Goal: Task Accomplishment & Management: Use online tool/utility

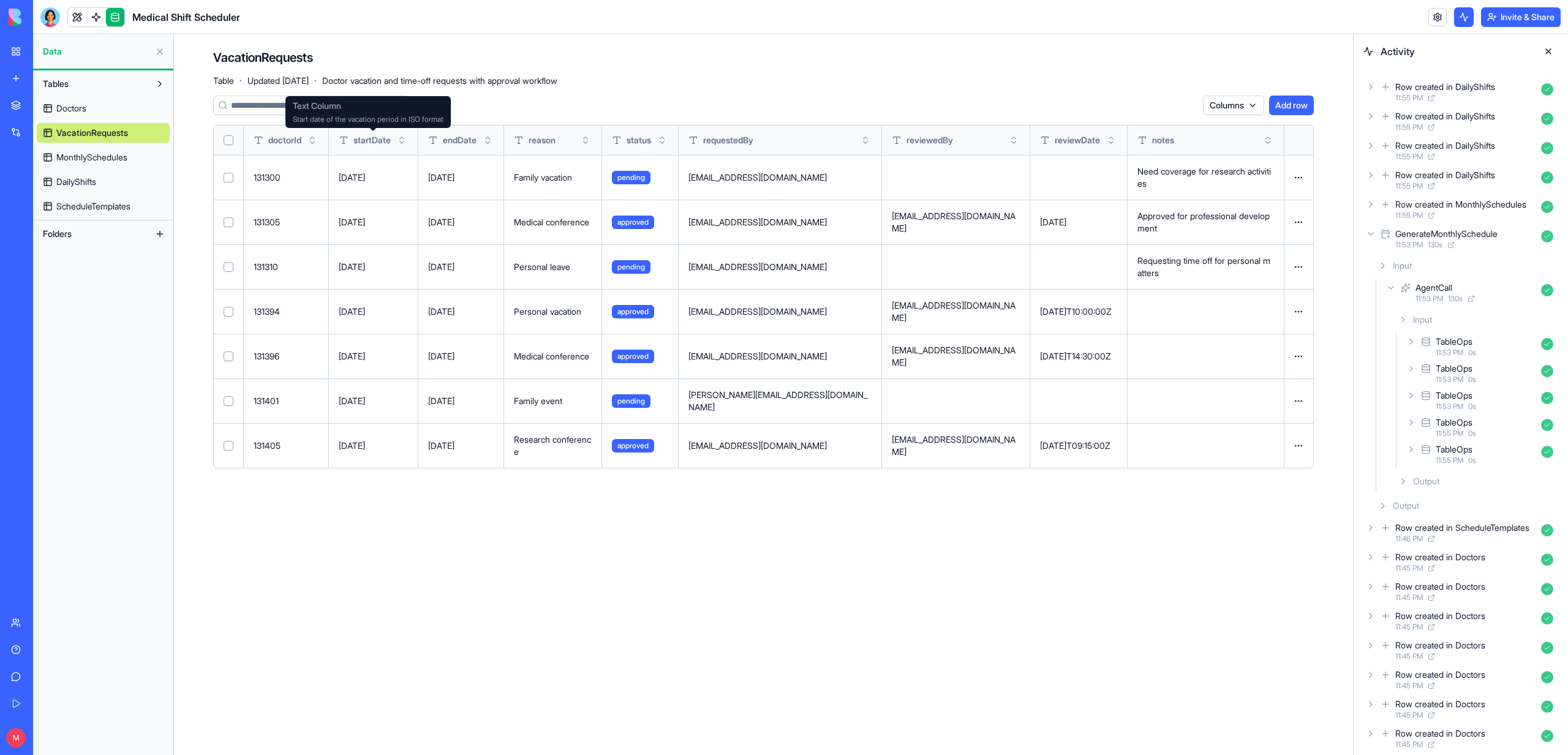
scroll to position [189, 0]
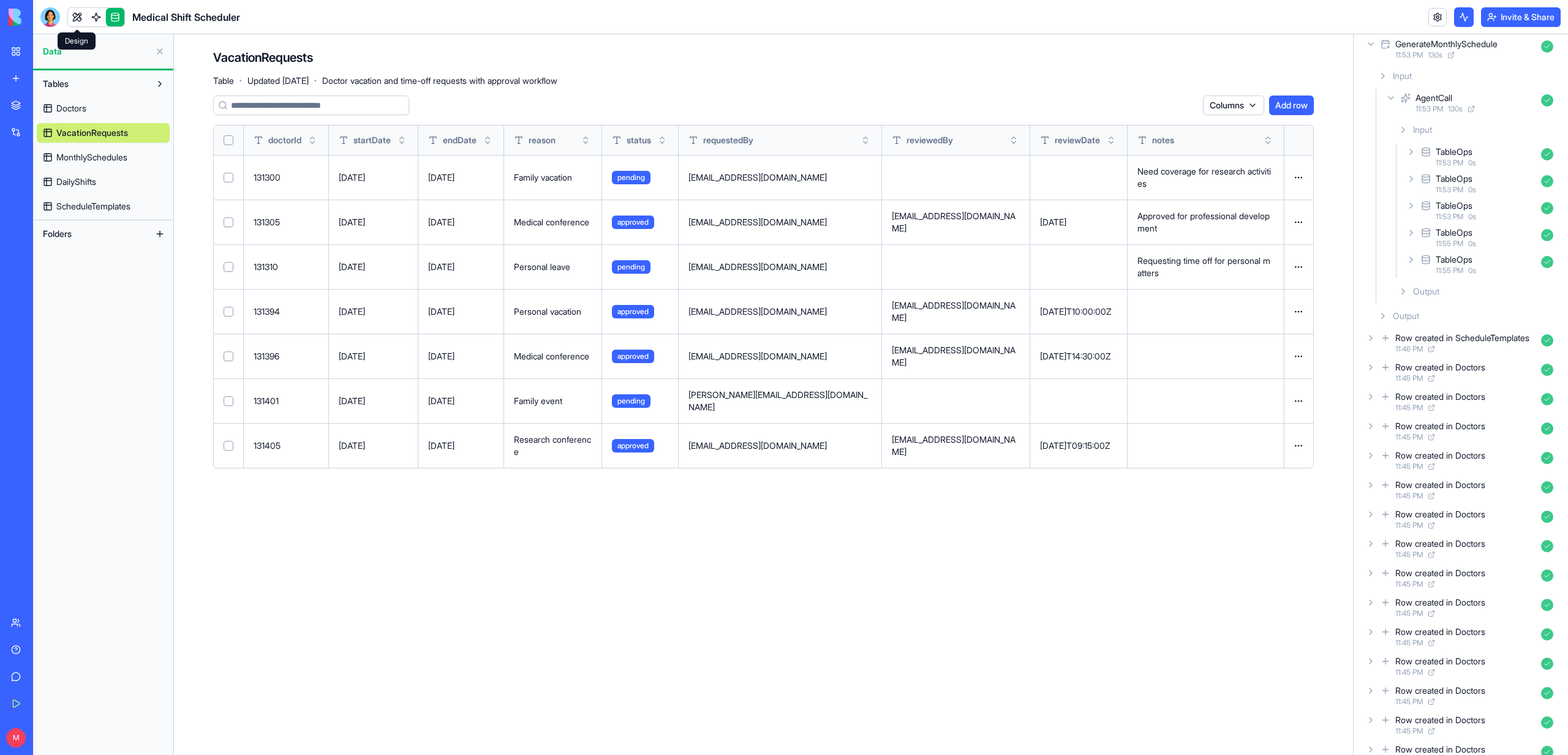
click at [74, 20] on link at bounding box center [77, 17] width 18 height 18
click at [74, 20] on button at bounding box center [77, 17] width 18 height 18
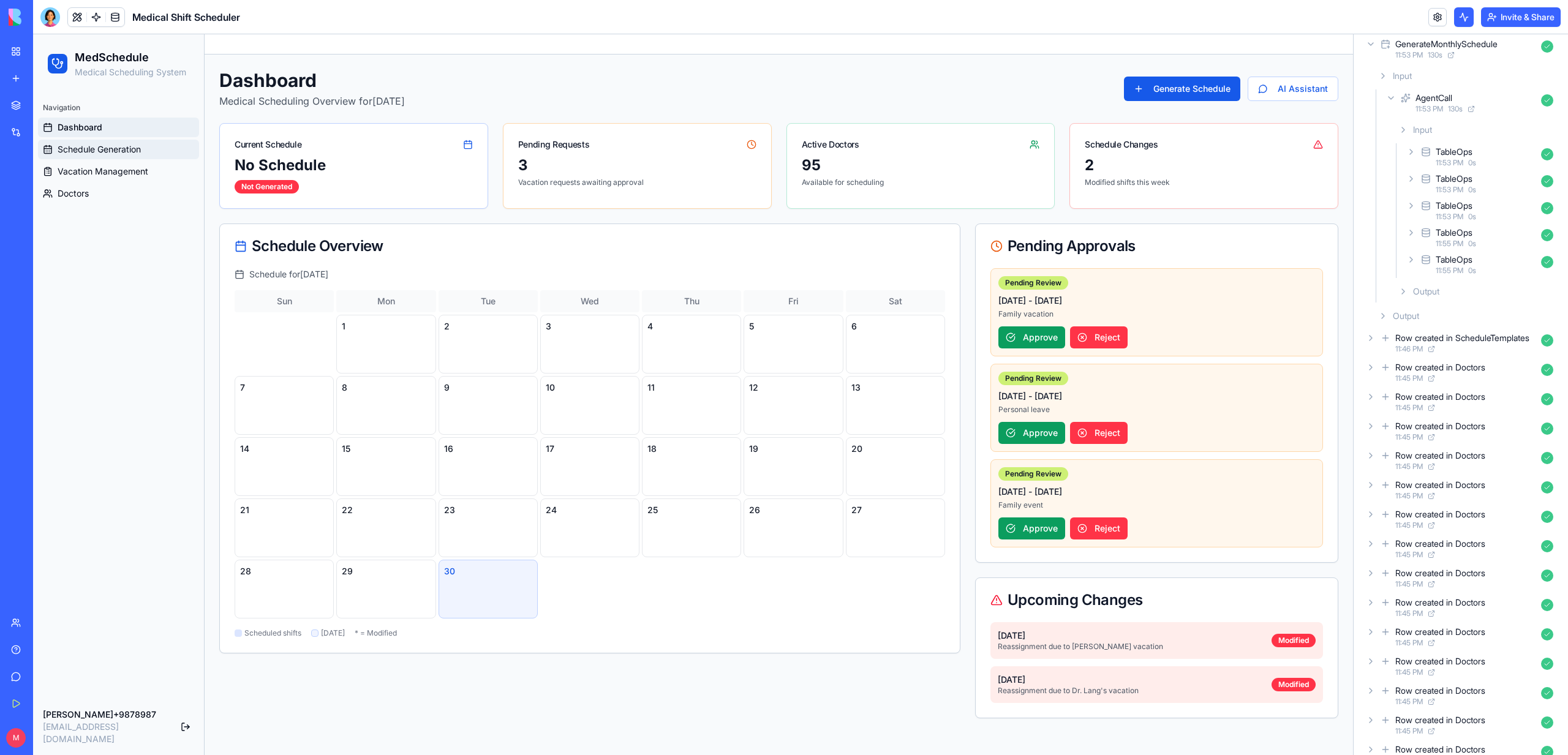
click at [98, 147] on span "Schedule Generation" at bounding box center [99, 149] width 83 height 12
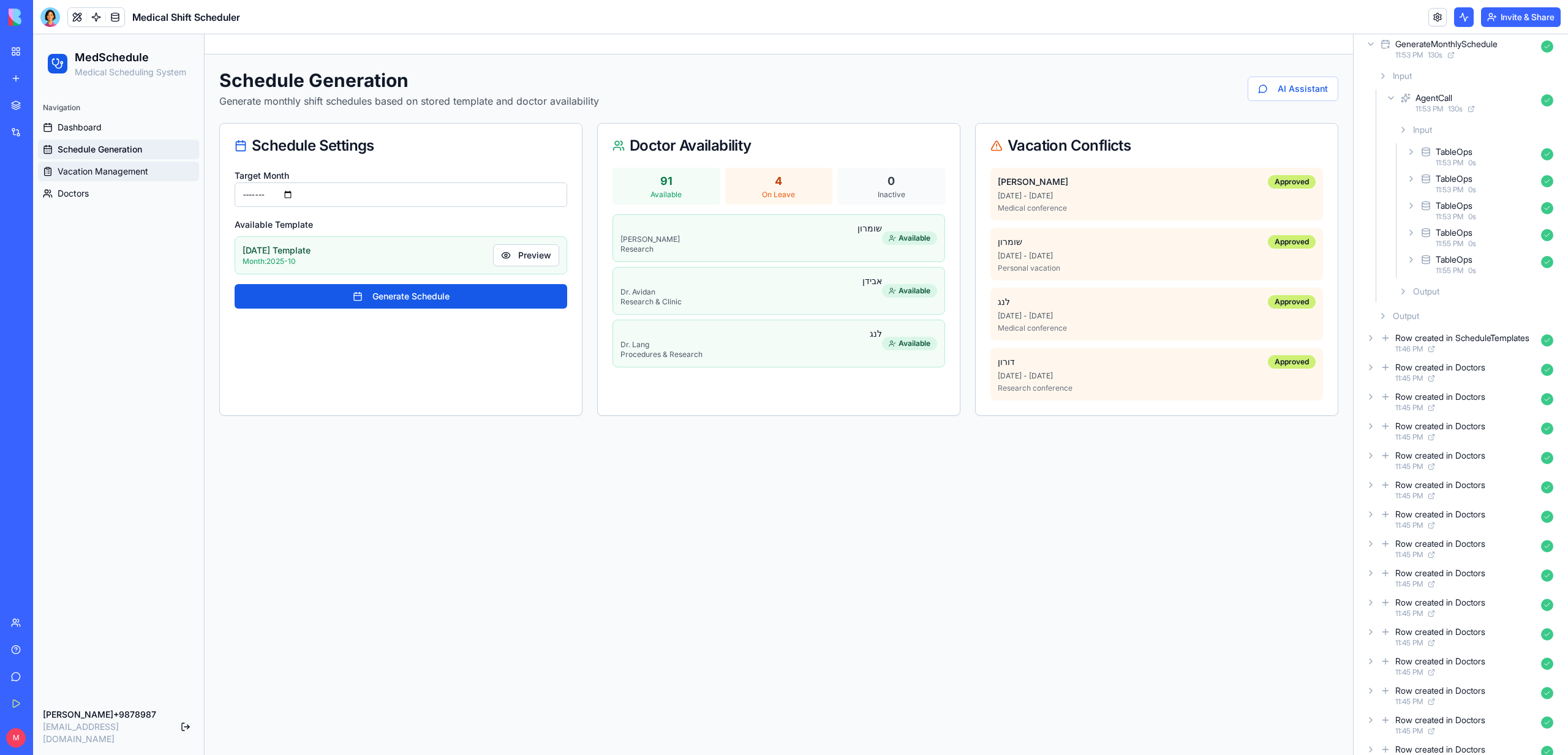
click at [92, 172] on span "Vacation Management" at bounding box center [103, 171] width 91 height 12
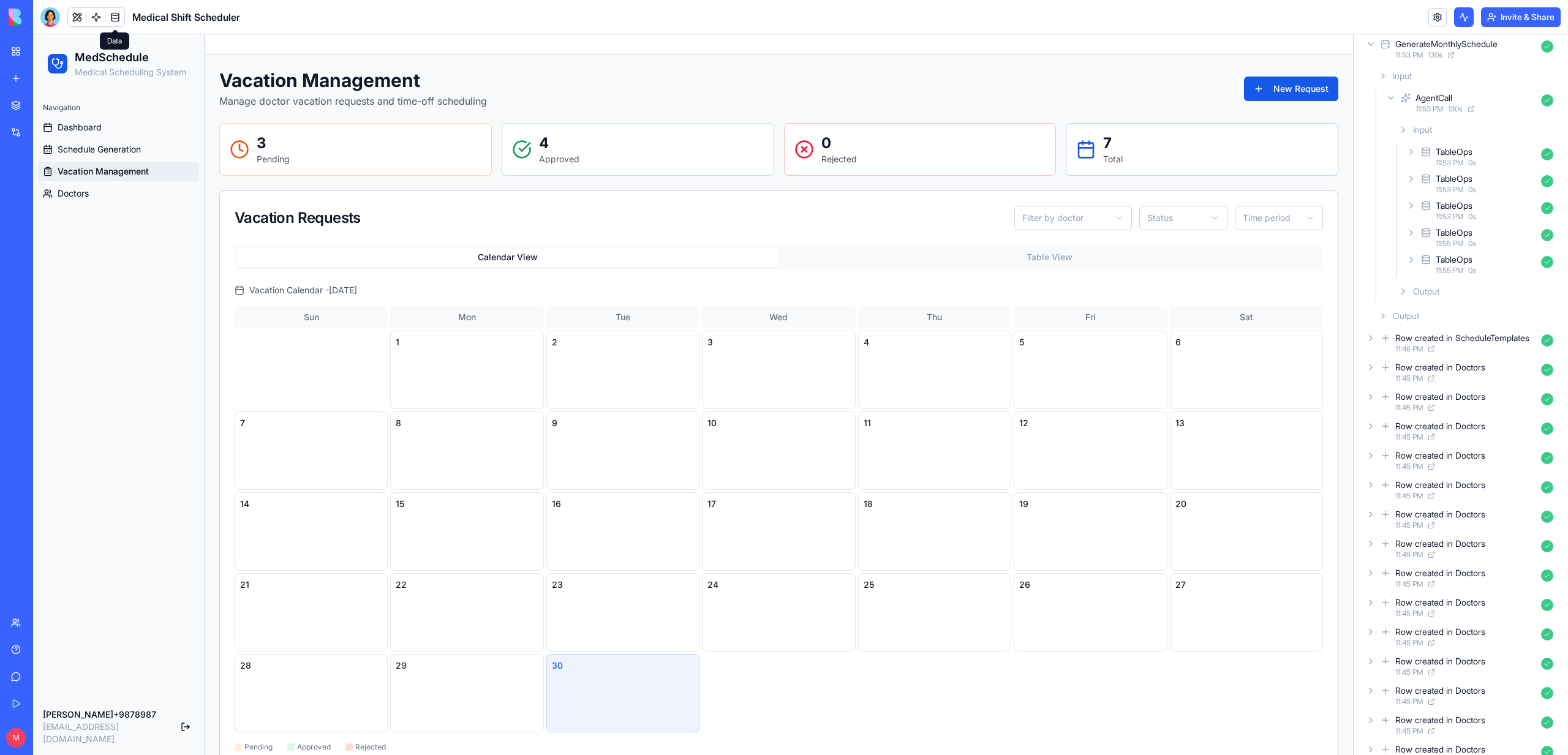
click at [123, 14] on link at bounding box center [115, 17] width 18 height 18
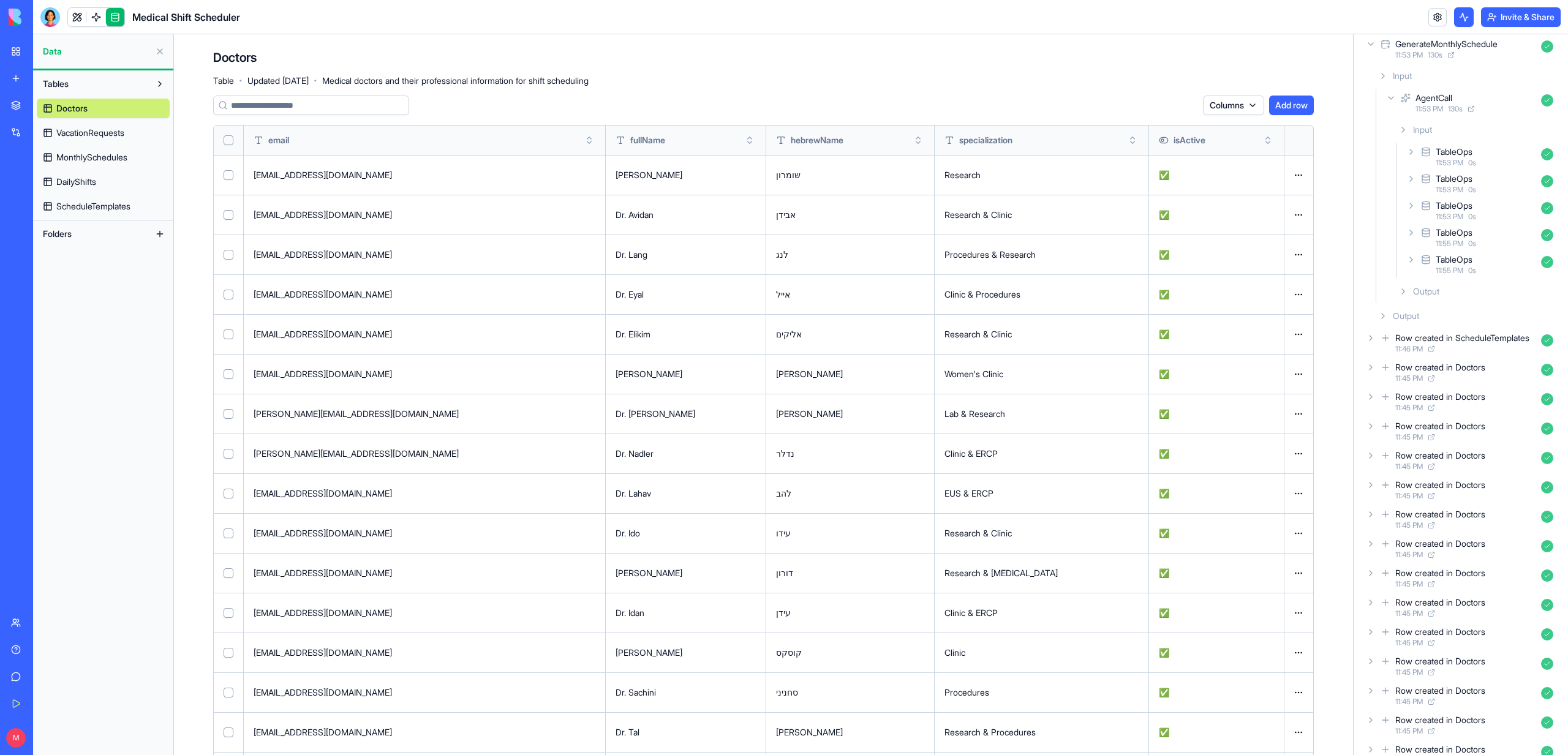
click at [123, 197] on link "ScheduleTemplates" at bounding box center [103, 206] width 133 height 20
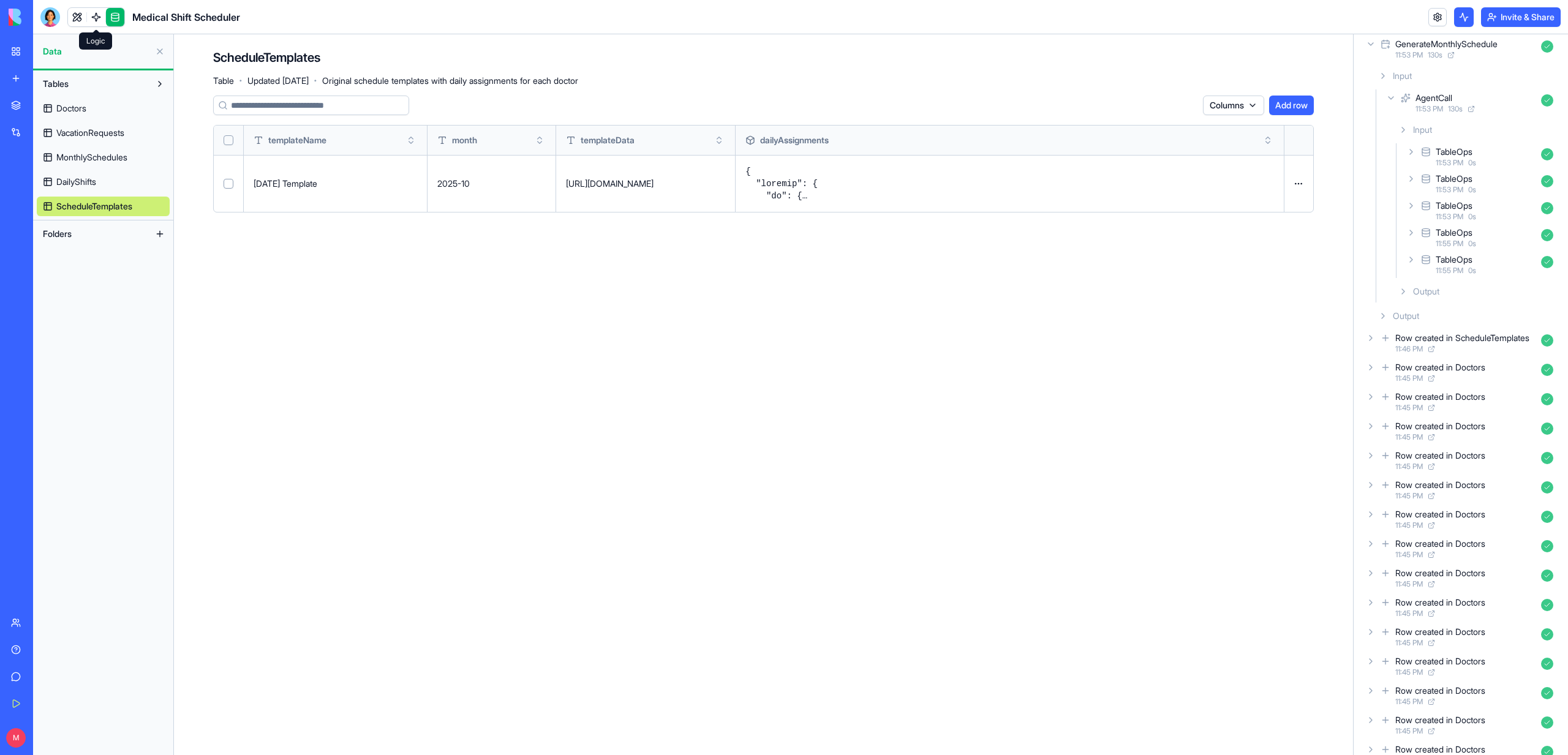
click at [82, 16] on span at bounding box center [96, 17] width 34 height 34
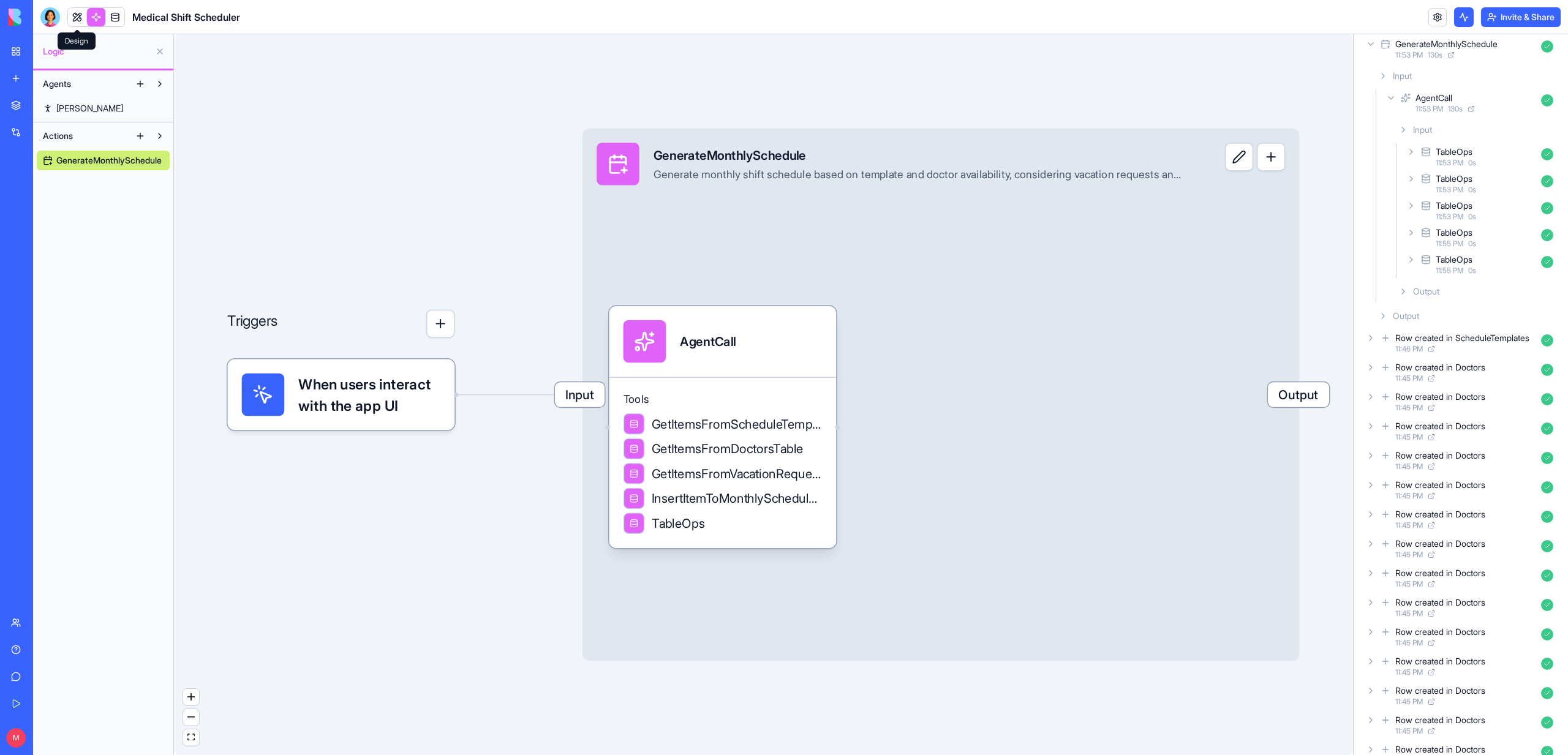
click at [80, 20] on link at bounding box center [77, 17] width 18 height 18
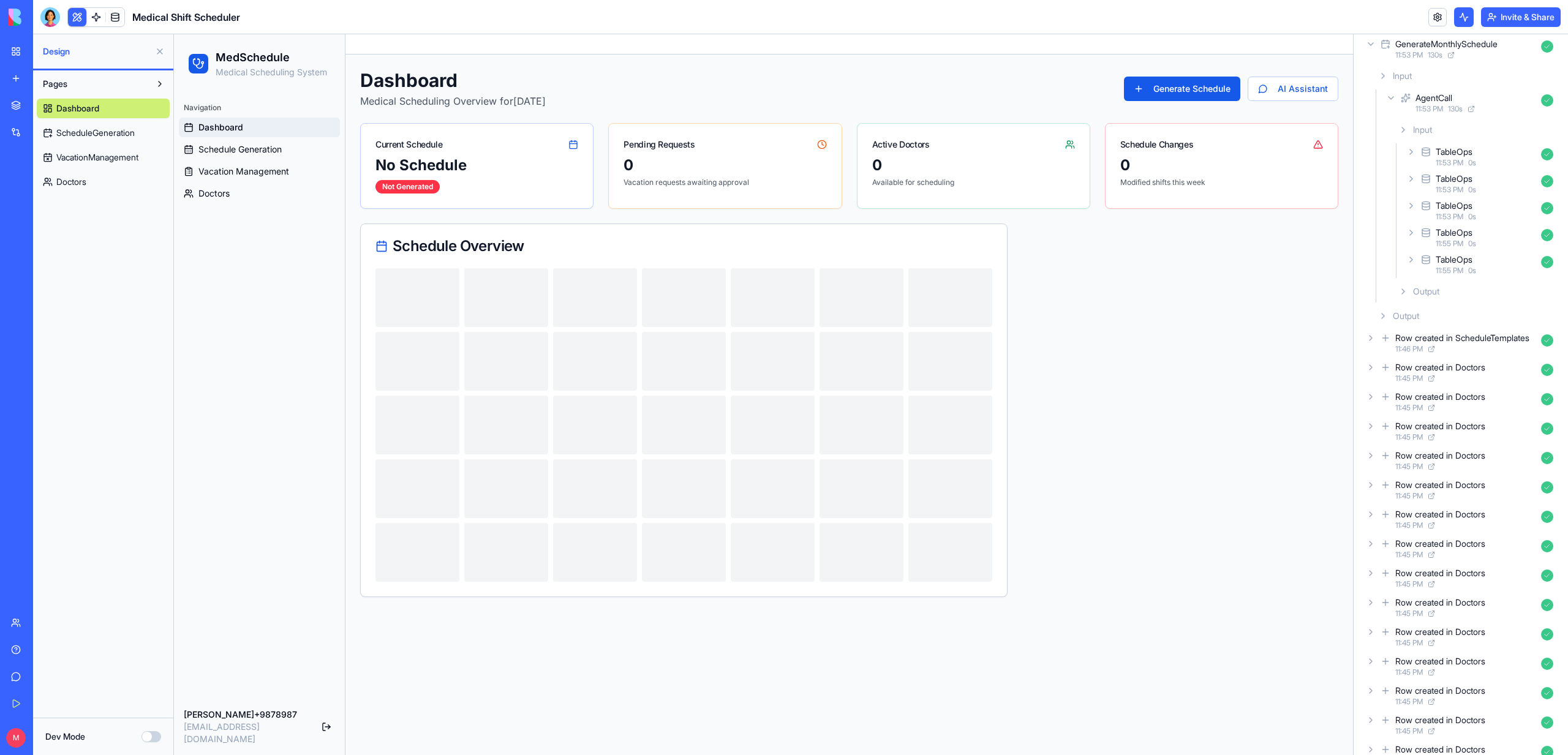
click at [80, 18] on button at bounding box center [77, 17] width 18 height 18
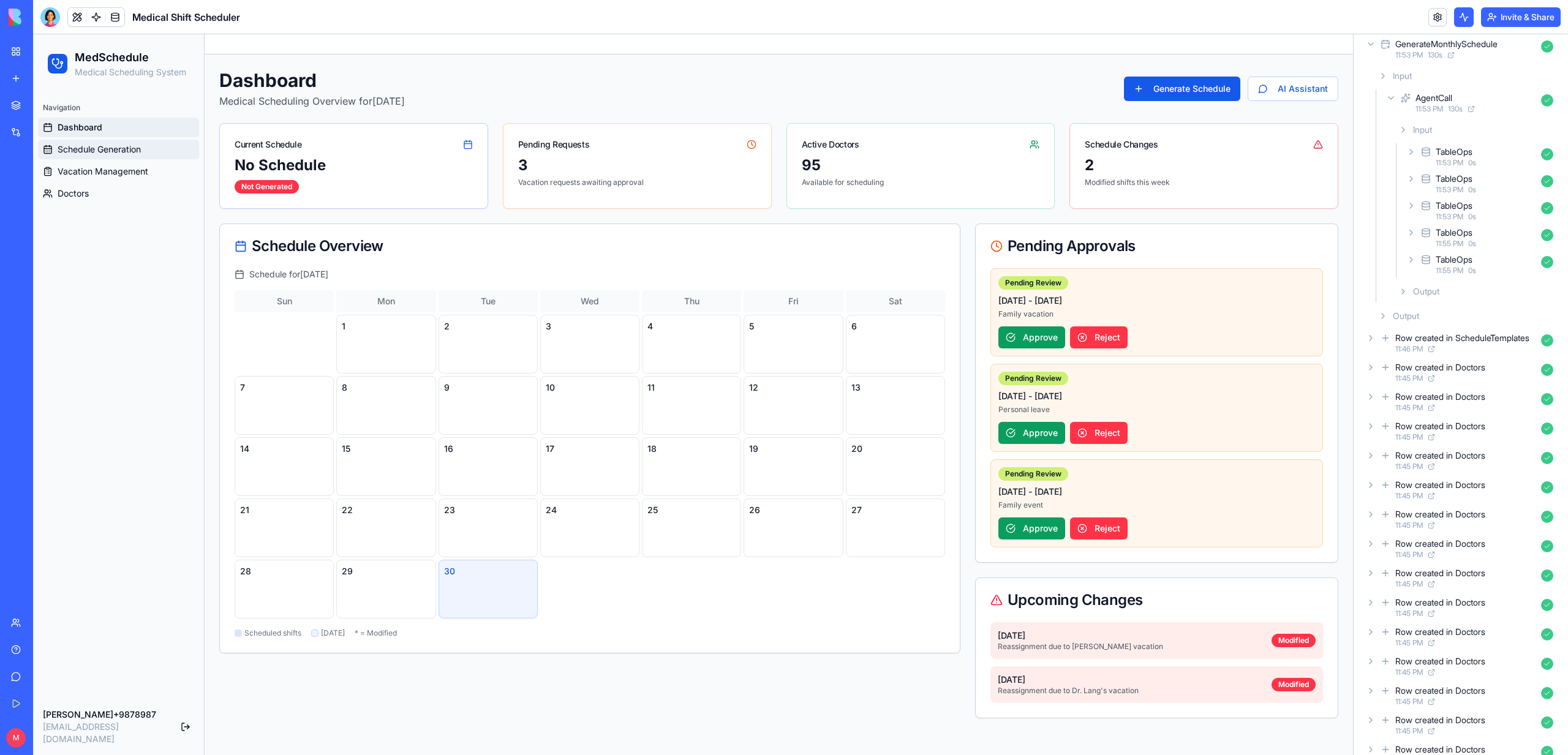
click at [82, 151] on span "Schedule Generation" at bounding box center [99, 149] width 83 height 12
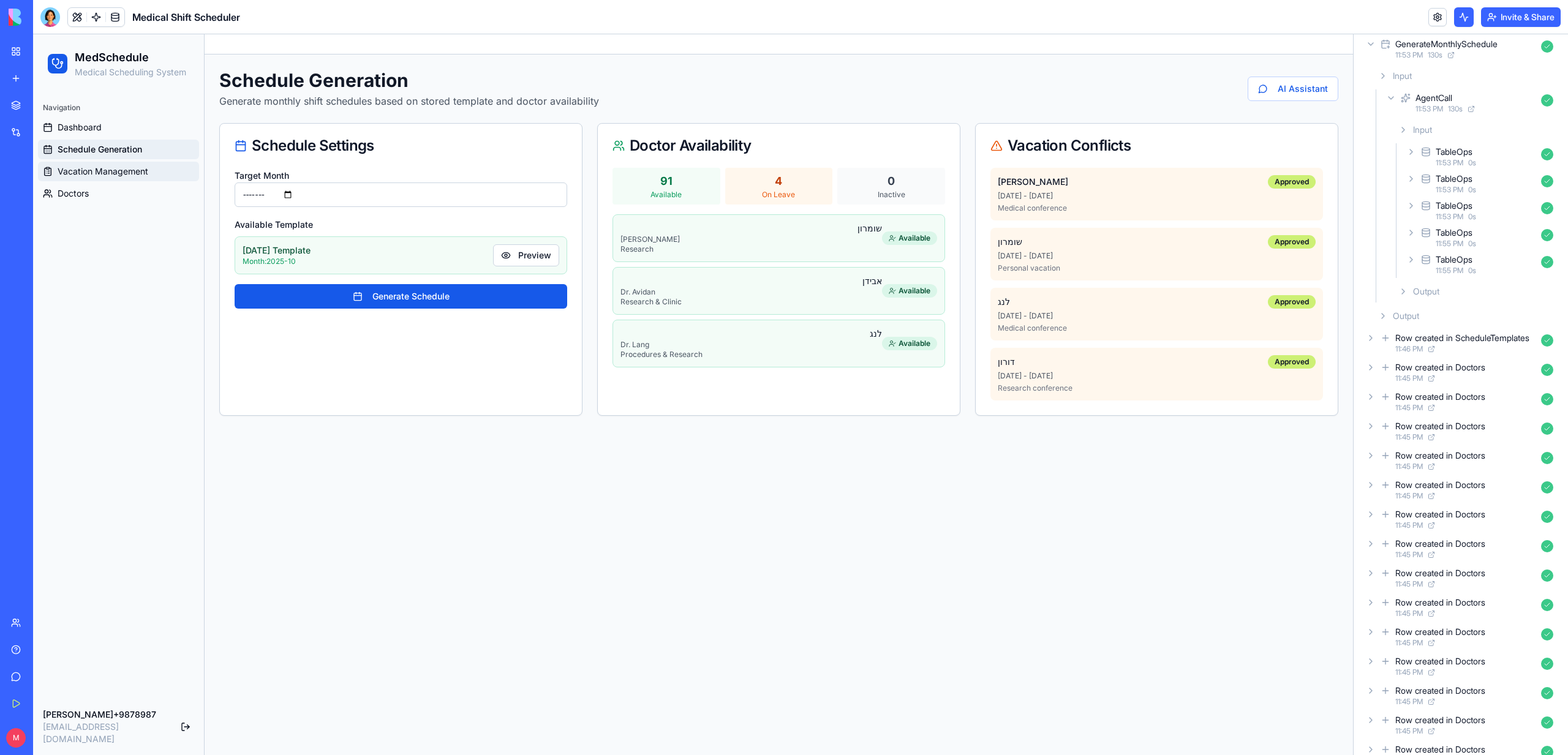
click at [86, 173] on span "Vacation Management" at bounding box center [103, 171] width 91 height 12
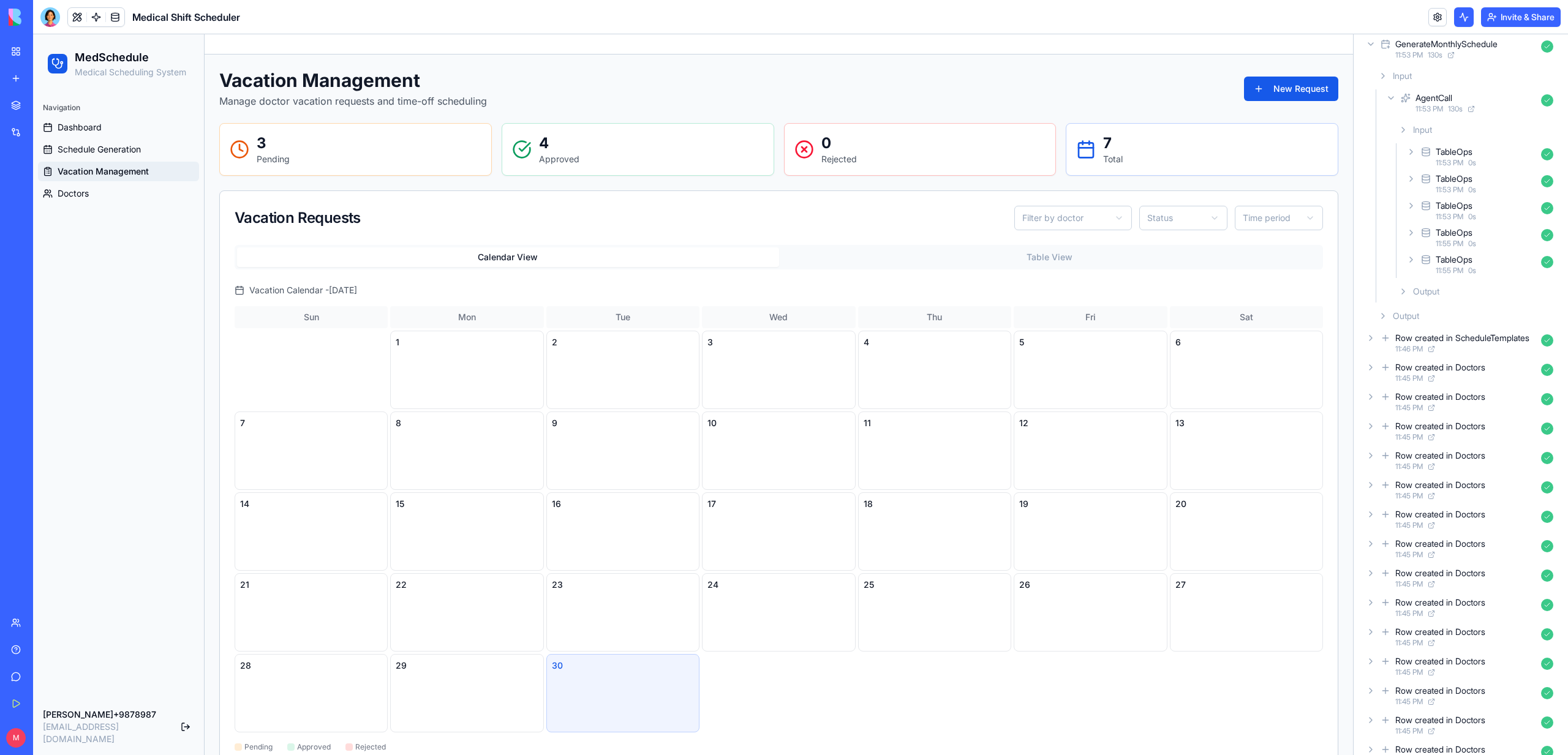
click at [953, 231] on div "Vacation Requests Filter by doctor Status Time period Calendar View Table View …" at bounding box center [779, 478] width 1119 height 577
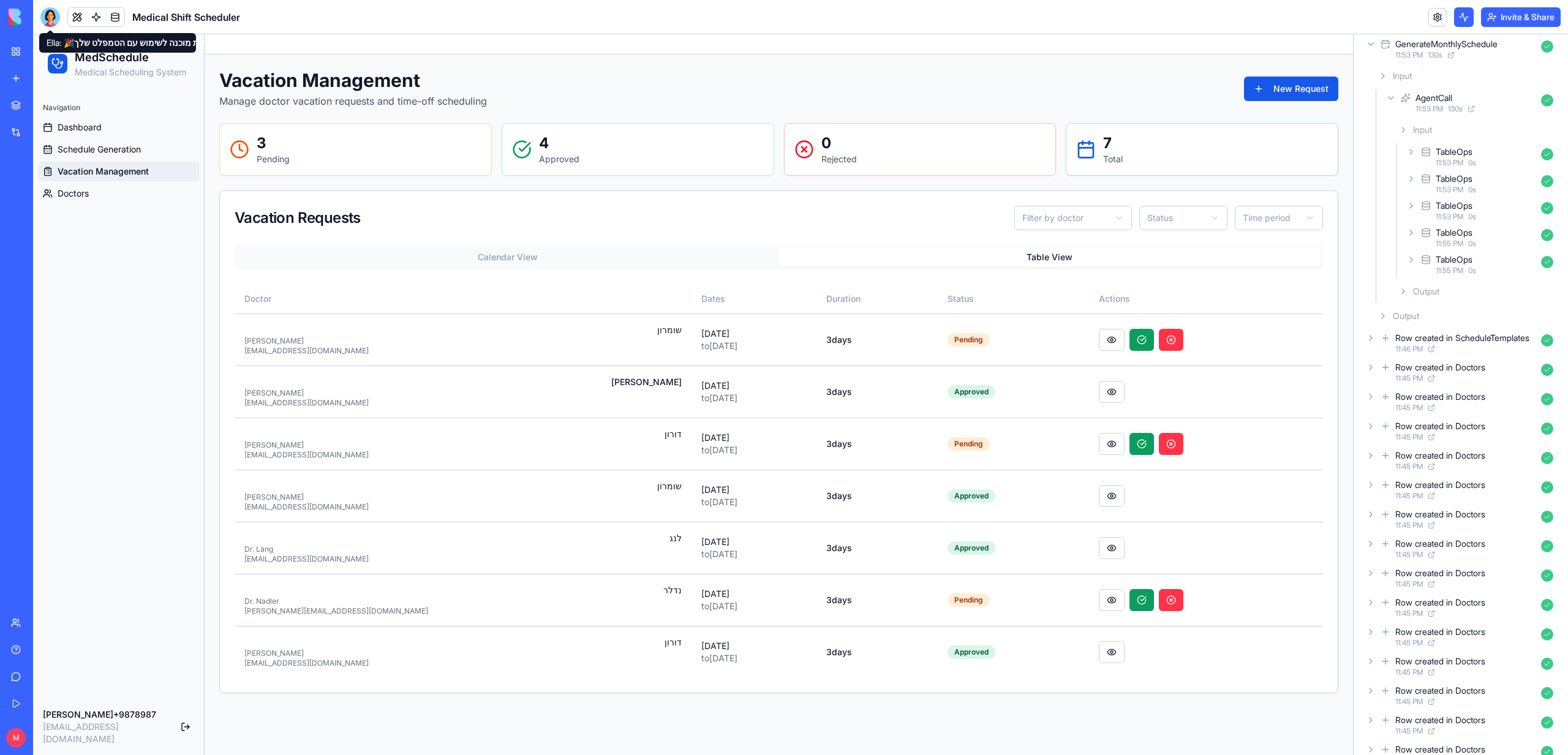
click at [56, 12] on div at bounding box center [50, 17] width 20 height 20
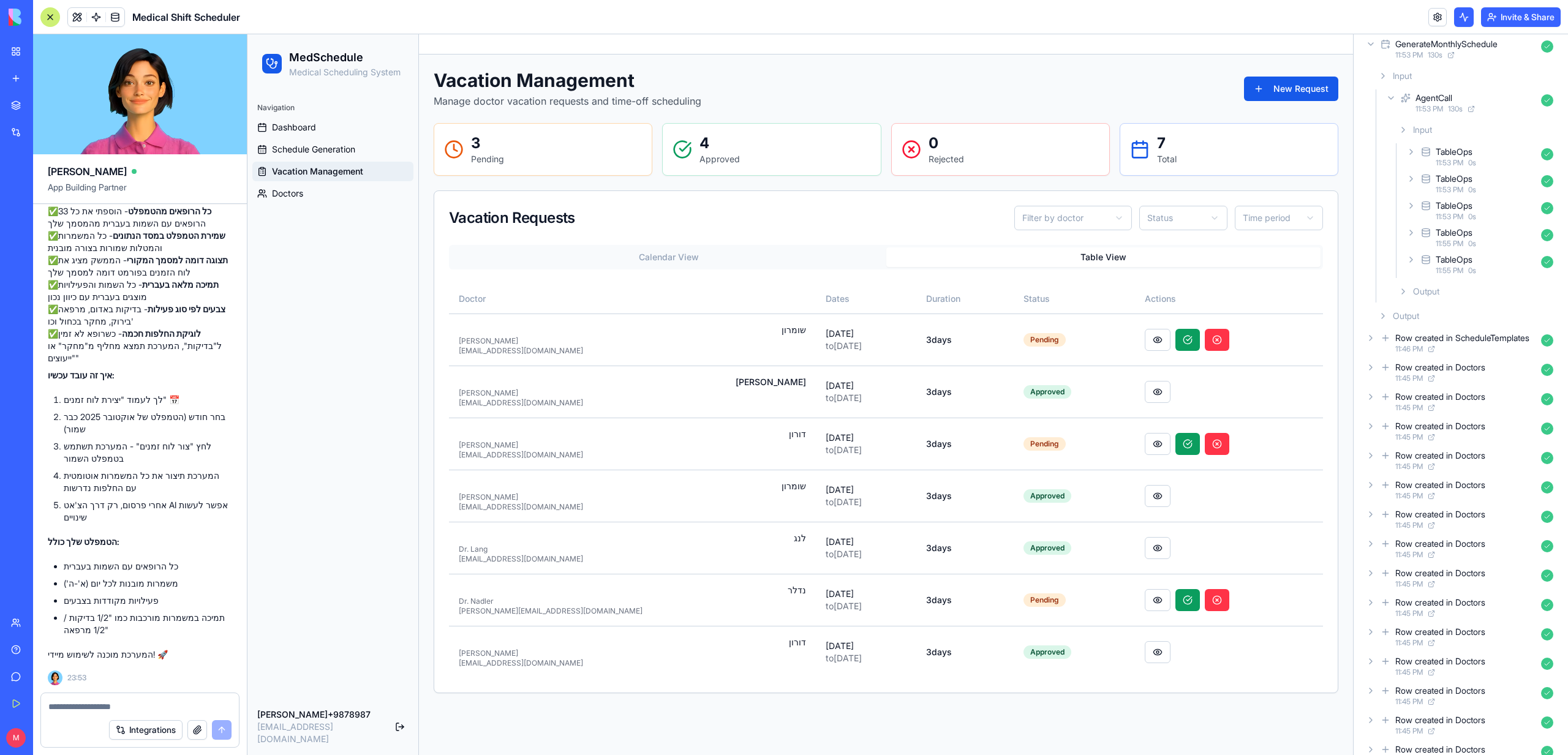
click at [99, 696] on div at bounding box center [140, 703] width 198 height 20
click at [99, 707] on textarea at bounding box center [140, 706] width 183 height 12
type textarea "*"
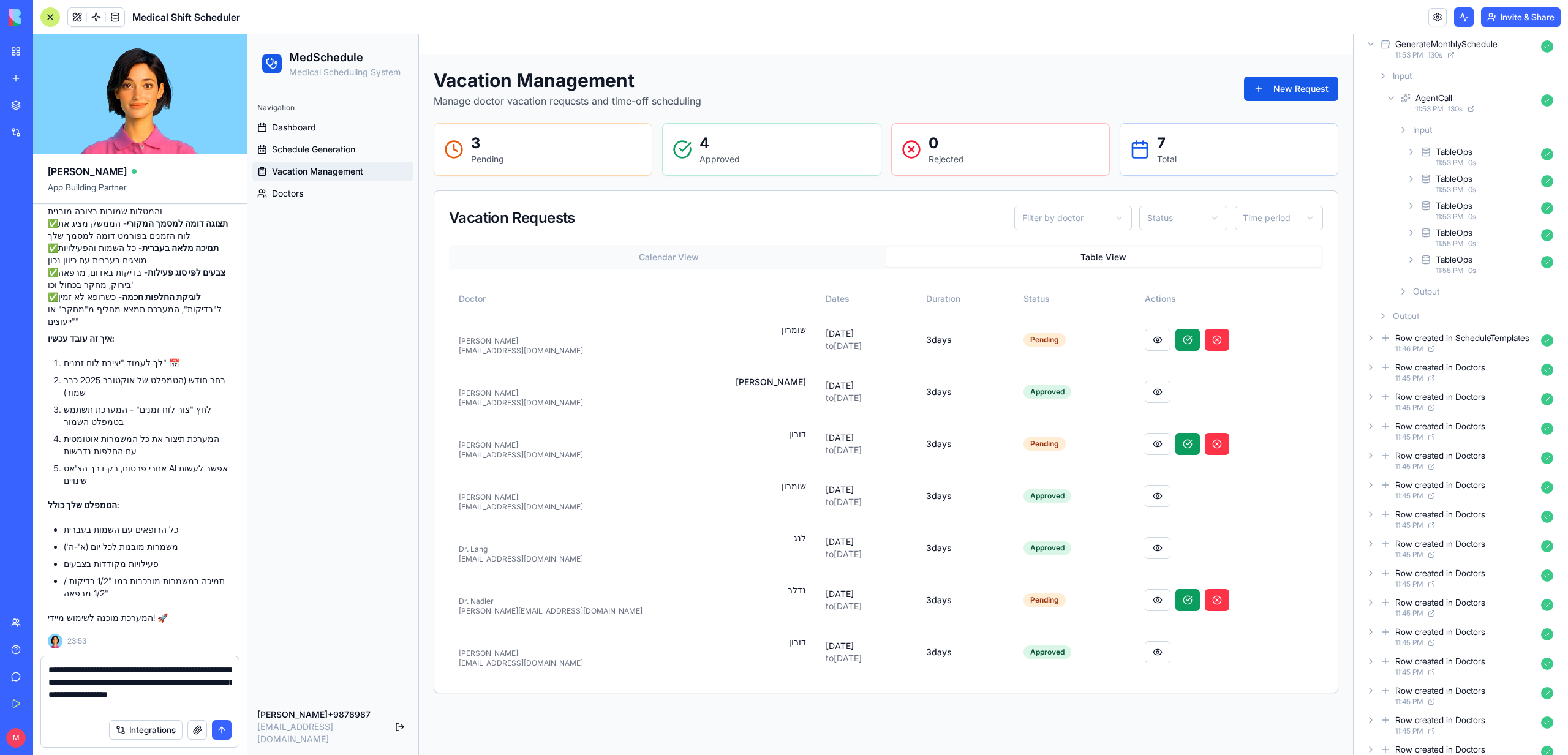
click at [84, 705] on textarea "**********" at bounding box center [140, 688] width 183 height 49
type textarea "**********"
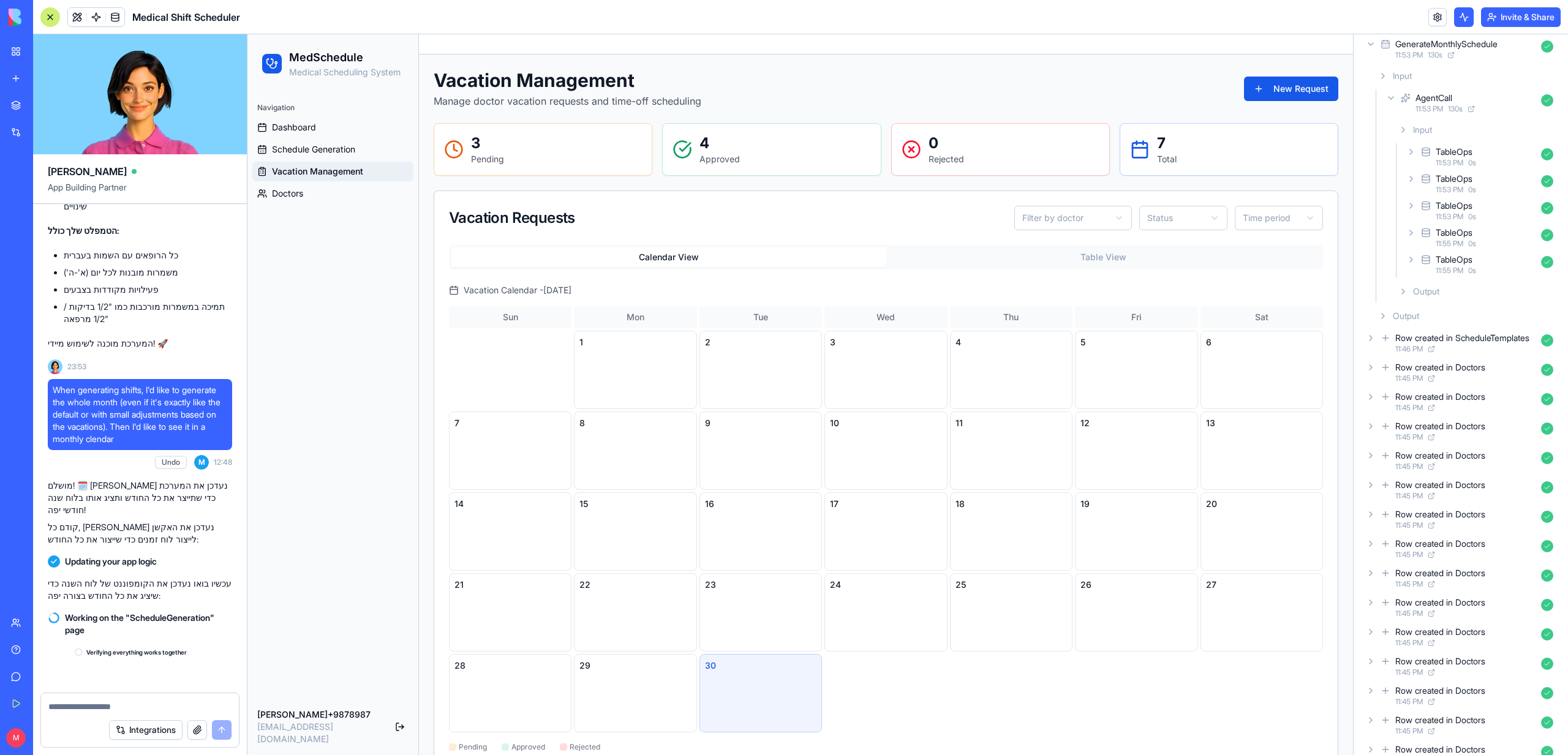
scroll to position [3486, 0]
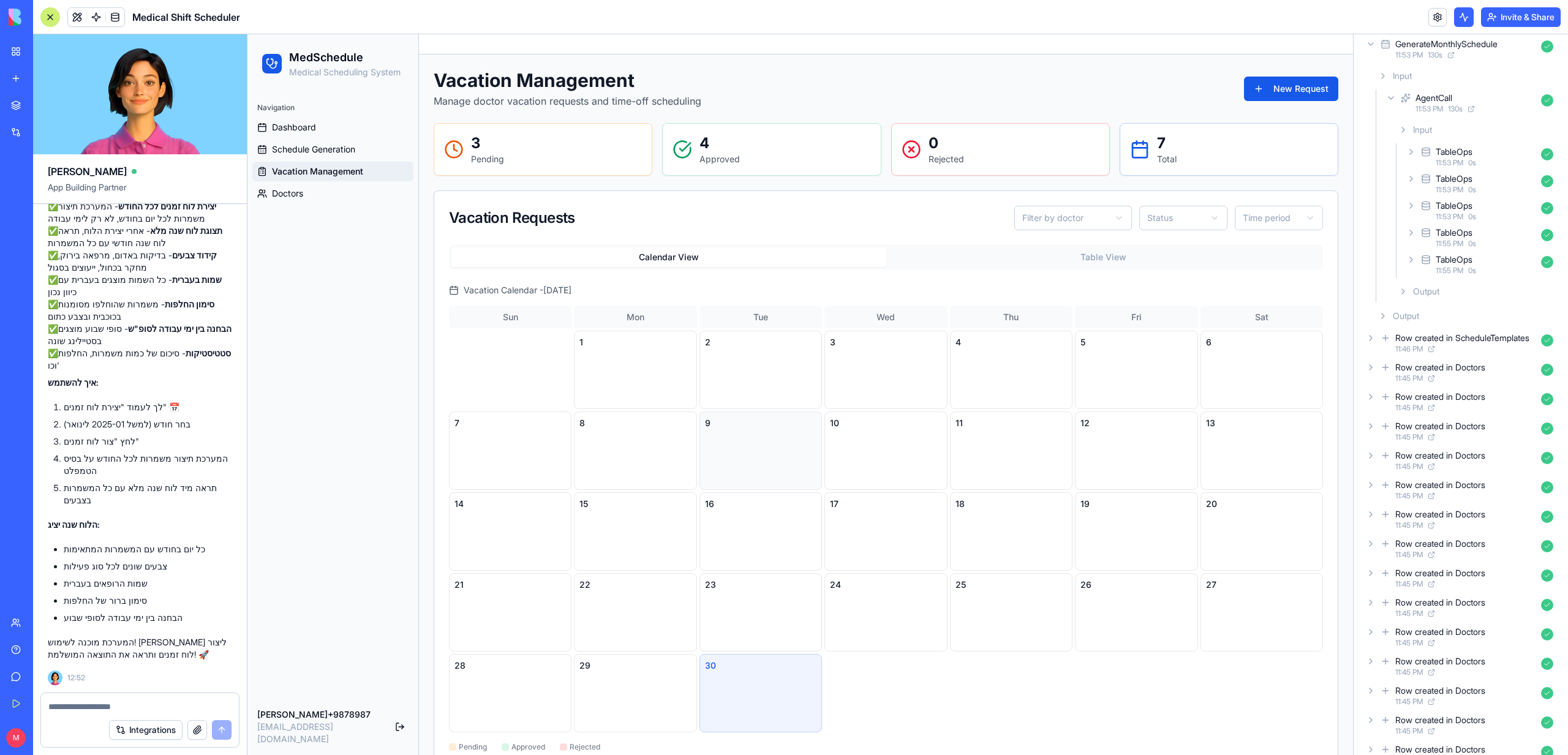
click at [778, 465] on div "9" at bounding box center [760, 451] width 123 height 78
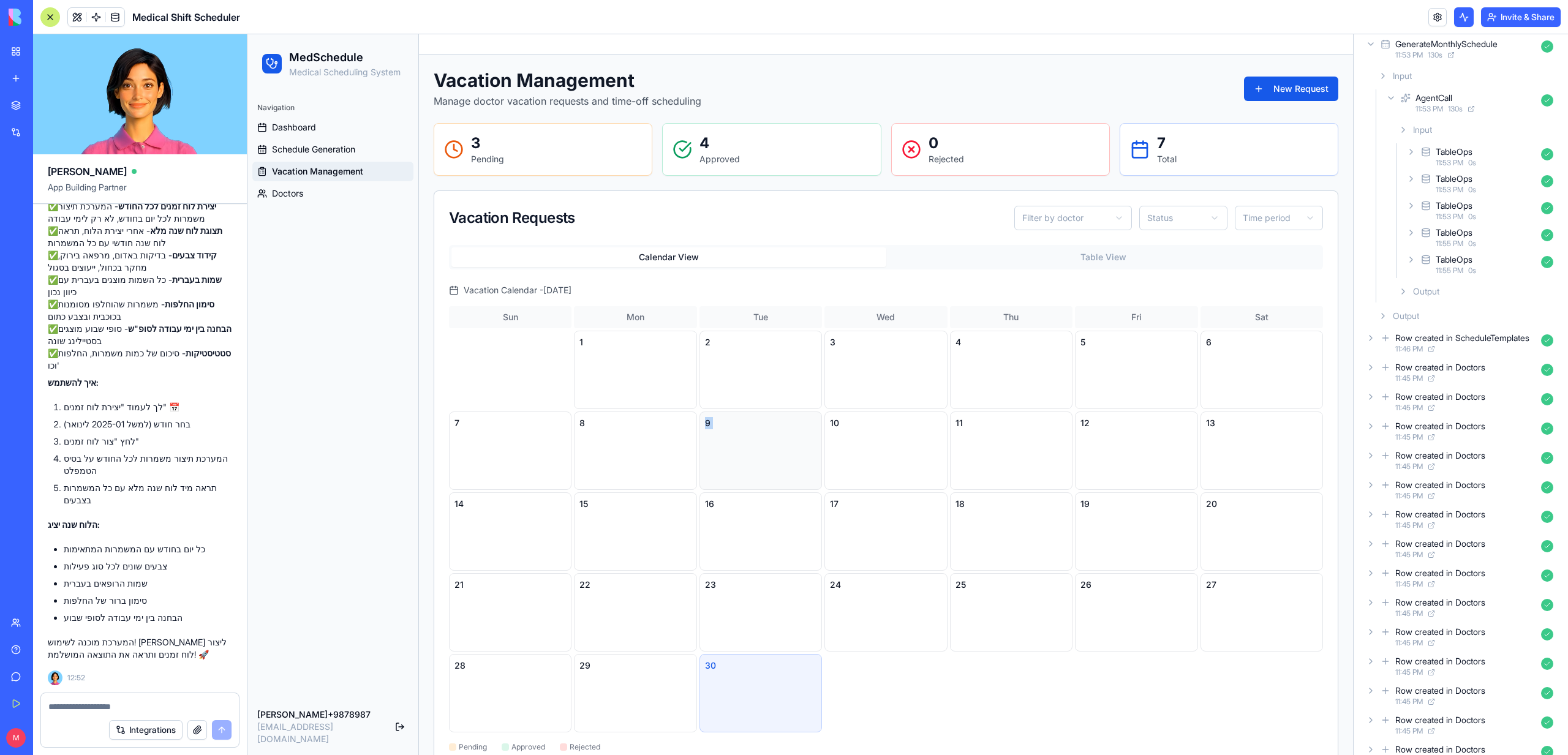
click at [778, 465] on div "9" at bounding box center [760, 451] width 123 height 78
click at [290, 153] on span "Schedule Generation" at bounding box center [313, 149] width 83 height 12
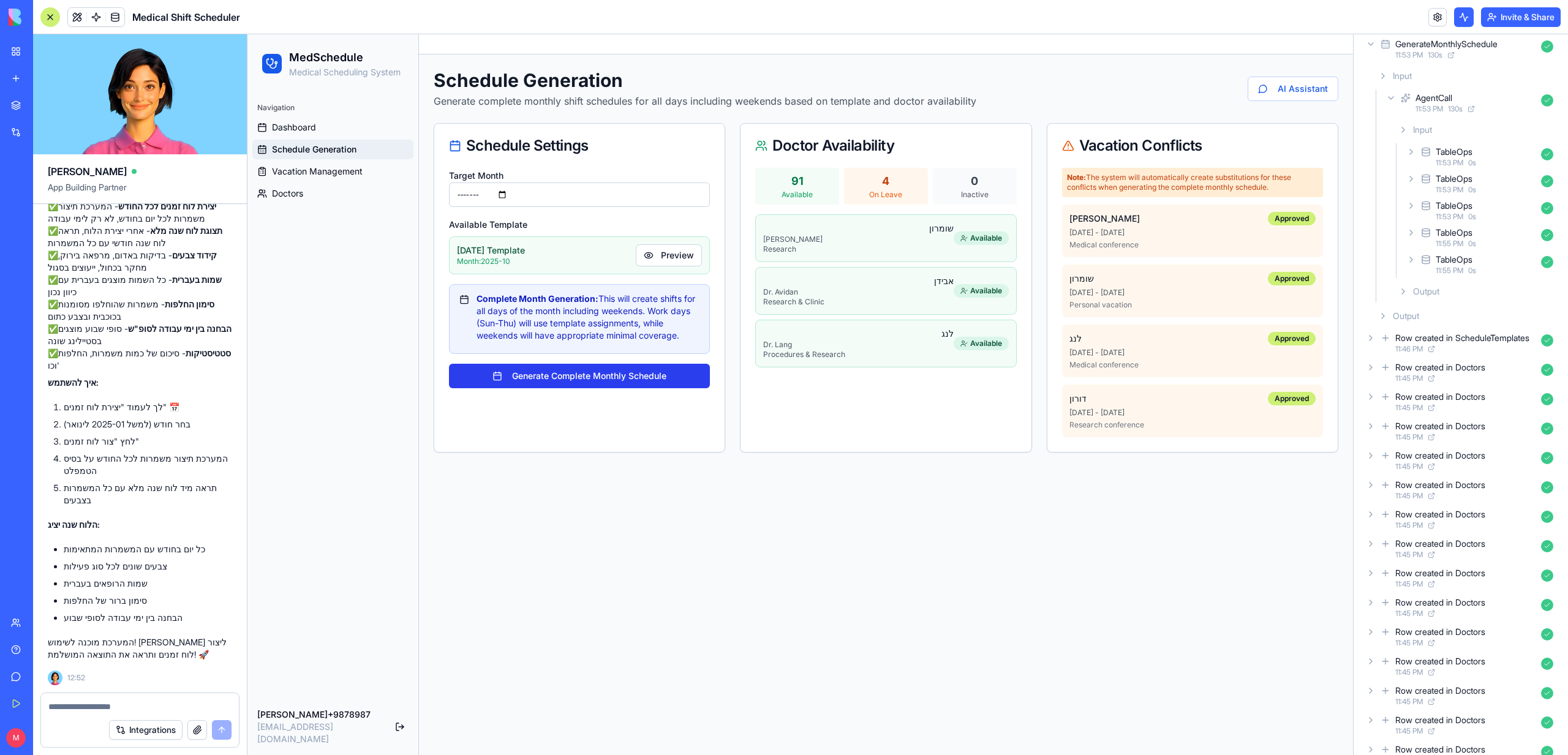
click at [587, 376] on button "Generate Complete Monthly Schedule" at bounding box center [579, 376] width 261 height 25
drag, startPoint x: 687, startPoint y: 336, endPoint x: 441, endPoint y: 305, distance: 247.9
click at [441, 305] on div "Target Month ******* Available Template [DATE] Template Month: 2025-10 Preview …" at bounding box center [579, 285] width 290 height 235
copy div "Complete Month Generation: This will create shifts for all days of the month in…"
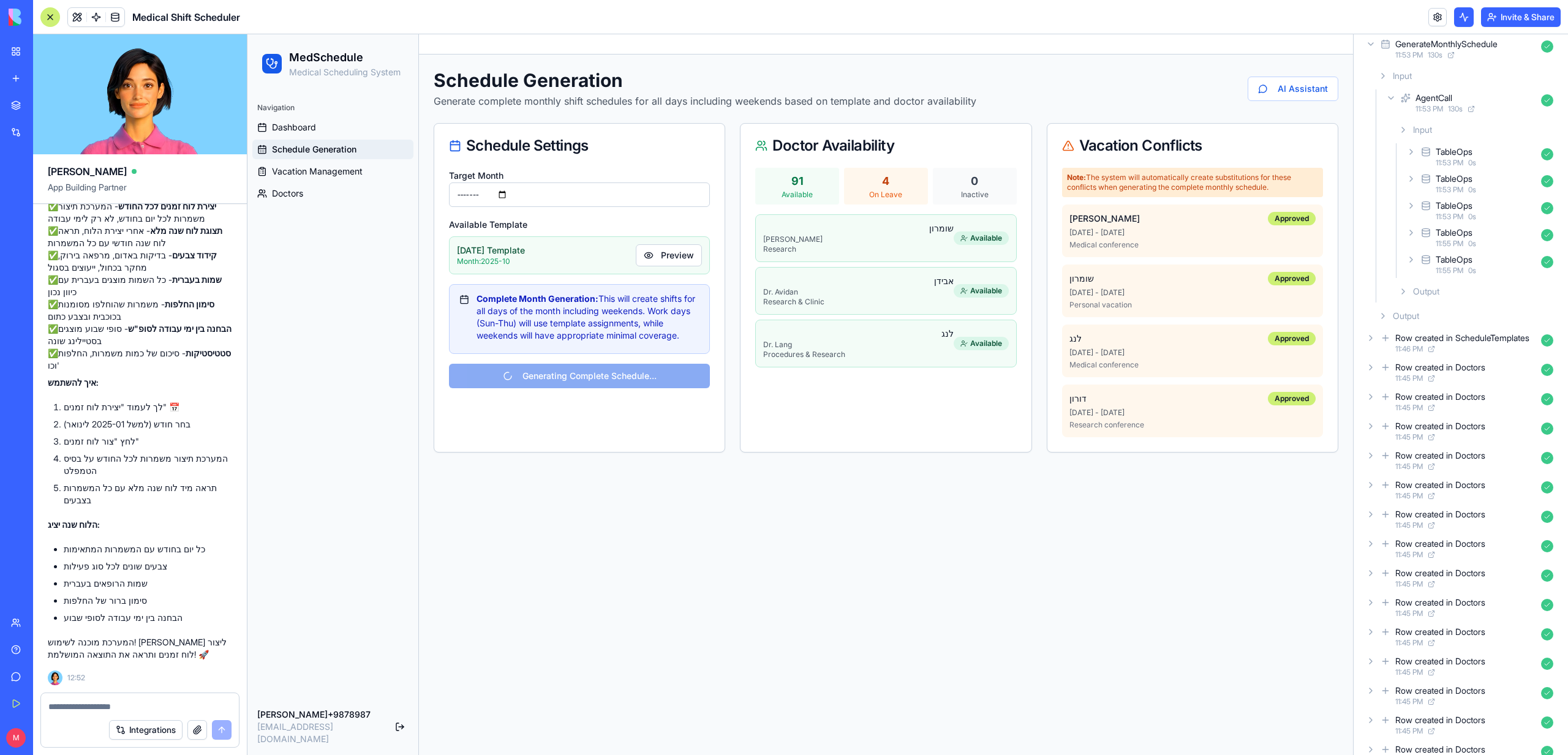
click at [133, 708] on textarea at bounding box center [140, 706] width 183 height 12
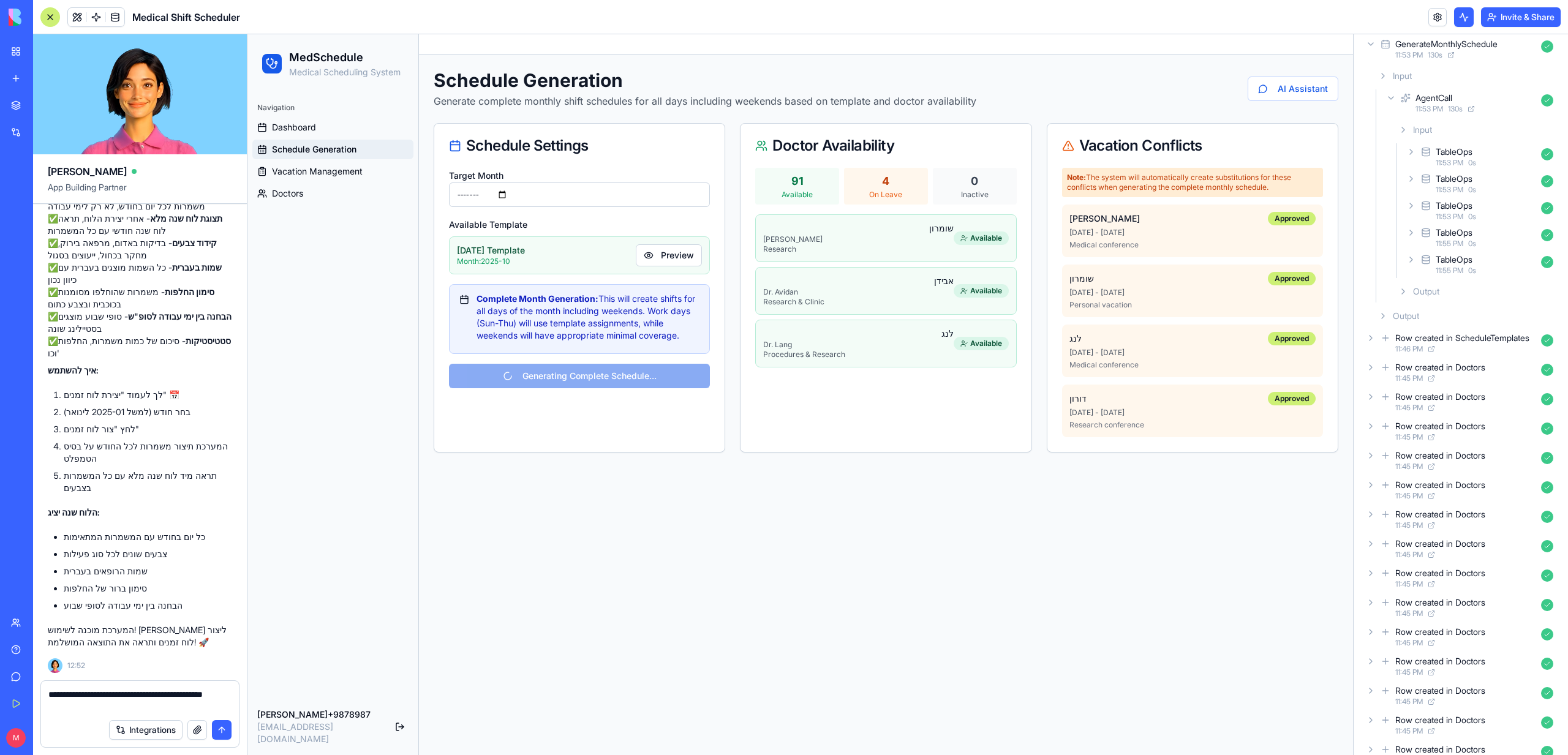
paste textarea "**********"
type textarea "**********"
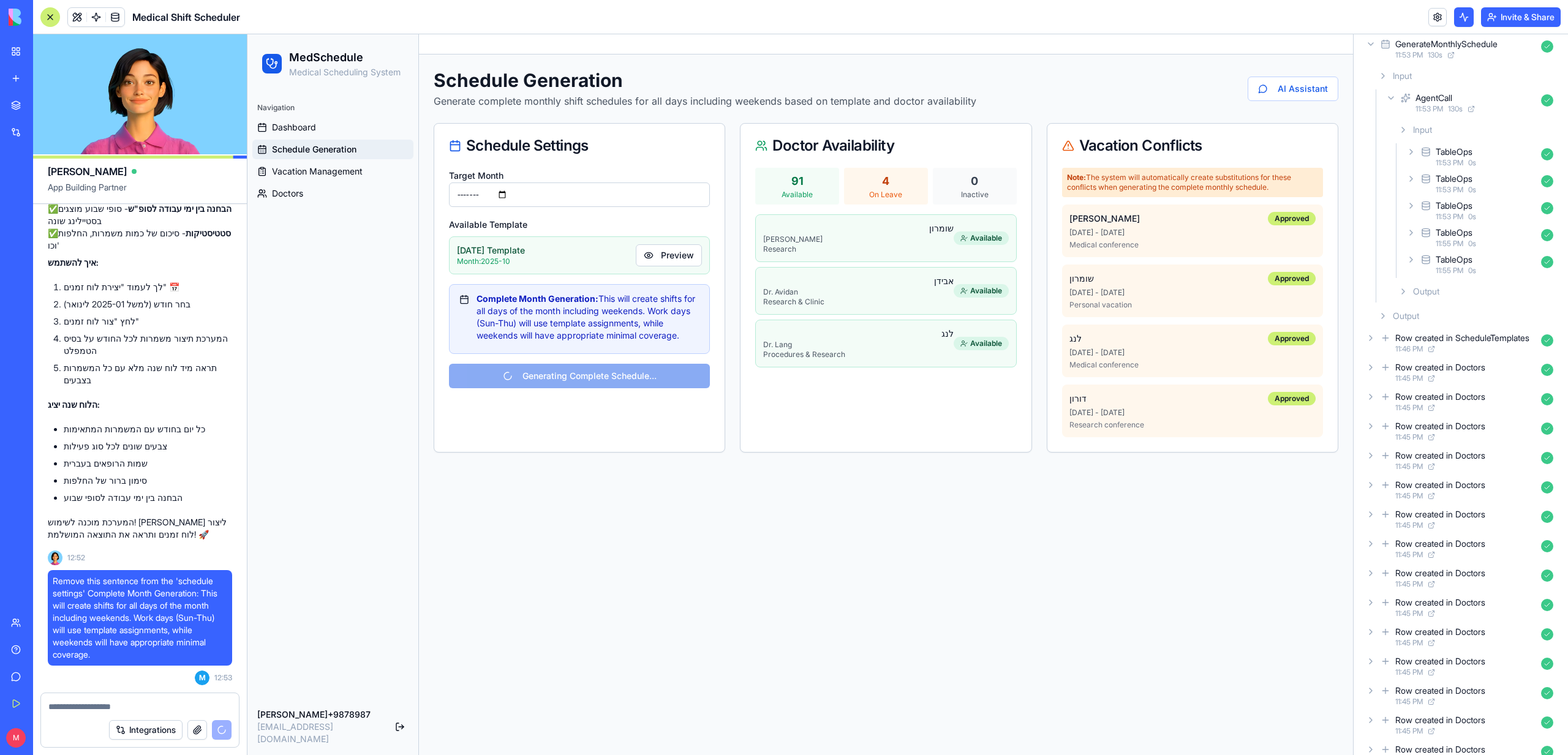
scroll to position [0, 0]
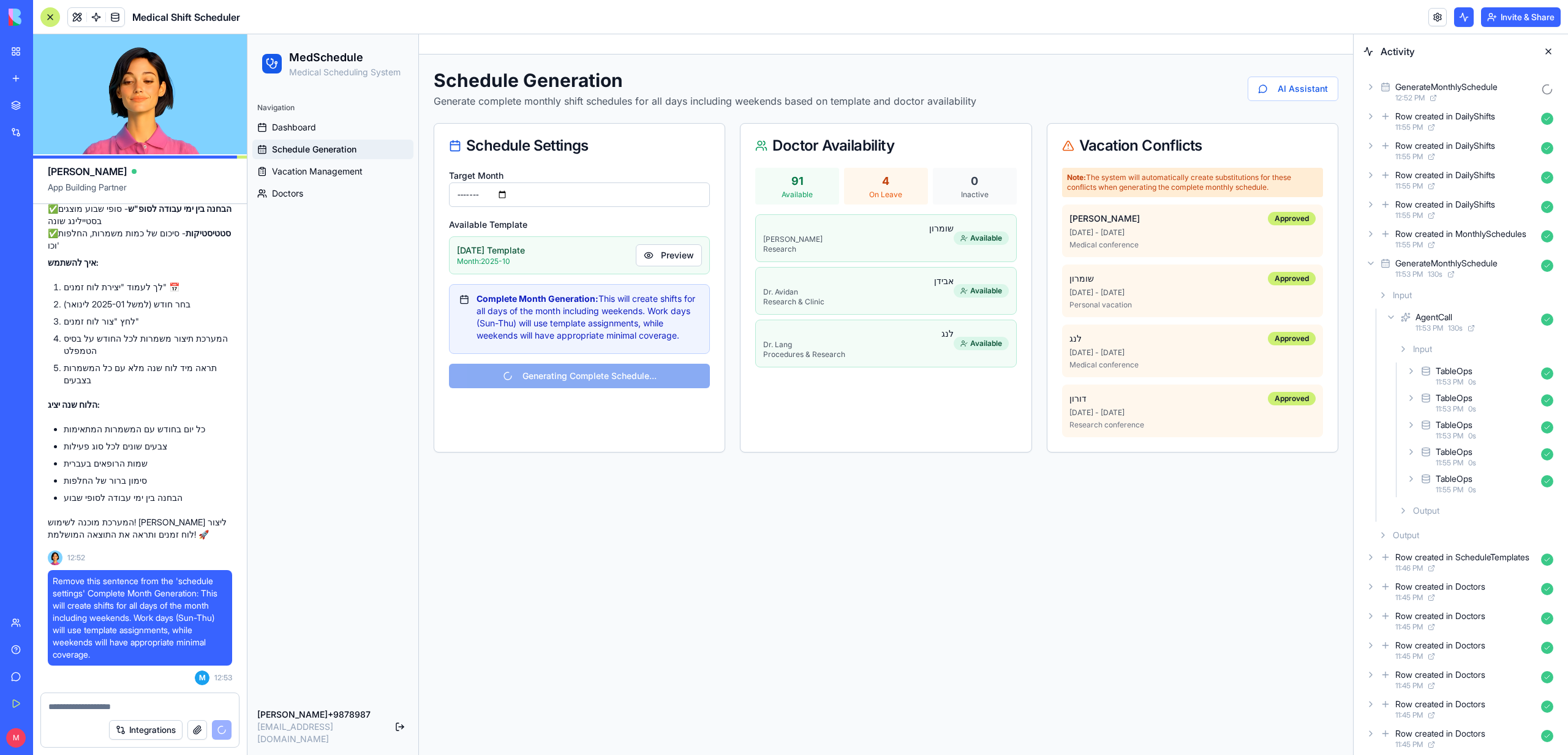
click at [1381, 87] on icon at bounding box center [1386, 87] width 10 height 15
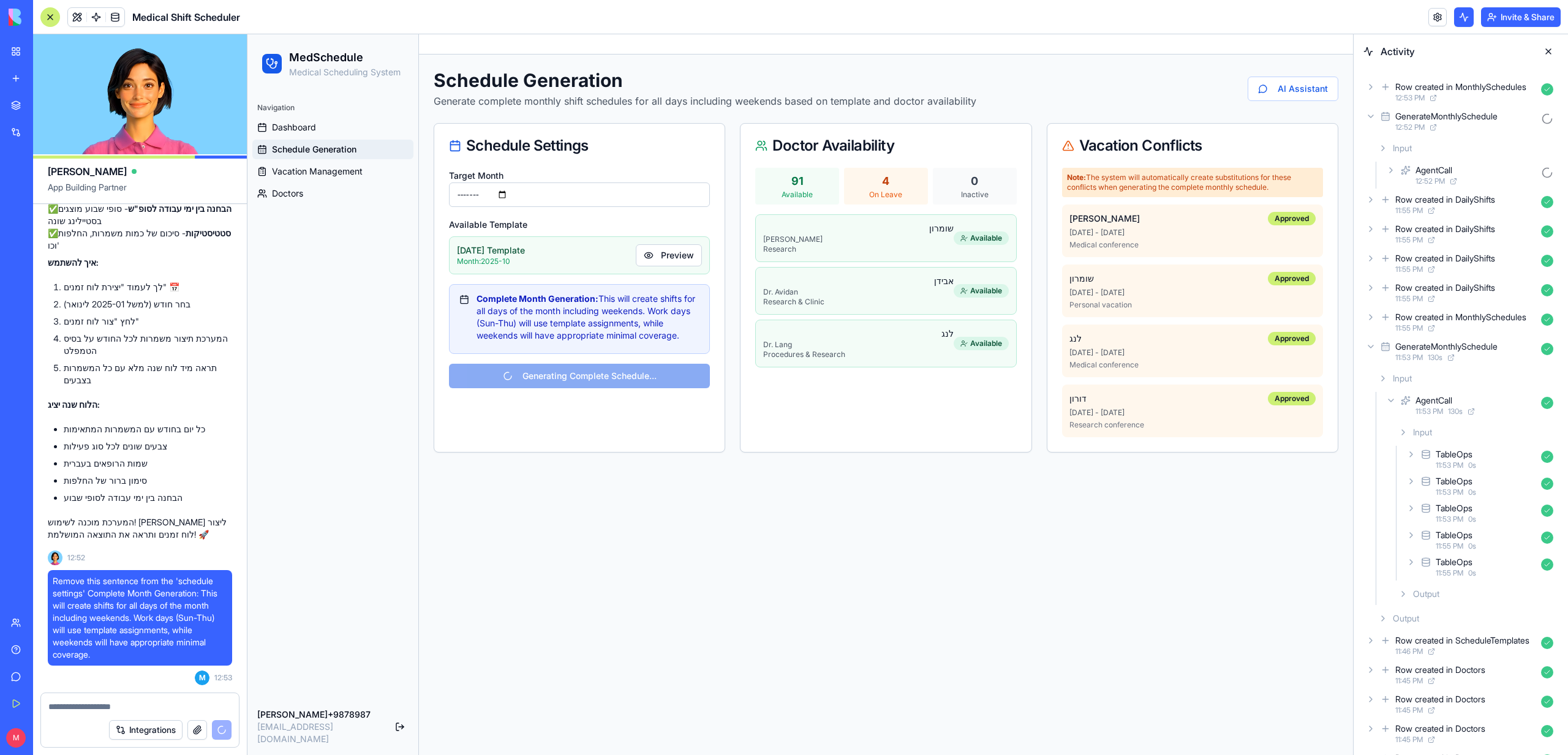
click at [1430, 96] on div "12:53 PM" at bounding box center [1466, 98] width 141 height 10
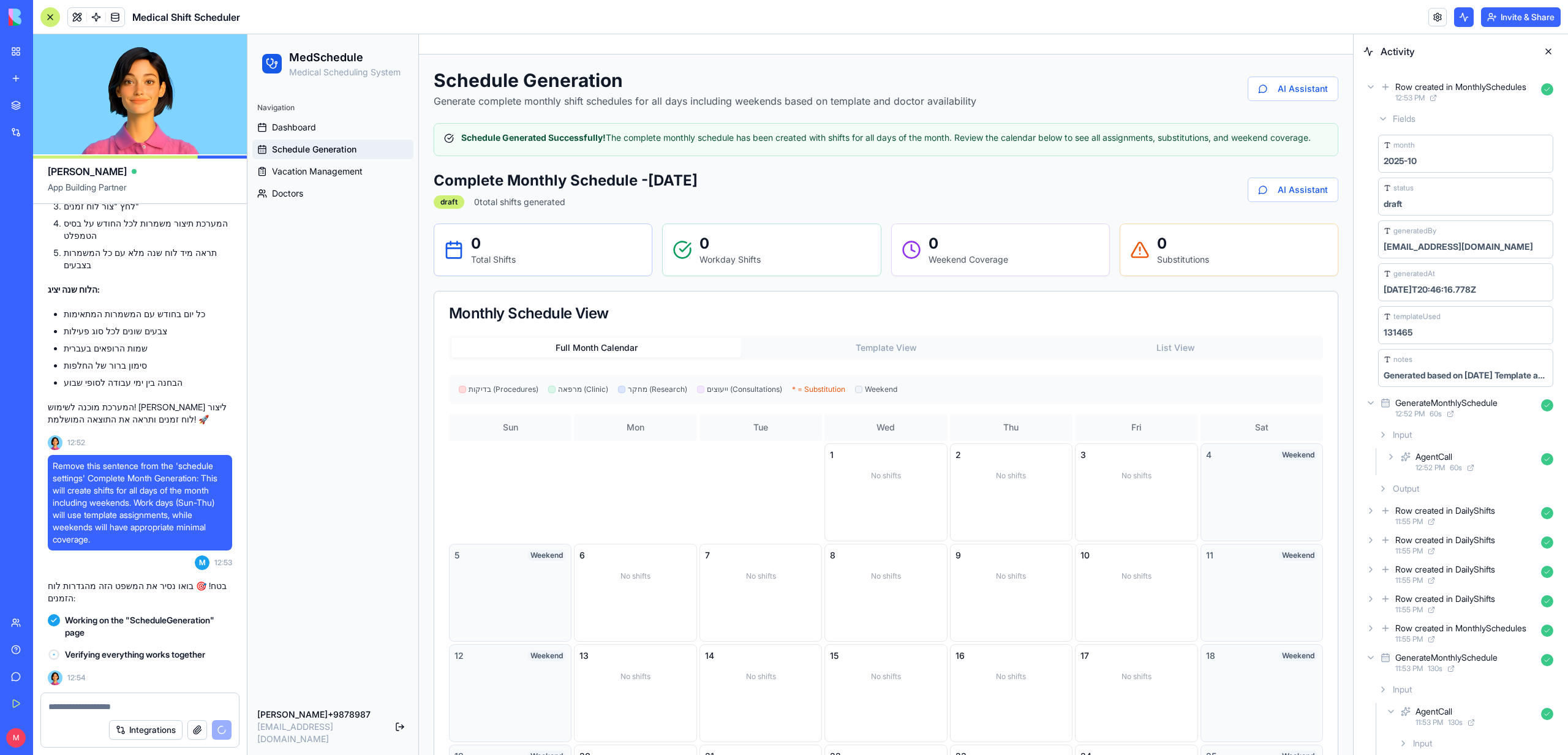
click at [302, 152] on span "Schedule Generation" at bounding box center [314, 149] width 84 height 12
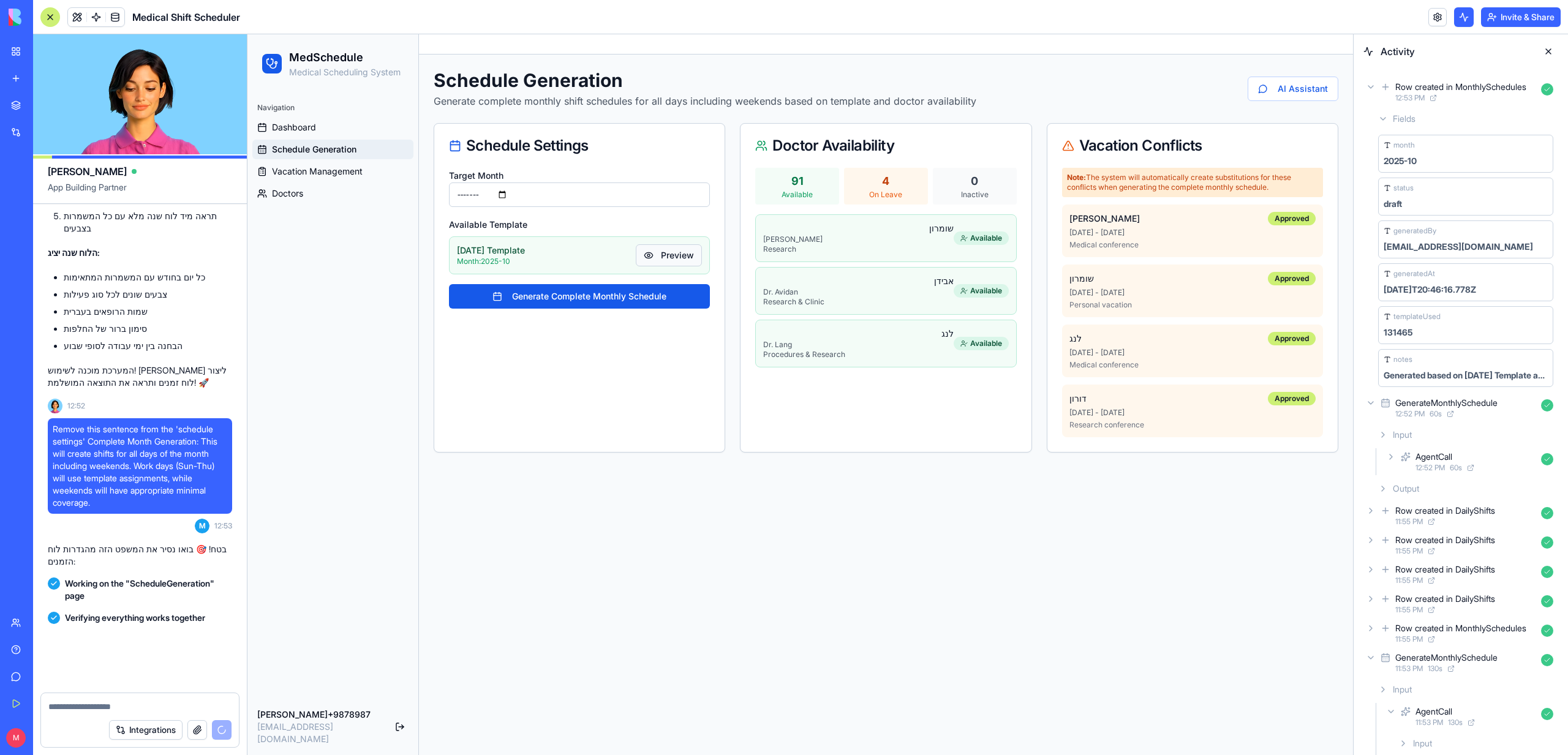
scroll to position [3785, 0]
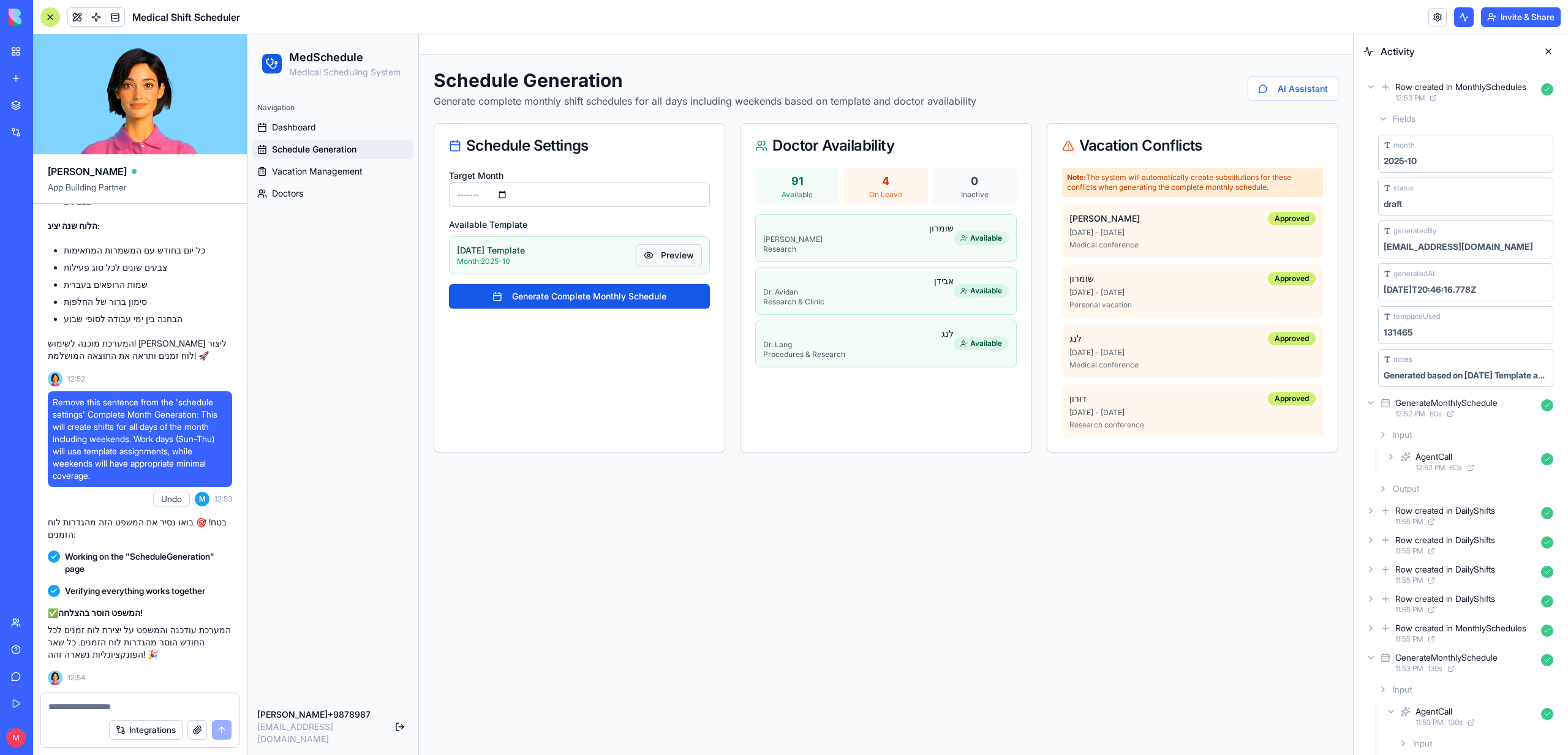
click at [686, 259] on button "Preview" at bounding box center [669, 255] width 66 height 22
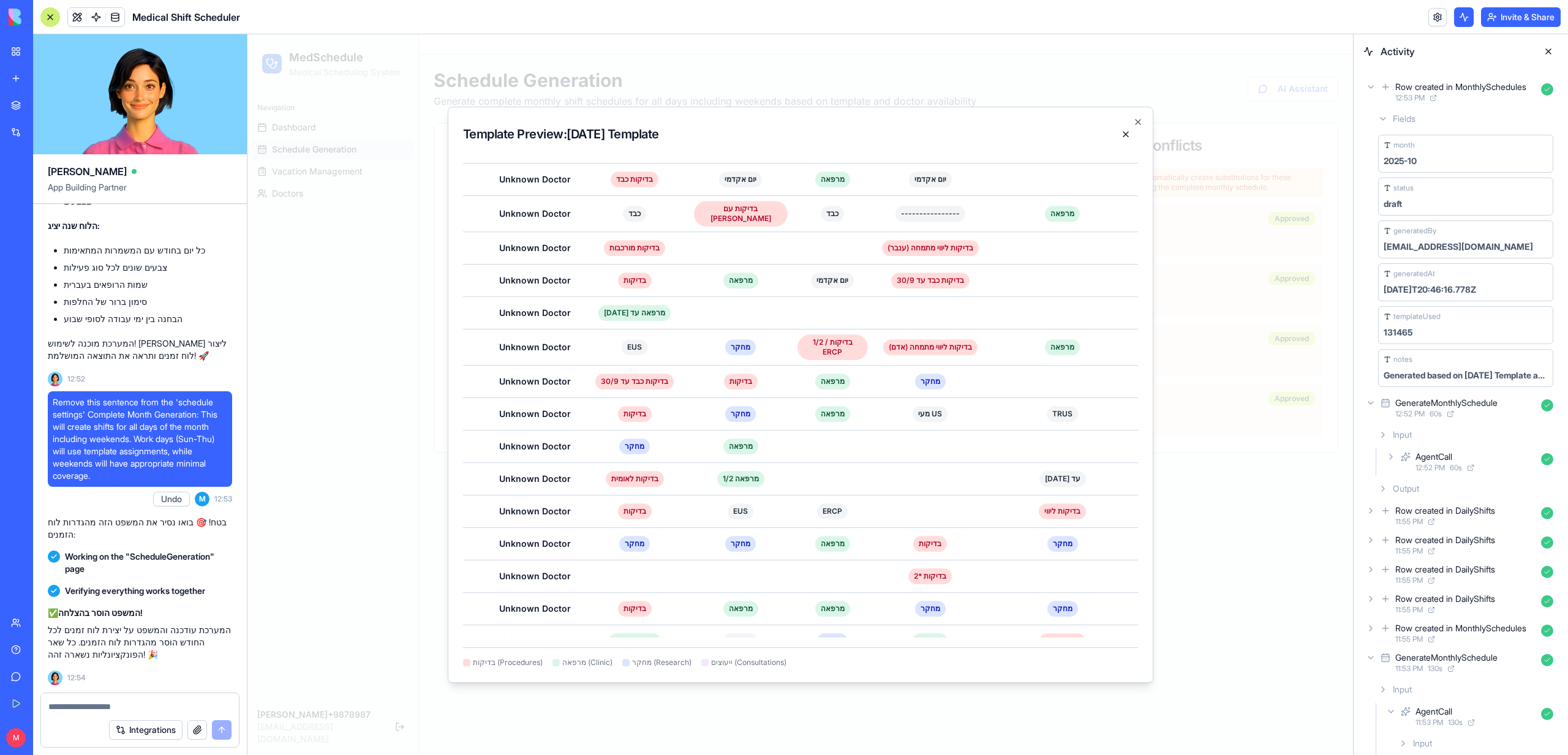
scroll to position [0, 0]
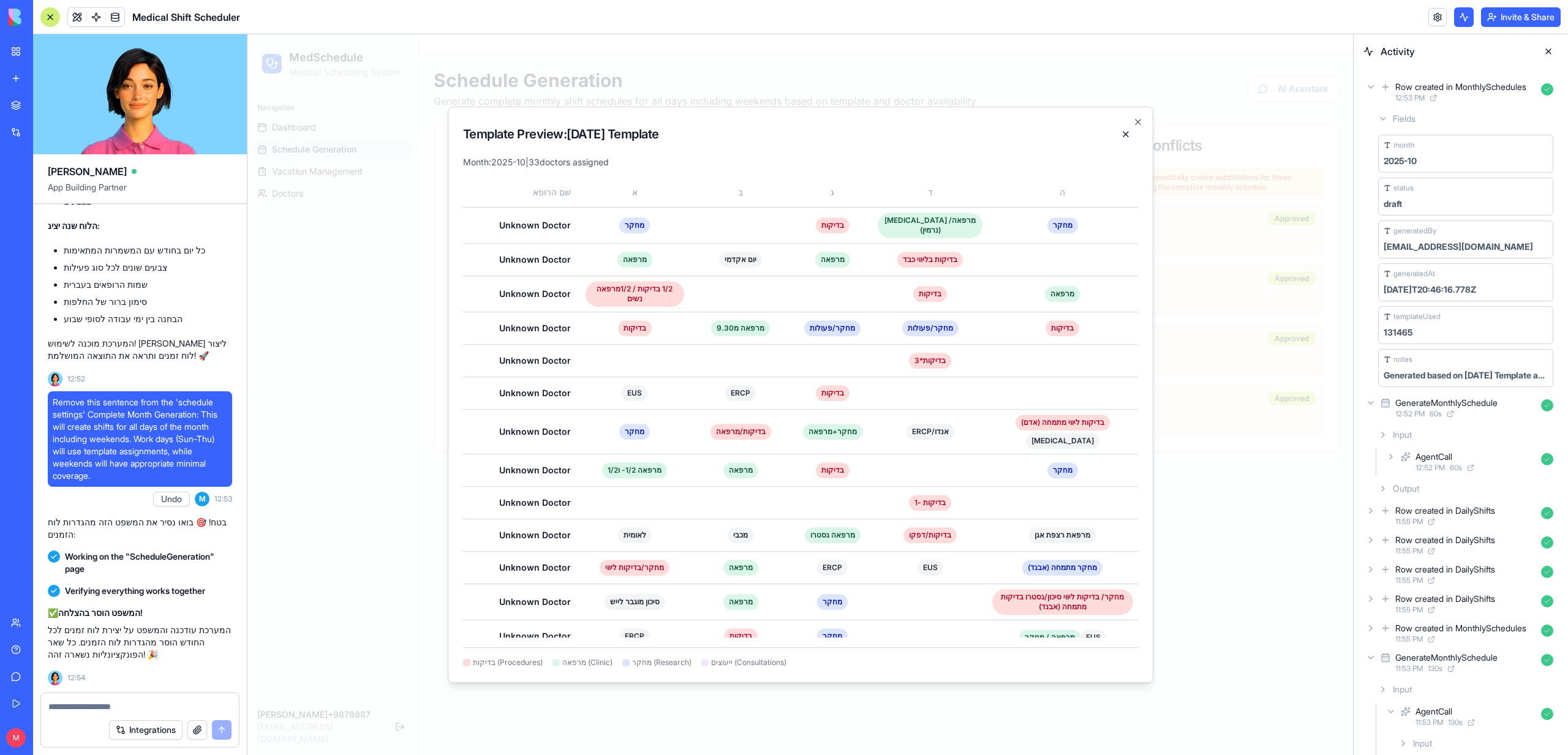
click at [114, 704] on textarea at bounding box center [140, 706] width 183 height 12
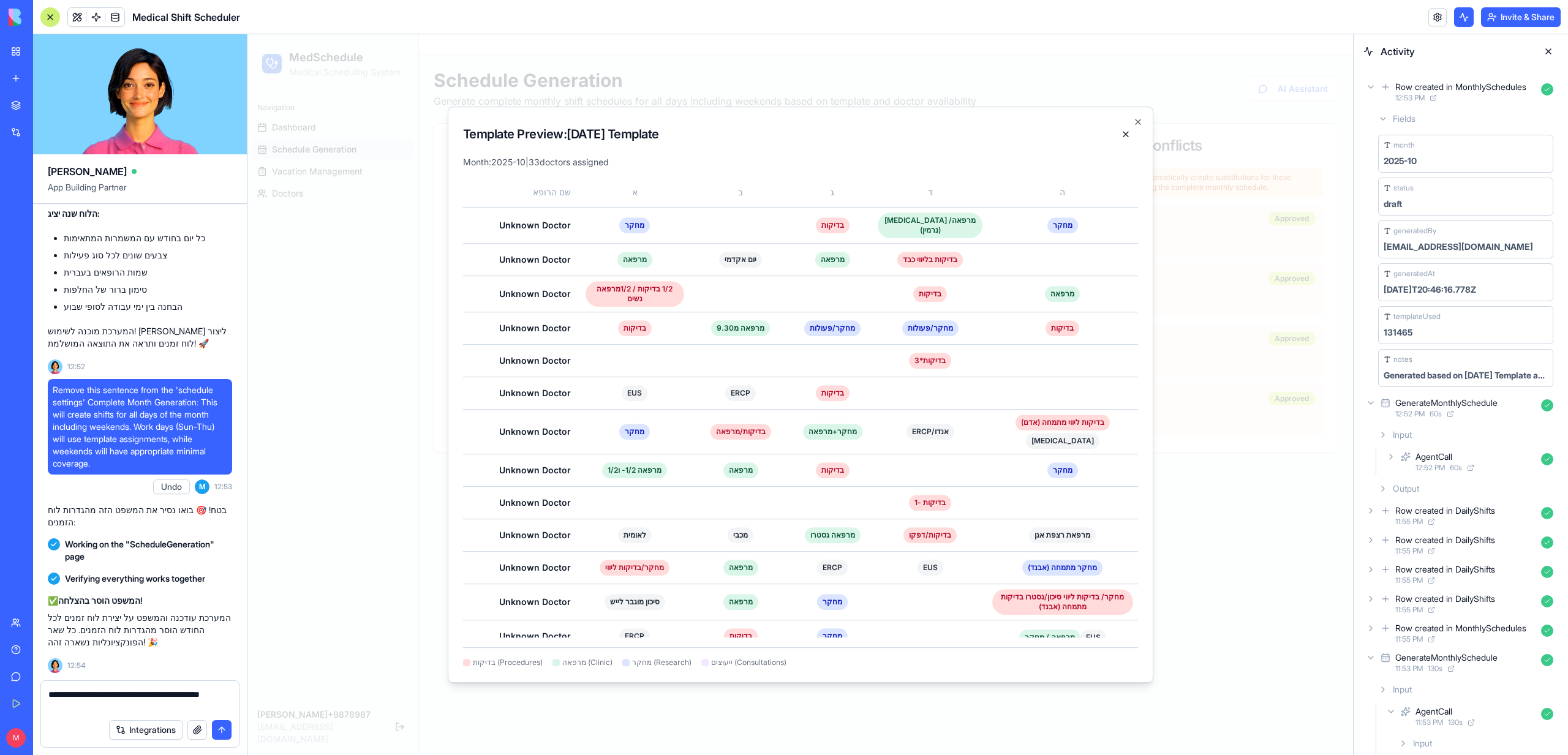
type textarea "**********"
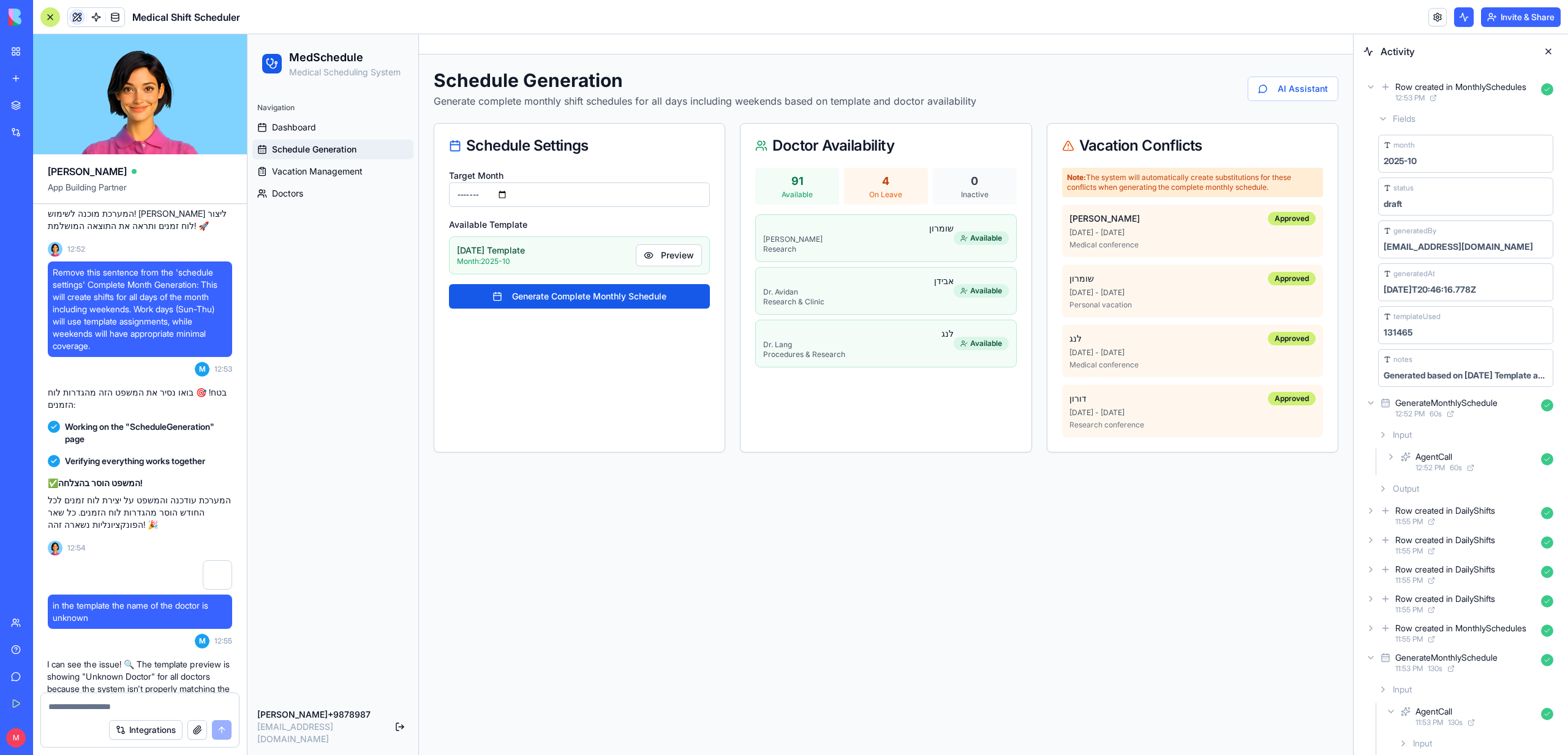
scroll to position [4375, 0]
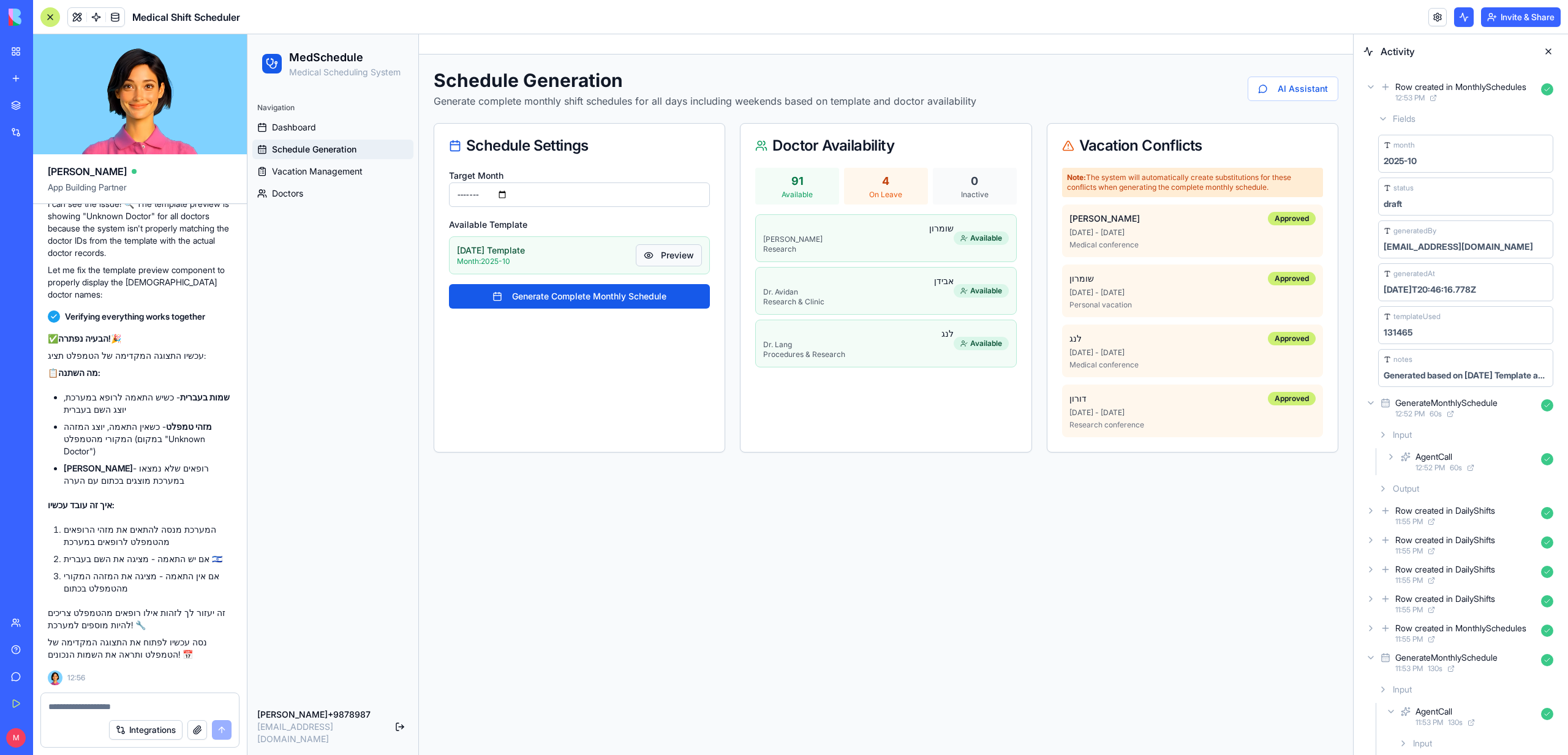
click at [687, 254] on button "Preview" at bounding box center [669, 255] width 66 height 22
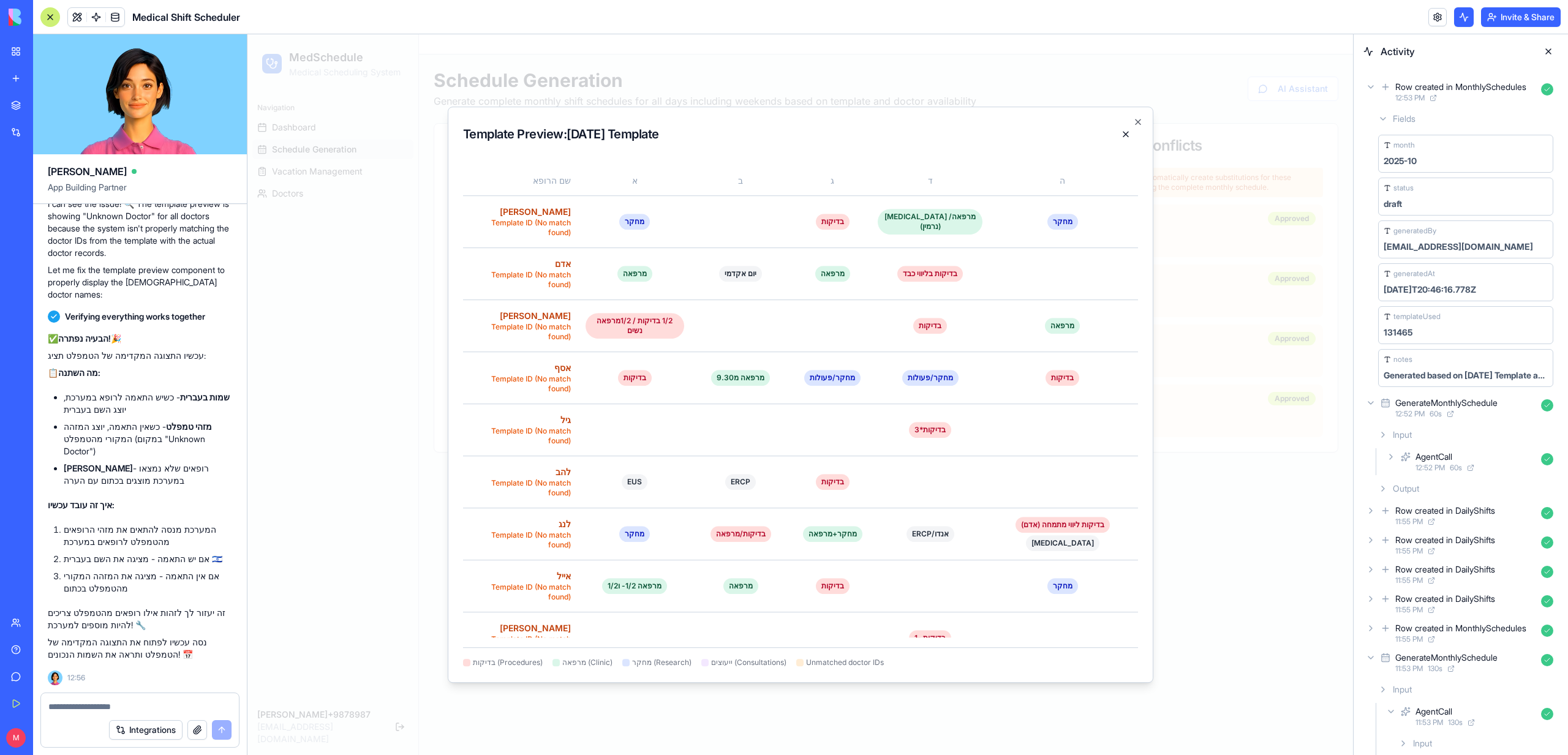
scroll to position [0, 0]
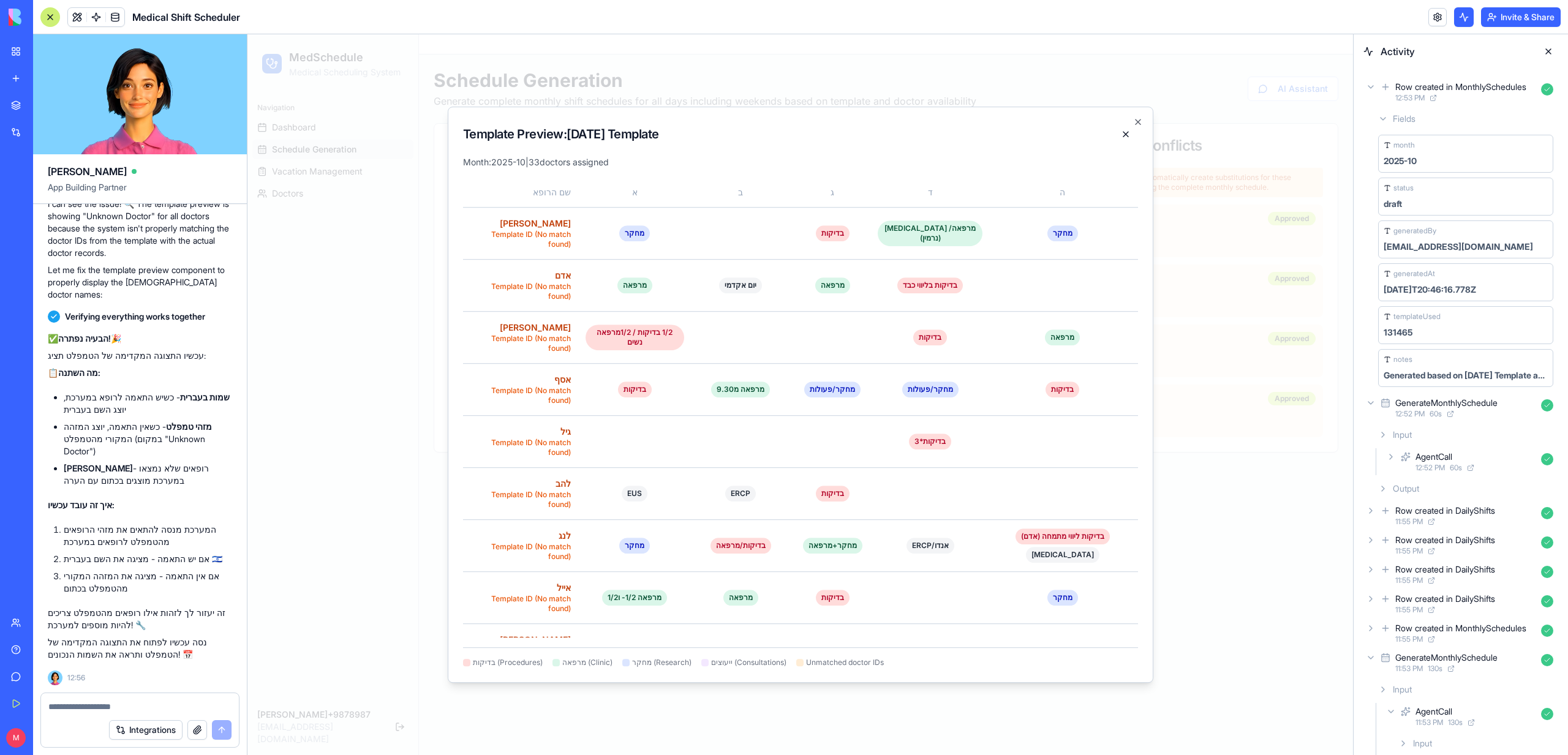
click at [83, 710] on textarea at bounding box center [140, 706] width 183 height 12
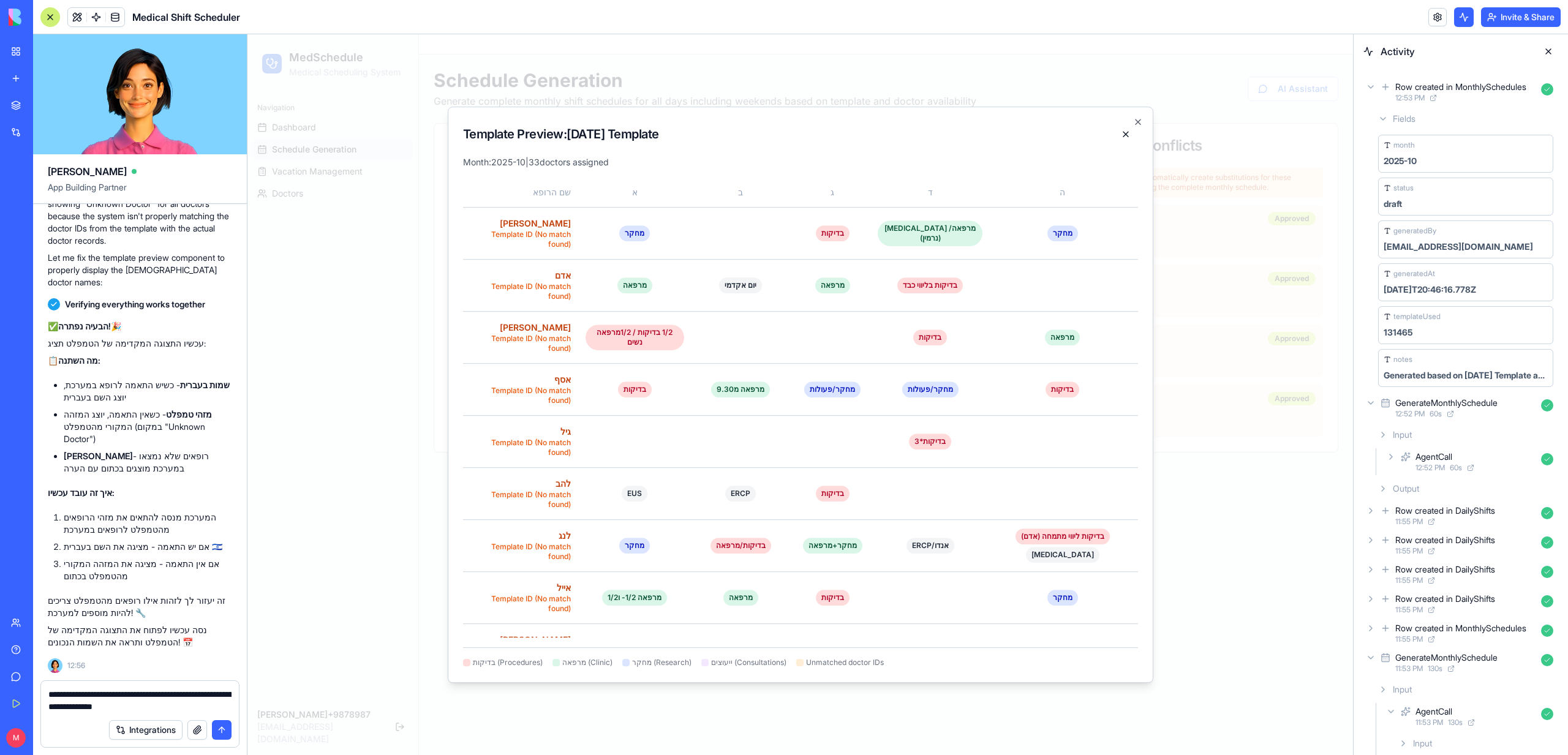
type textarea "**********"
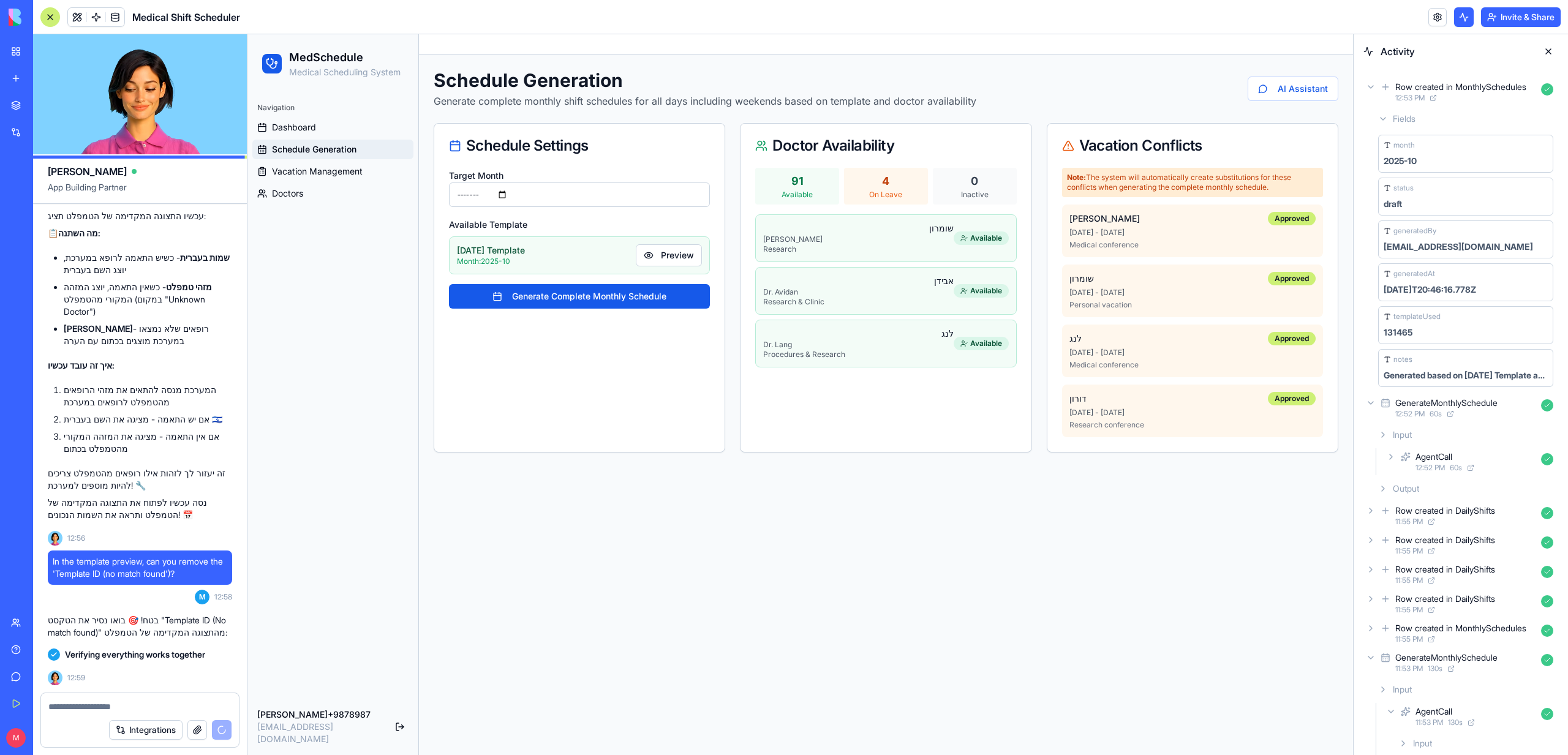
scroll to position [4686, 0]
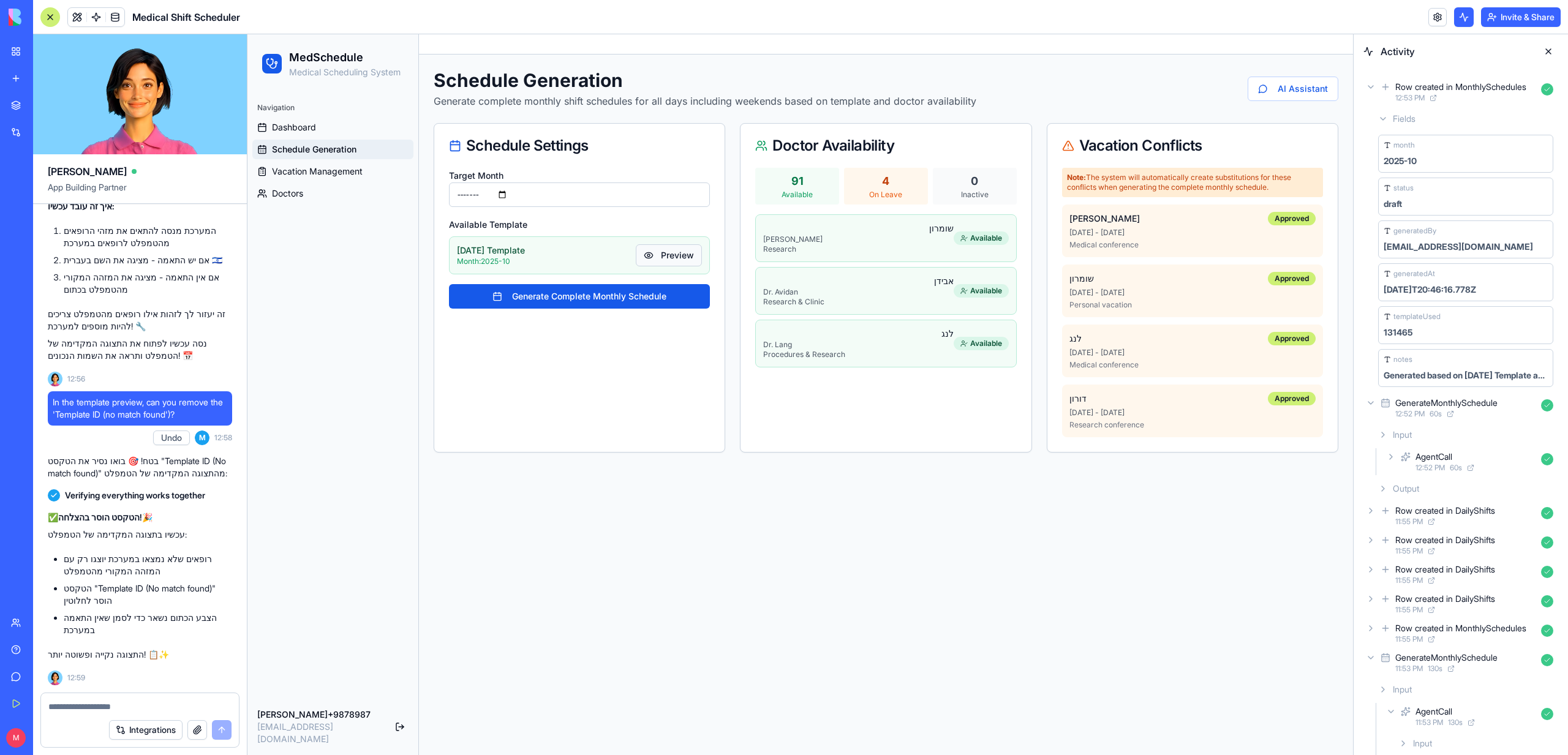
click at [678, 254] on button "Preview" at bounding box center [669, 255] width 66 height 22
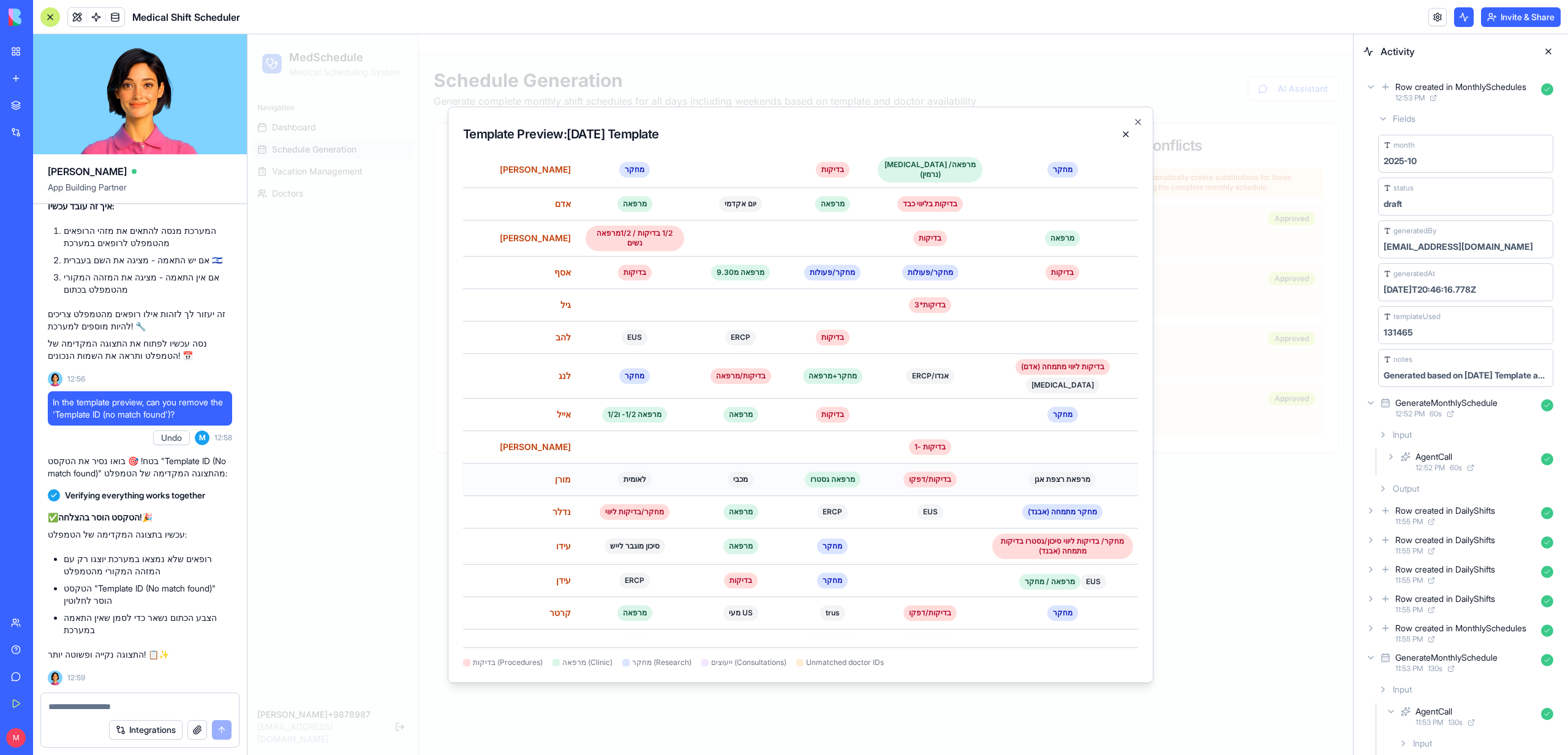
scroll to position [0, 0]
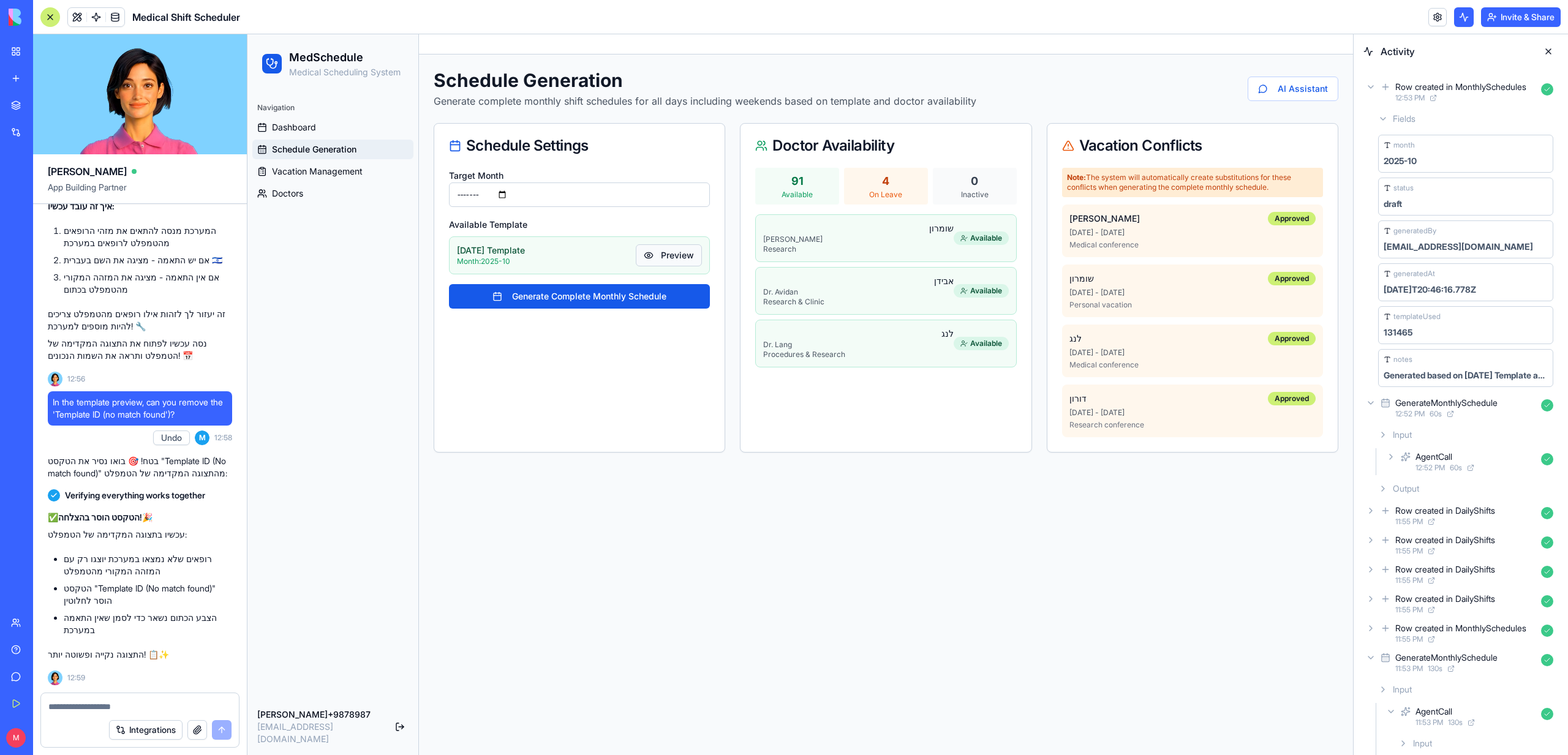
click at [661, 257] on button "Preview" at bounding box center [669, 255] width 66 height 22
click at [537, 196] on input "*******" at bounding box center [579, 194] width 261 height 25
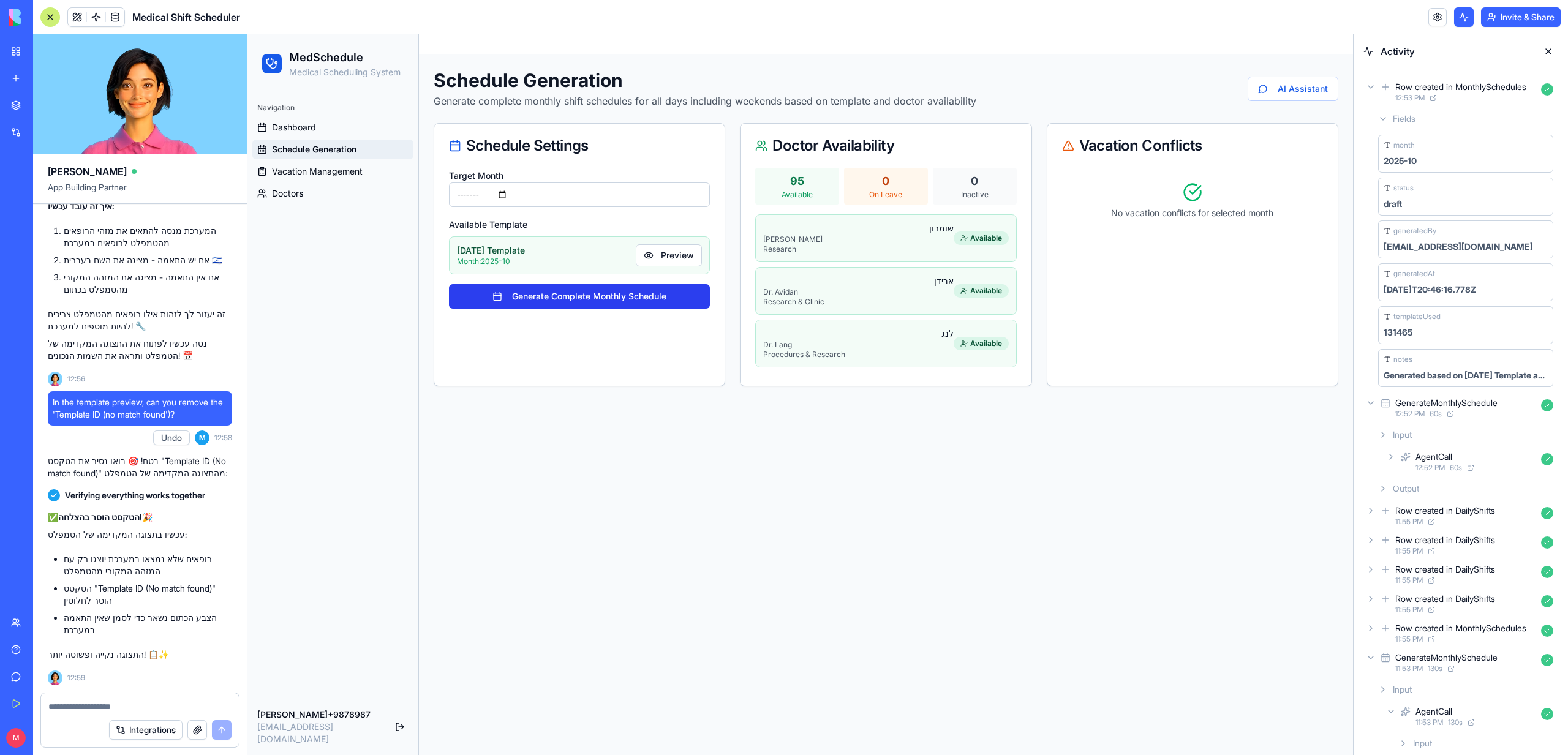
click at [554, 290] on button "Generate Complete Monthly Schedule" at bounding box center [579, 296] width 261 height 25
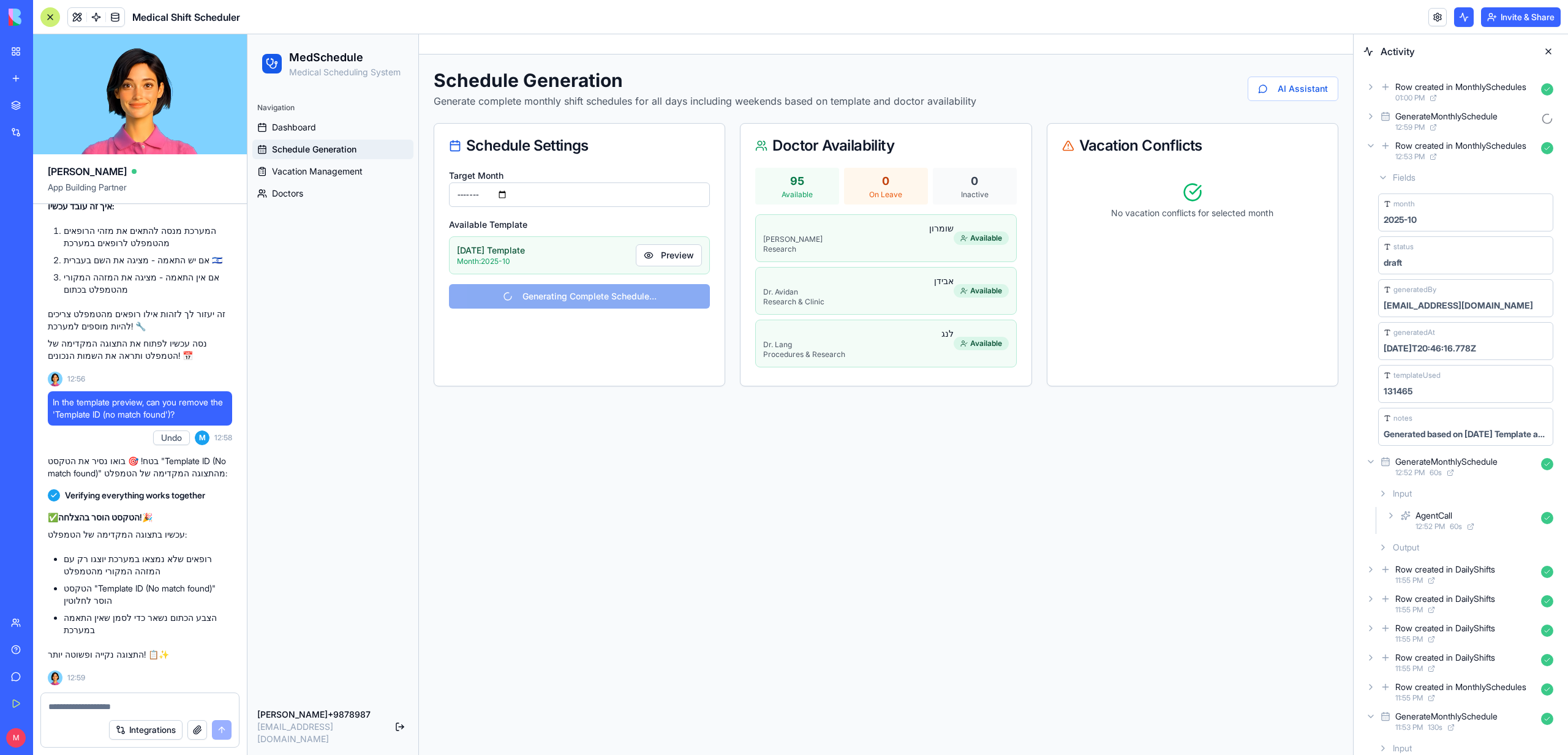
click at [1435, 96] on icon at bounding box center [1433, 98] width 5 height 5
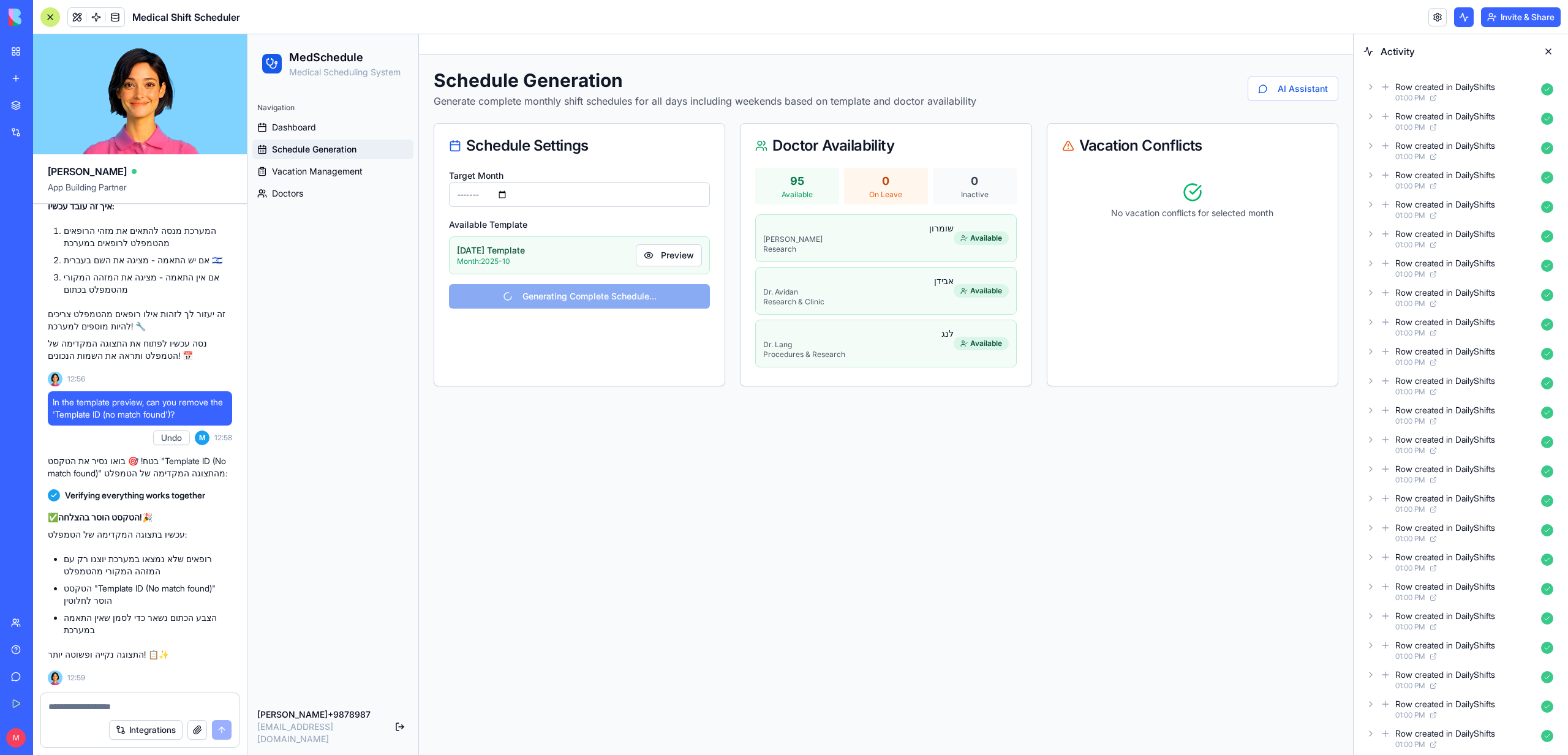
click at [1430, 86] on div "Row created in DailyShifts" at bounding box center [1445, 87] width 100 height 12
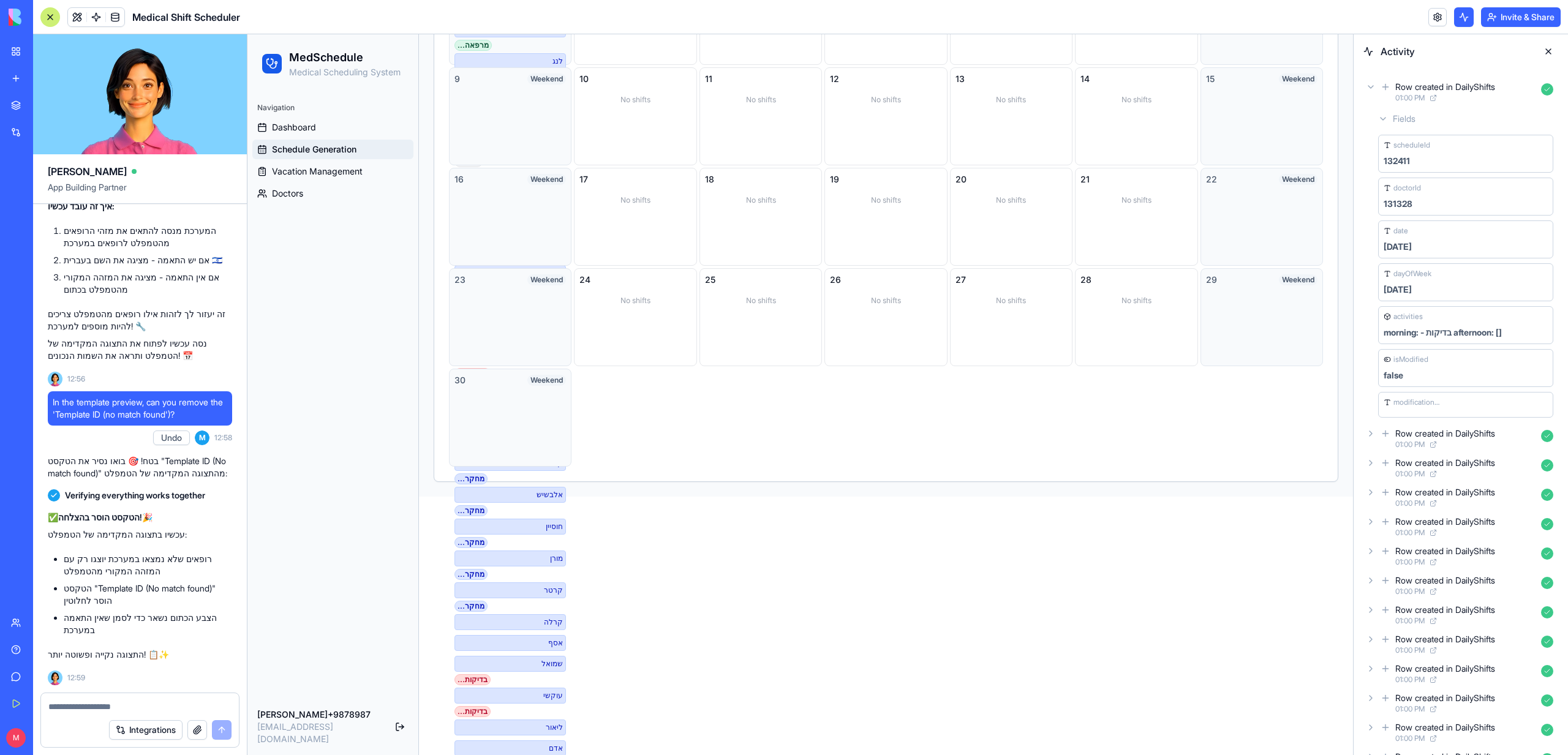
scroll to position [644, 0]
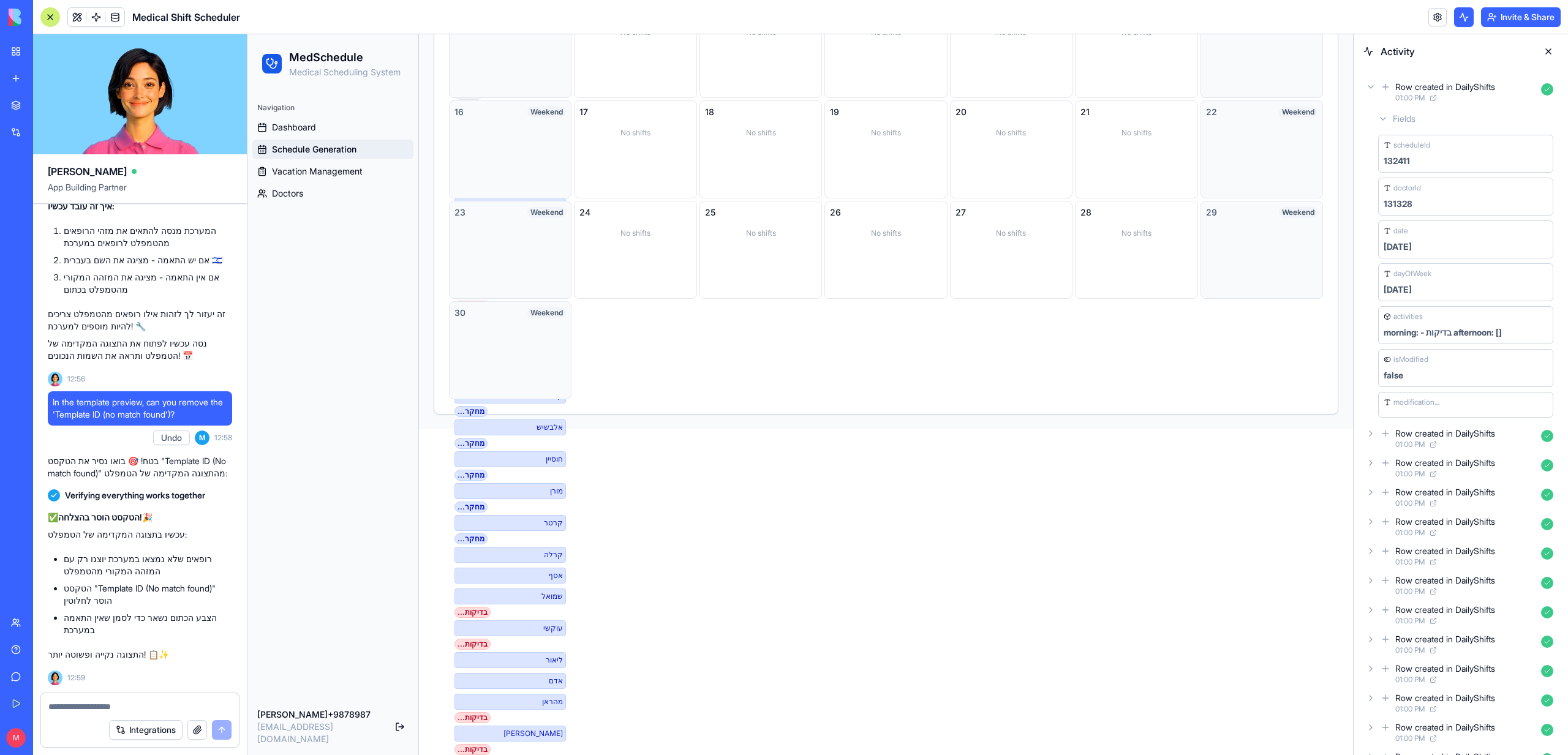
click at [535, 596] on div "שמואל" at bounding box center [510, 596] width 111 height 16
click at [538, 593] on div "שמואל" at bounding box center [510, 596] width 111 height 16
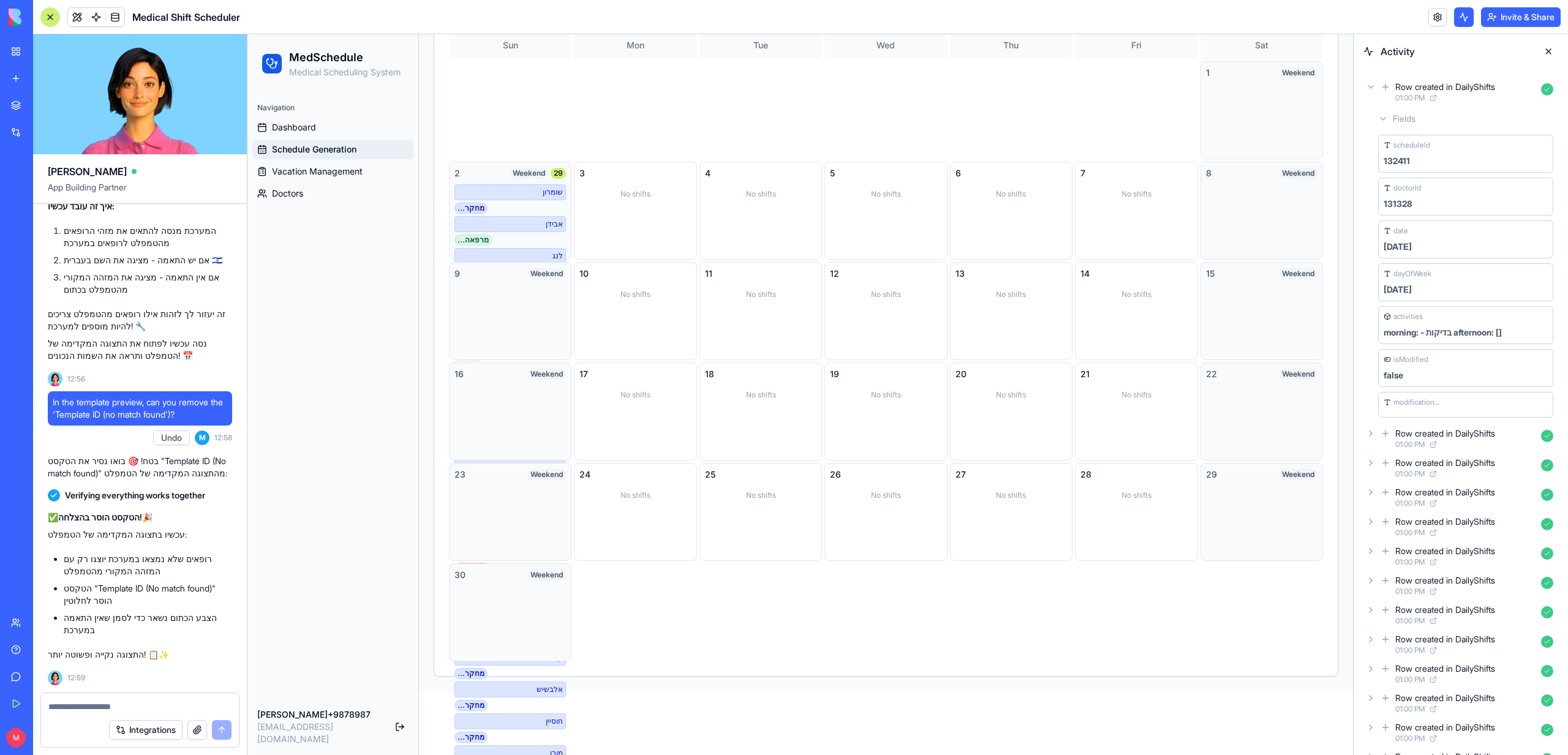
scroll to position [0, 0]
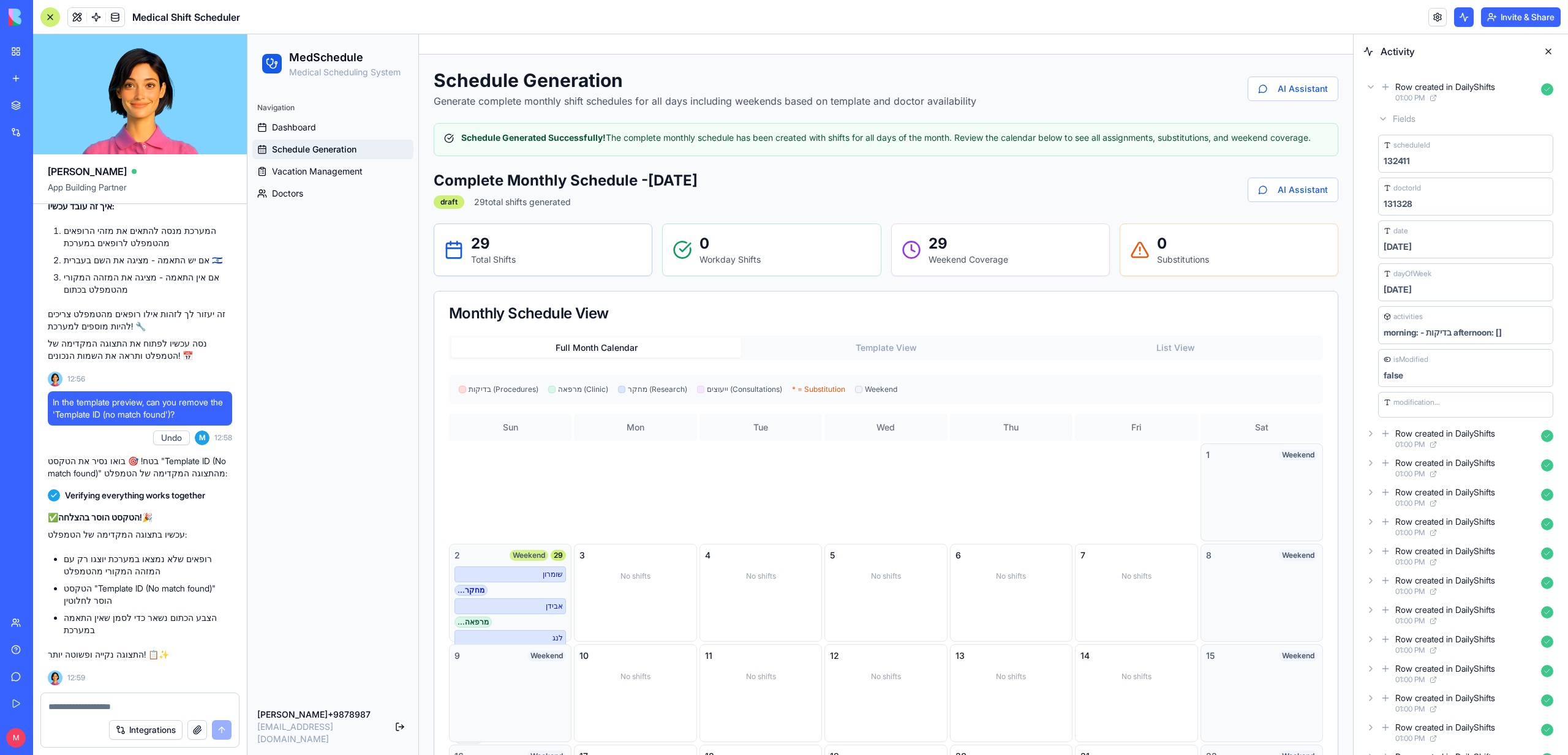
click at [527, 551] on div "Weekend" at bounding box center [529, 556] width 38 height 11
click at [535, 576] on div "שומרון" at bounding box center [510, 574] width 111 height 16
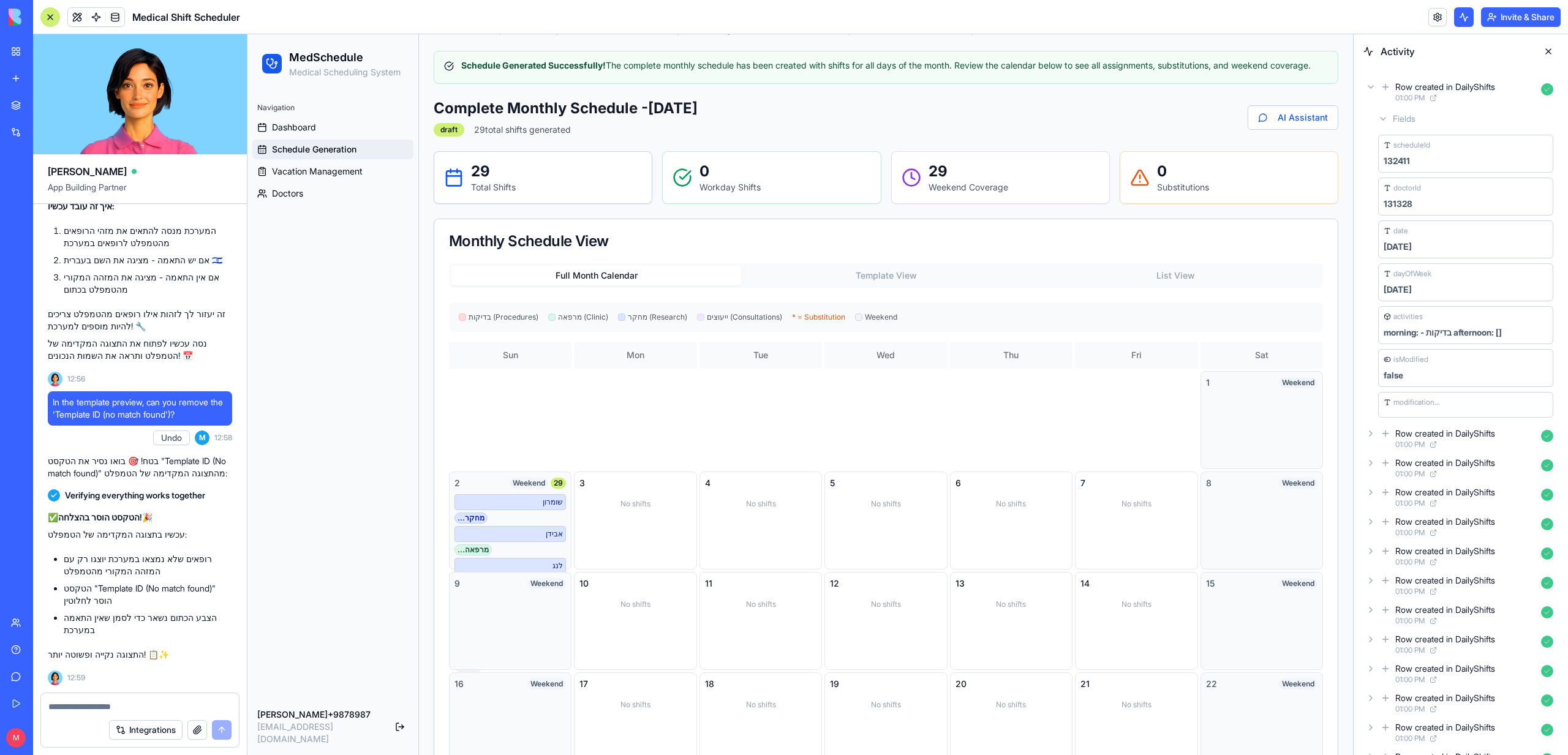
scroll to position [74, 0]
click at [903, 277] on div "Complete Monthly Schedule - [DATE] draft 29 total shifts generated AI Assistant…" at bounding box center [886, 541] width 904 height 888
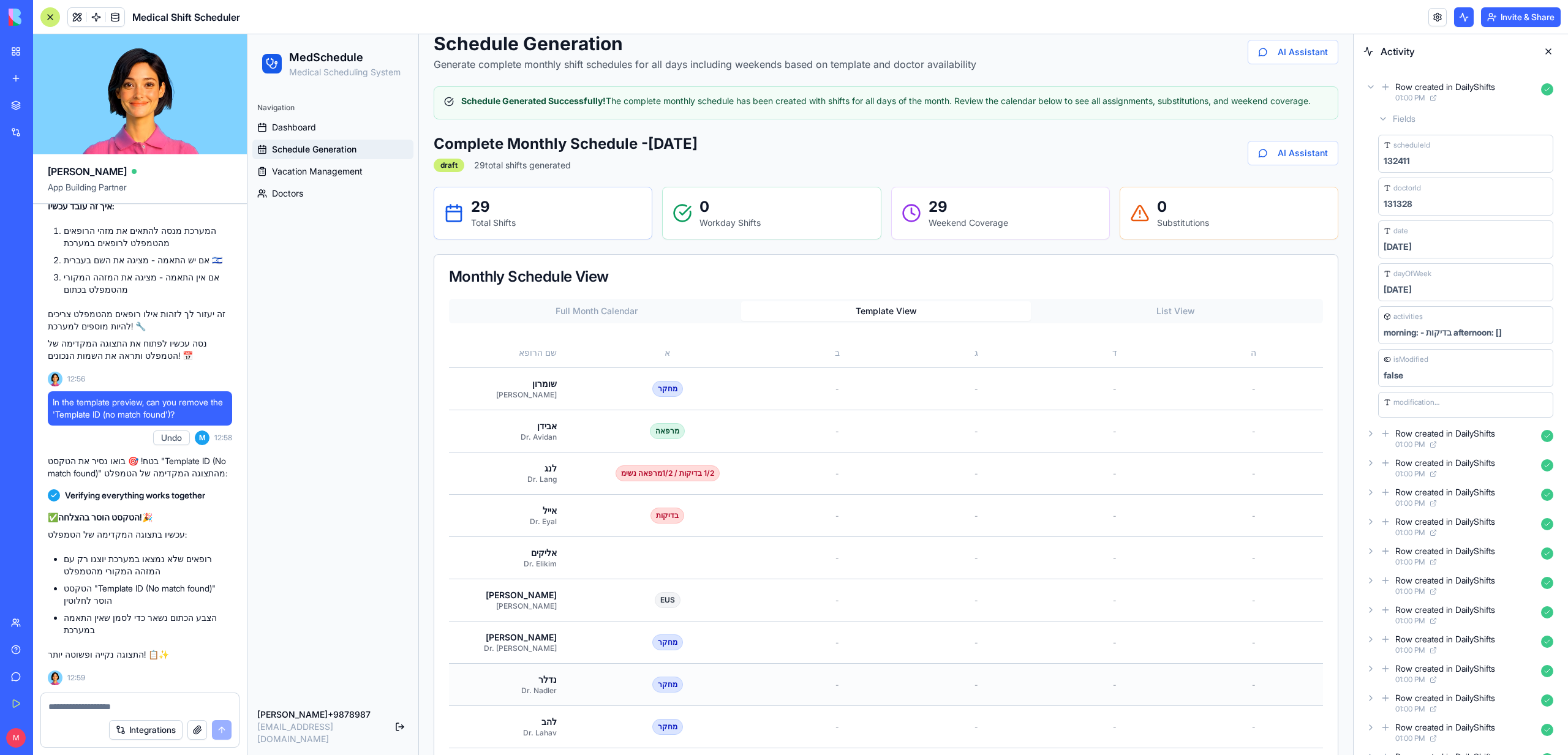
scroll to position [0, 0]
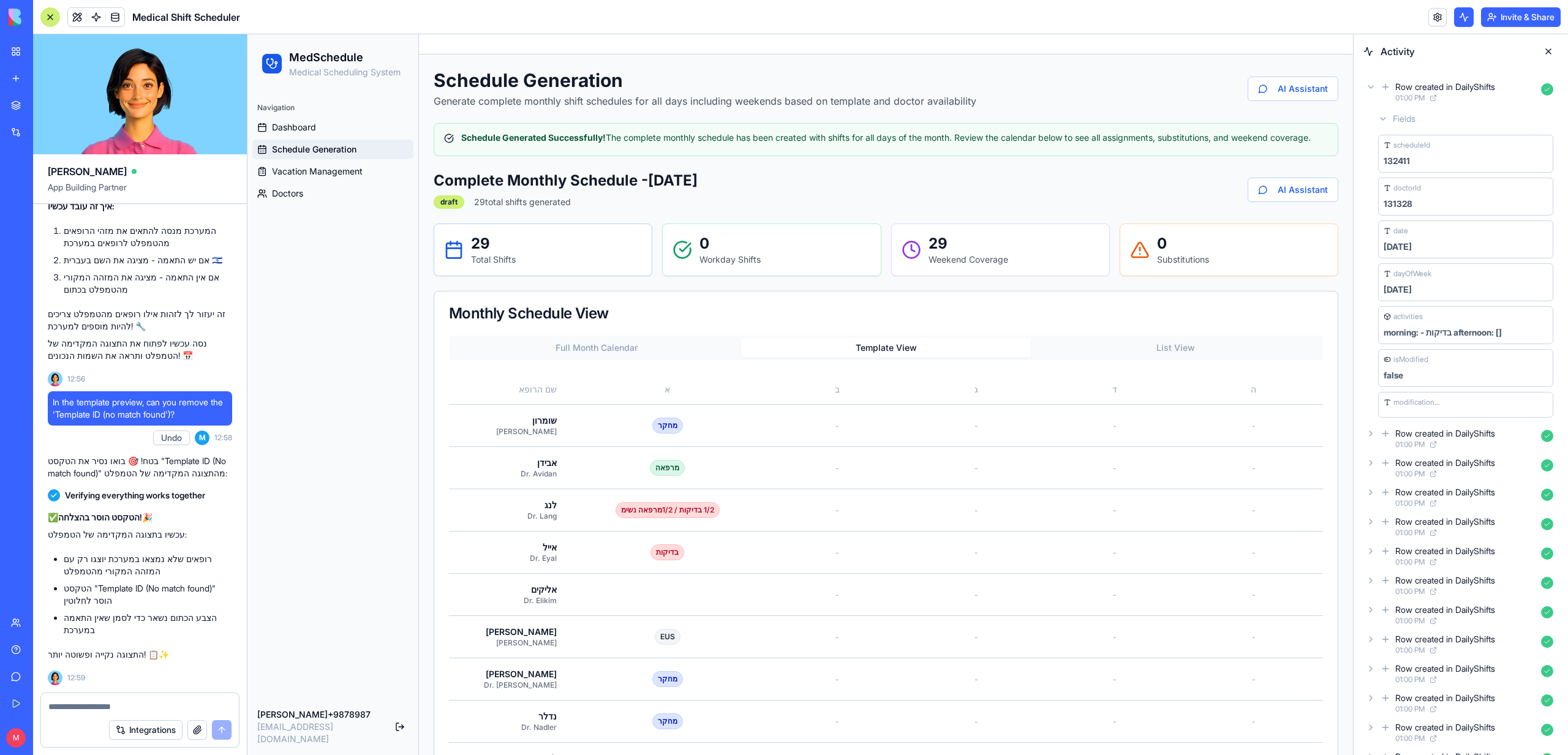
click at [1175, 341] on button "List View" at bounding box center [1175, 348] width 290 height 20
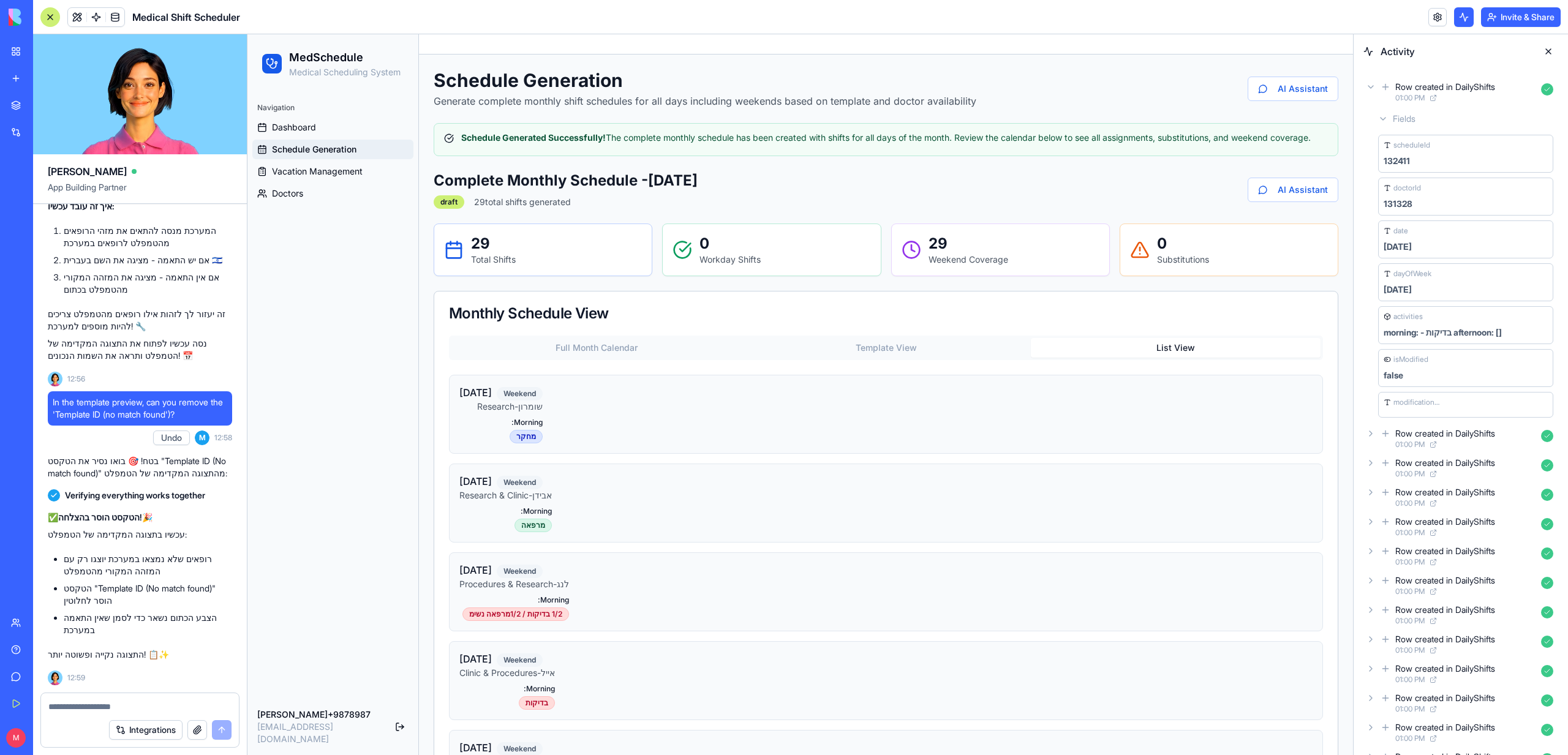
click at [894, 352] on button "Template View" at bounding box center [886, 348] width 290 height 20
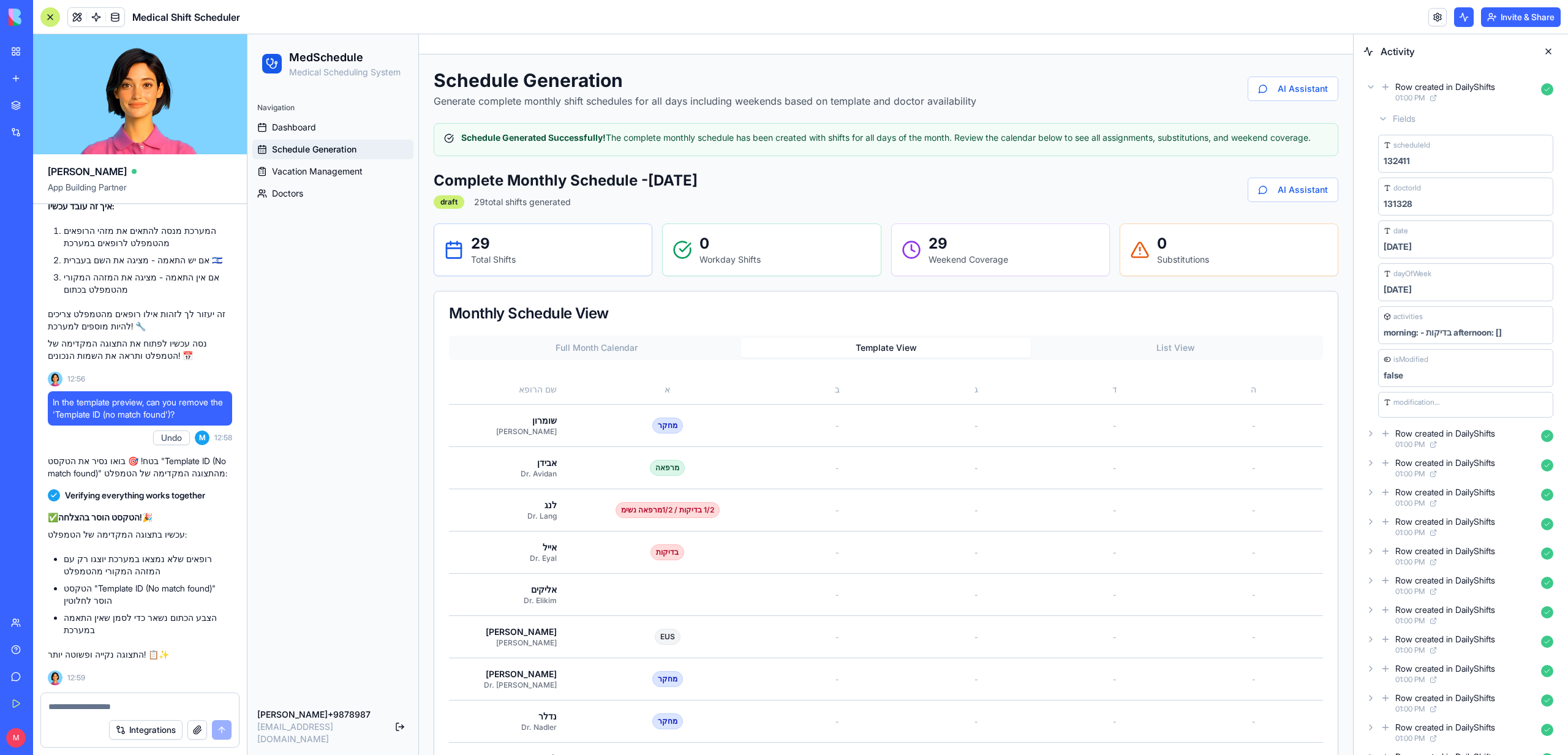
click at [574, 357] on button "Full Month Calendar" at bounding box center [596, 348] width 290 height 20
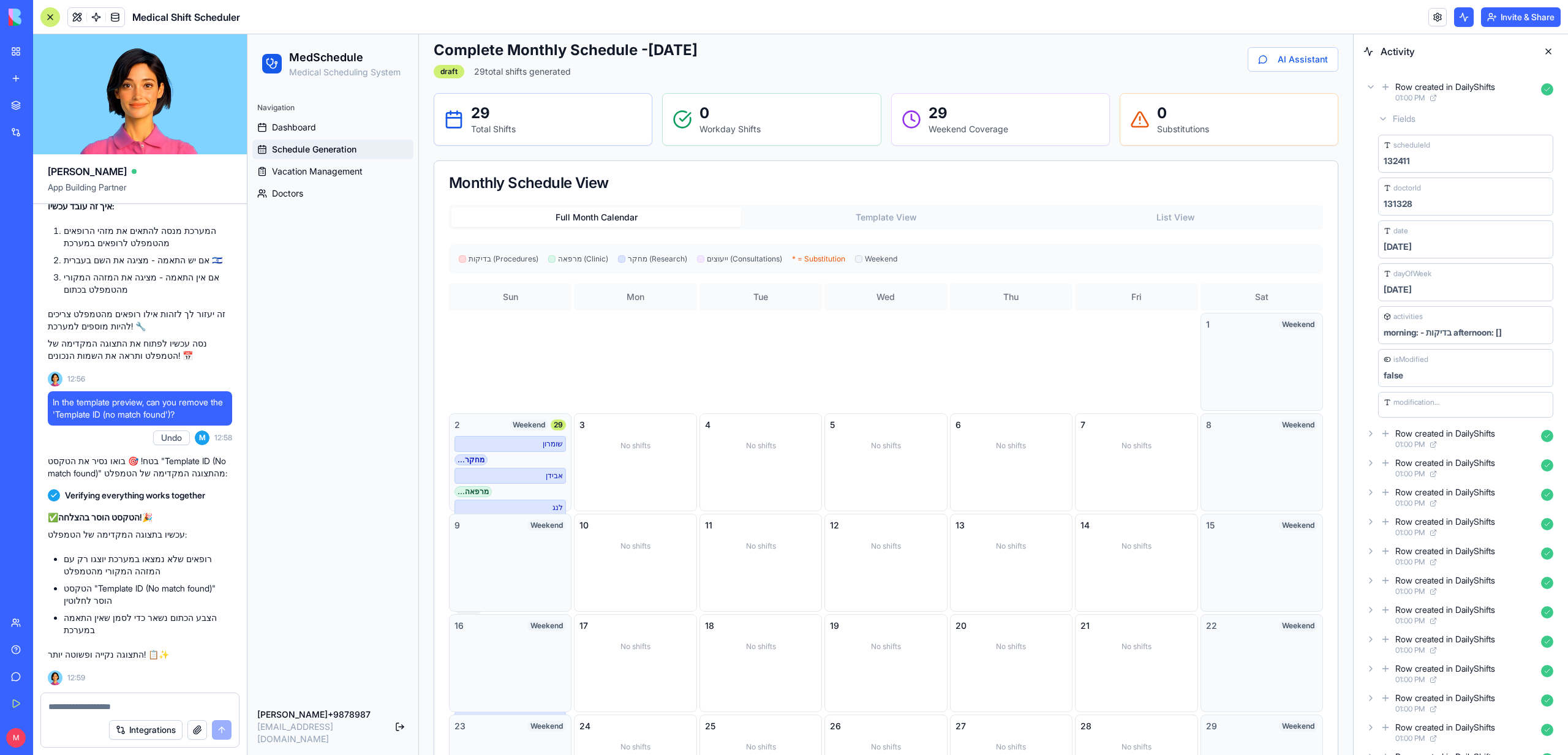
scroll to position [140, 0]
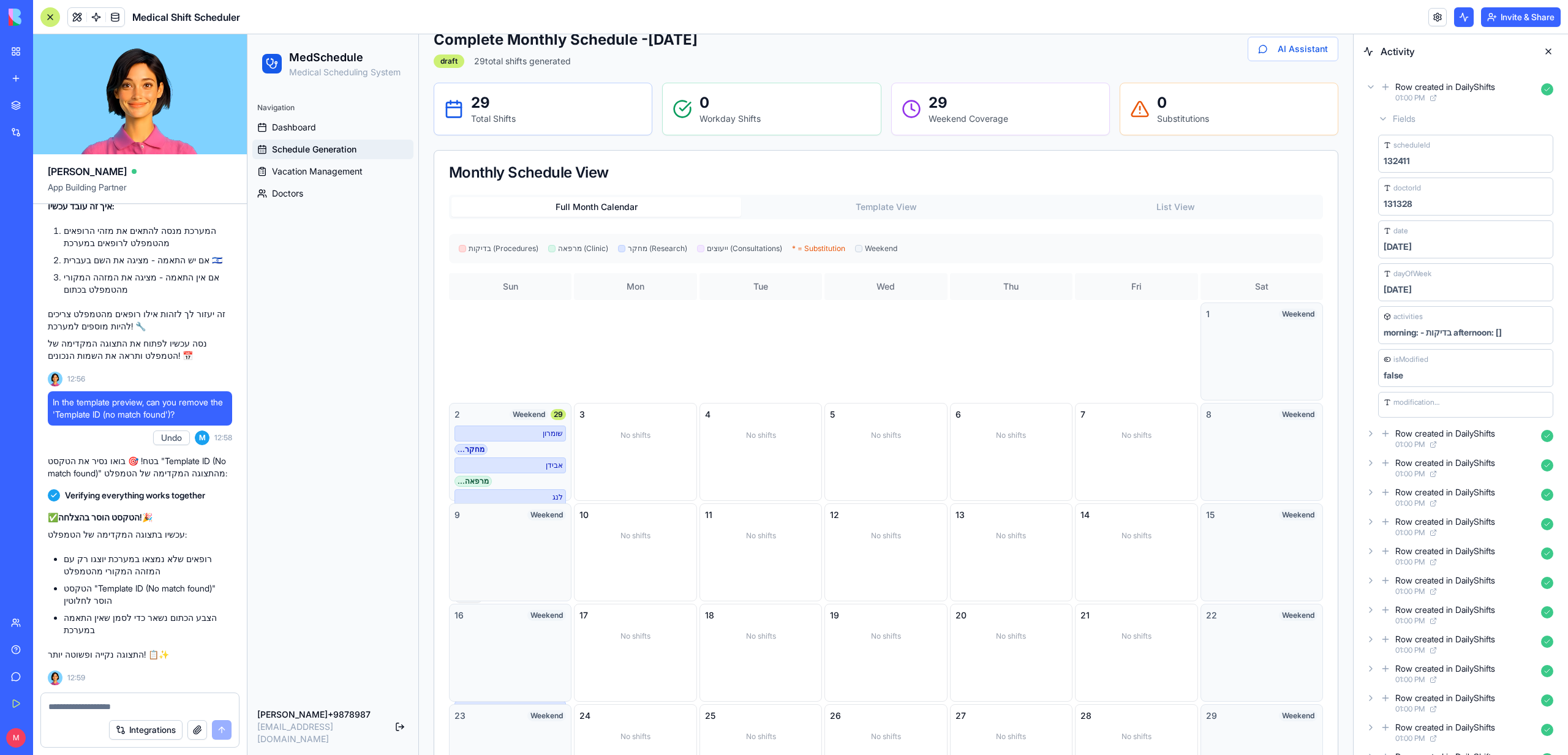
click at [556, 503] on div "9 Weekend" at bounding box center [510, 552] width 123 height 98
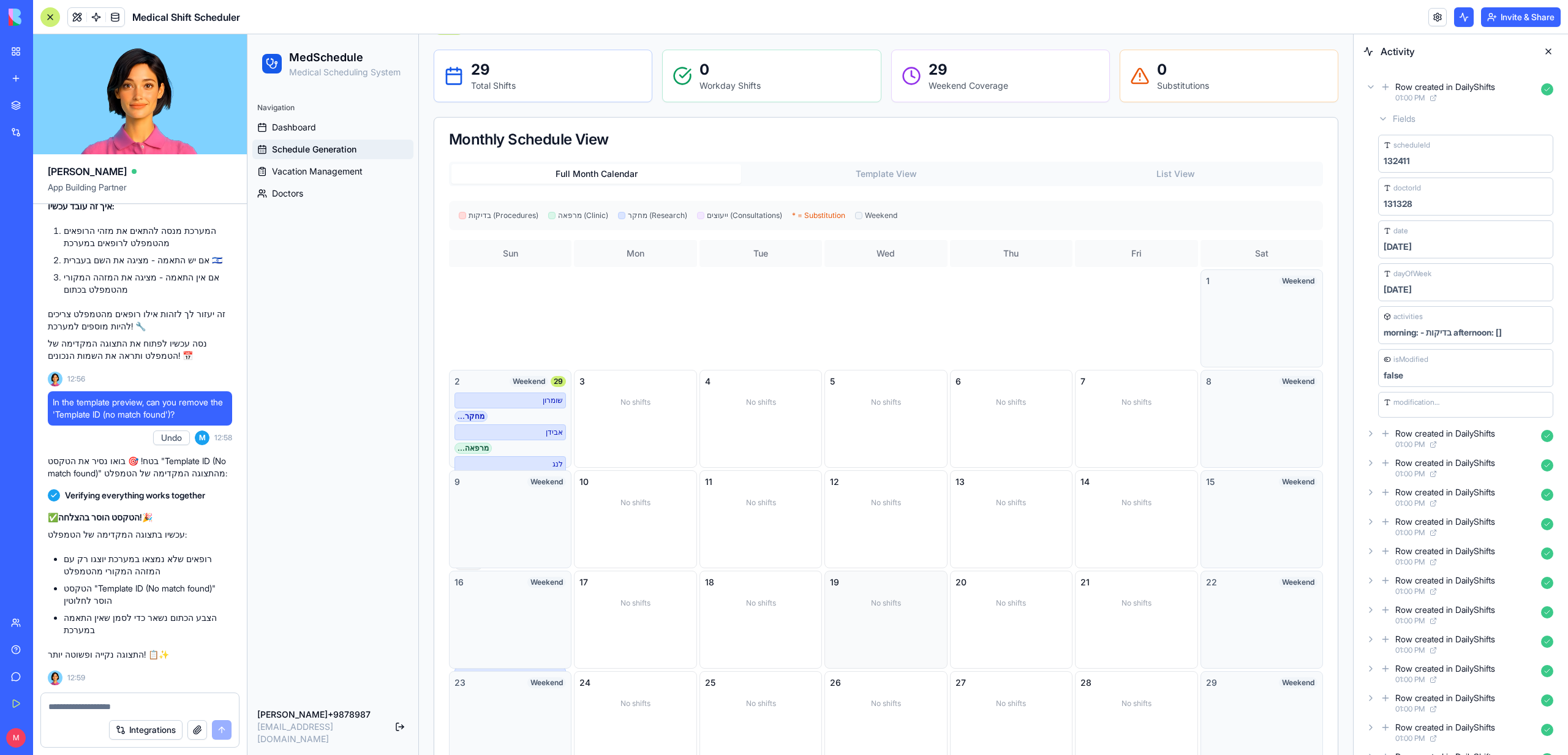
scroll to position [0, 0]
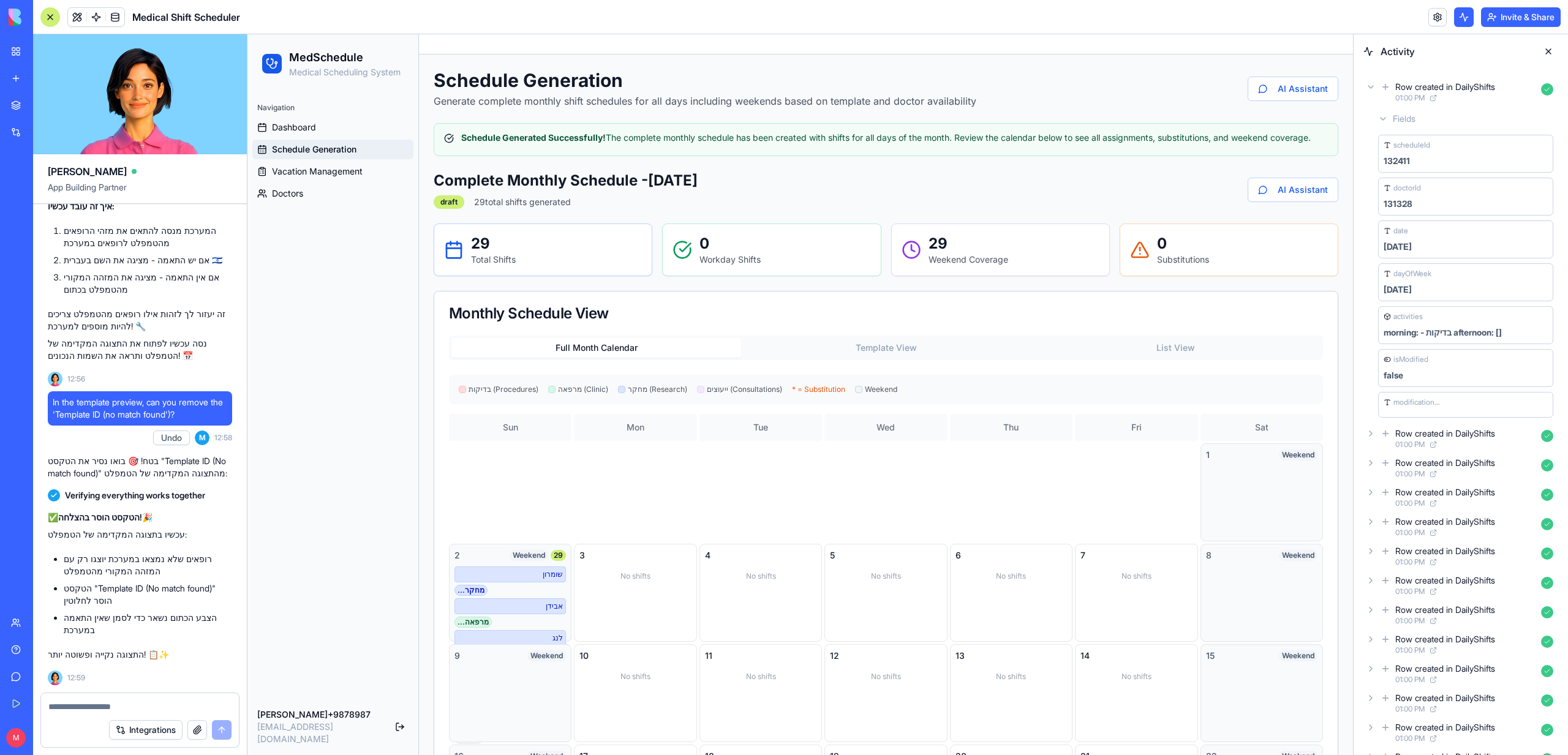
click at [1372, 83] on icon at bounding box center [1371, 87] width 10 height 10
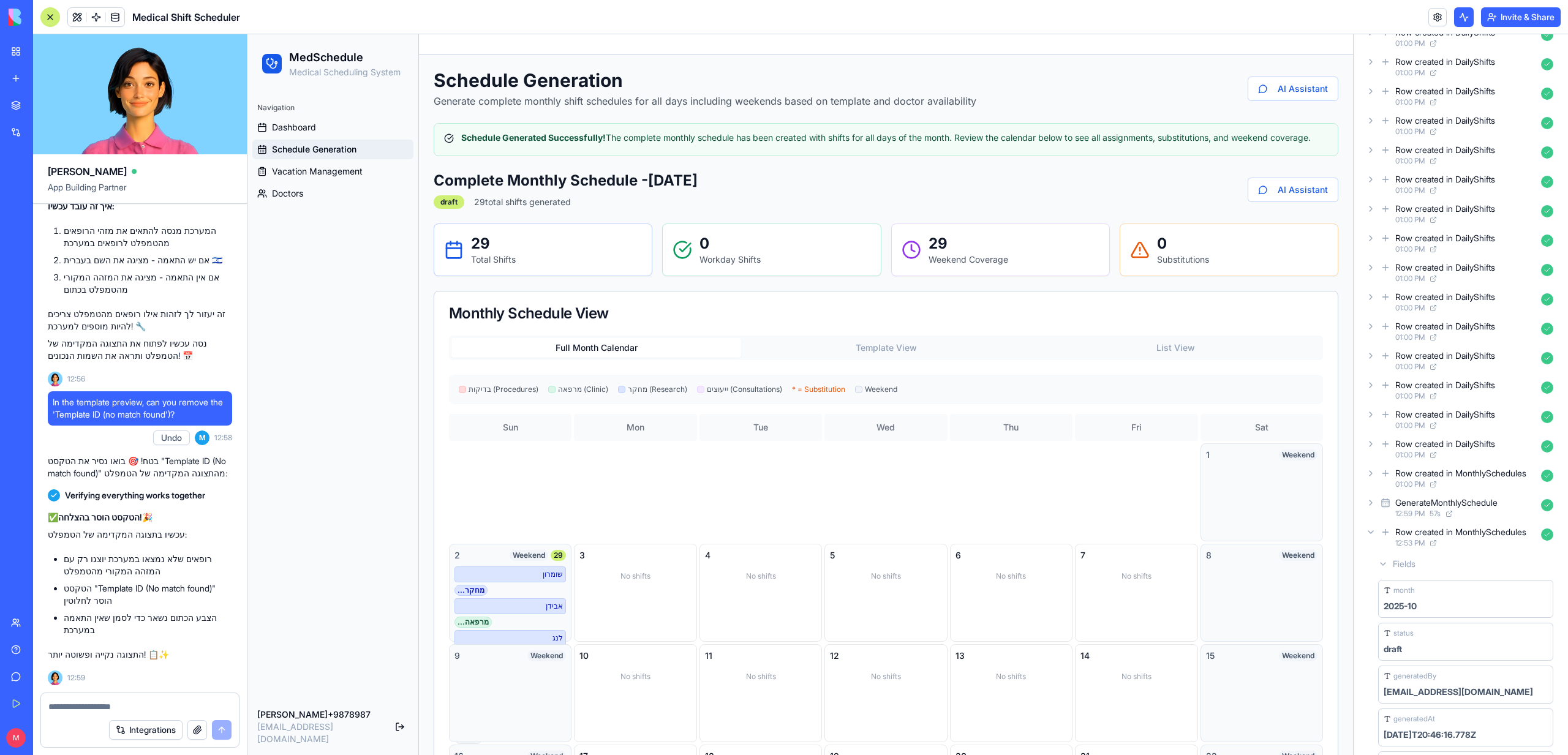
scroll to position [470, 0]
click at [1373, 533] on icon at bounding box center [1371, 529] width 10 height 10
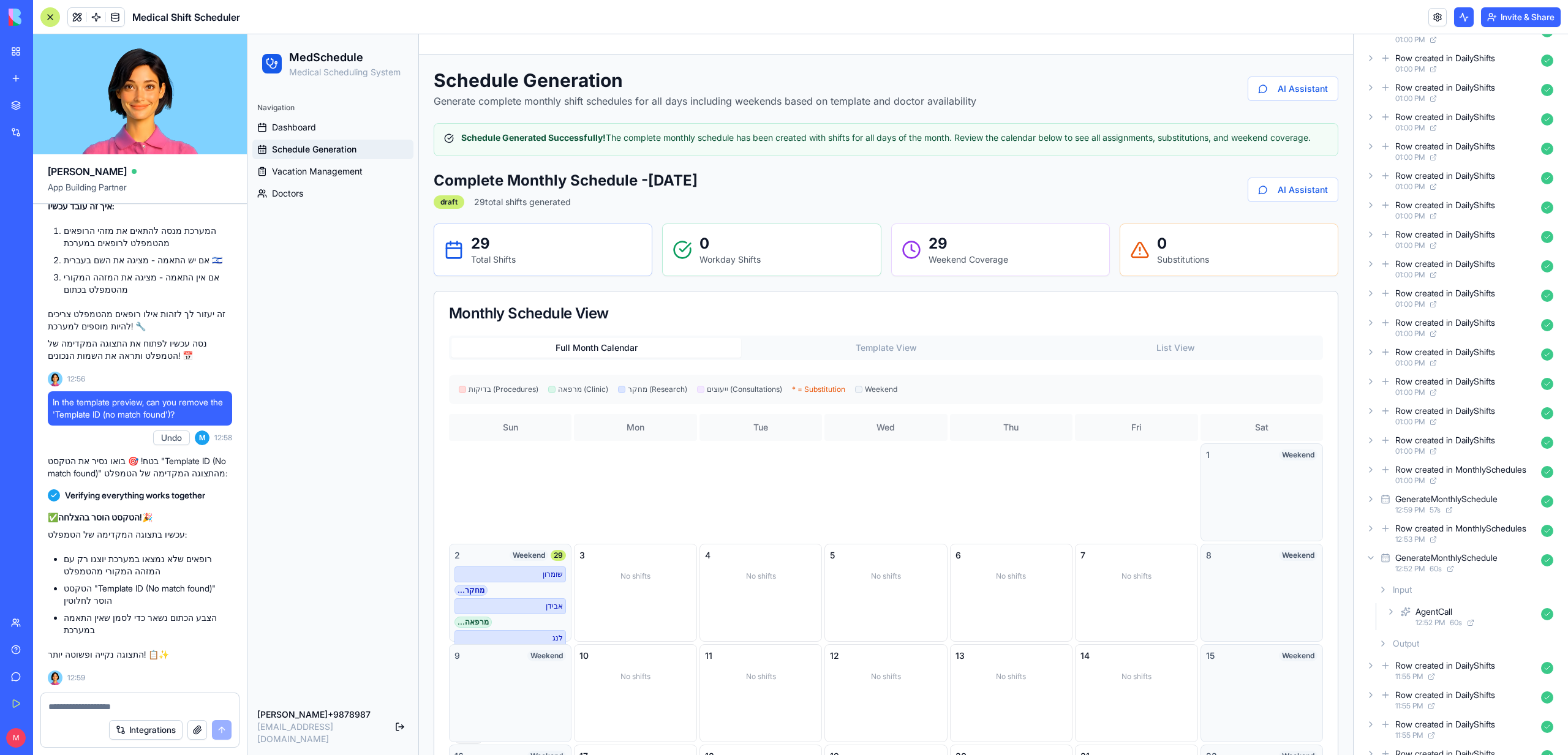
click at [1372, 553] on icon at bounding box center [1371, 558] width 10 height 10
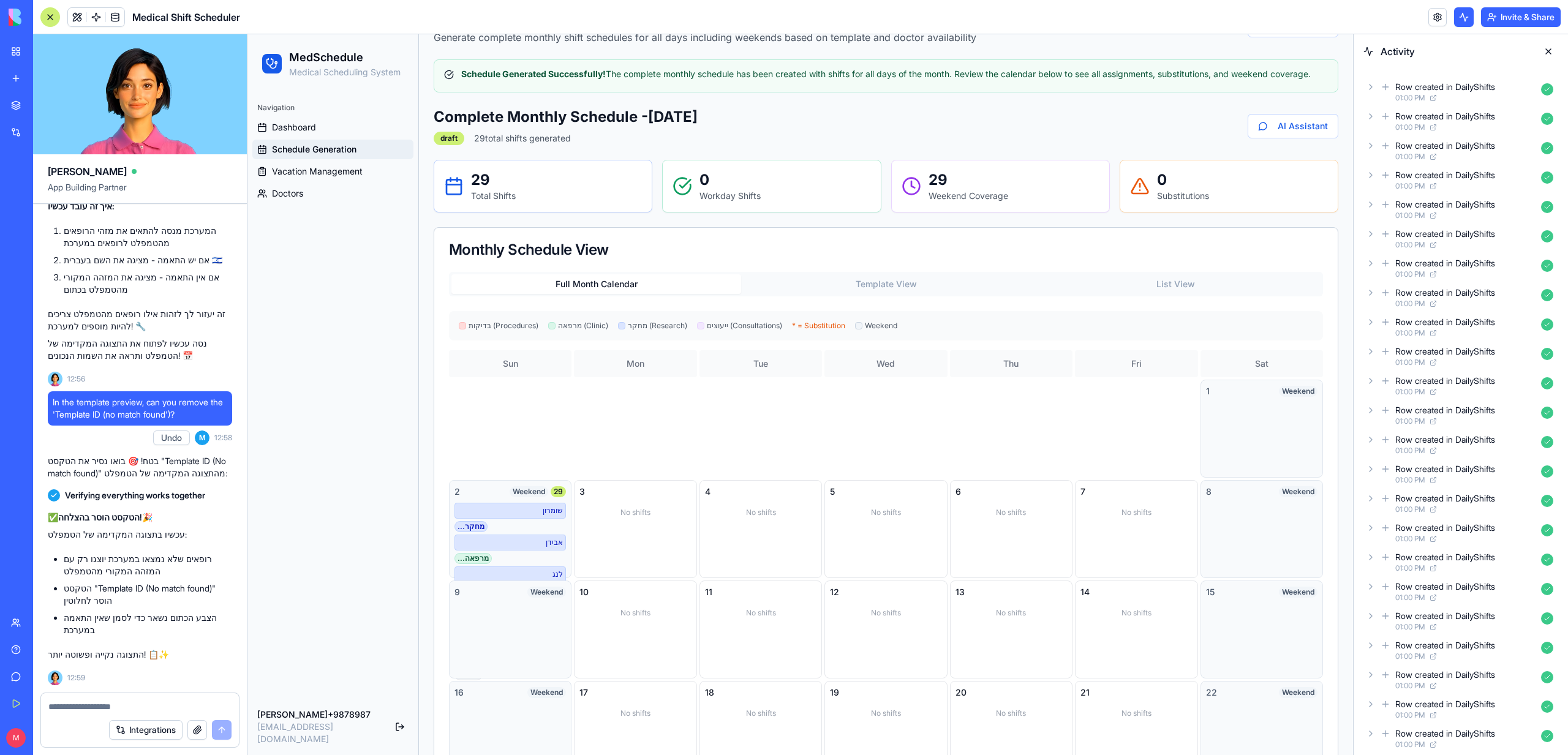
scroll to position [3, 0]
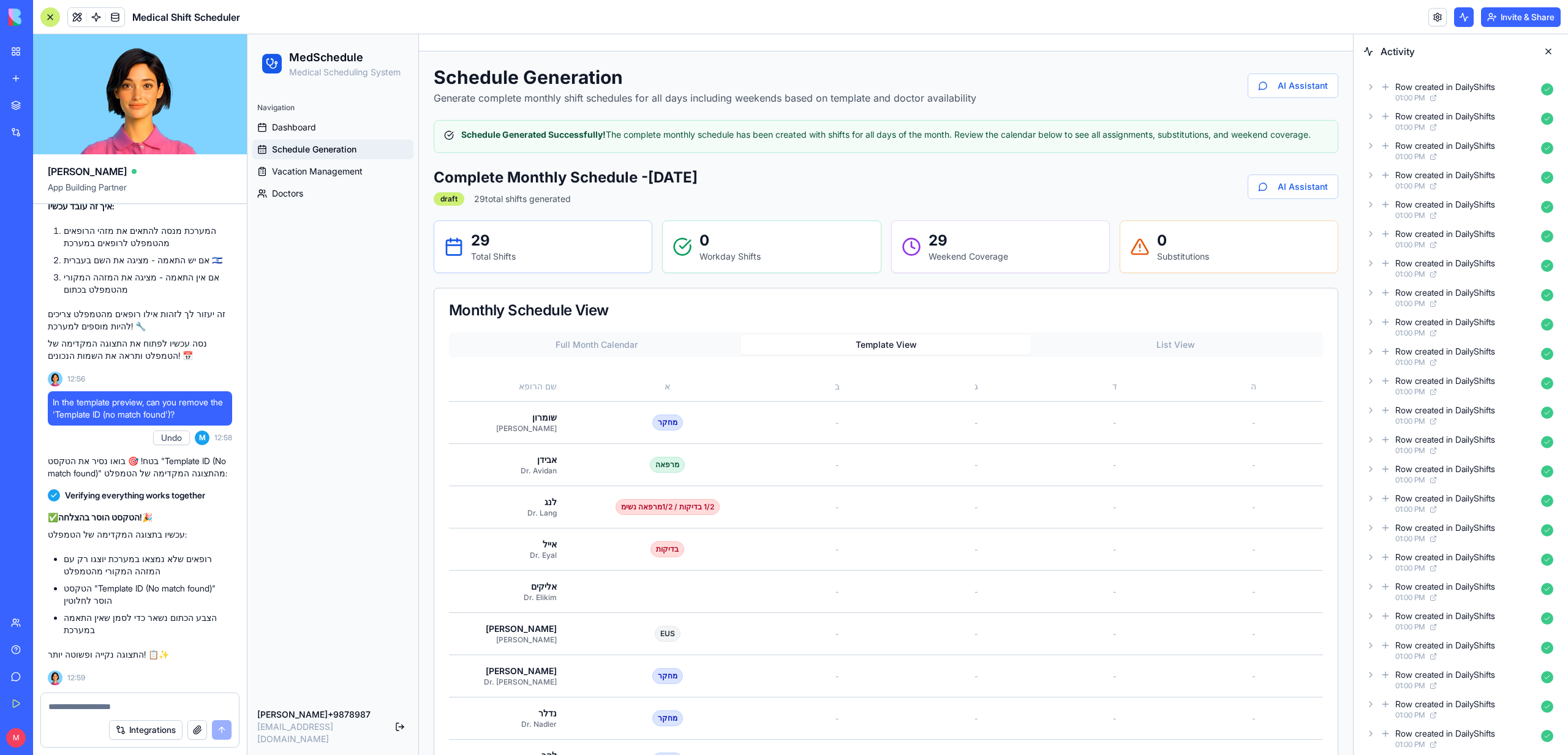
click at [834, 351] on button "Template View" at bounding box center [886, 345] width 290 height 20
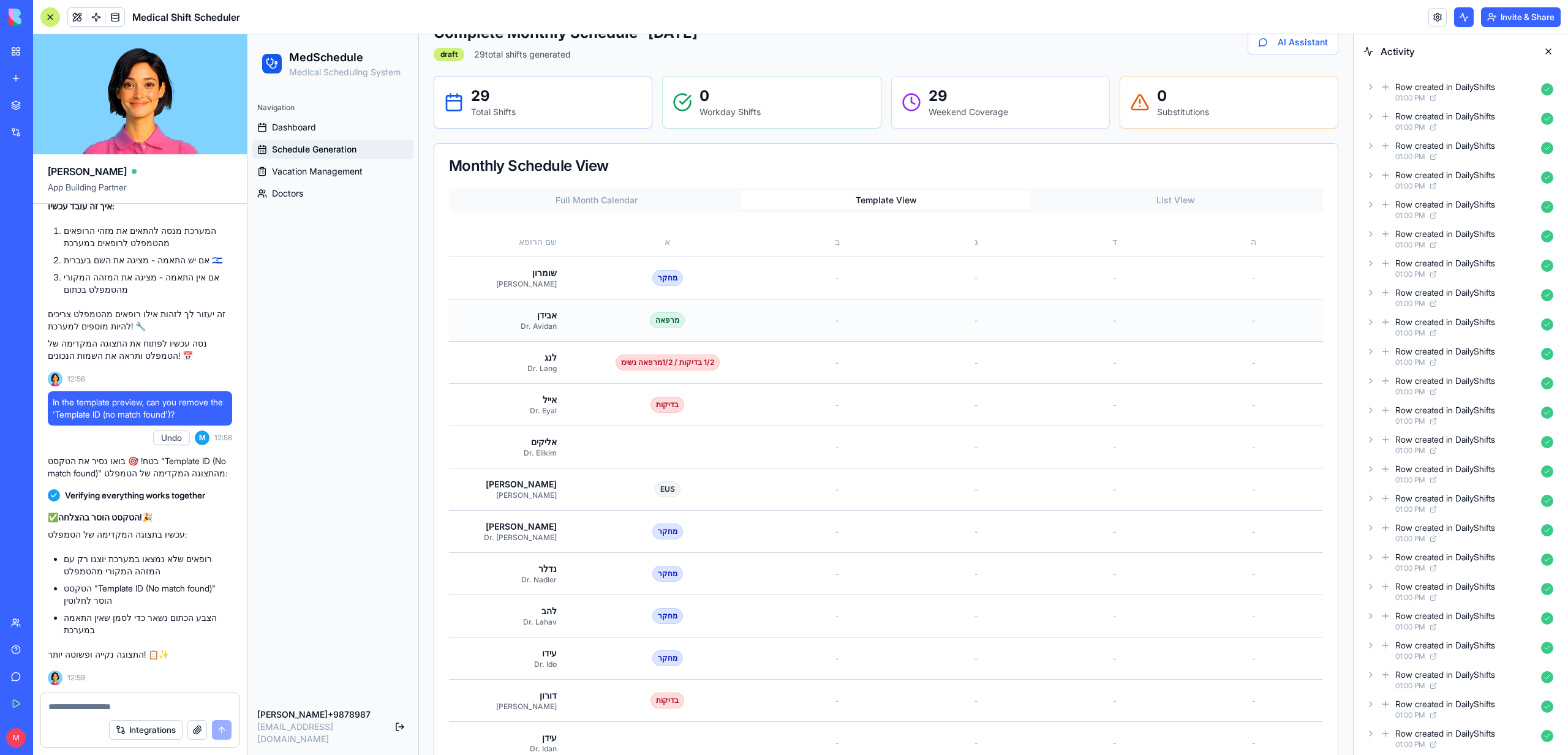
scroll to position [136, 0]
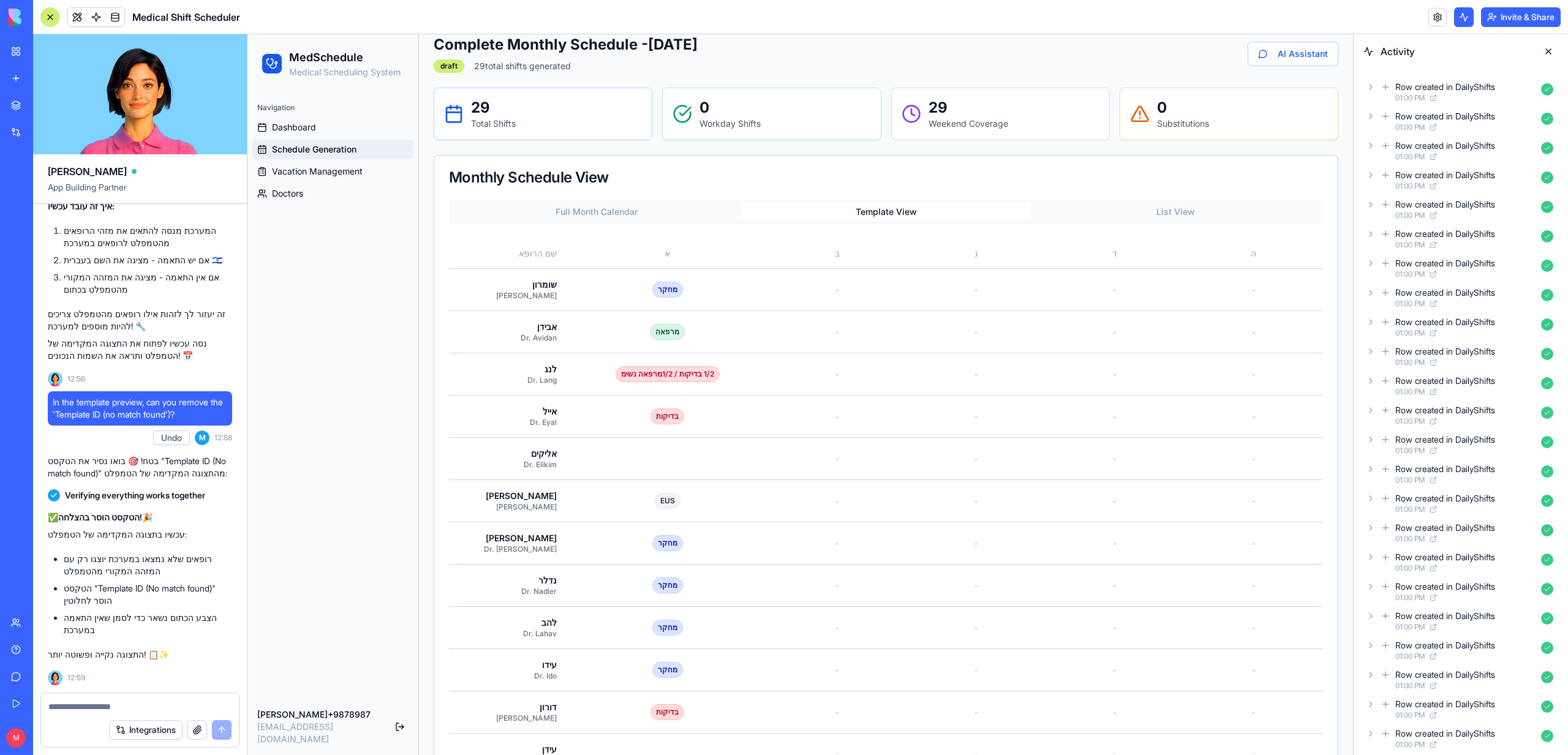
click at [65, 700] on textarea at bounding box center [140, 706] width 183 height 12
type textarea "*"
type textarea "**********"
paste textarea
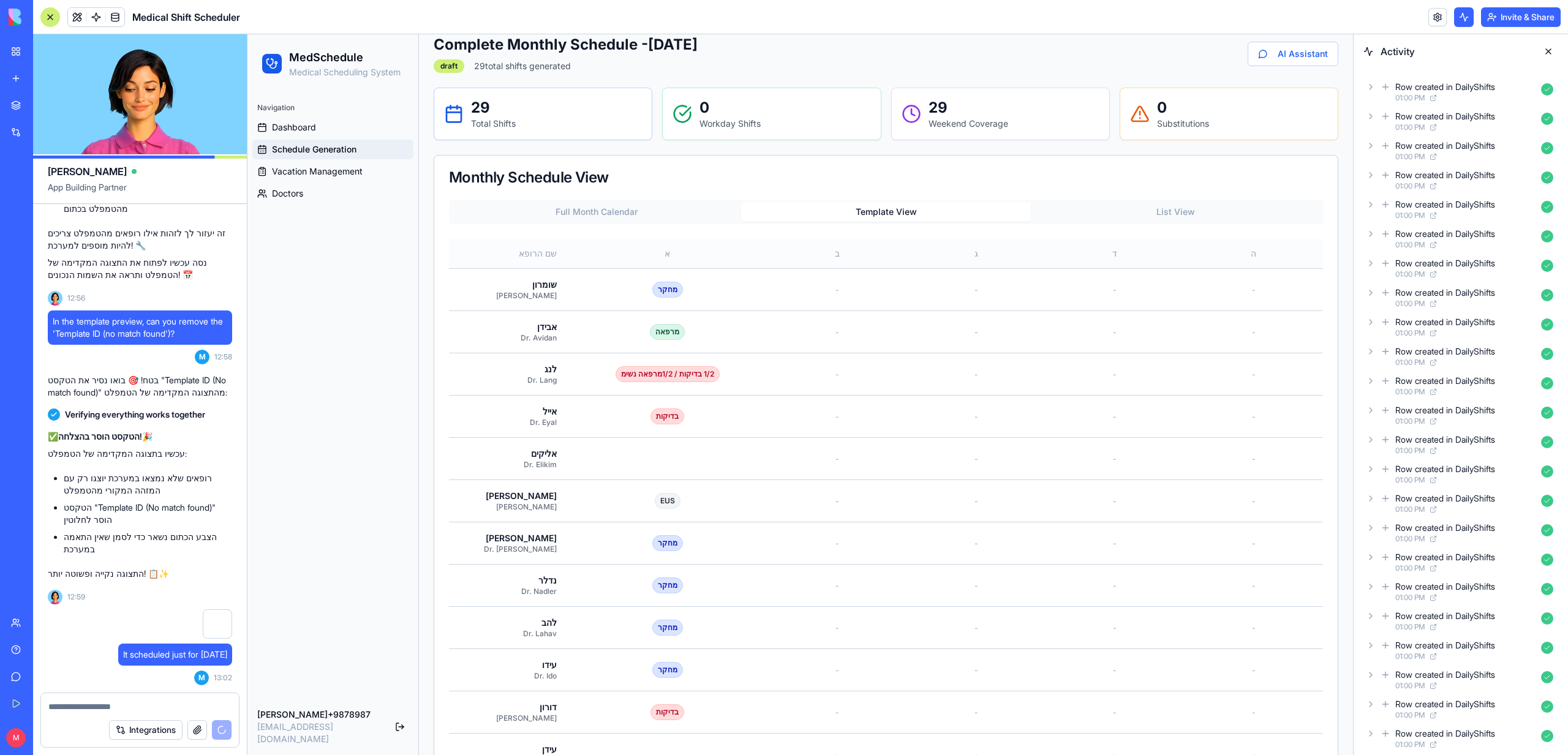
scroll to position [0, 0]
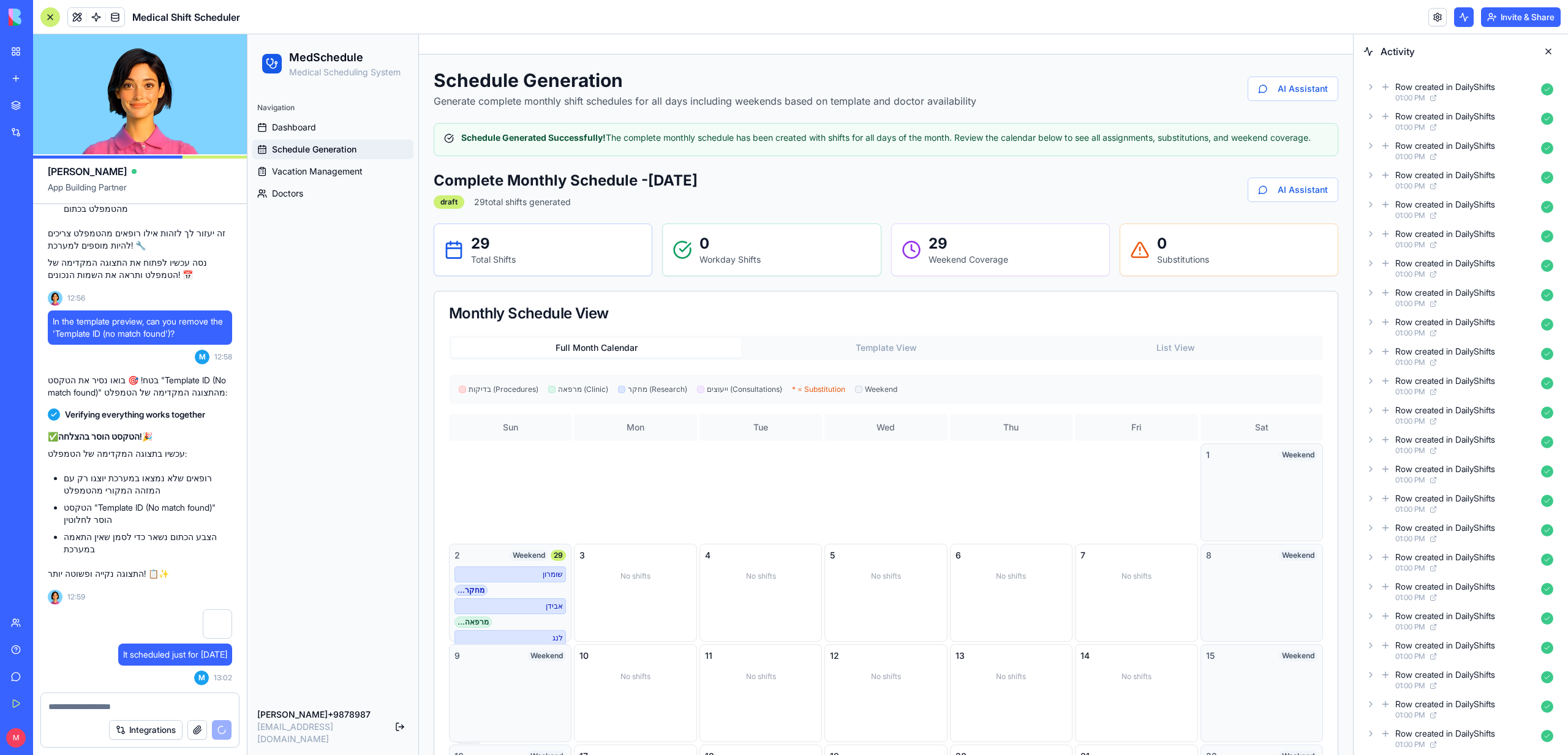
click at [564, 352] on button "Full Month Calendar" at bounding box center [596, 348] width 290 height 20
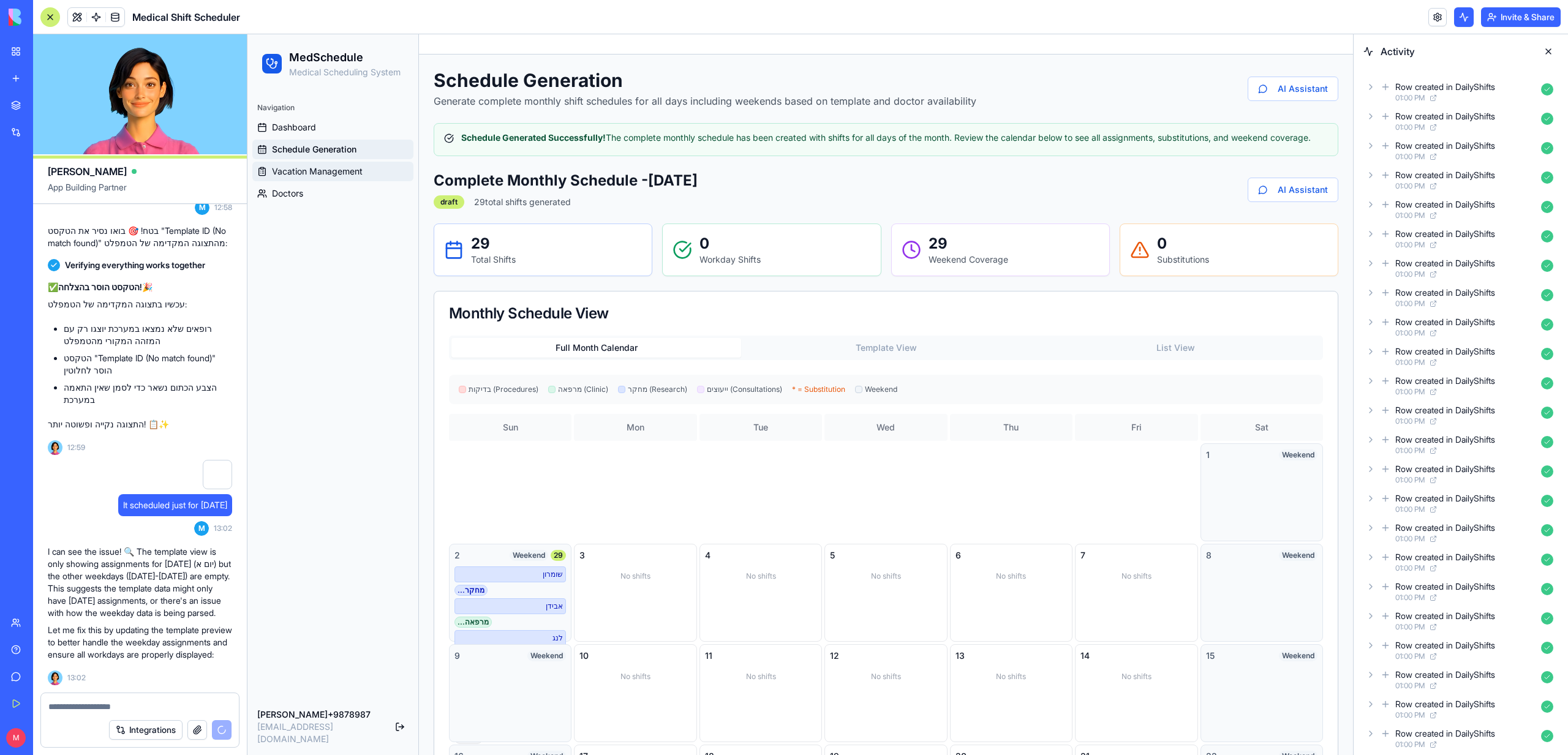
click at [294, 170] on span "Vacation Management" at bounding box center [317, 171] width 91 height 12
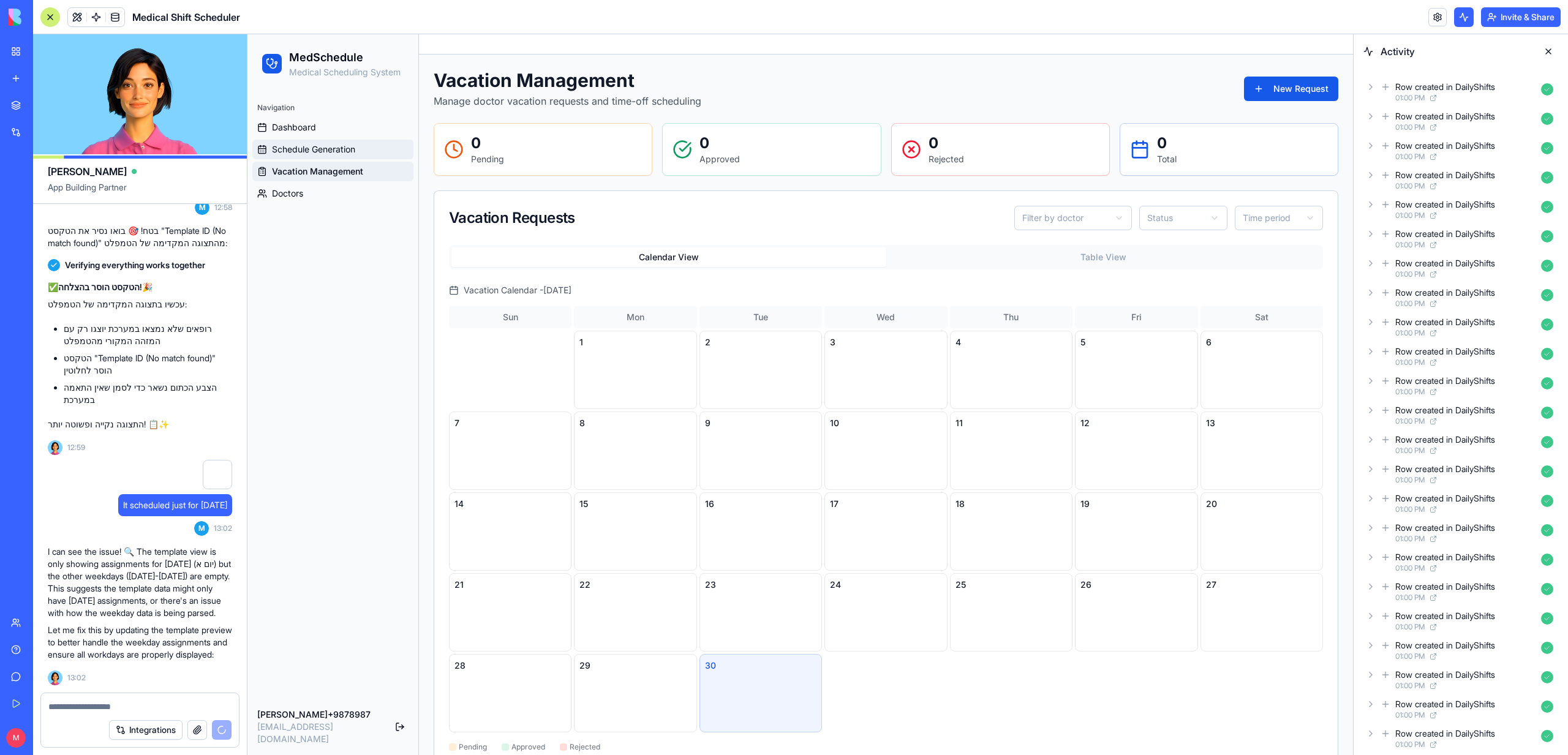
click at [290, 150] on span "Schedule Generation" at bounding box center [313, 149] width 83 height 12
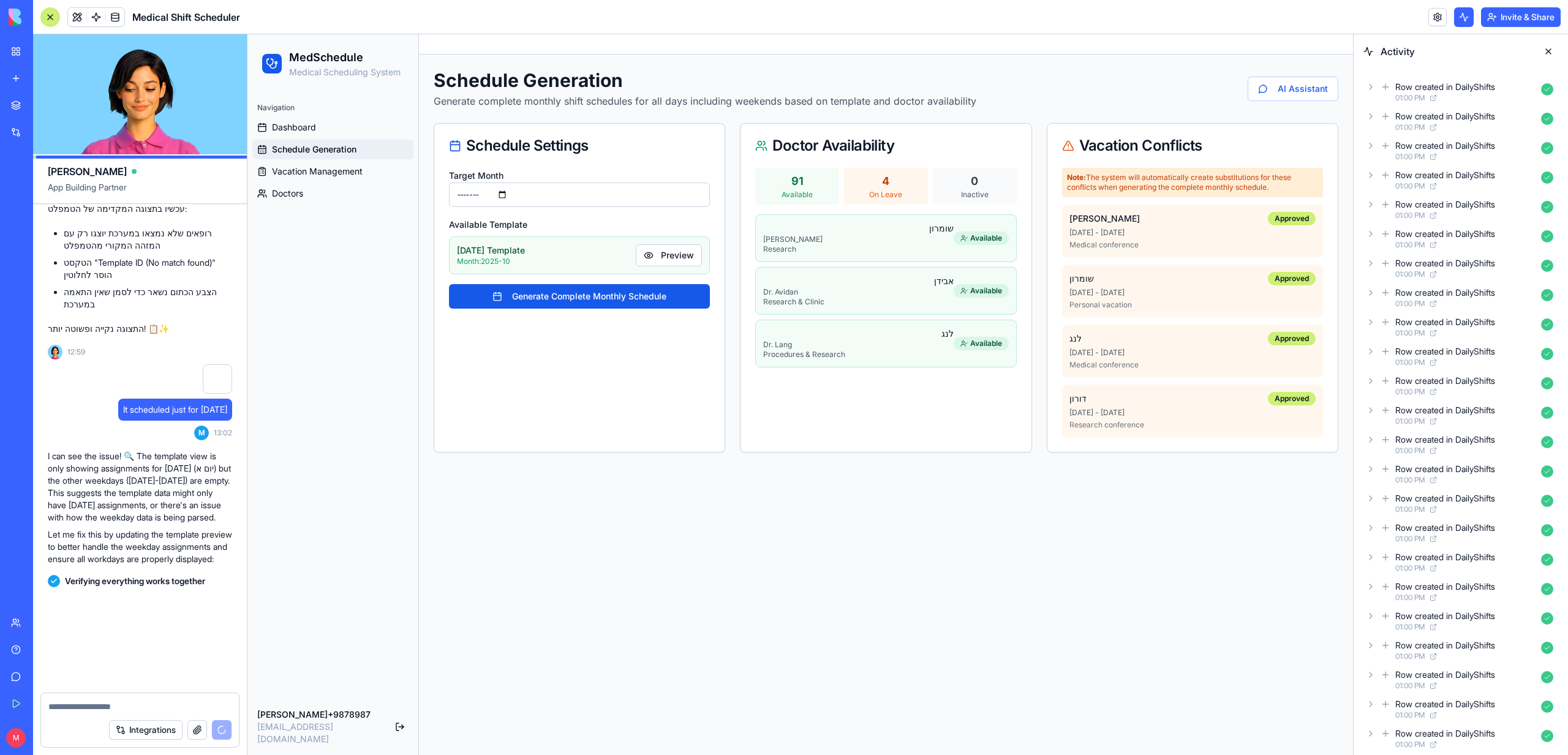
scroll to position [5318, 0]
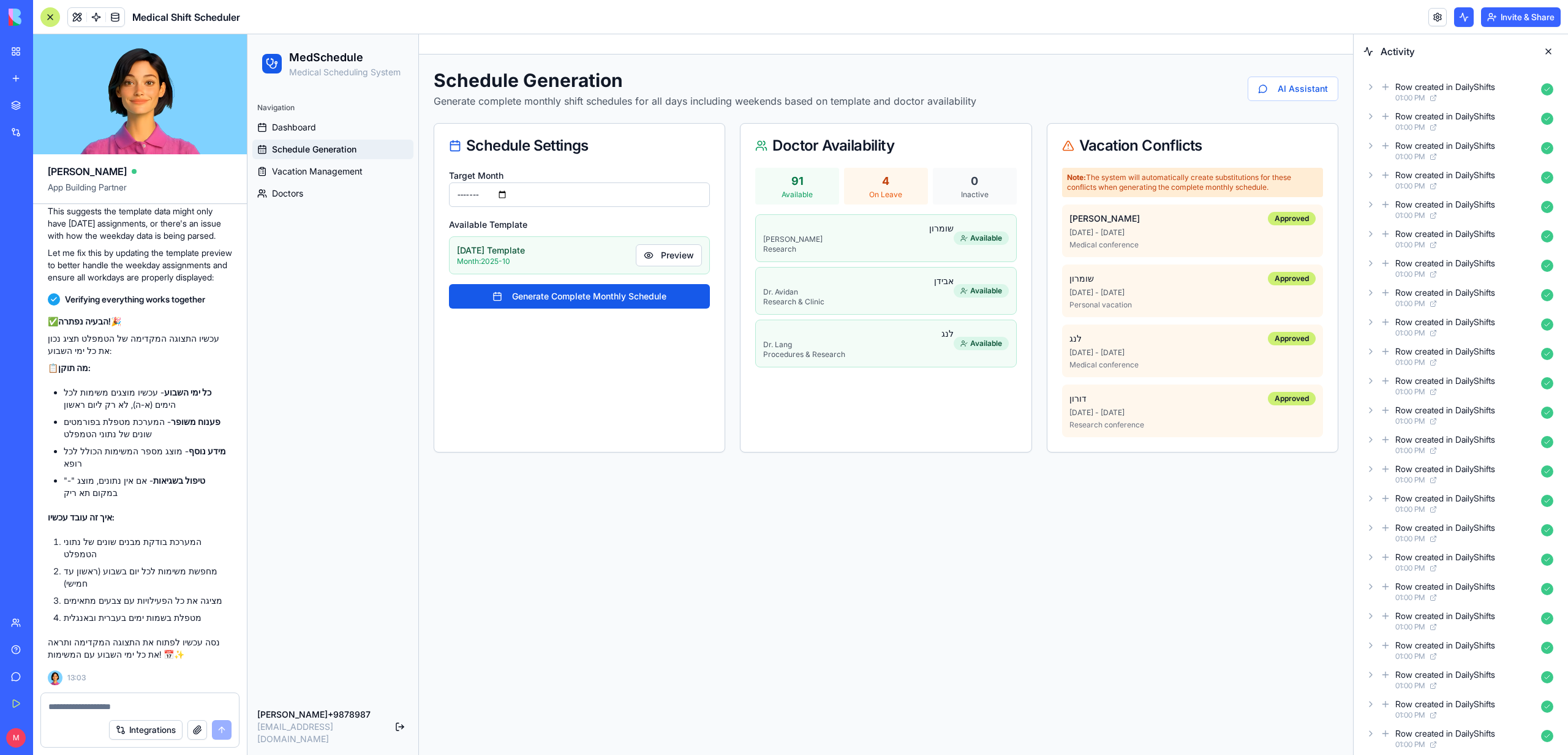
click at [105, 706] on textarea at bounding box center [140, 706] width 183 height 12
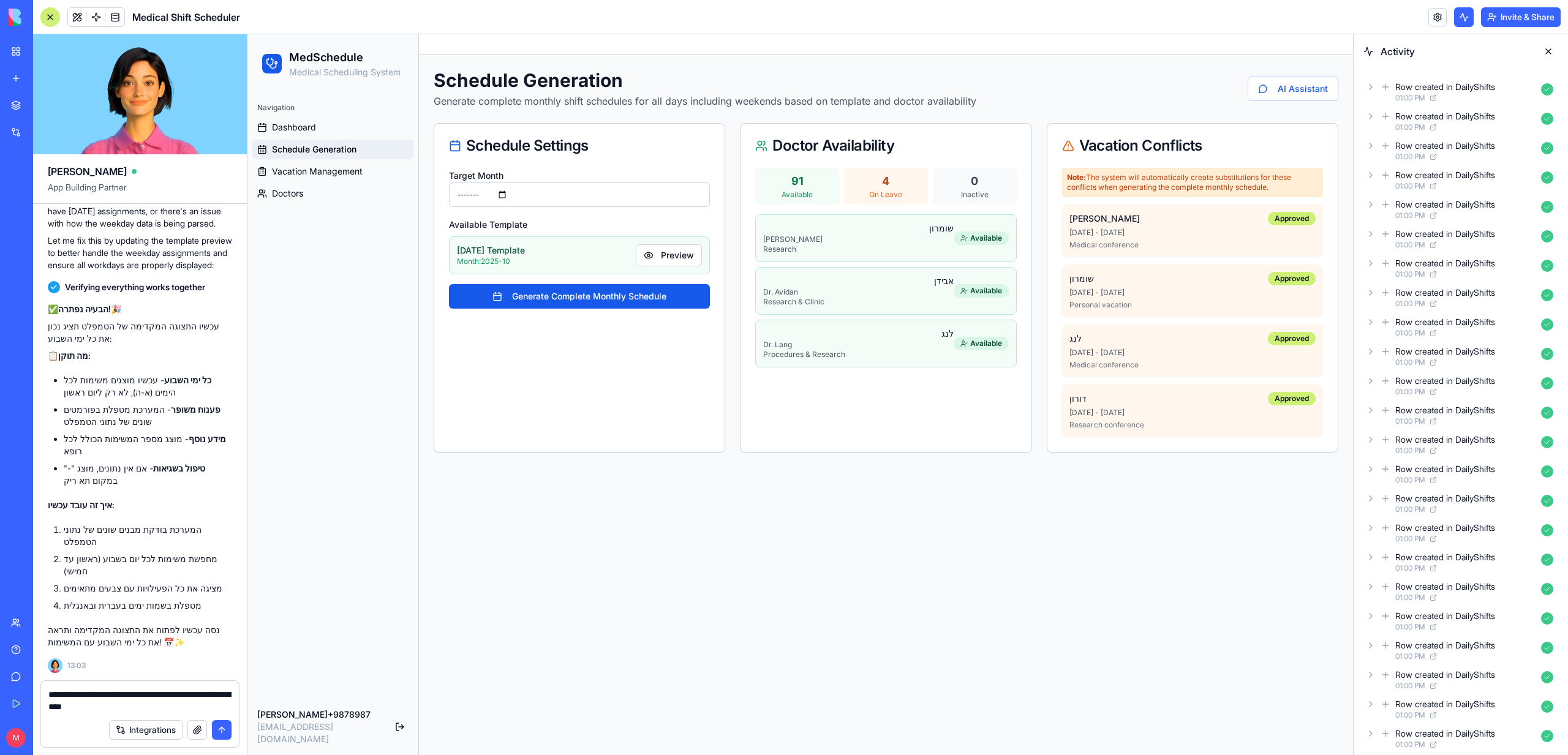
type textarea "**********"
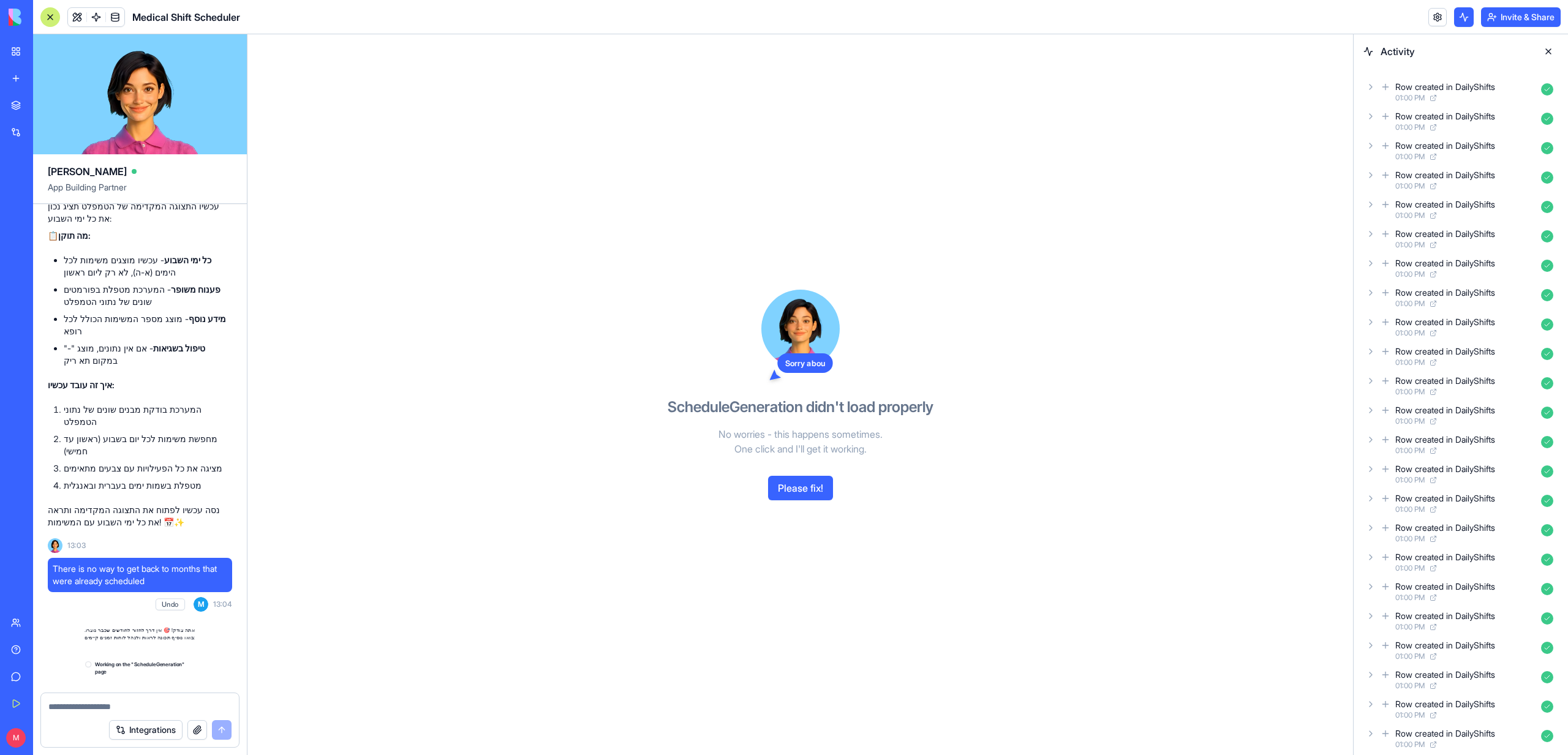
scroll to position [5901, 0]
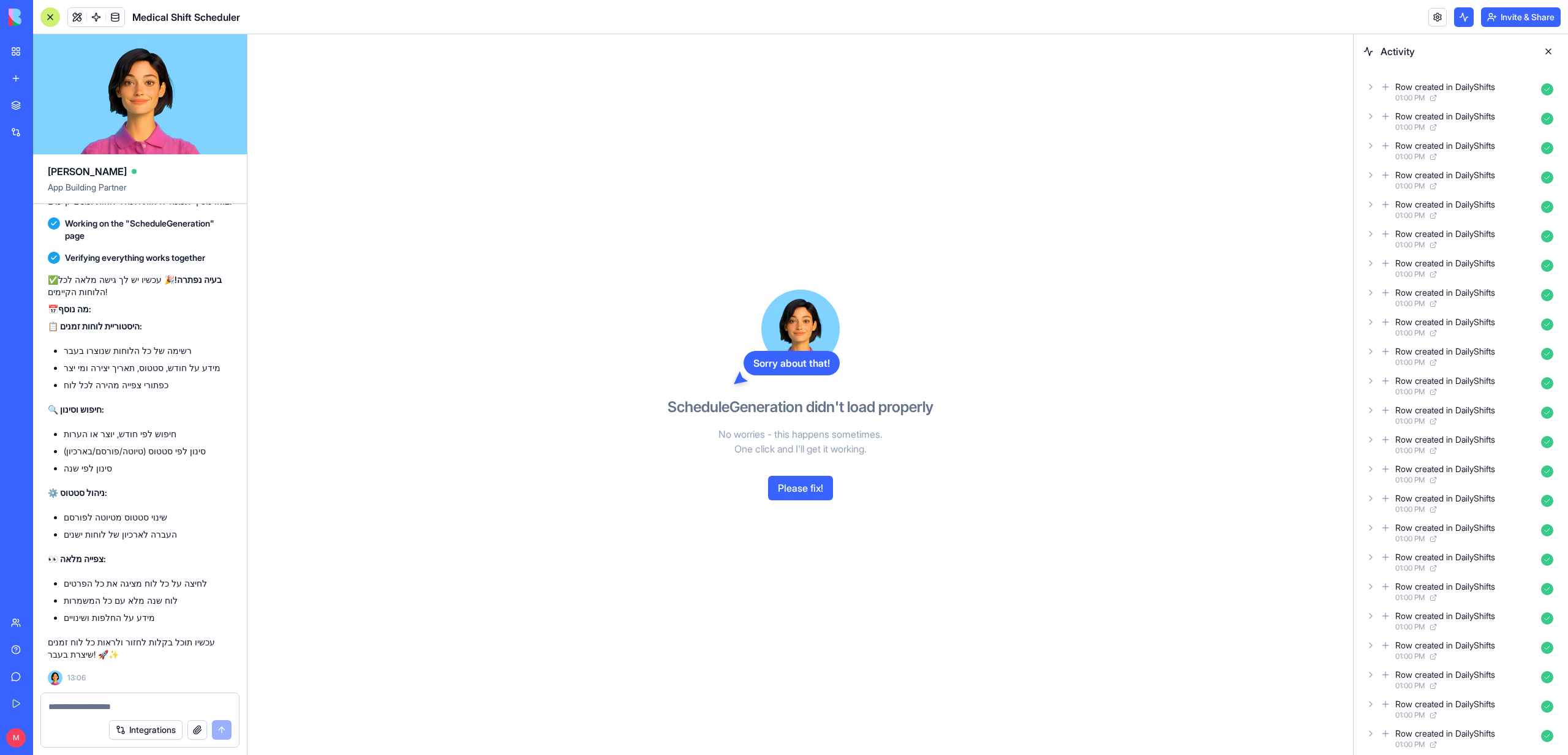
click at [800, 487] on button "Please fix!" at bounding box center [800, 487] width 65 height 25
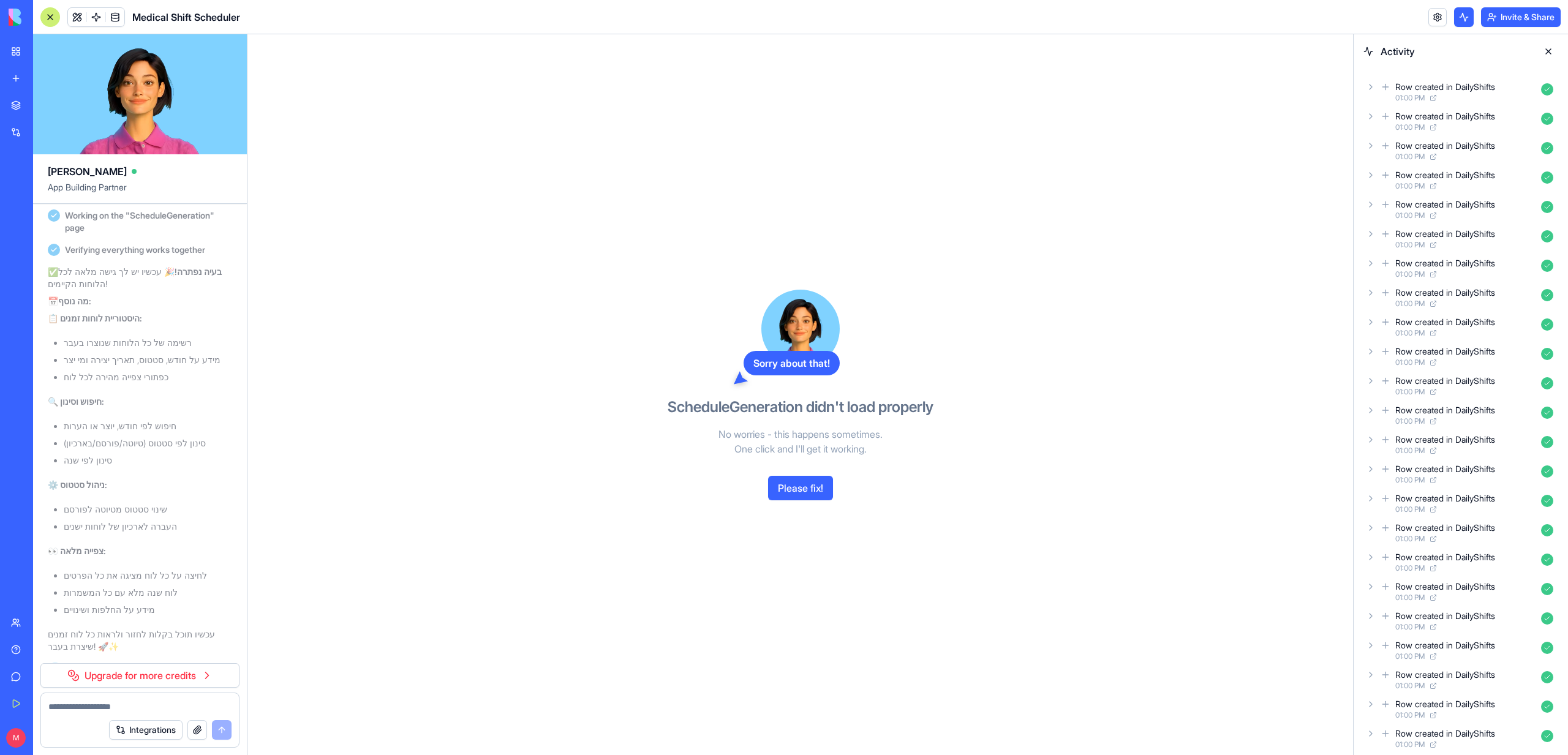
scroll to position [5783, 0]
click at [101, 181] on span "There is no way to get back to months that were already scheduled" at bounding box center [140, 168] width 175 height 25
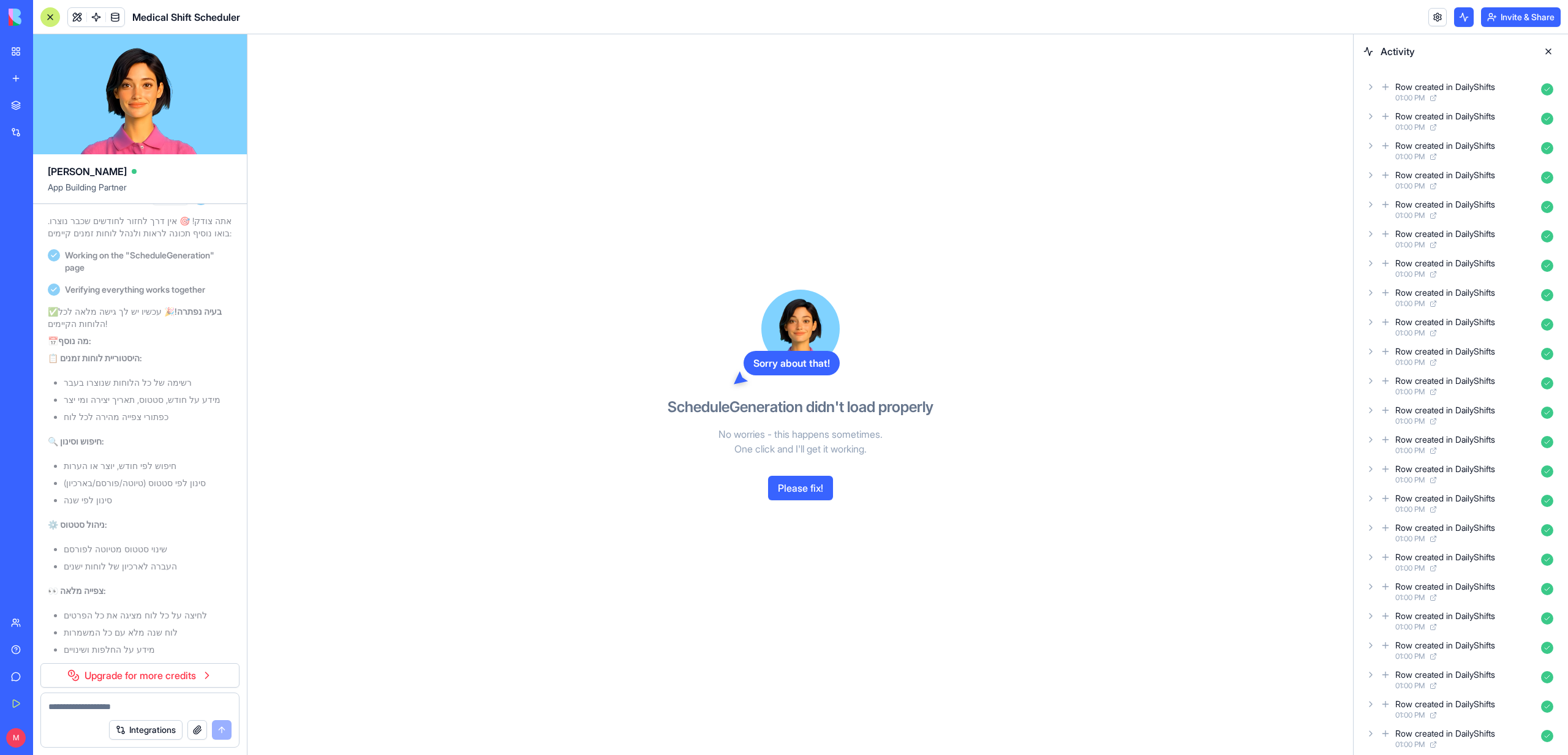
click at [101, 181] on span "There is no way to get back to months that were already scheduled" at bounding box center [140, 168] width 175 height 25
click at [120, 181] on span "There is no way to get back to months that were already scheduled" at bounding box center [140, 168] width 175 height 25
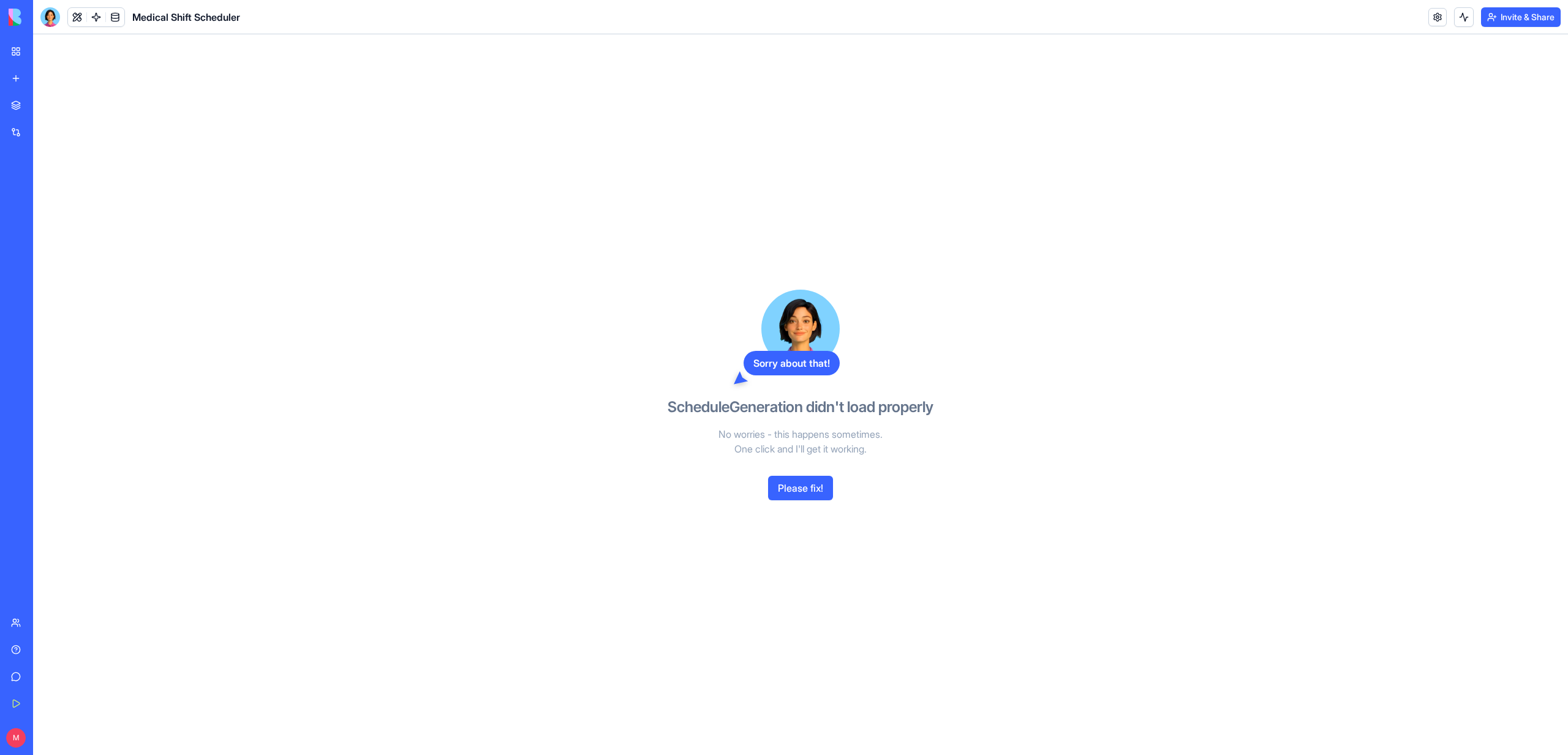
click at [808, 492] on button "Please fix!" at bounding box center [800, 487] width 65 height 25
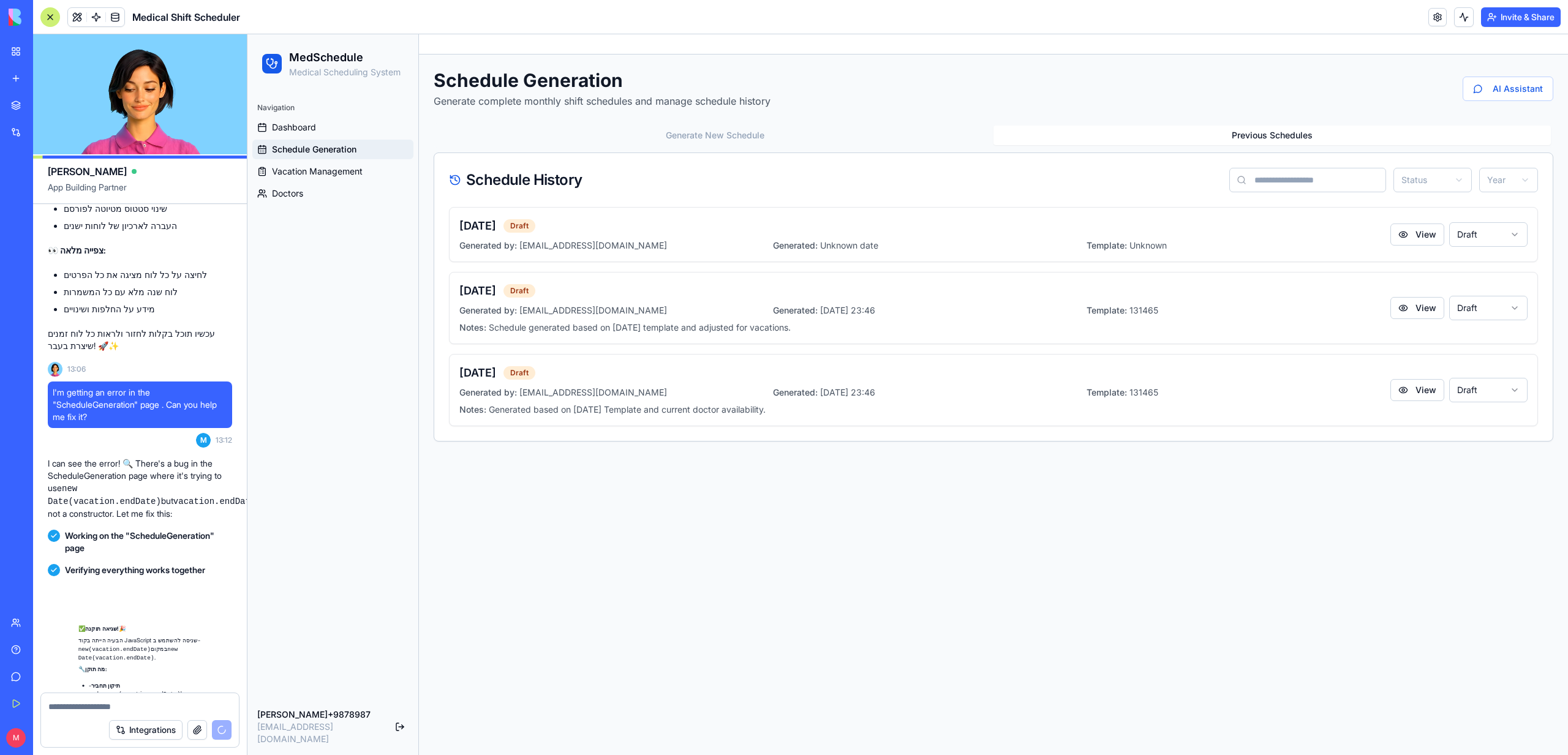
scroll to position [6378, 0]
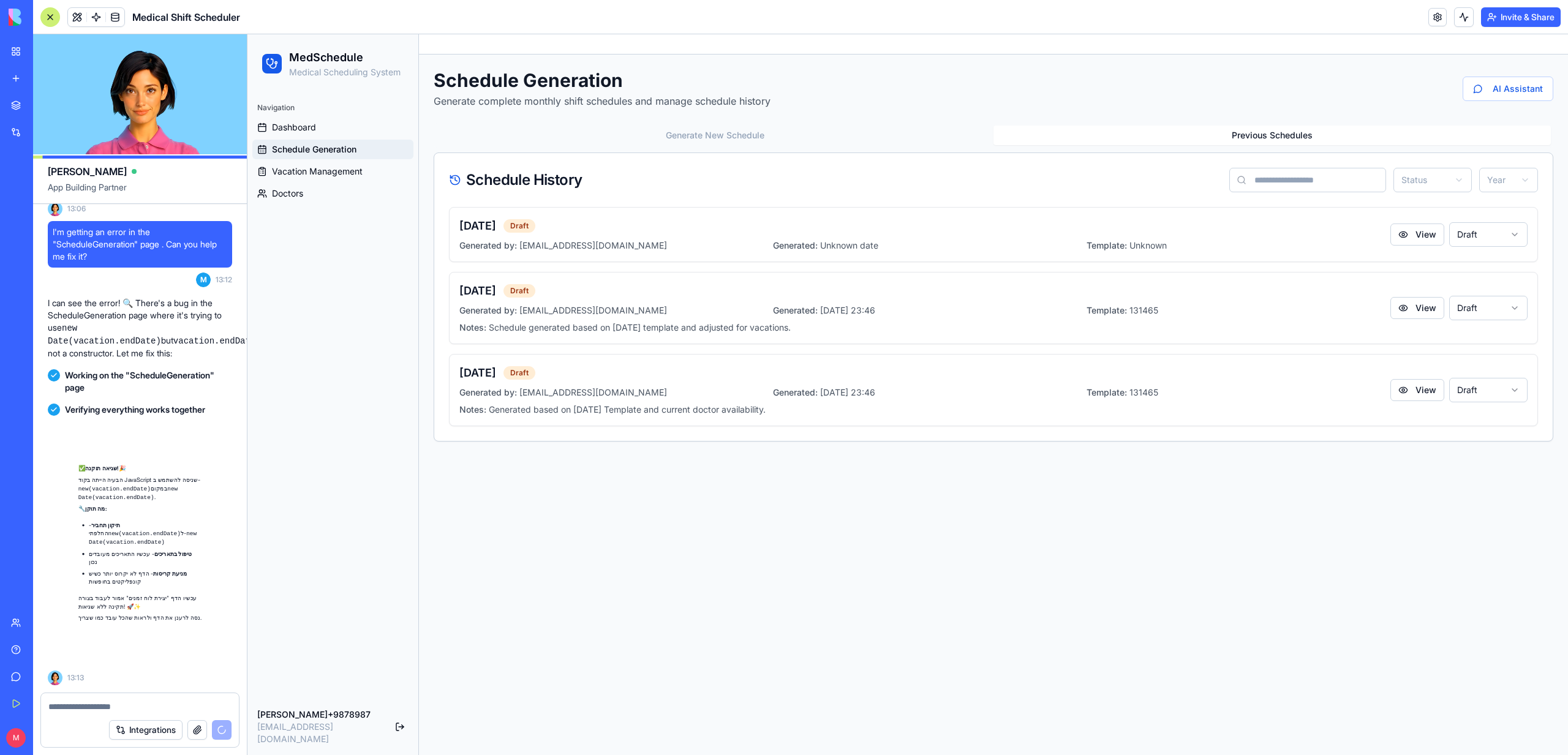
click at [1323, 143] on button "Previous Schedules" at bounding box center [1272, 136] width 557 height 20
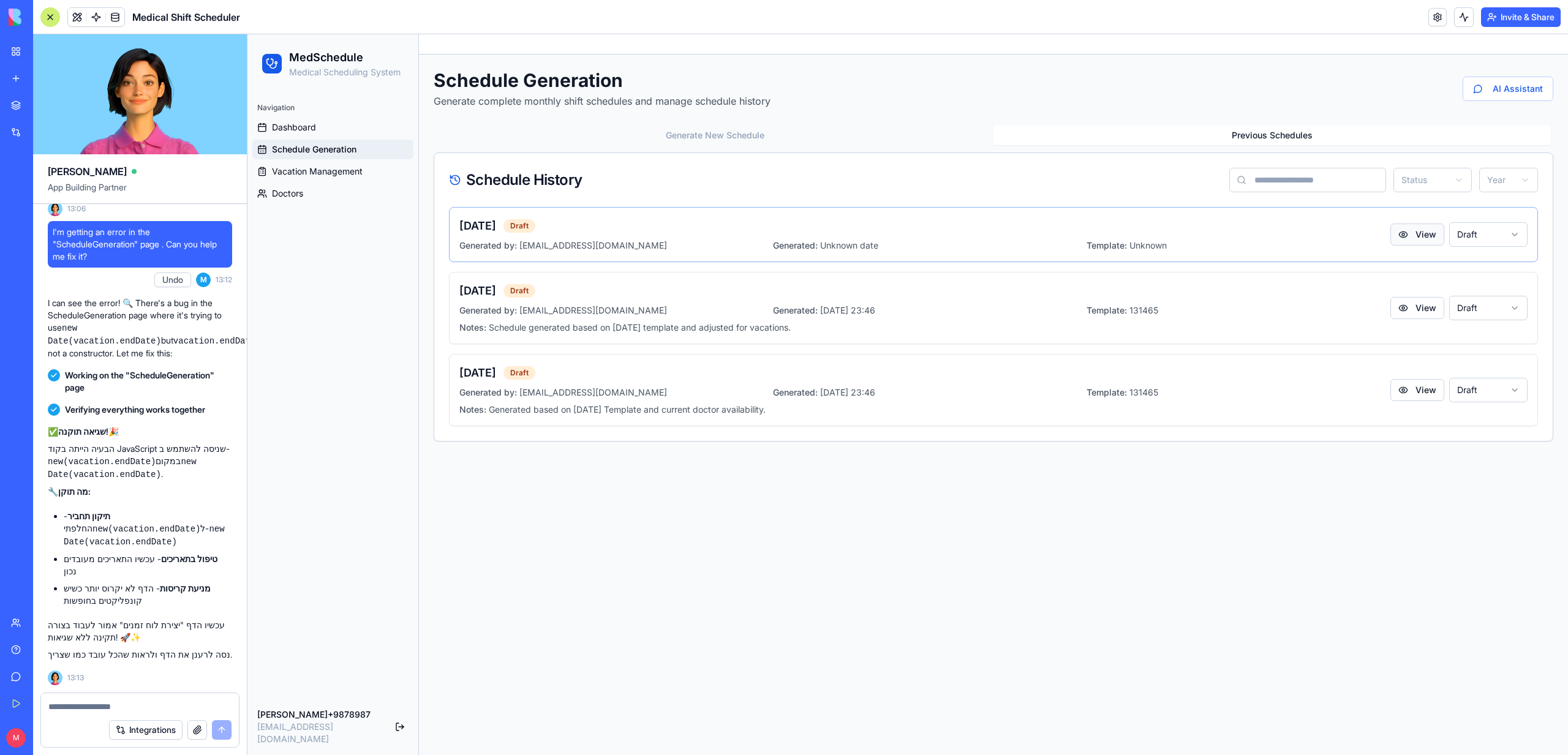
click at [1425, 234] on button "View" at bounding box center [1418, 234] width 54 height 22
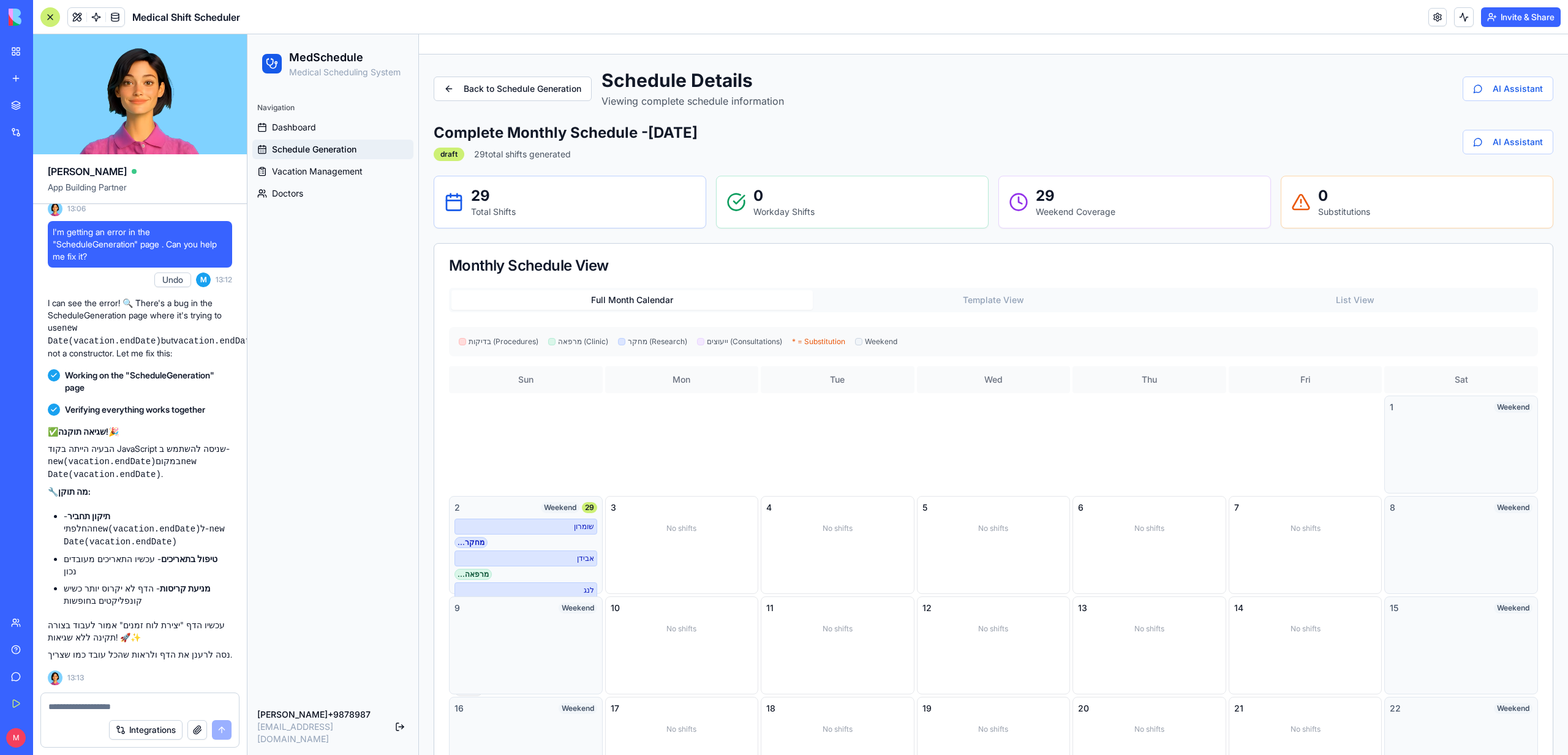
click at [961, 292] on button "Template View" at bounding box center [993, 300] width 361 height 20
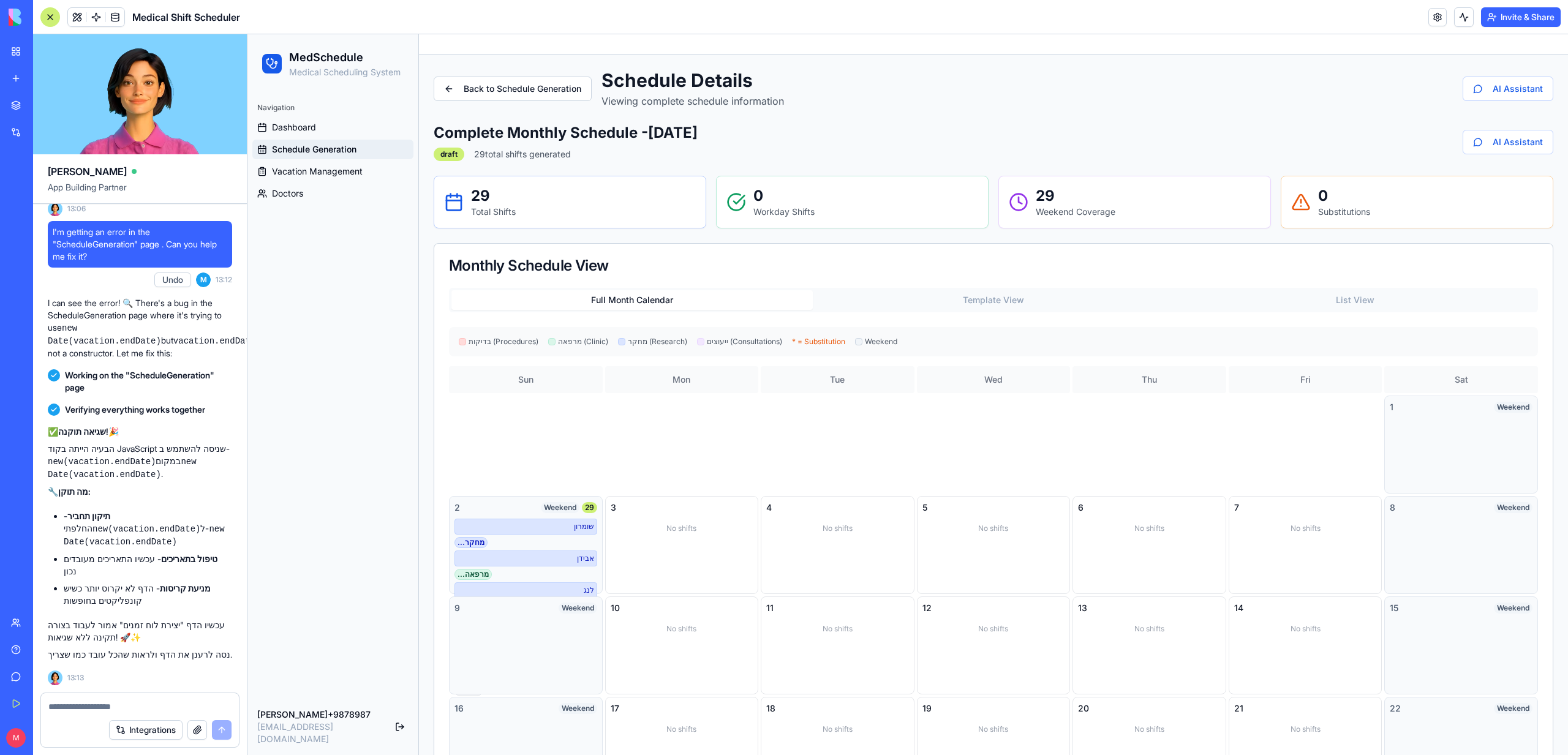
click at [588, 300] on button "Full Month Calendar" at bounding box center [632, 300] width 361 height 20
click at [523, 88] on button "Back to Schedule Generation" at bounding box center [512, 89] width 158 height 25
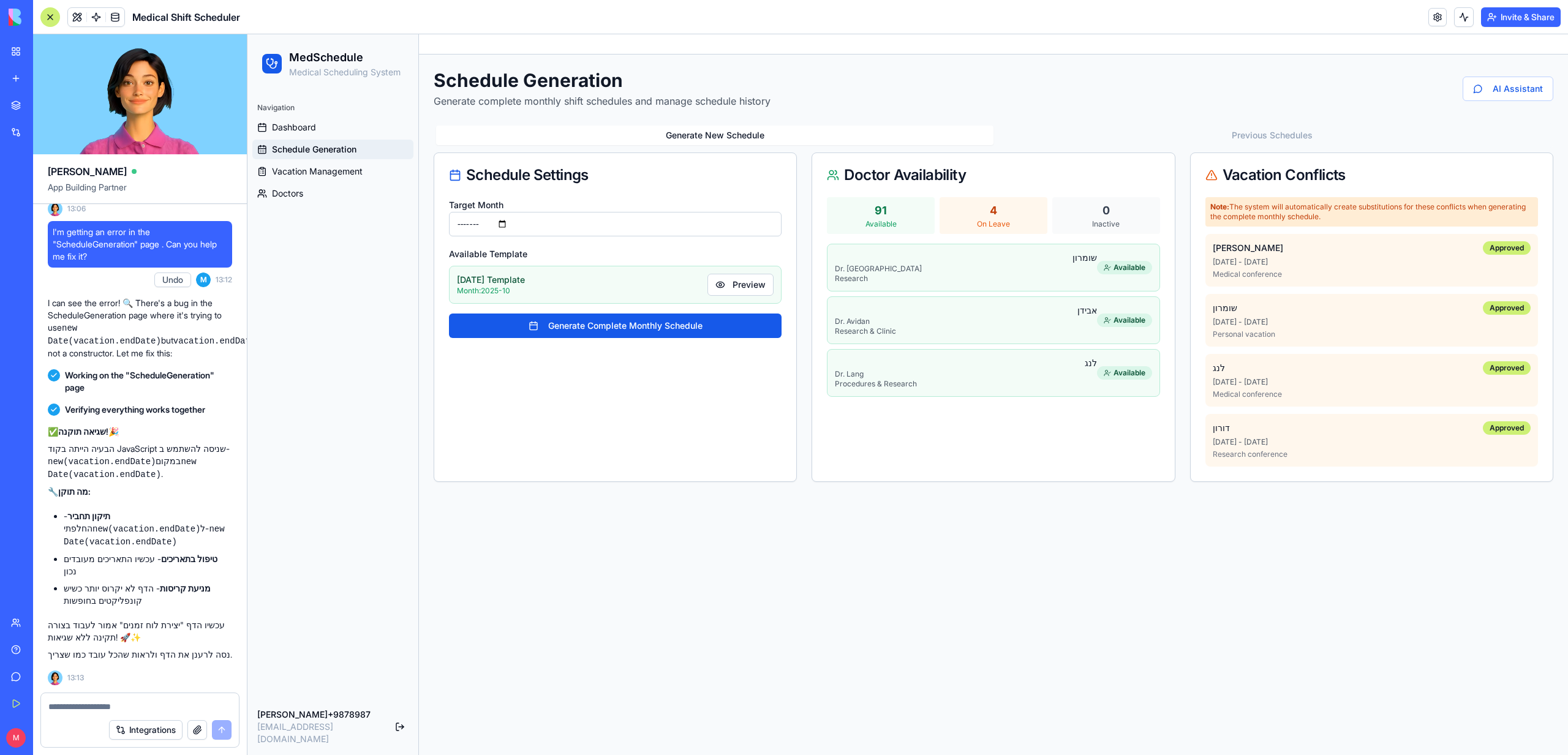
click at [717, 131] on button "Generate New Schedule" at bounding box center [714, 136] width 557 height 20
click at [543, 219] on input "*******" at bounding box center [615, 224] width 333 height 25
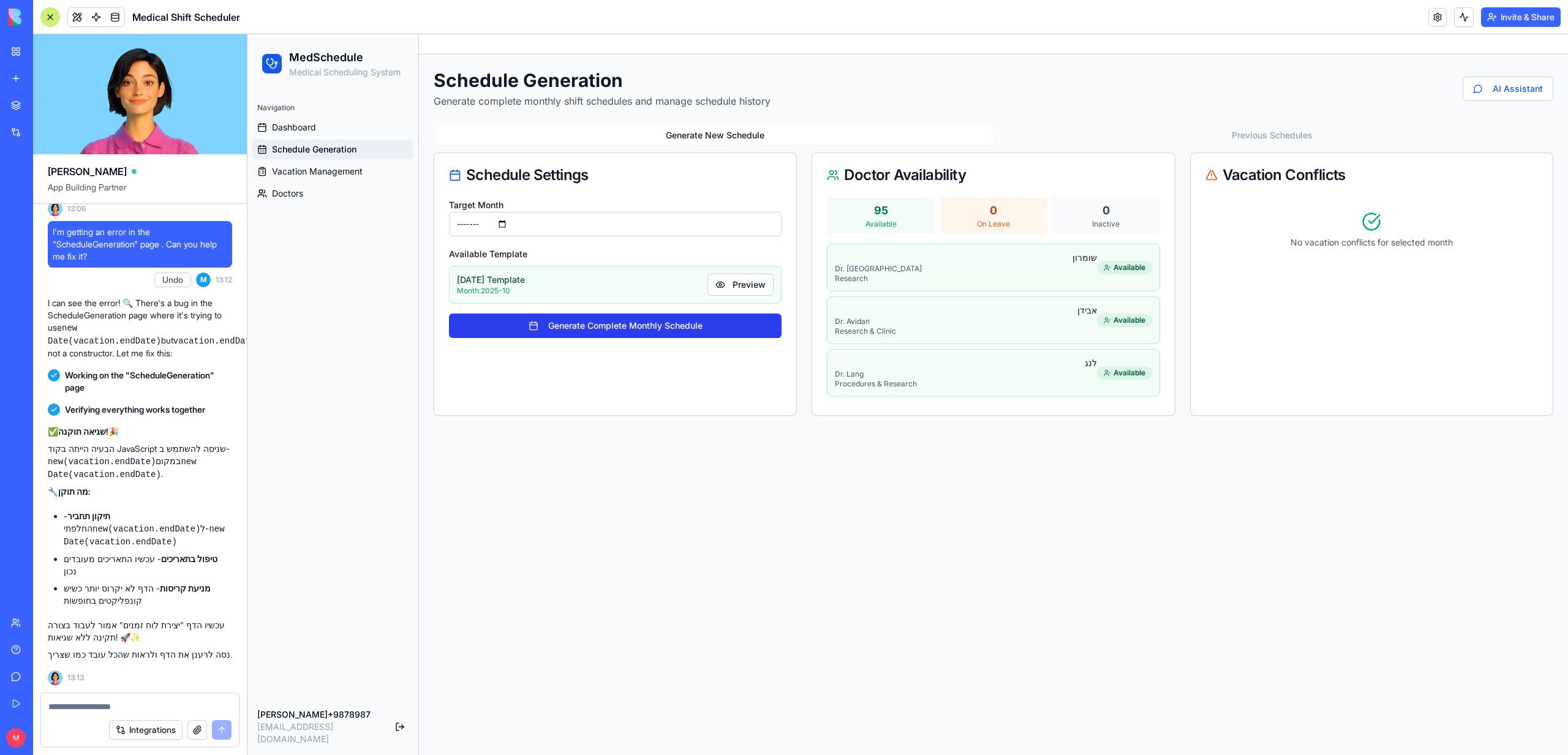
click at [632, 328] on button "Generate Complete Monthly Schedule" at bounding box center [615, 326] width 333 height 25
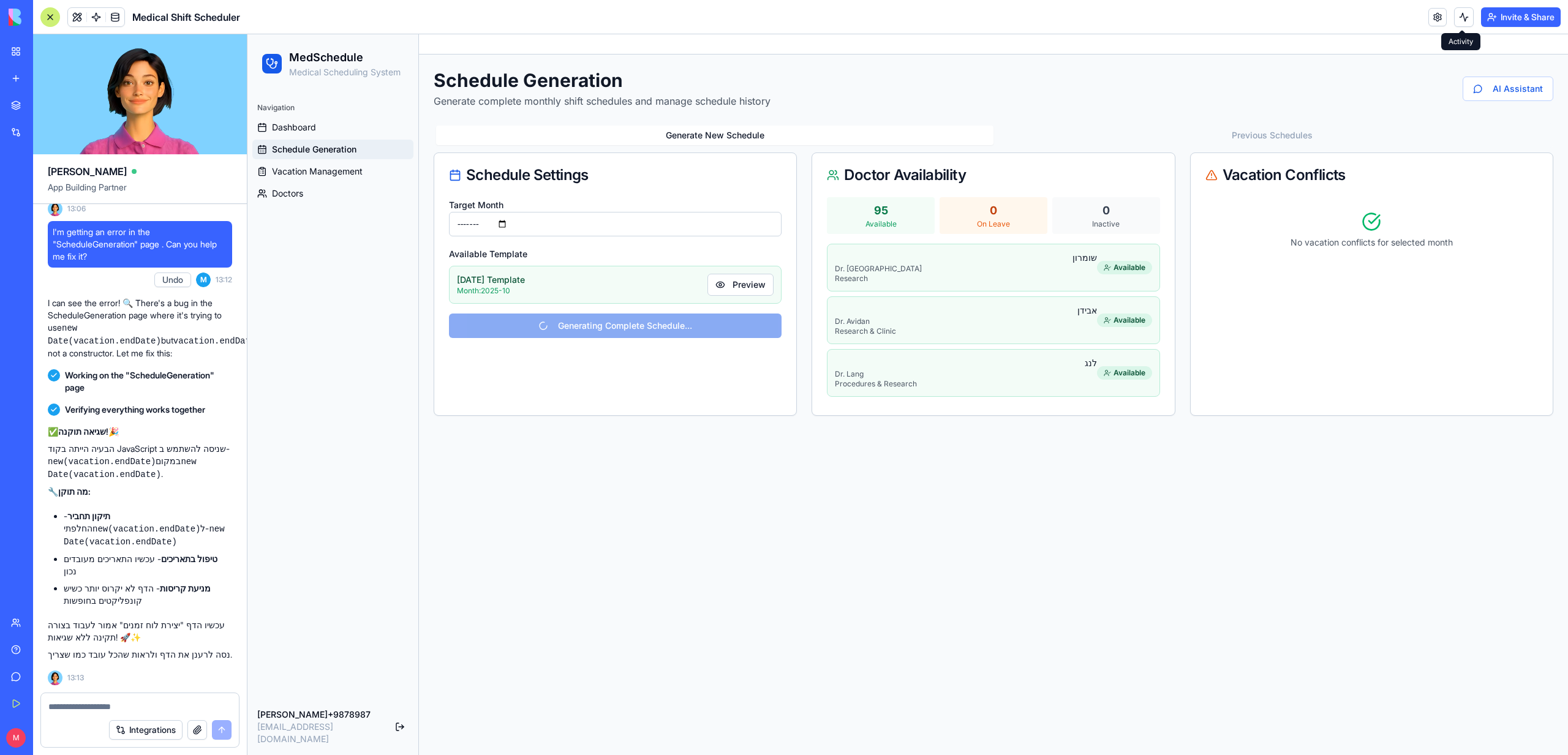
click at [1458, 16] on button at bounding box center [1464, 17] width 20 height 20
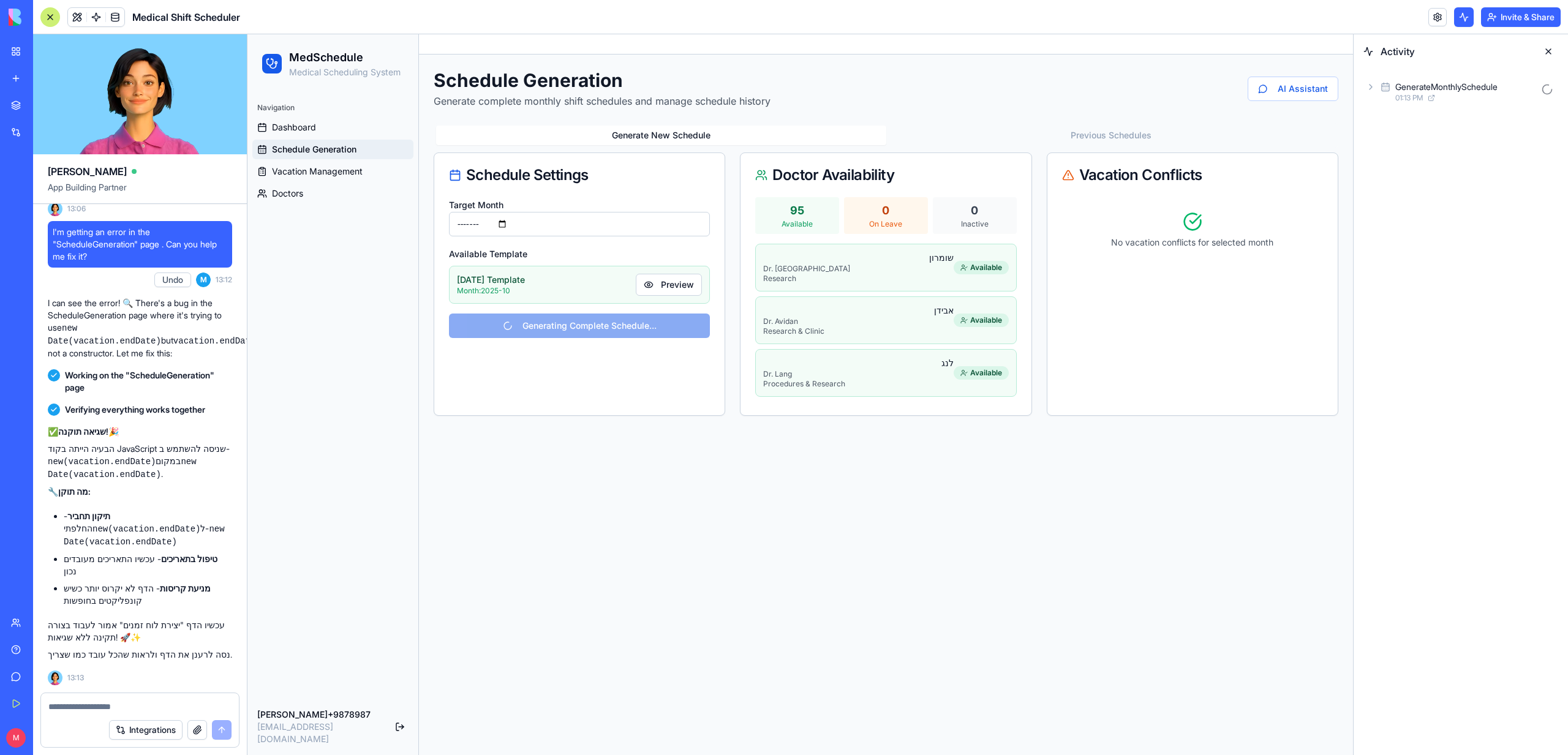
click at [1419, 95] on span "01:13 PM" at bounding box center [1409, 98] width 28 height 10
click at [1427, 133] on div "AgentCall 01:13 PM" at bounding box center [1471, 145] width 175 height 27
click at [1424, 172] on span "Input" at bounding box center [1422, 172] width 19 height 12
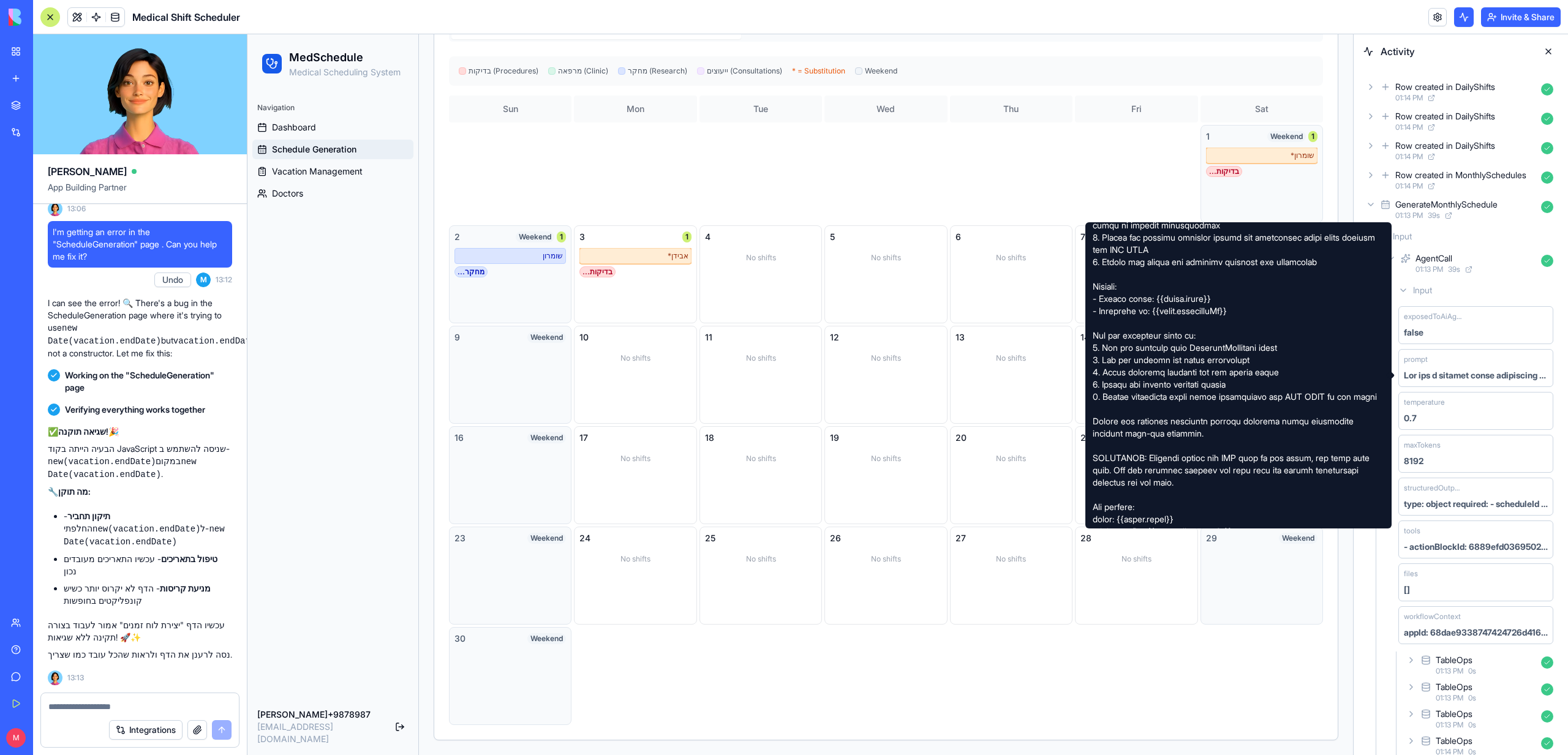
scroll to position [252, 0]
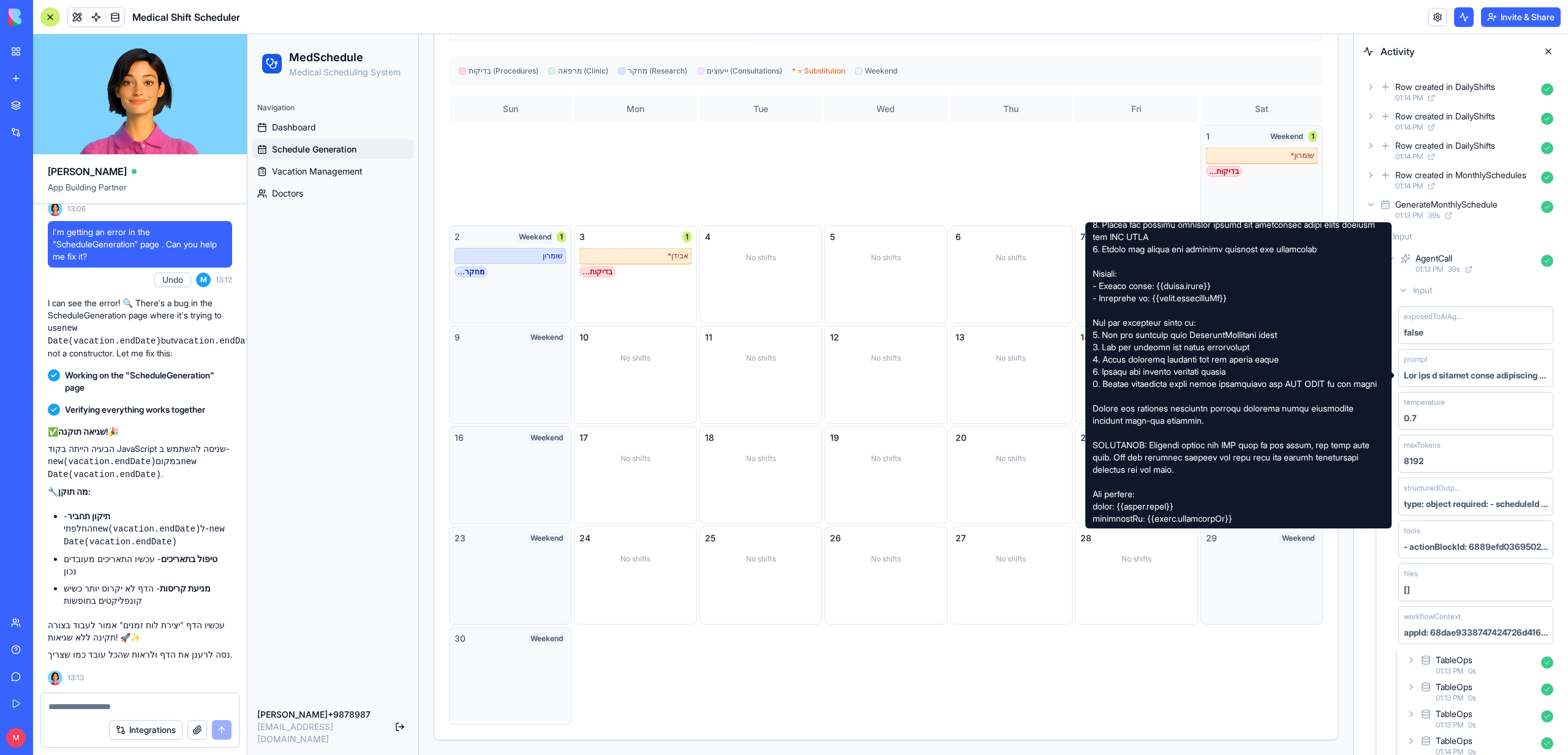
click at [981, 180] on div at bounding box center [1011, 174] width 123 height 98
click at [1123, 164] on div at bounding box center [1136, 174] width 123 height 98
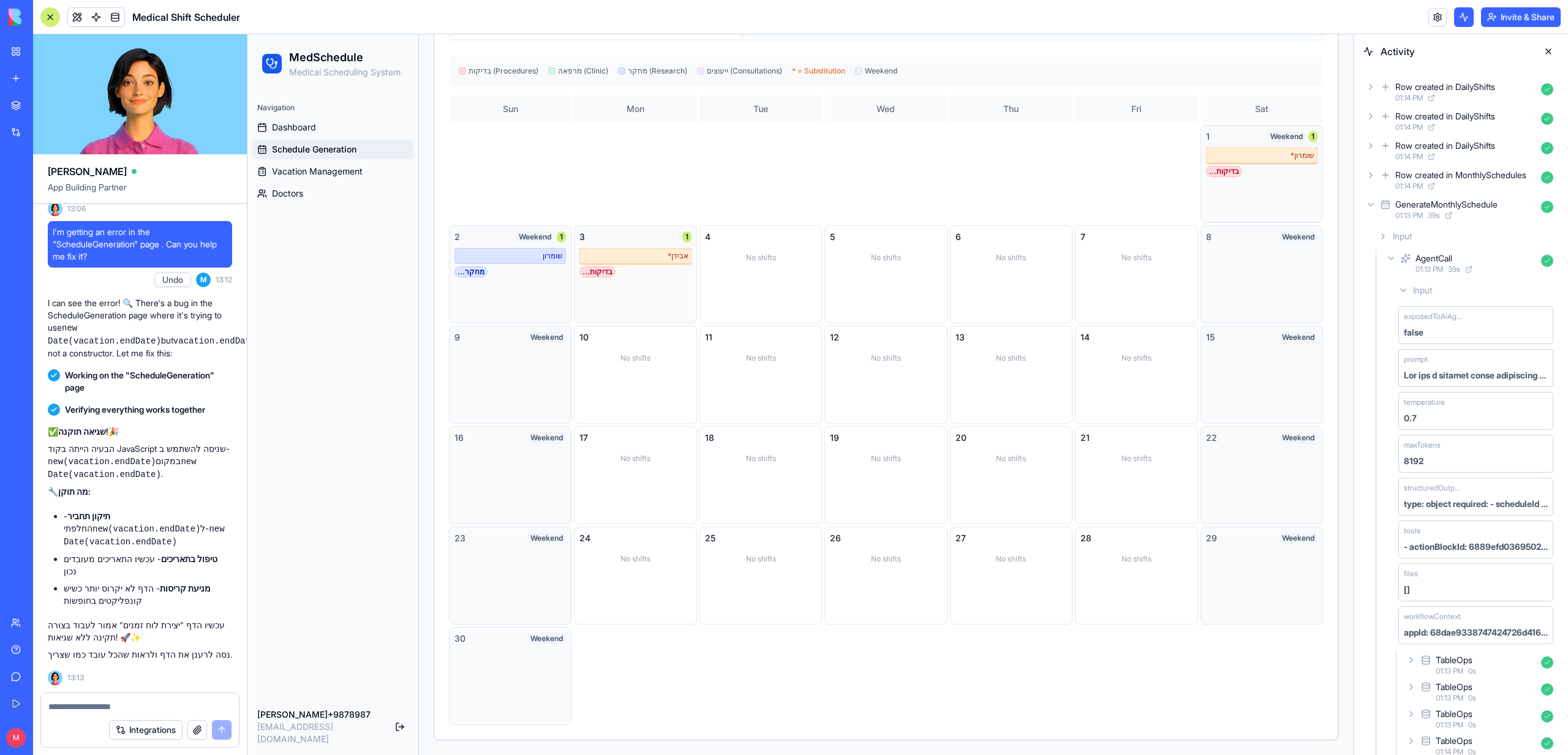
click at [648, 257] on div "אבידן *" at bounding box center [635, 255] width 111 height 16
click at [601, 277] on div "בדיקות ..." at bounding box center [597, 272] width 36 height 11
click at [631, 263] on div "אבידן *" at bounding box center [635, 255] width 111 height 16
click at [636, 255] on div "אבידן *" at bounding box center [635, 255] width 111 height 16
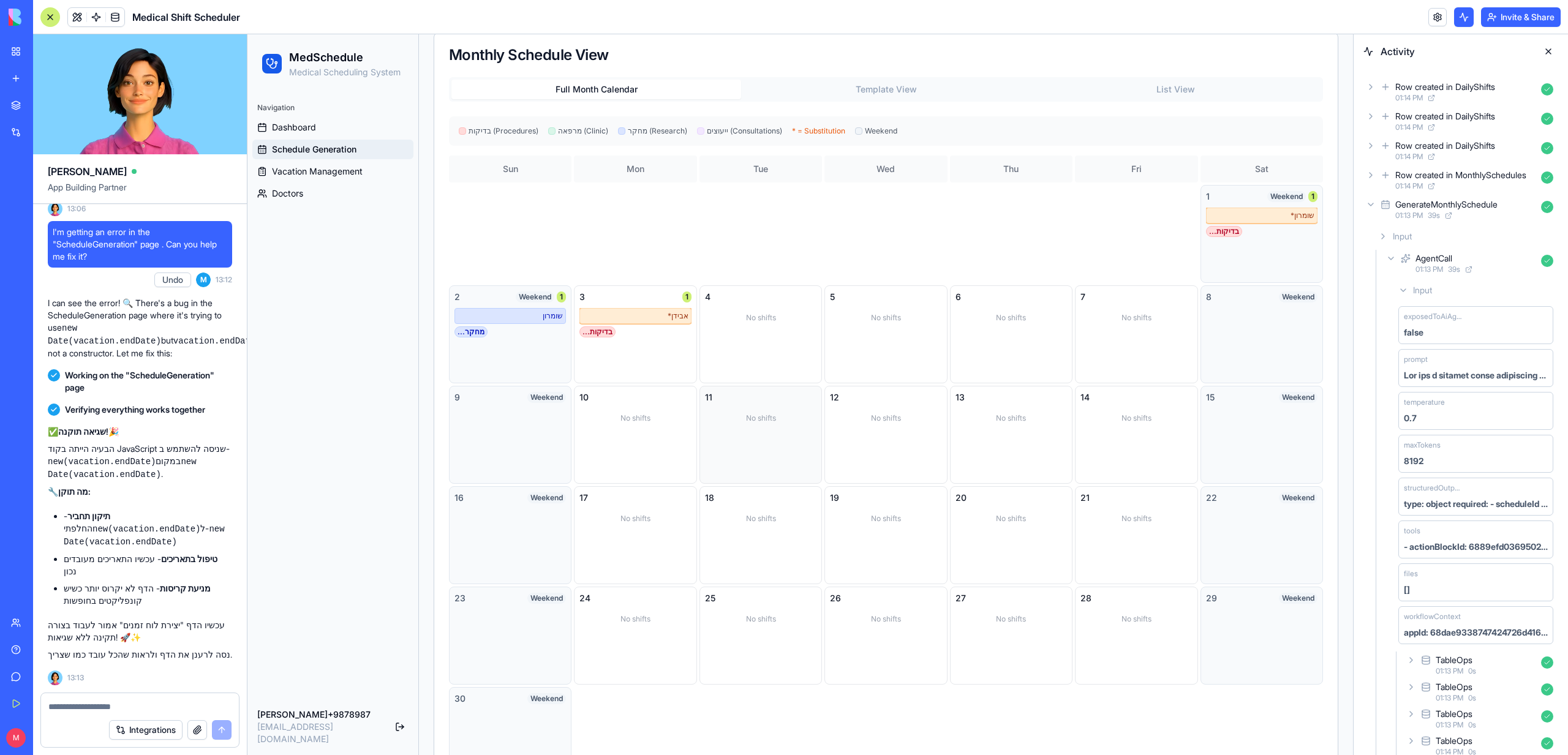
scroll to position [206, 0]
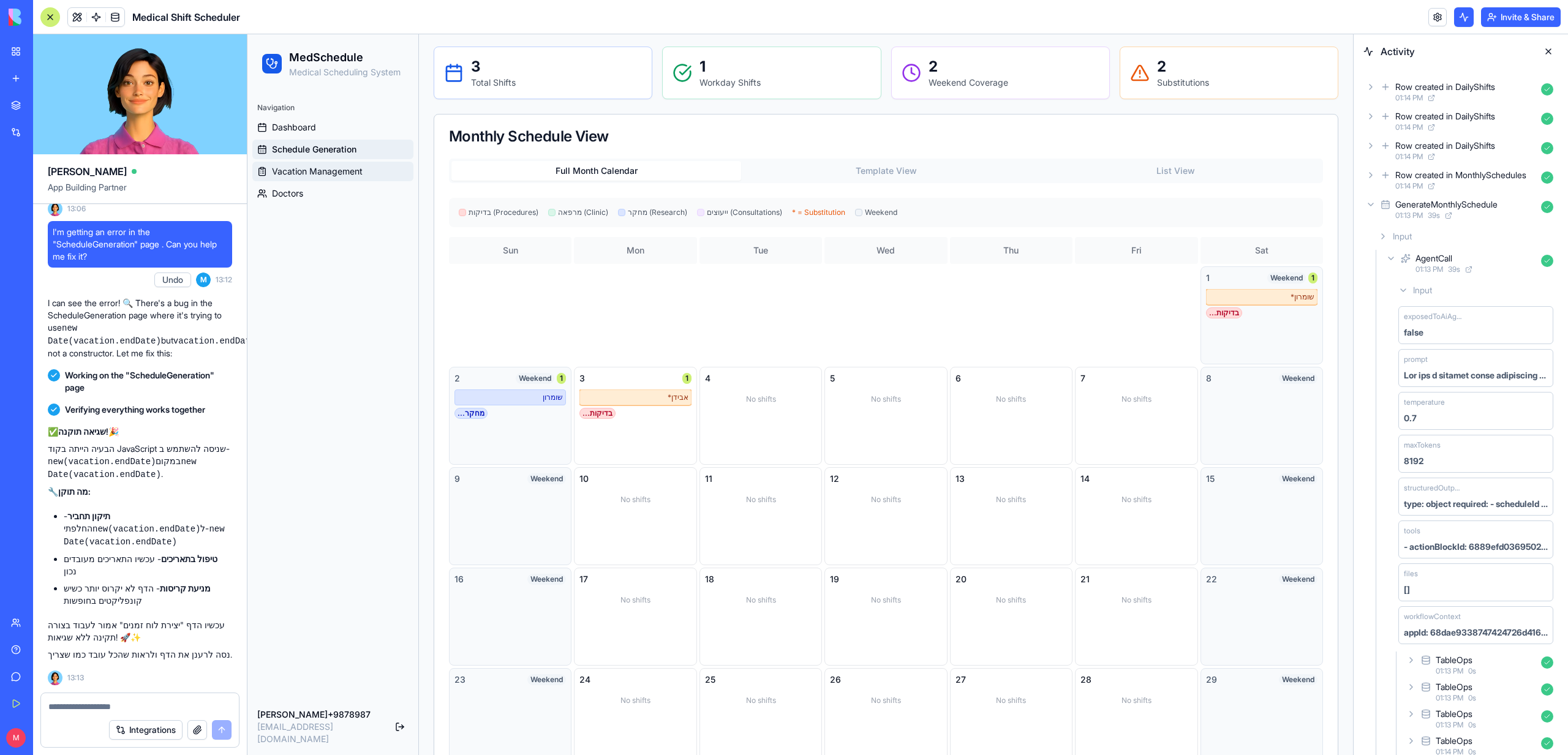
click at [295, 170] on span "Vacation Management" at bounding box center [317, 171] width 91 height 12
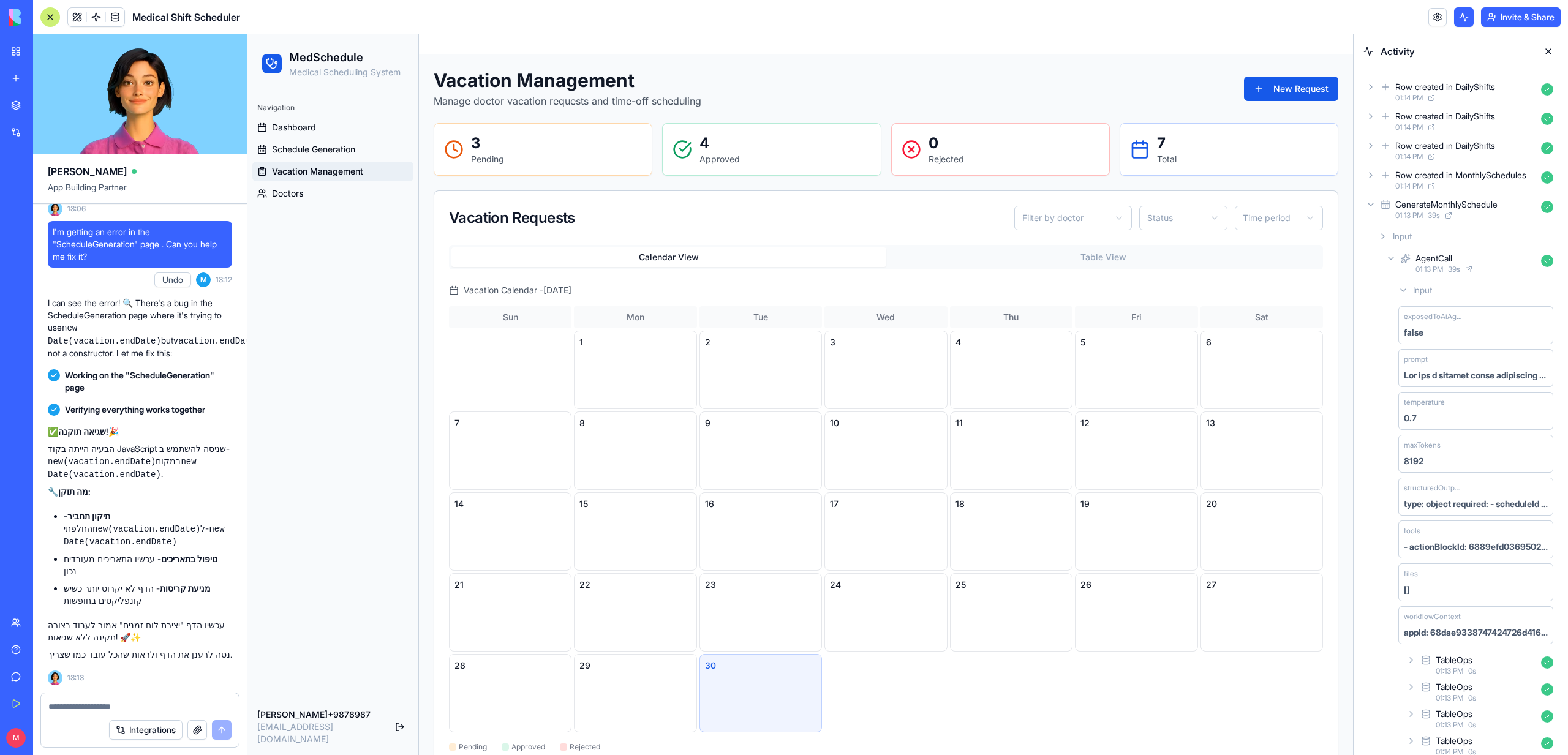
click at [1164, 231] on div "Vacation Requests Filter by doctor Status Time period" at bounding box center [886, 218] width 904 height 54
click at [1146, 265] on button "Table View" at bounding box center [1104, 258] width 435 height 20
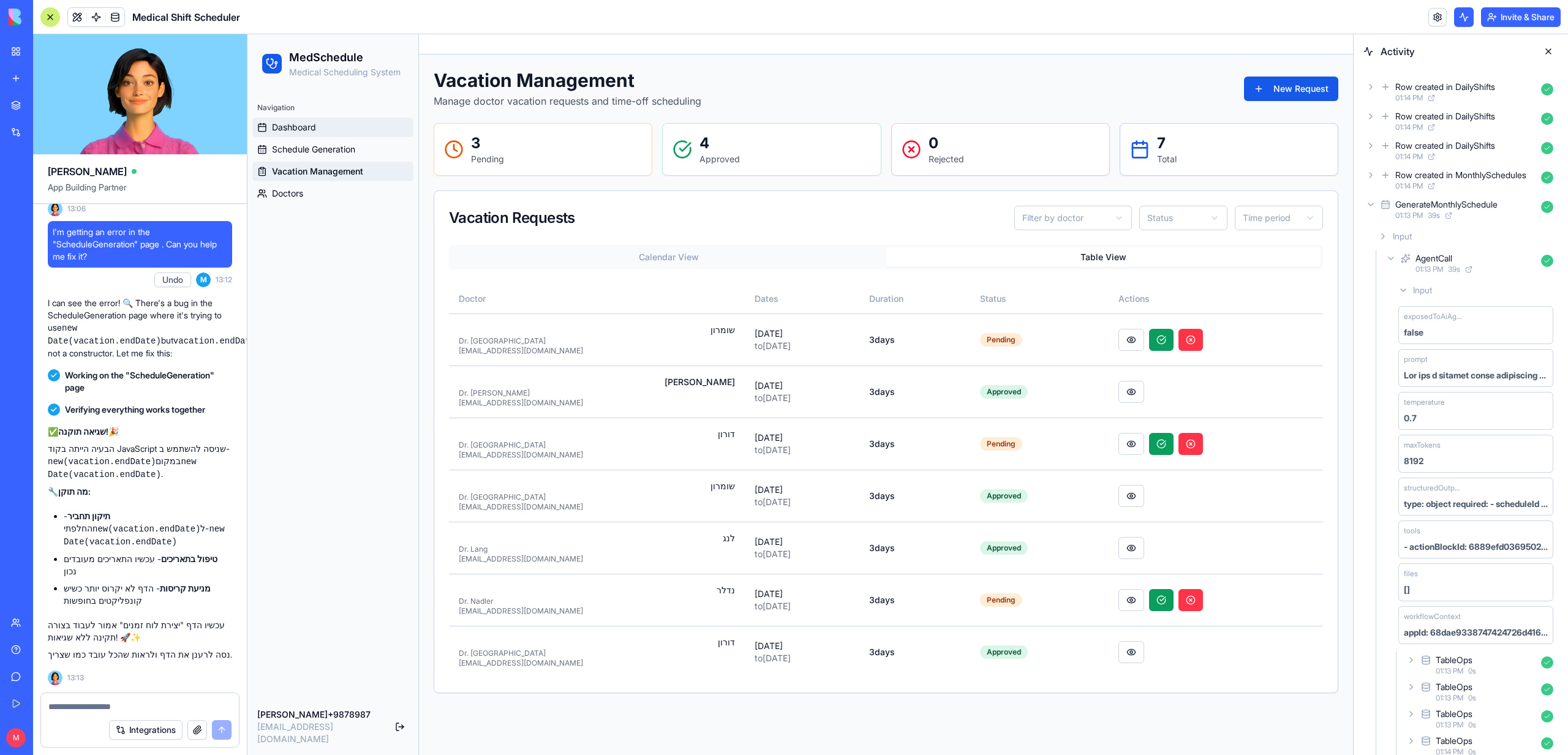
click at [305, 120] on link "Dashboard" at bounding box center [332, 128] width 161 height 20
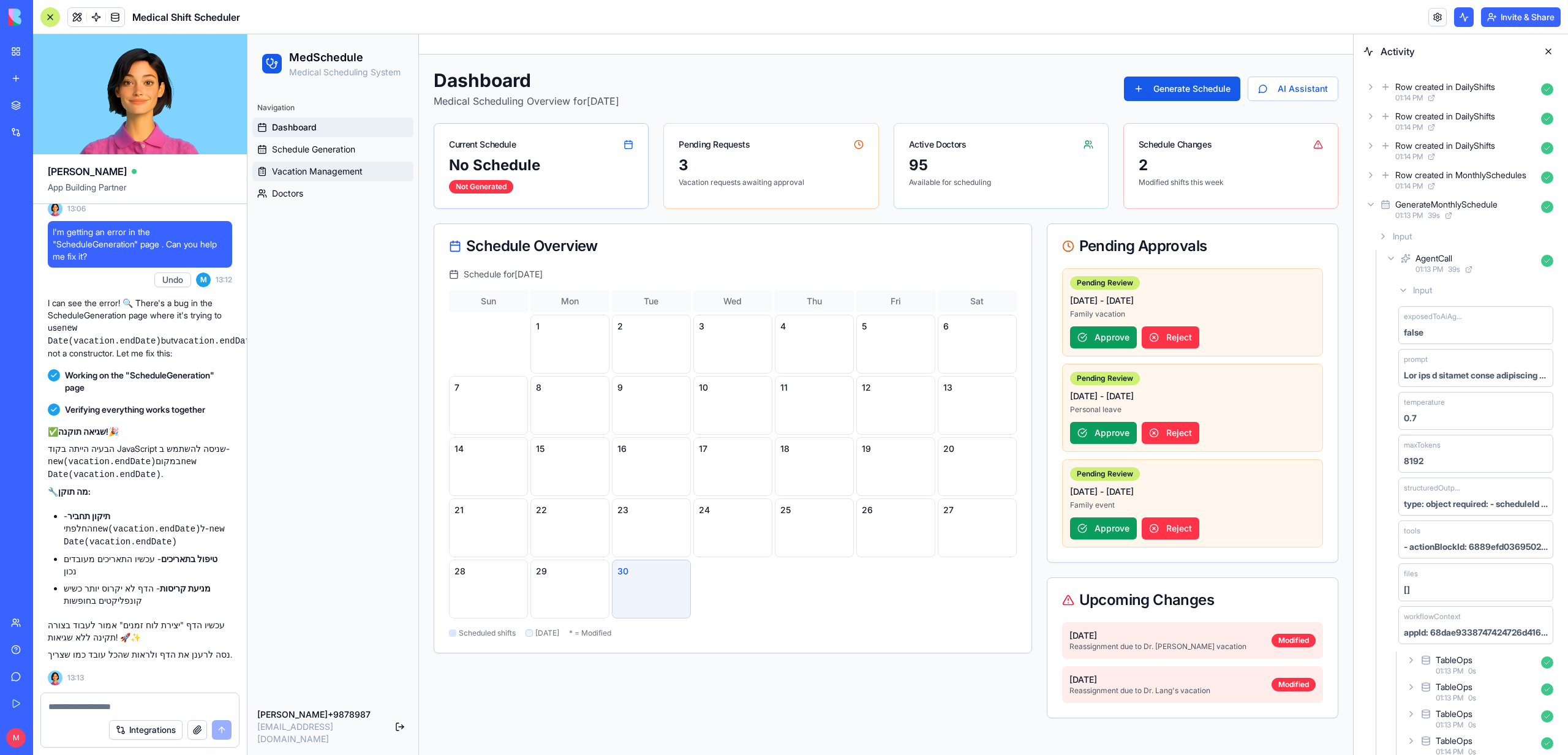
click at [295, 167] on span "Vacation Management" at bounding box center [317, 171] width 91 height 12
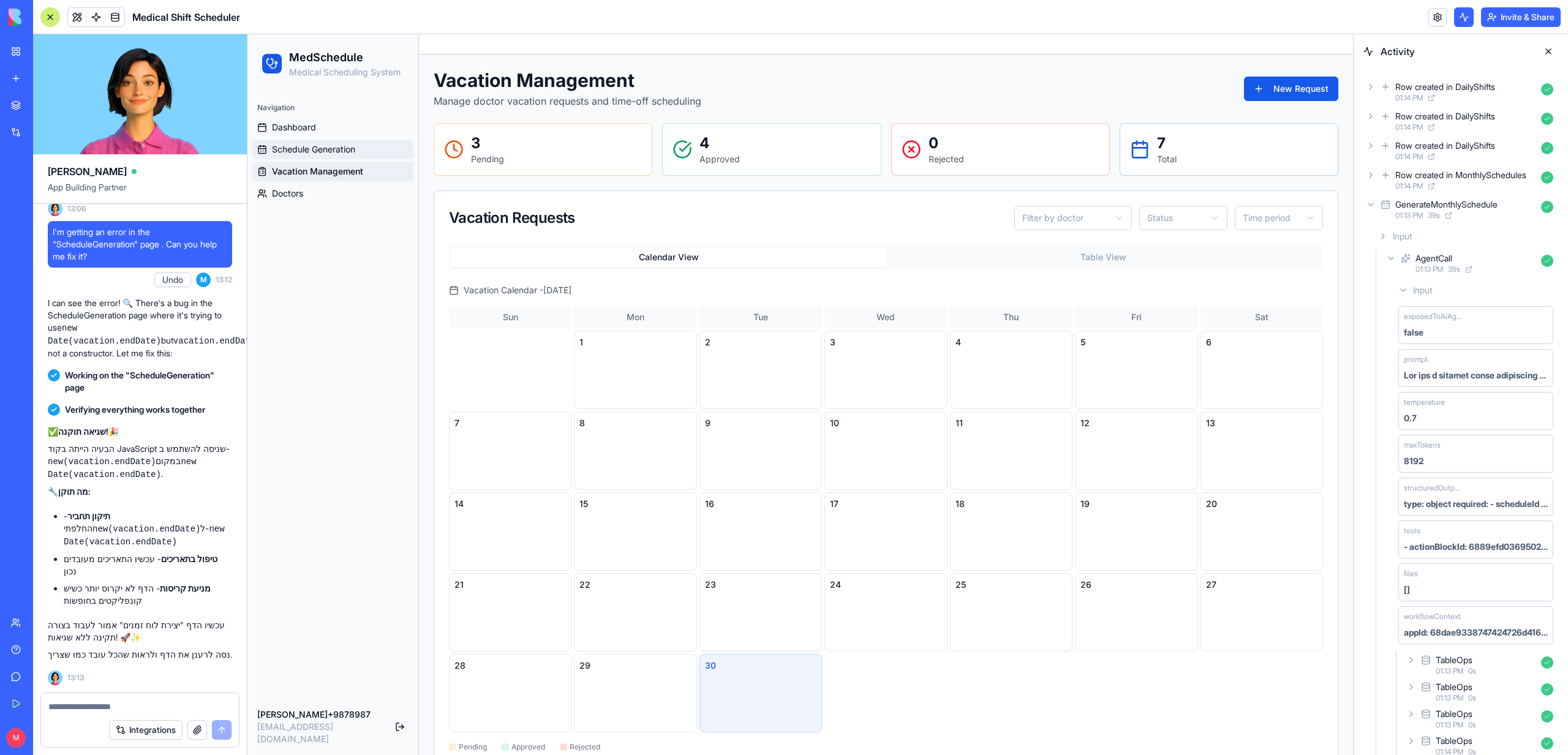
click at [297, 145] on span "Schedule Generation" at bounding box center [313, 149] width 83 height 12
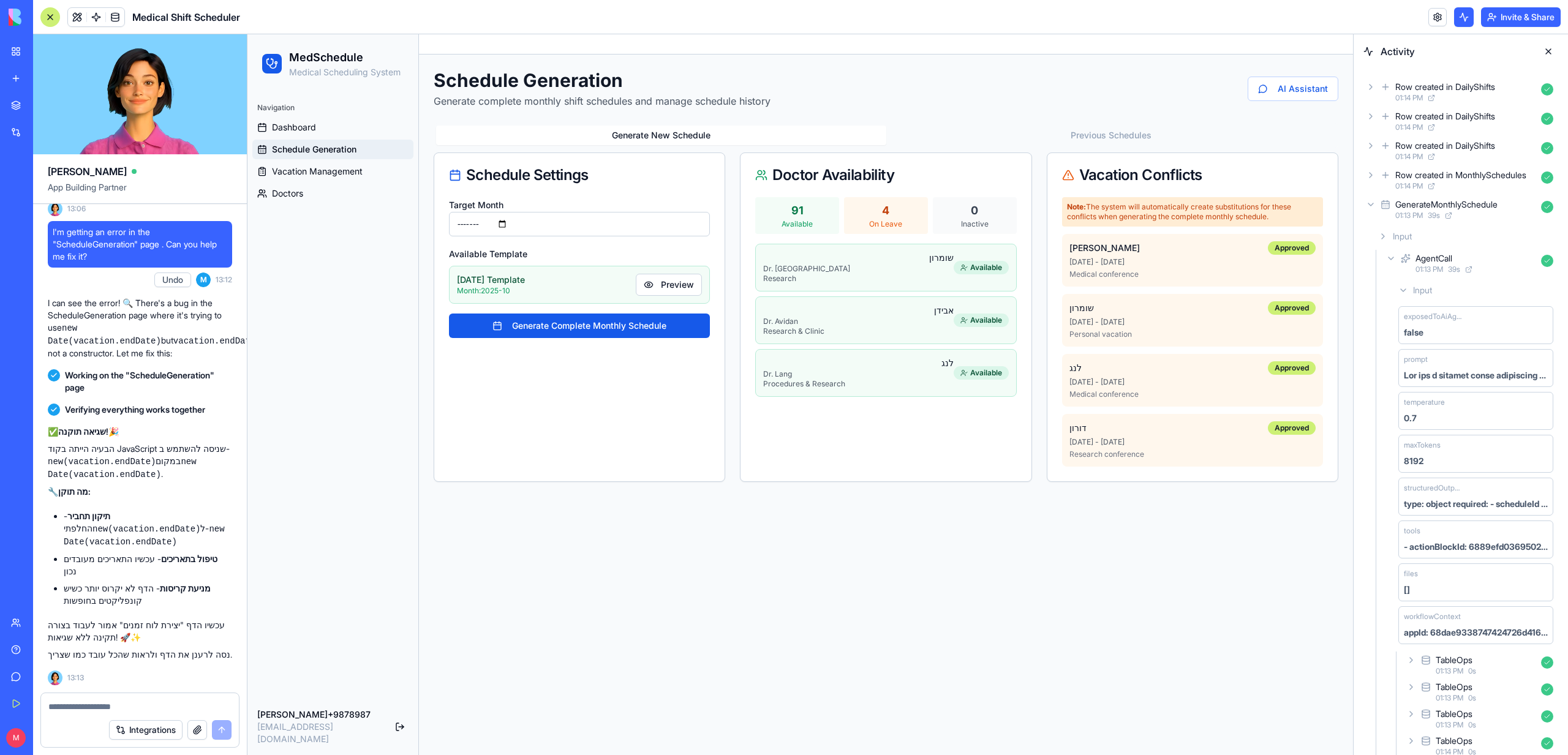
click at [632, 275] on div "October 2025 Template Month: 2025-10 Preview" at bounding box center [579, 285] width 245 height 22
click at [656, 283] on button "Preview" at bounding box center [669, 285] width 66 height 22
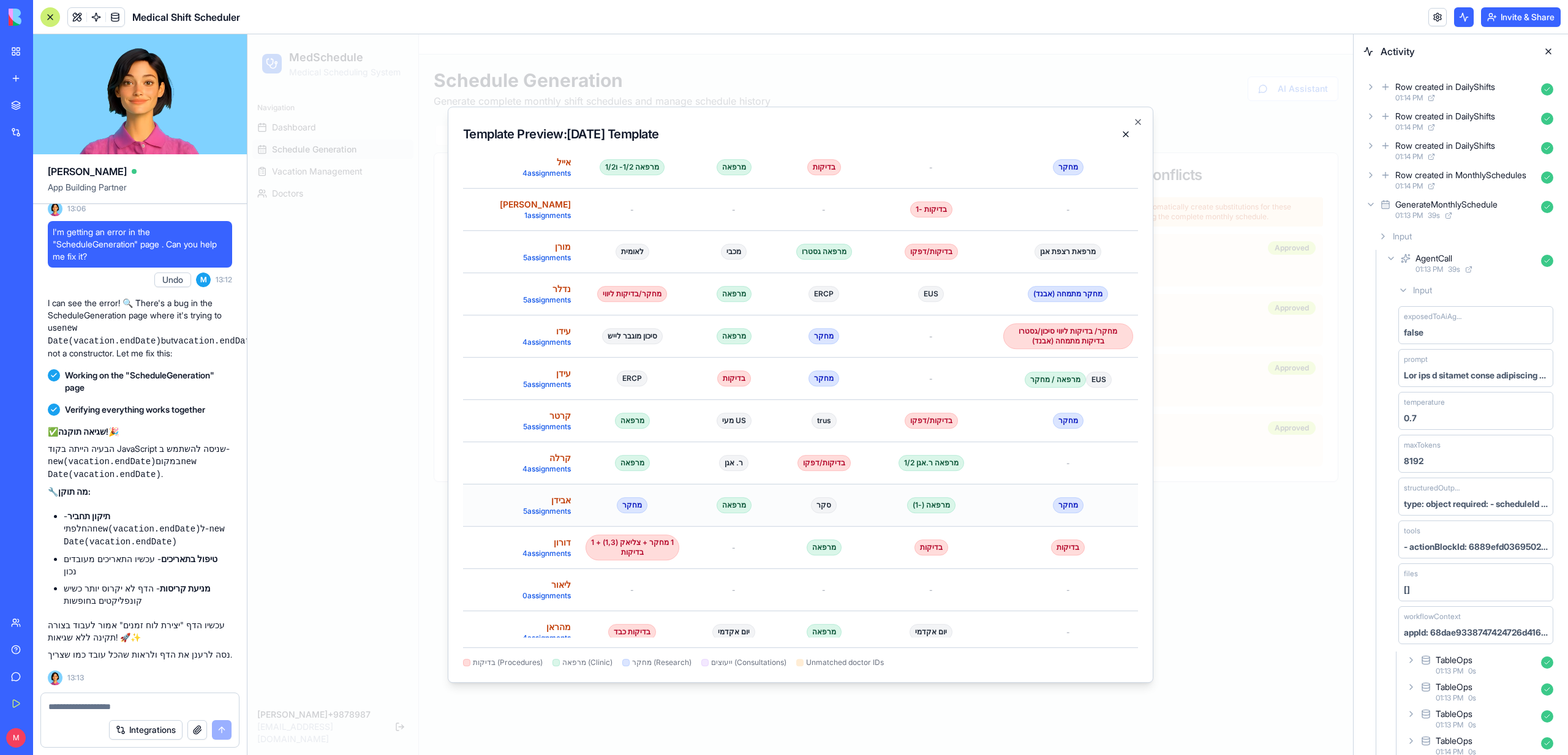
scroll to position [393, 0]
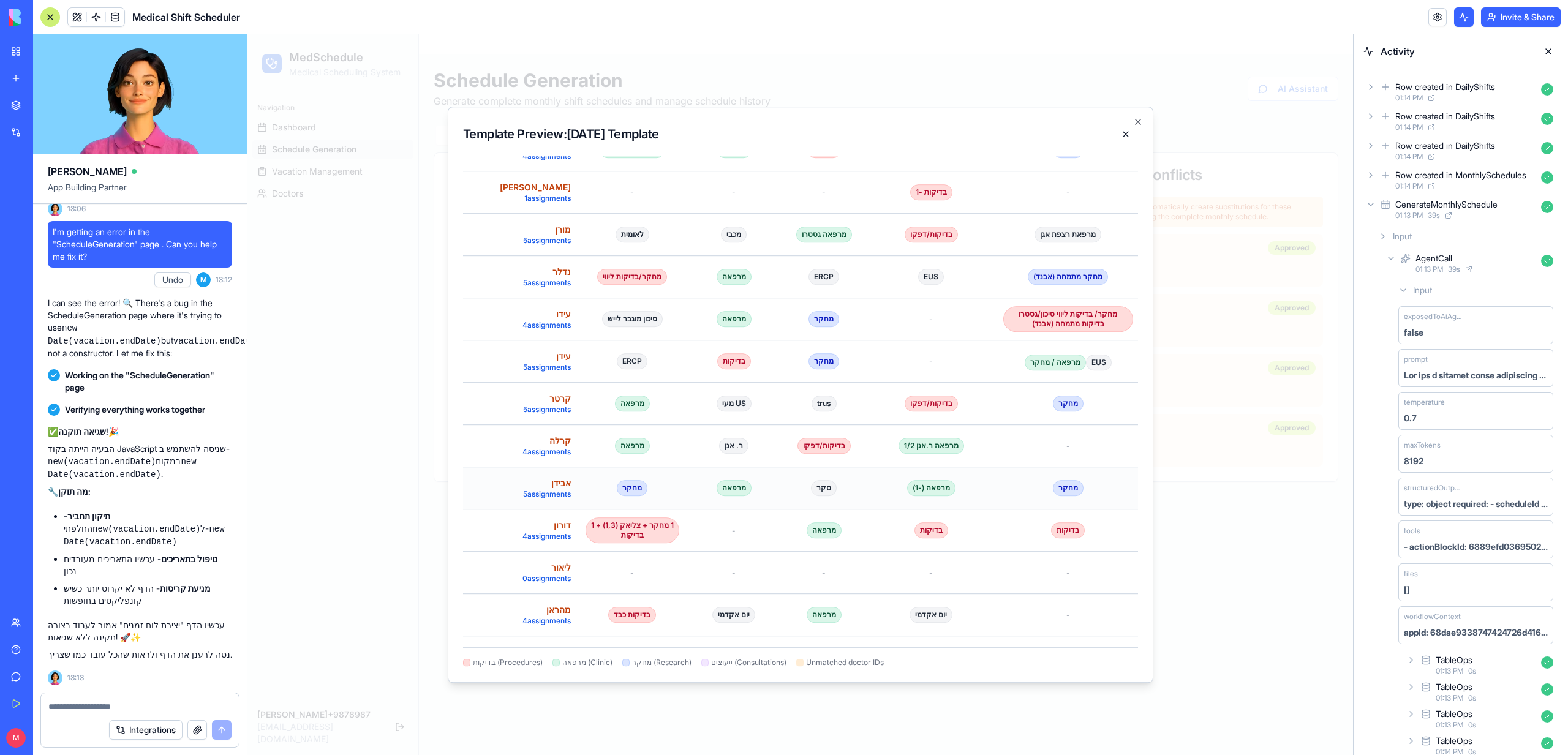
click at [638, 496] on td "מחקר" at bounding box center [632, 487] width 104 height 43
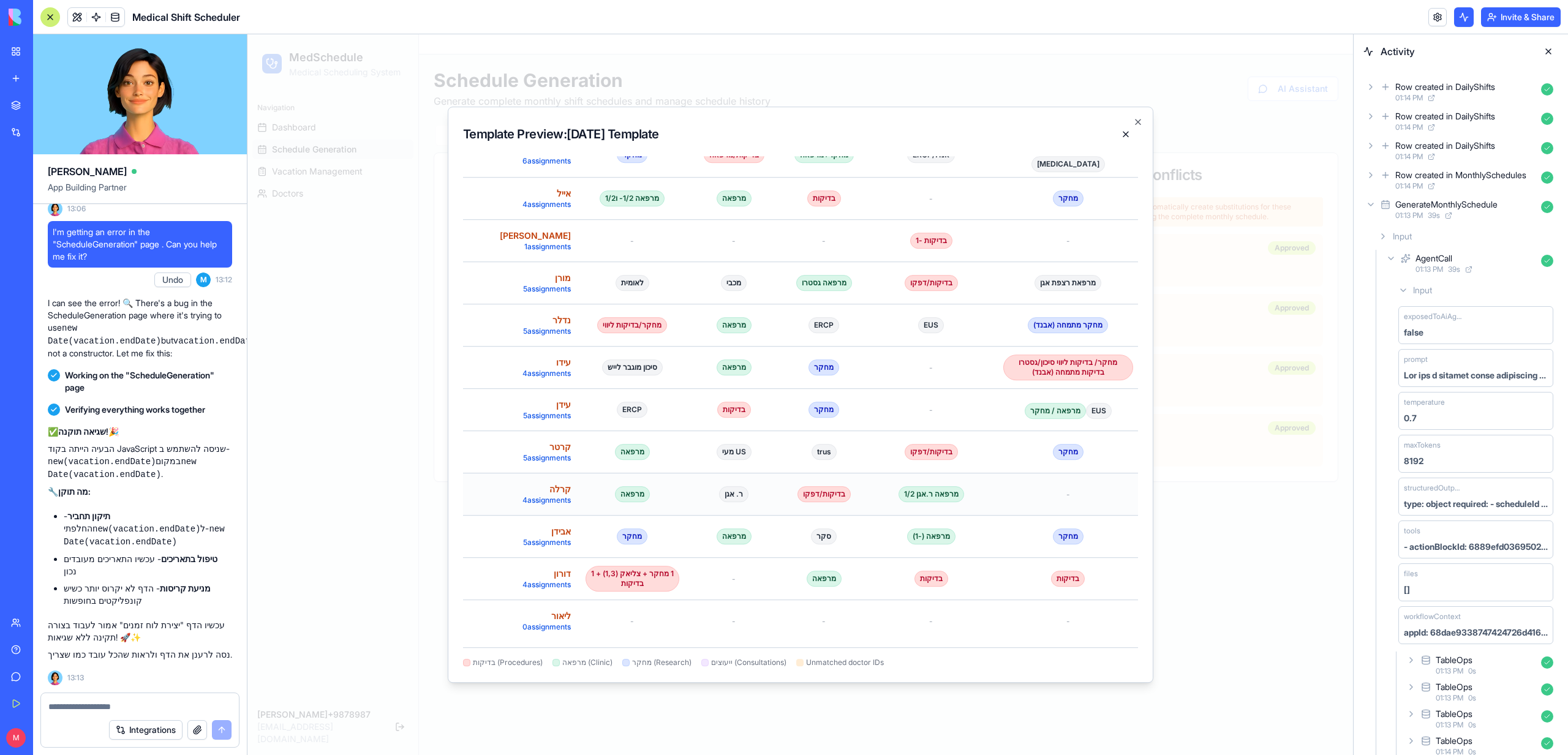
scroll to position [0, 0]
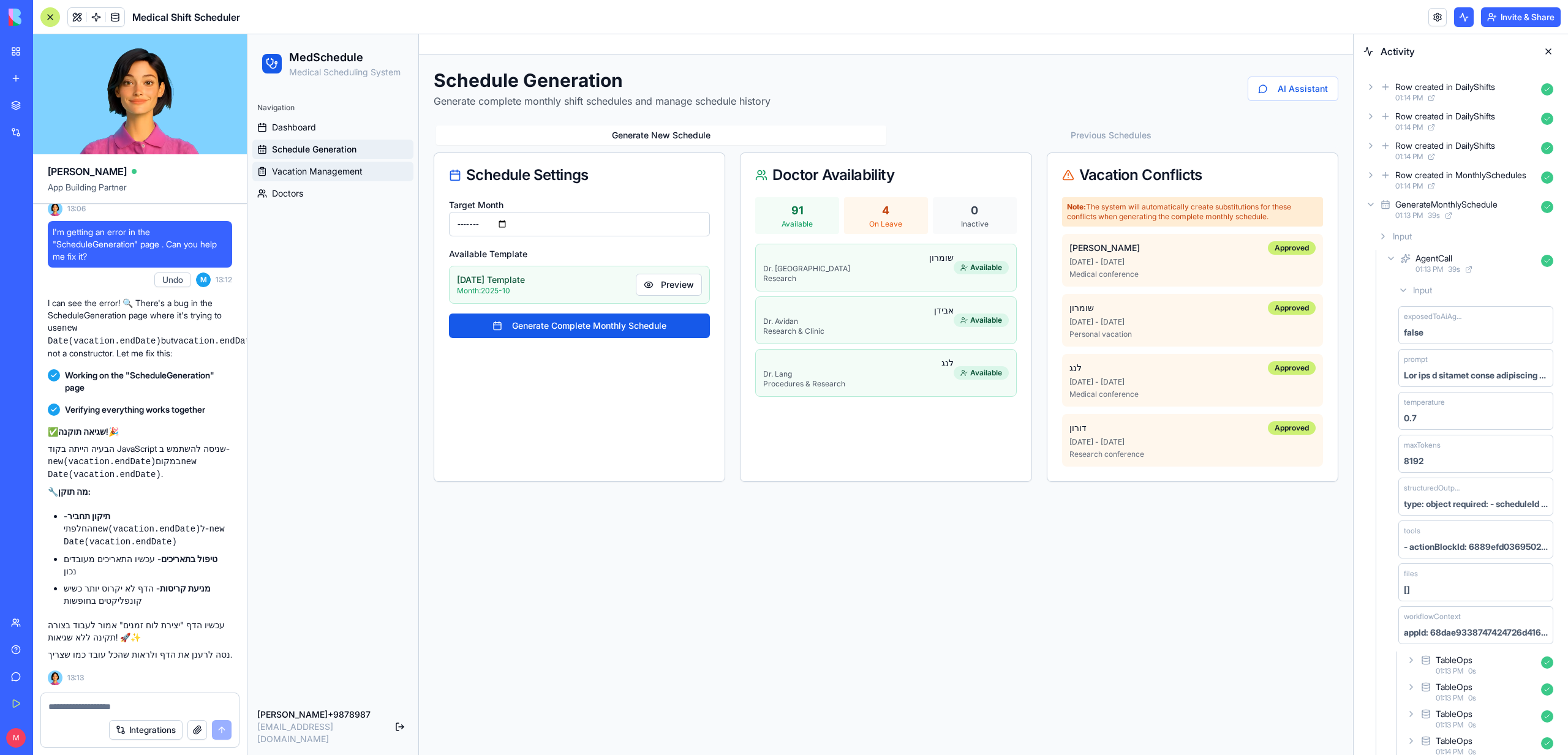
click at [341, 166] on span "Vacation Management" at bounding box center [317, 171] width 91 height 12
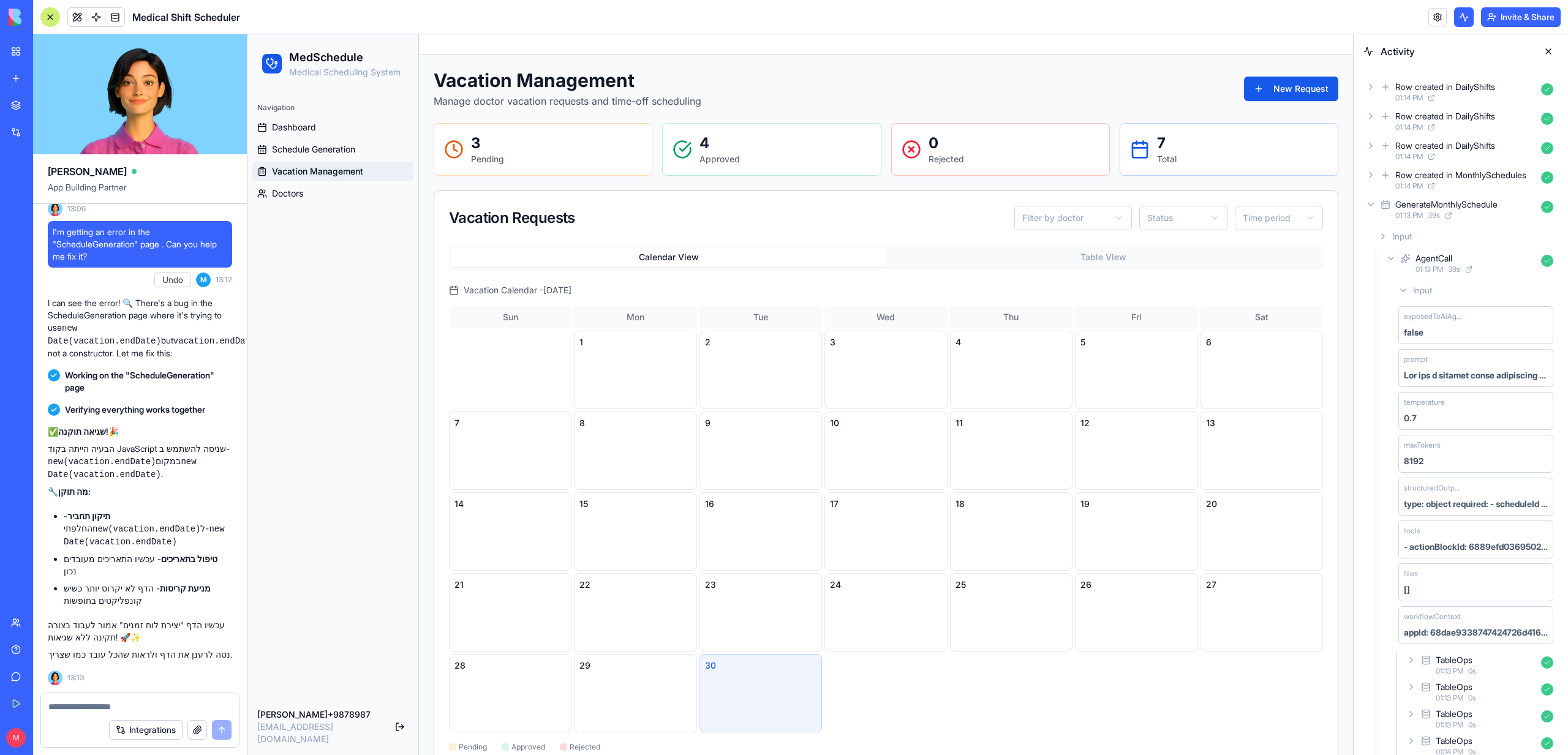
click at [1117, 253] on button "Table View" at bounding box center [1104, 258] width 435 height 20
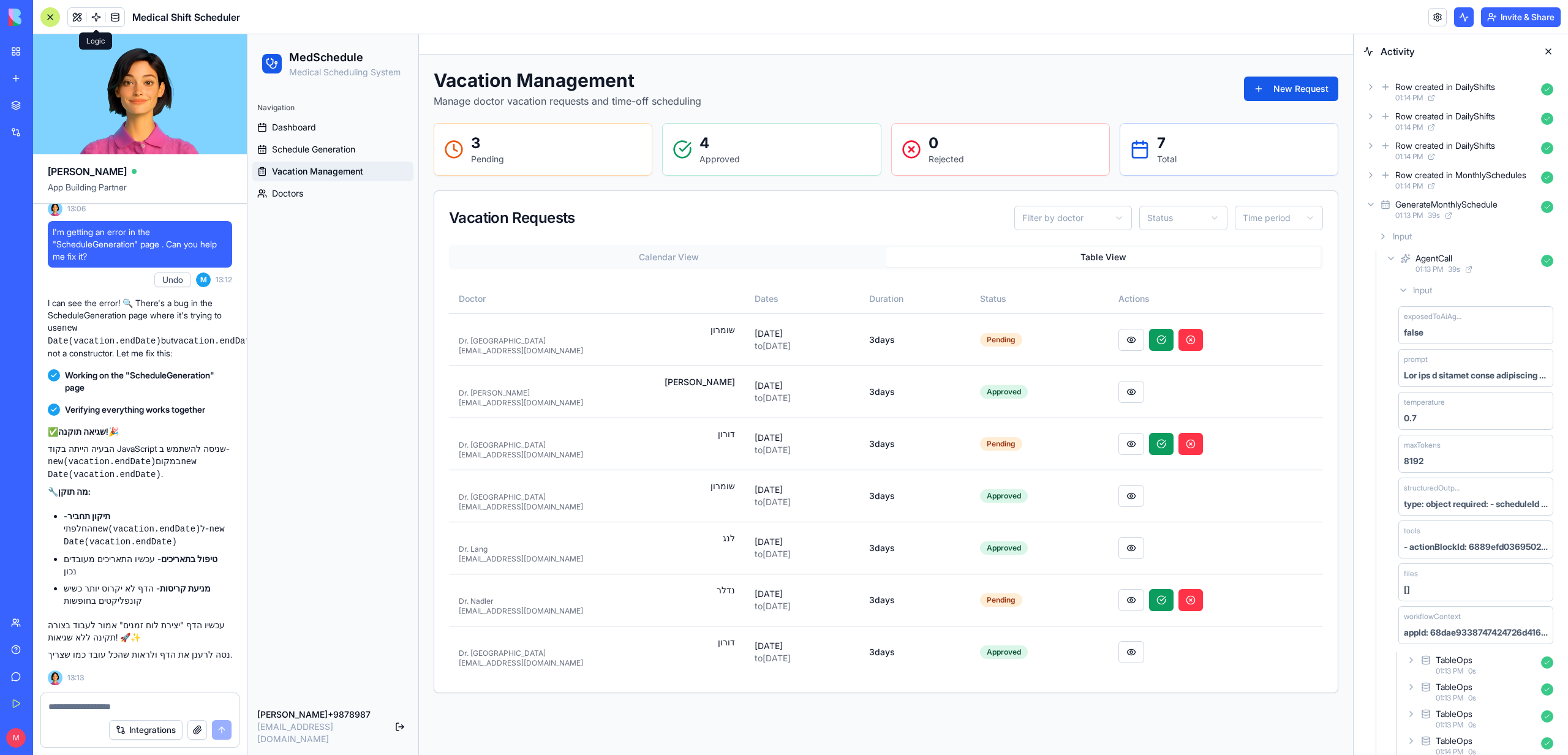
click at [90, 20] on span at bounding box center [96, 17] width 34 height 34
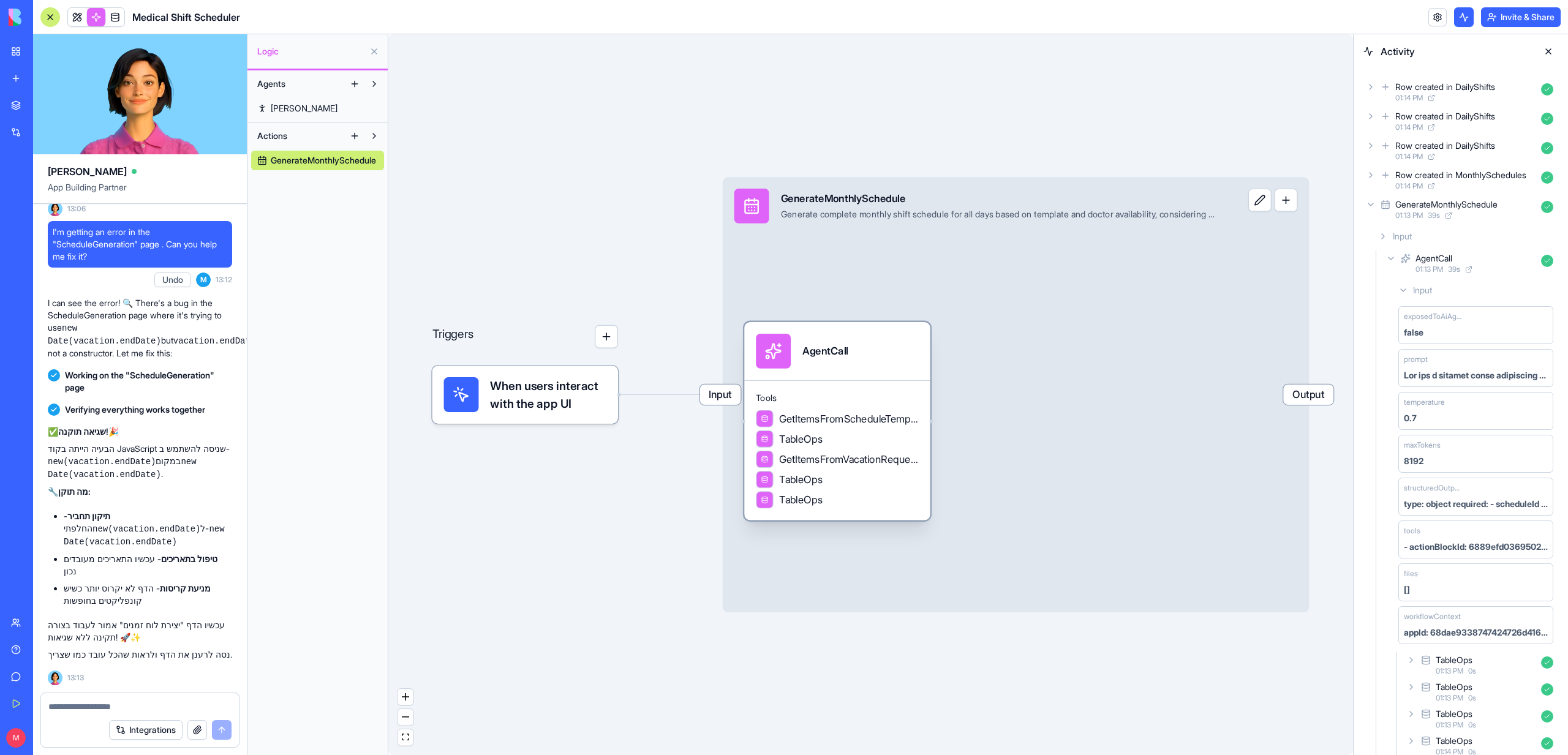
click at [820, 439] on span "TableOps" at bounding box center [801, 439] width 43 height 15
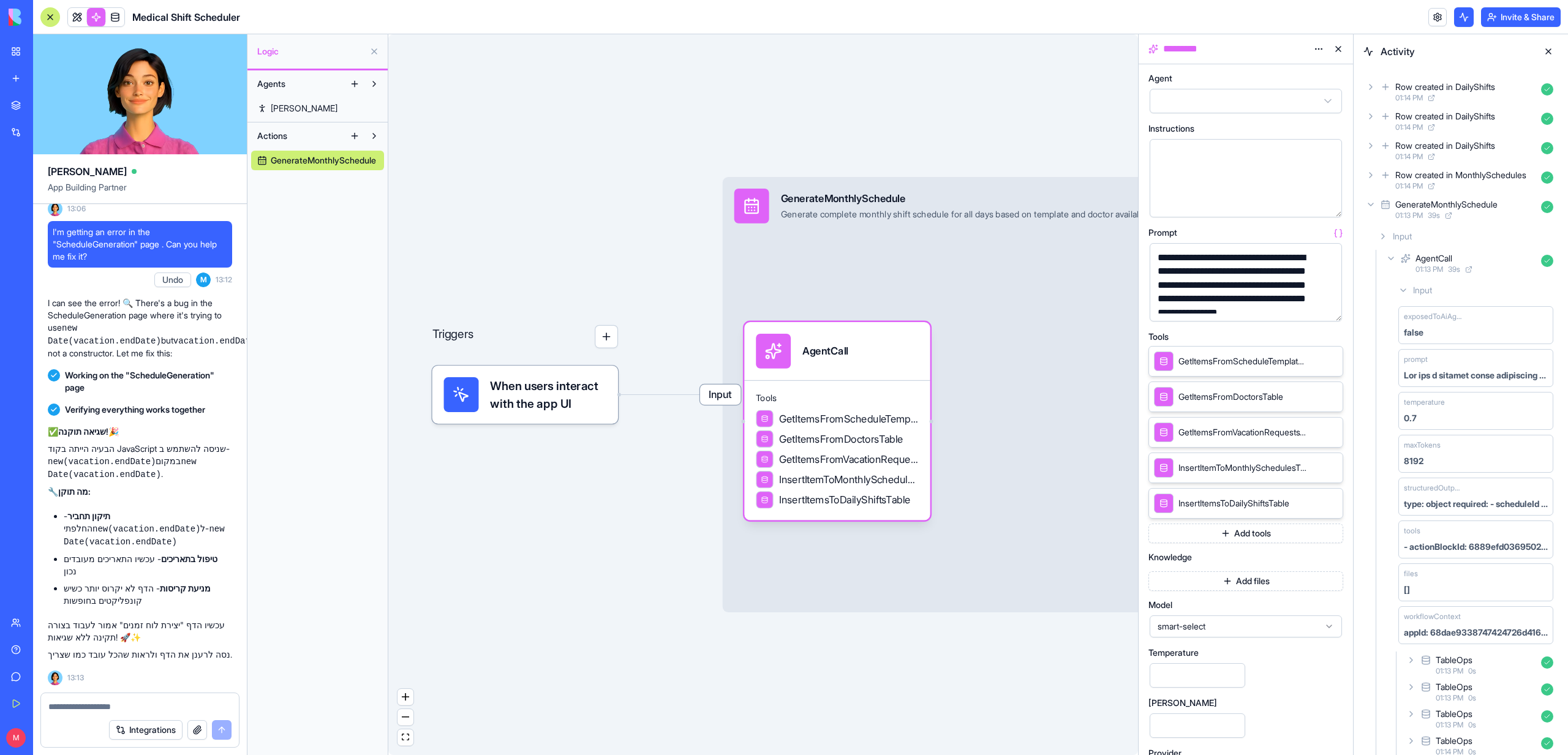
click at [1329, 309] on button "button" at bounding box center [1329, 309] width 20 height 20
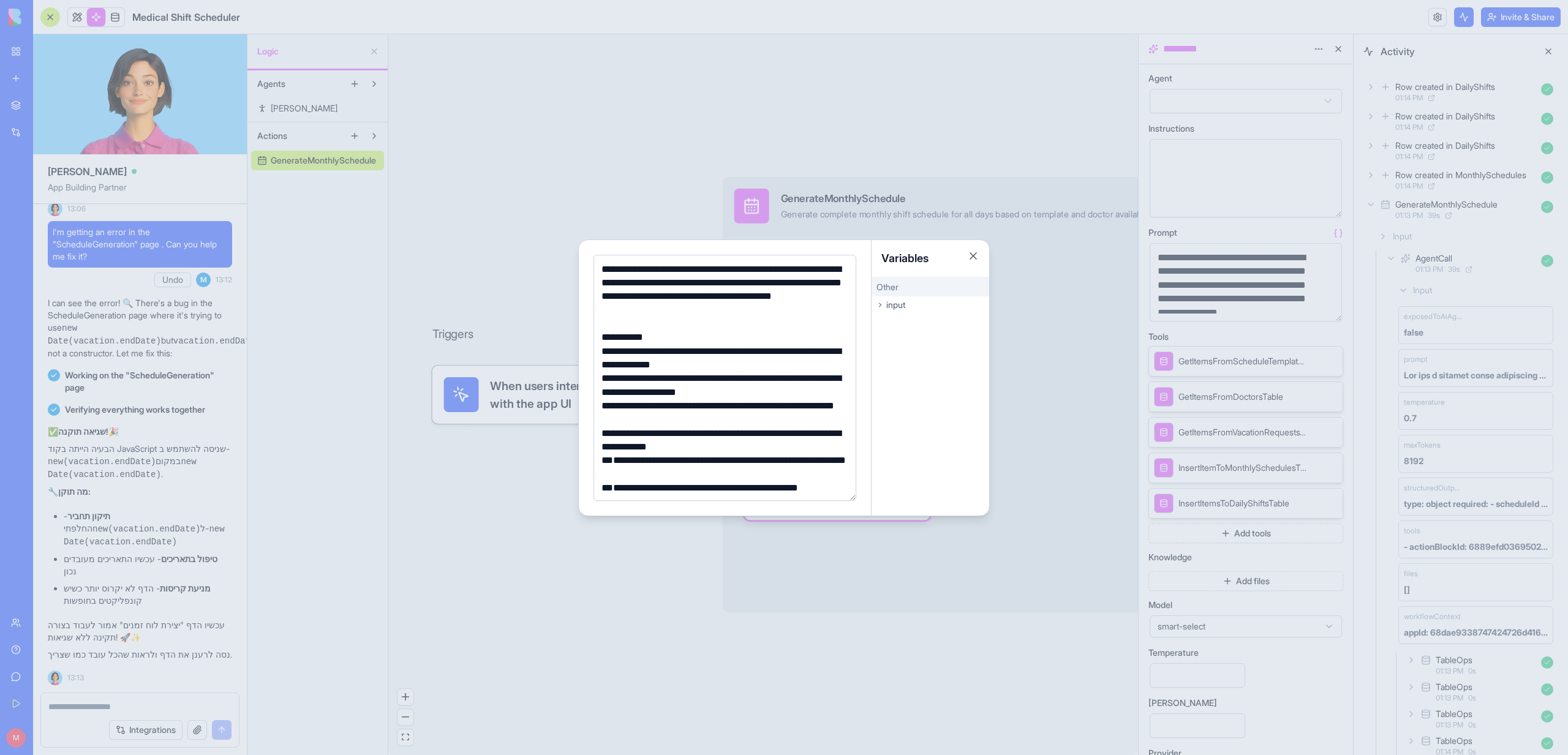
click at [124, 21] on div at bounding box center [784, 378] width 1568 height 755
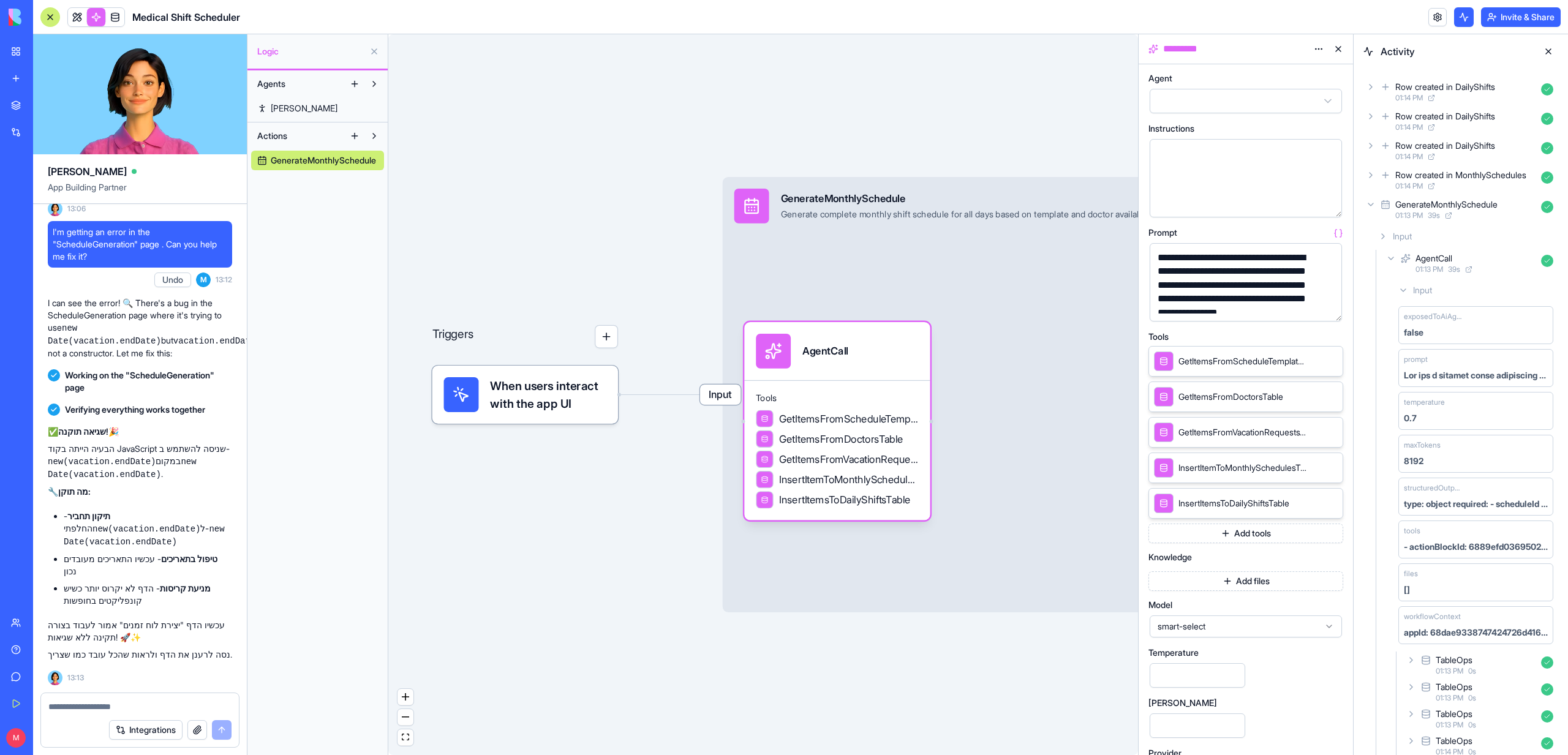
click at [1336, 315] on button "button" at bounding box center [1329, 309] width 20 height 20
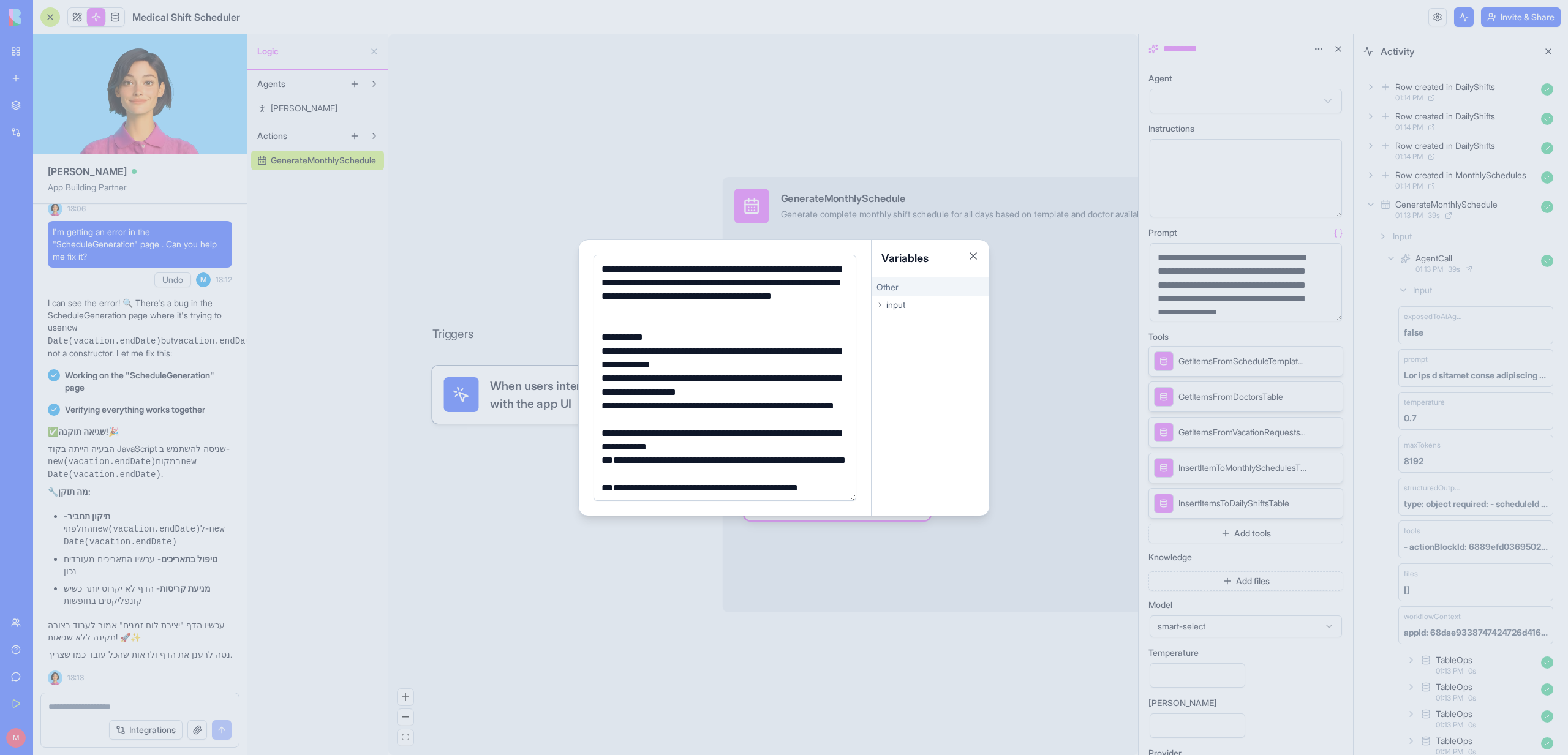
click at [649, 555] on div at bounding box center [784, 378] width 1568 height 755
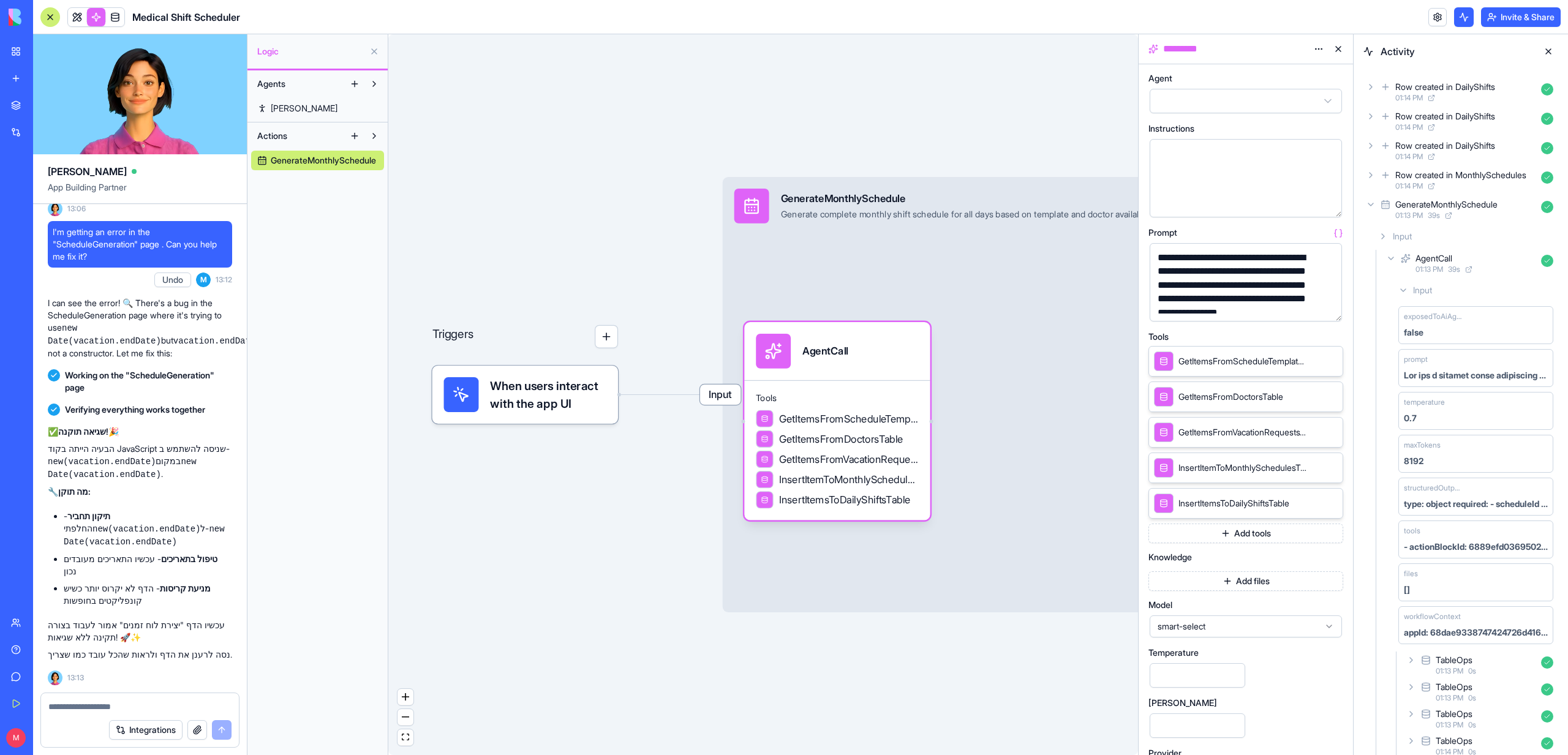
click at [69, 707] on textarea at bounding box center [140, 706] width 183 height 12
type textarea "**********"
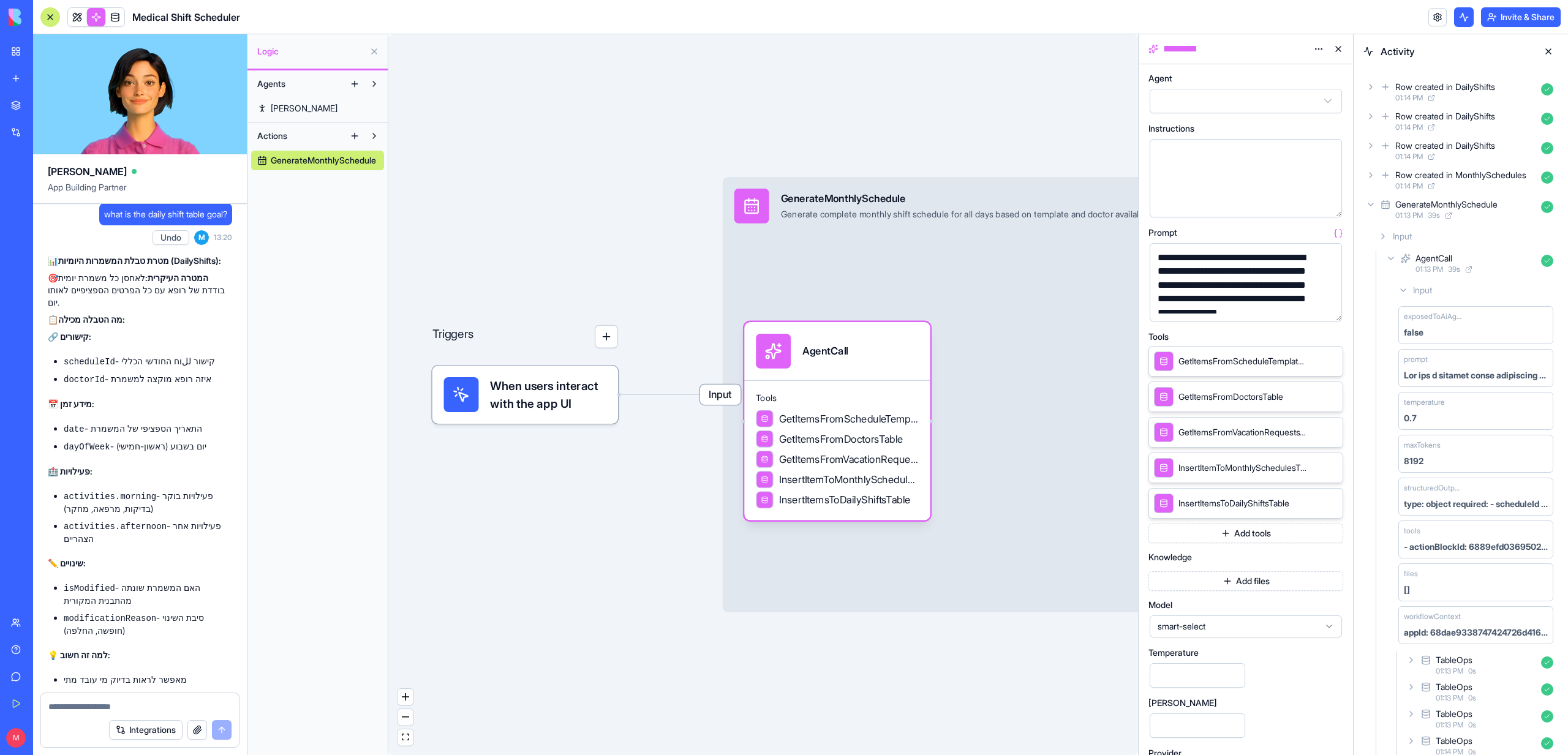
scroll to position [6772, 0]
click at [109, 707] on textarea at bounding box center [140, 706] width 183 height 12
type textarea "*"
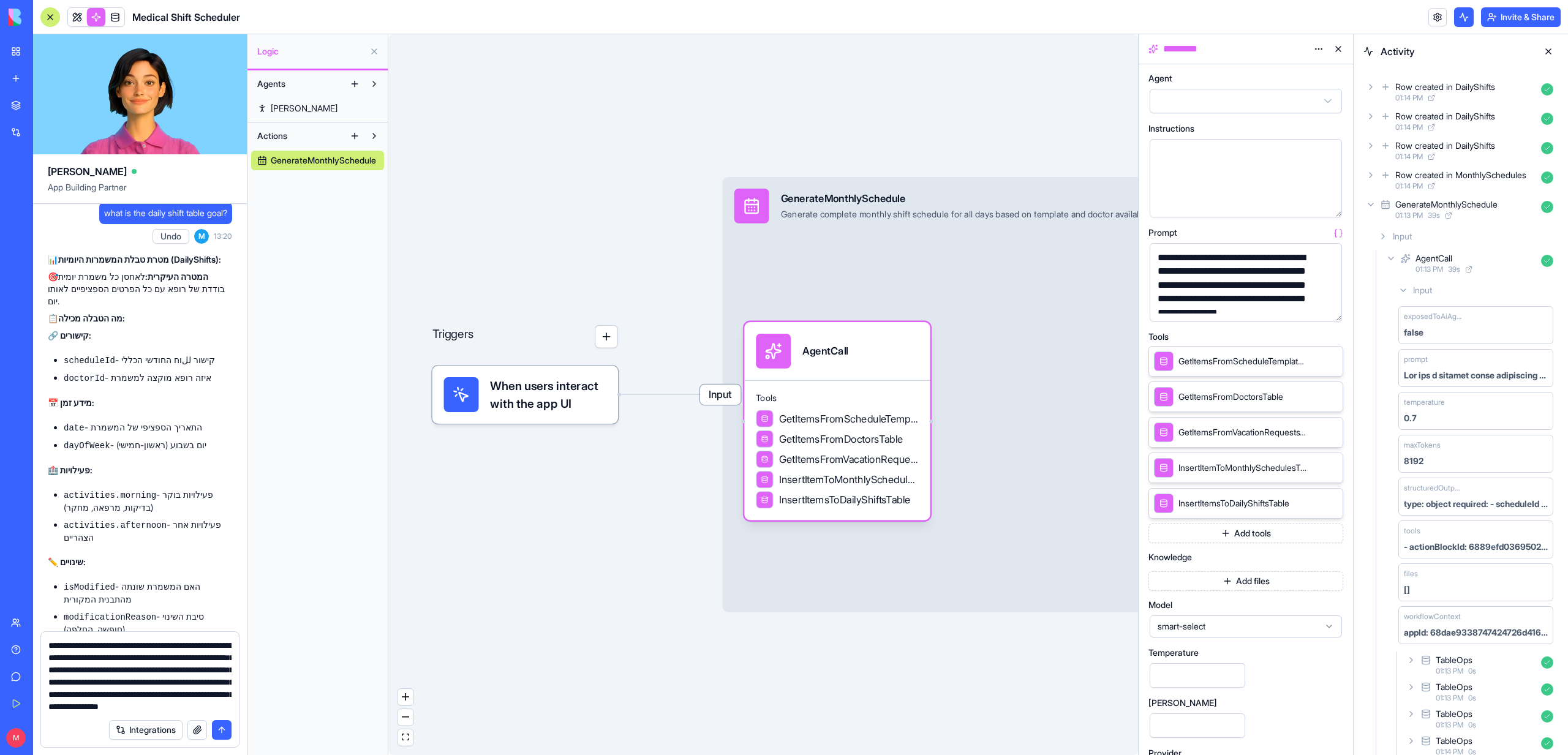
type textarea "**********"
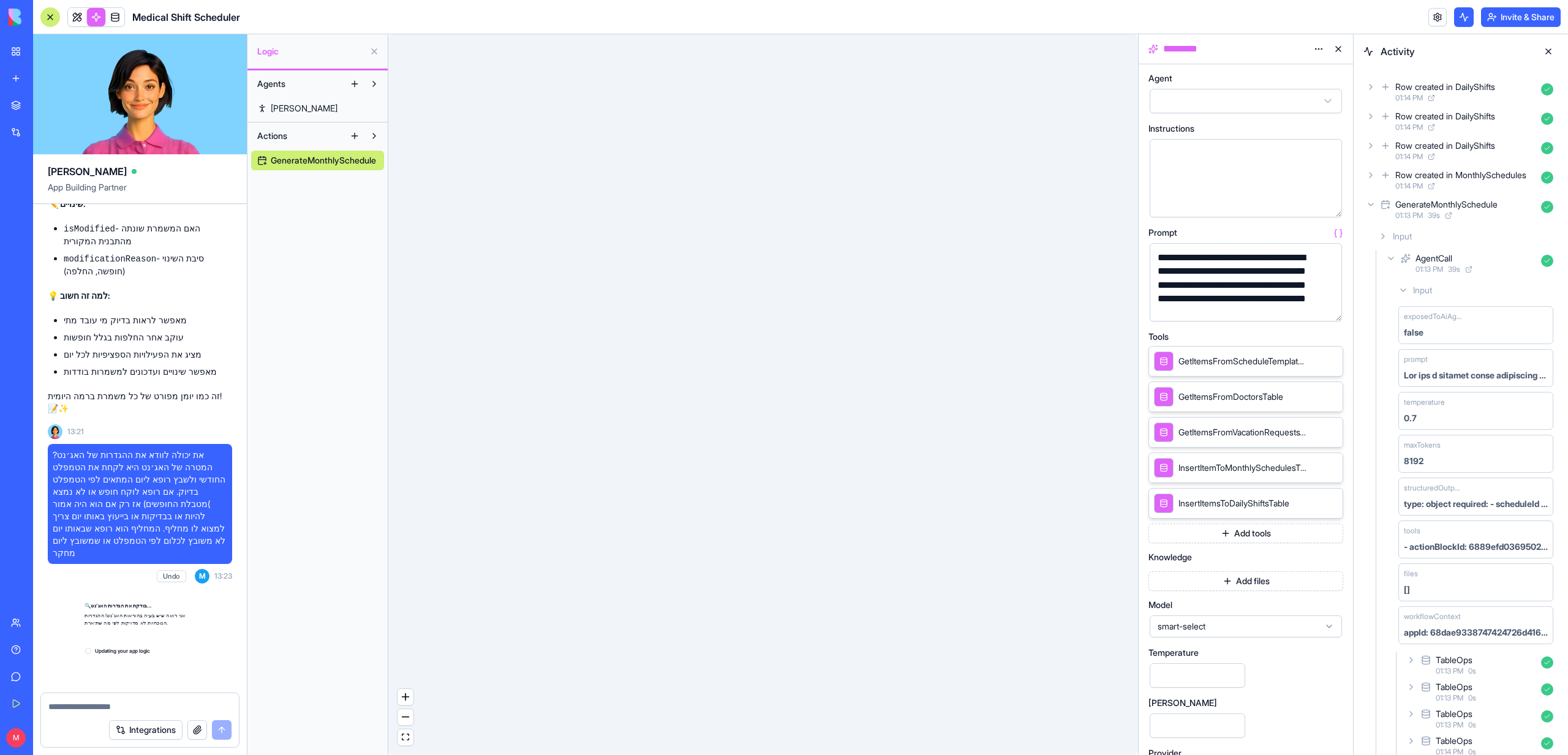
scroll to position [7549, 0]
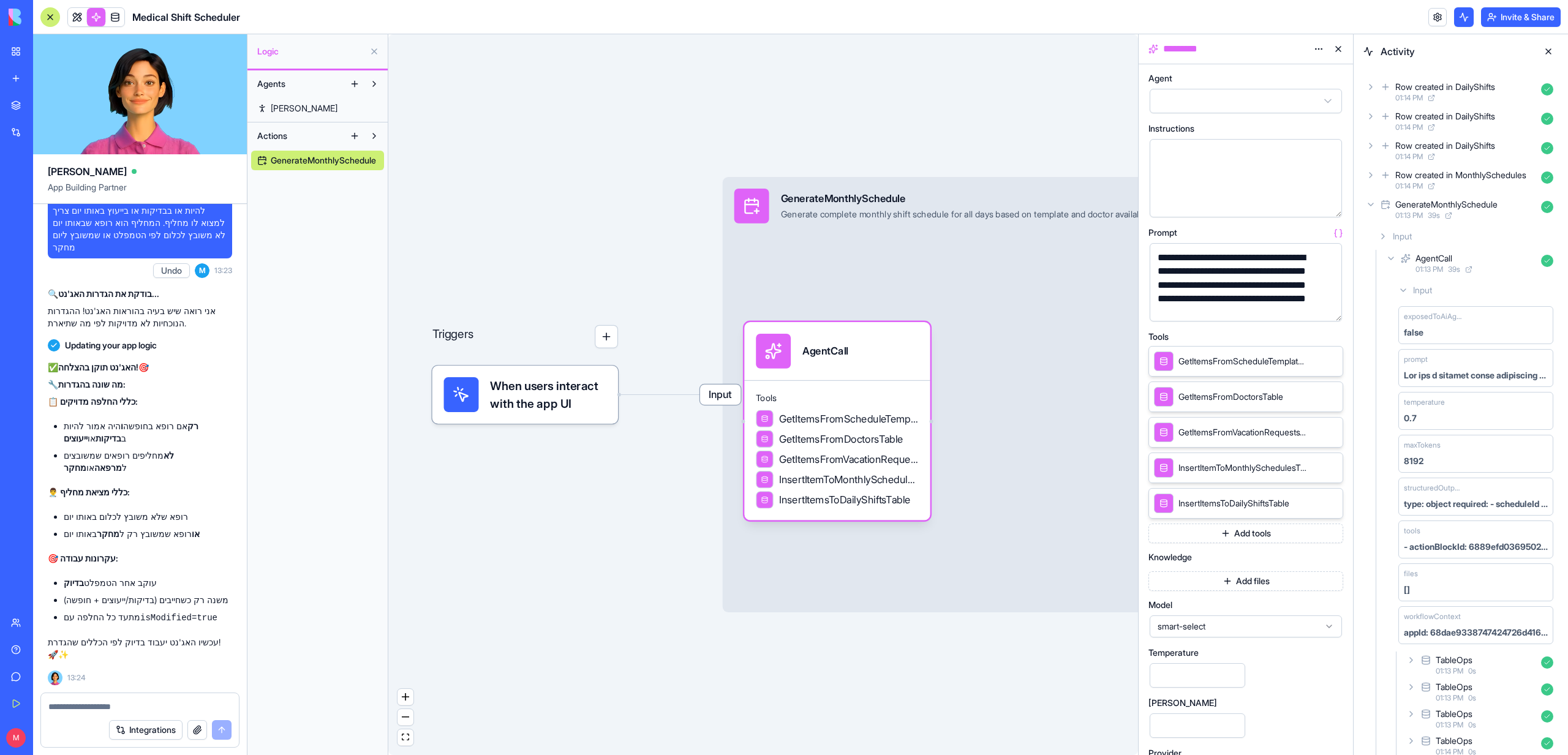
click at [126, 709] on textarea at bounding box center [140, 706] width 183 height 12
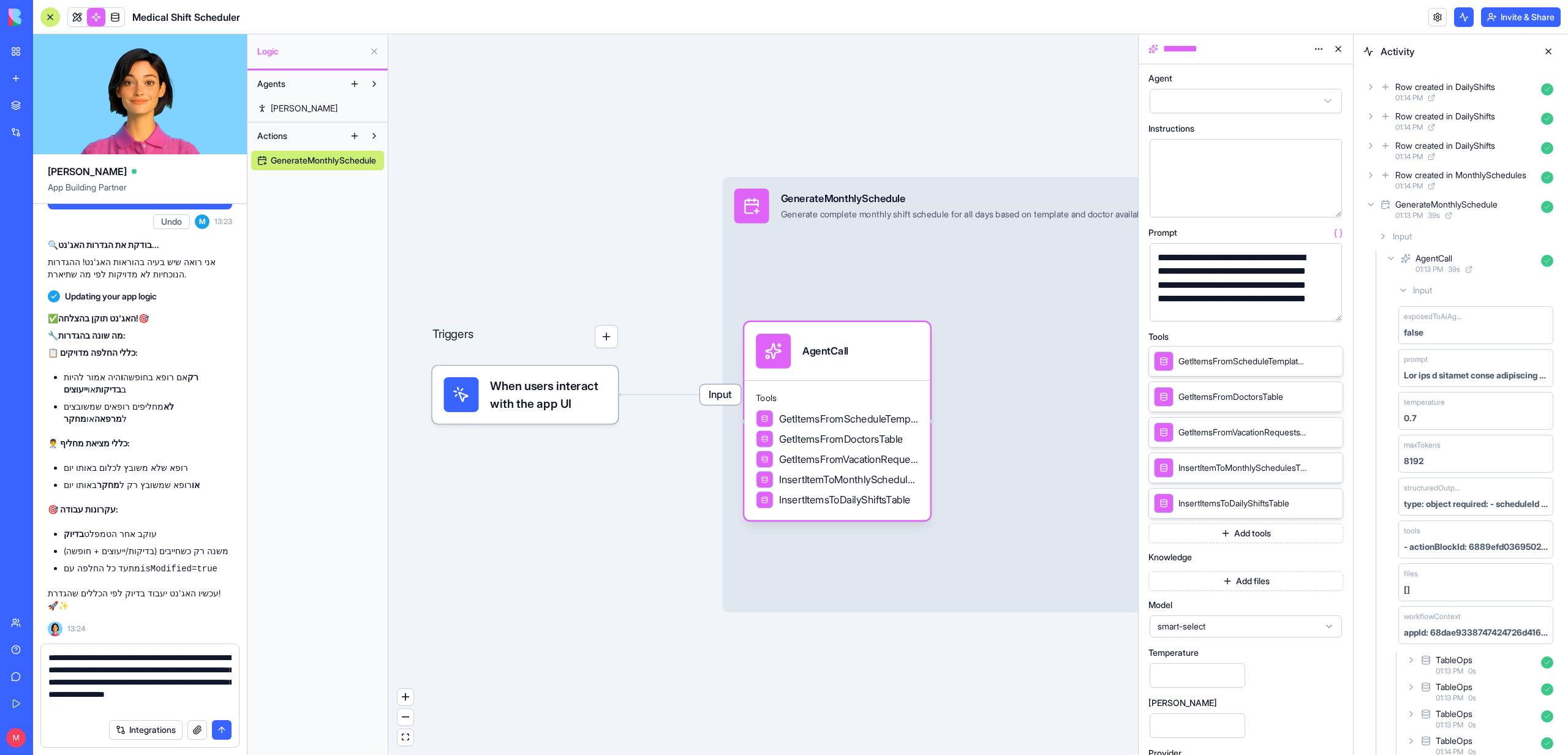
click at [119, 709] on textarea "**********" at bounding box center [140, 682] width 183 height 61
click at [56, 704] on textarea "**********" at bounding box center [140, 682] width 183 height 61
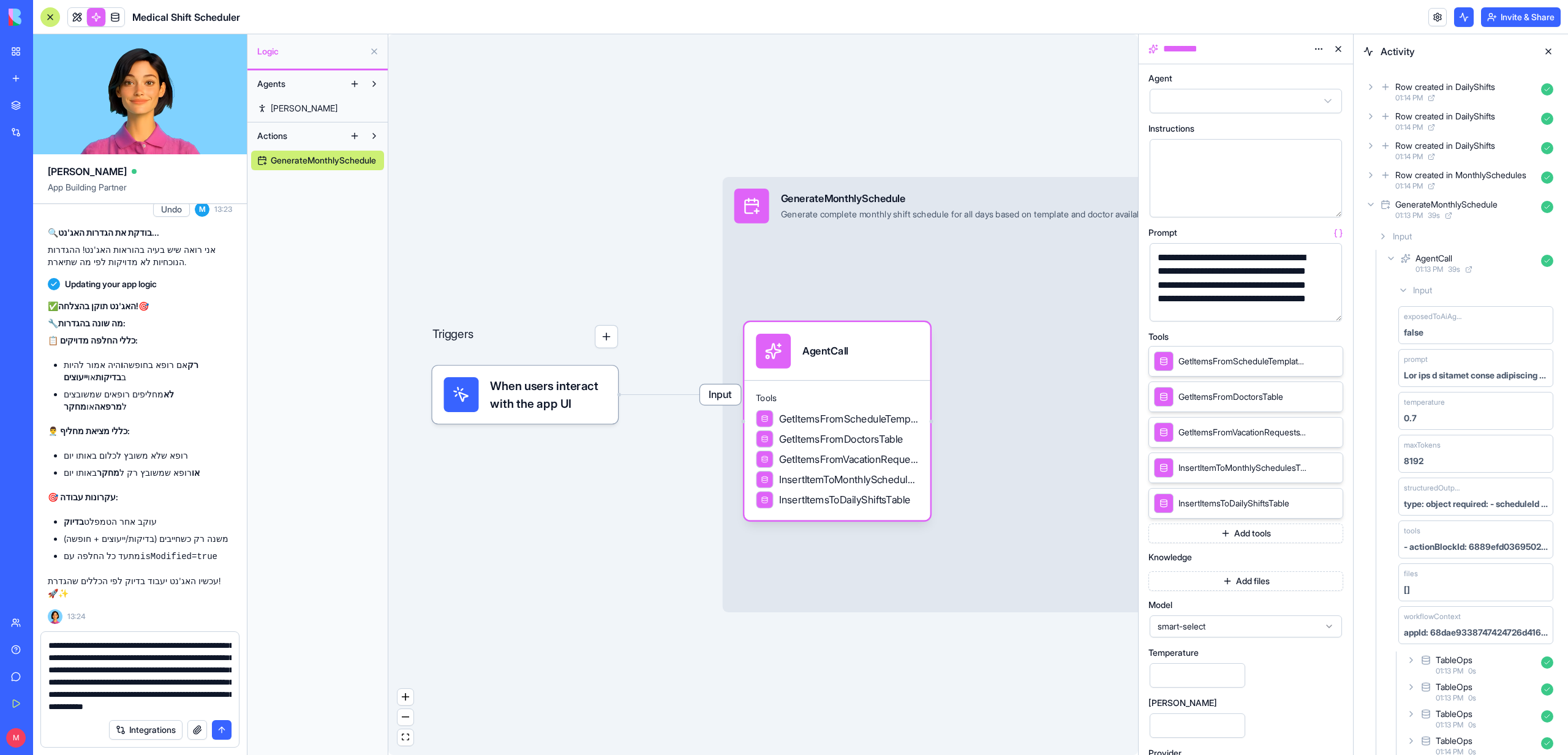
scroll to position [48, 0]
type textarea "**********"
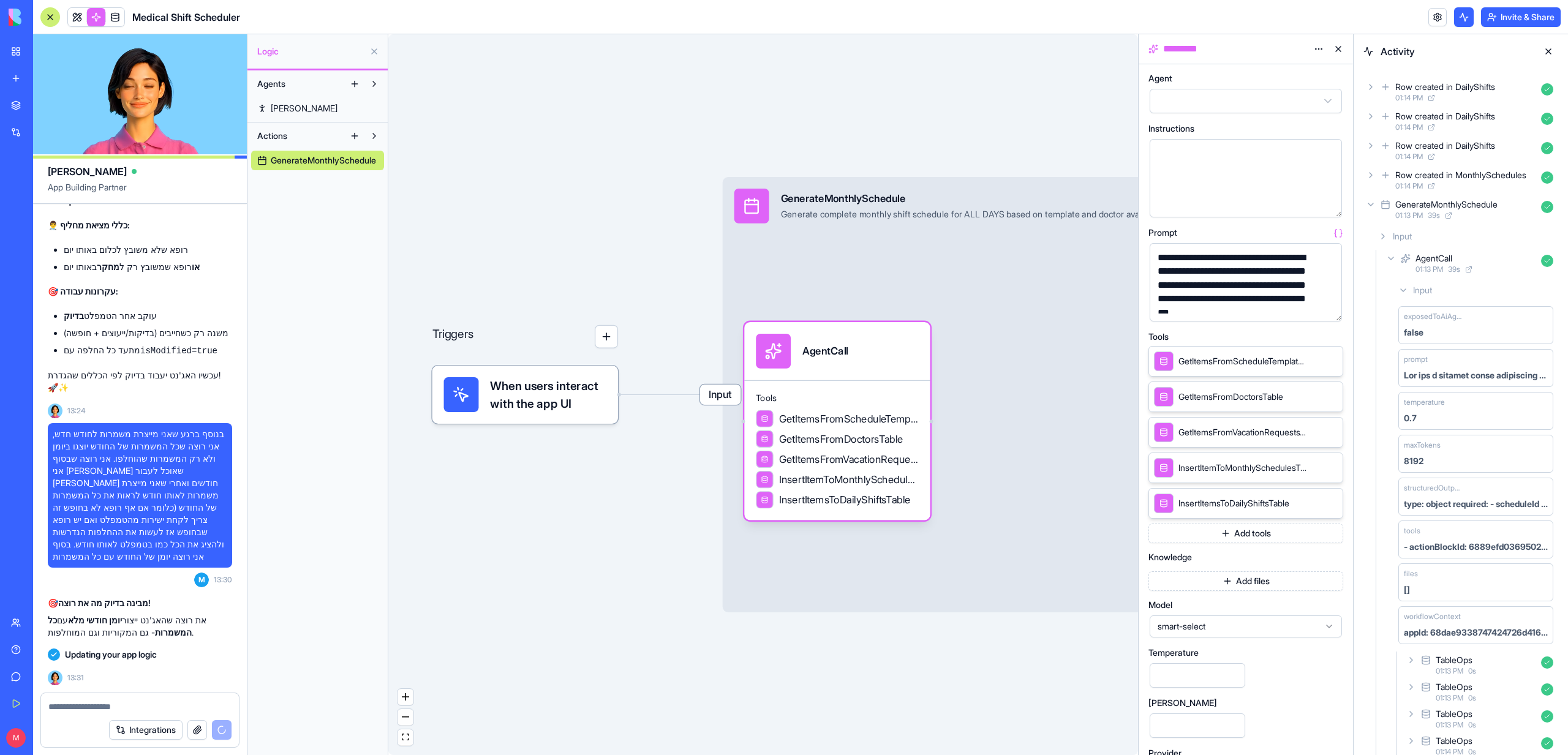
scroll to position [8223, 0]
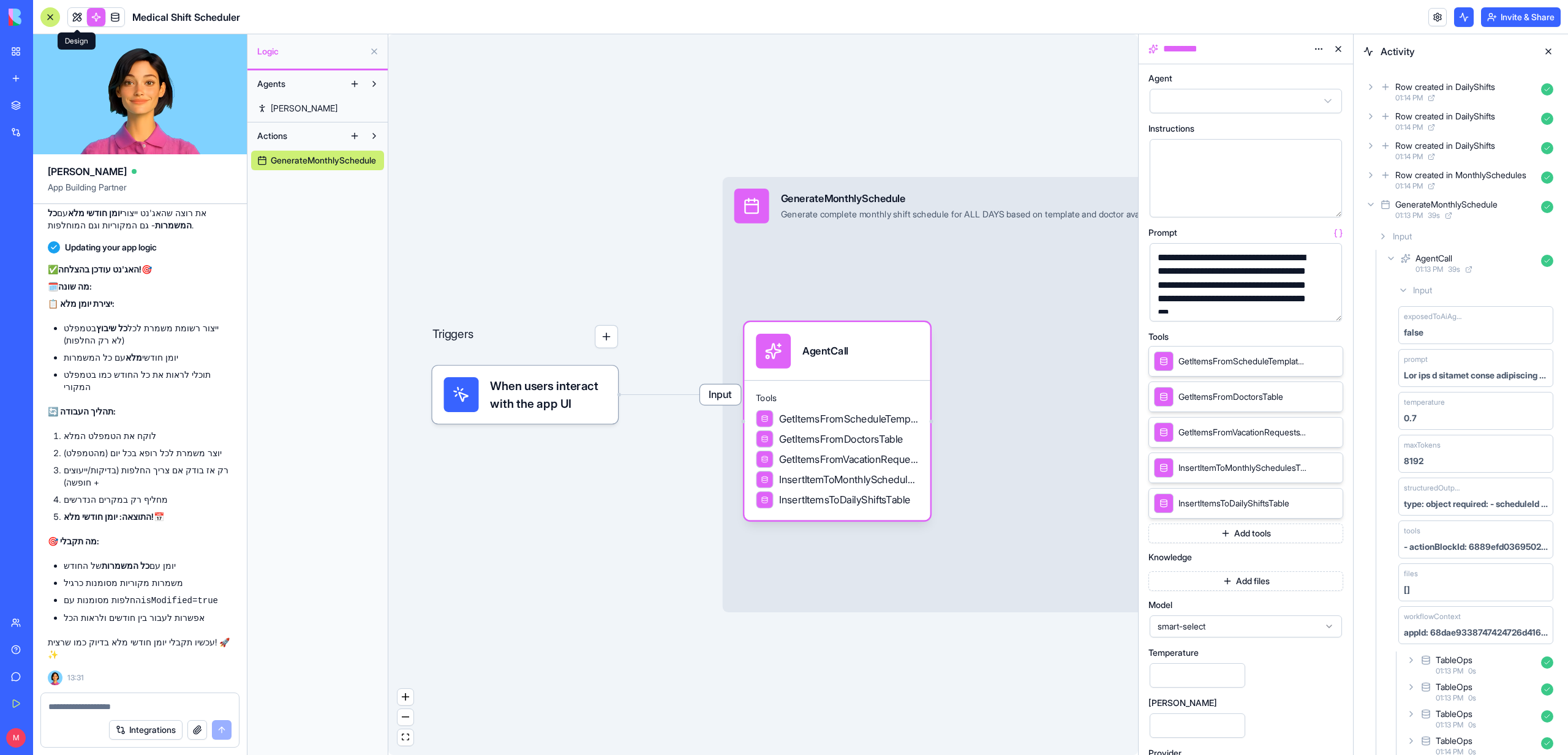
click at [74, 19] on link at bounding box center [77, 17] width 18 height 18
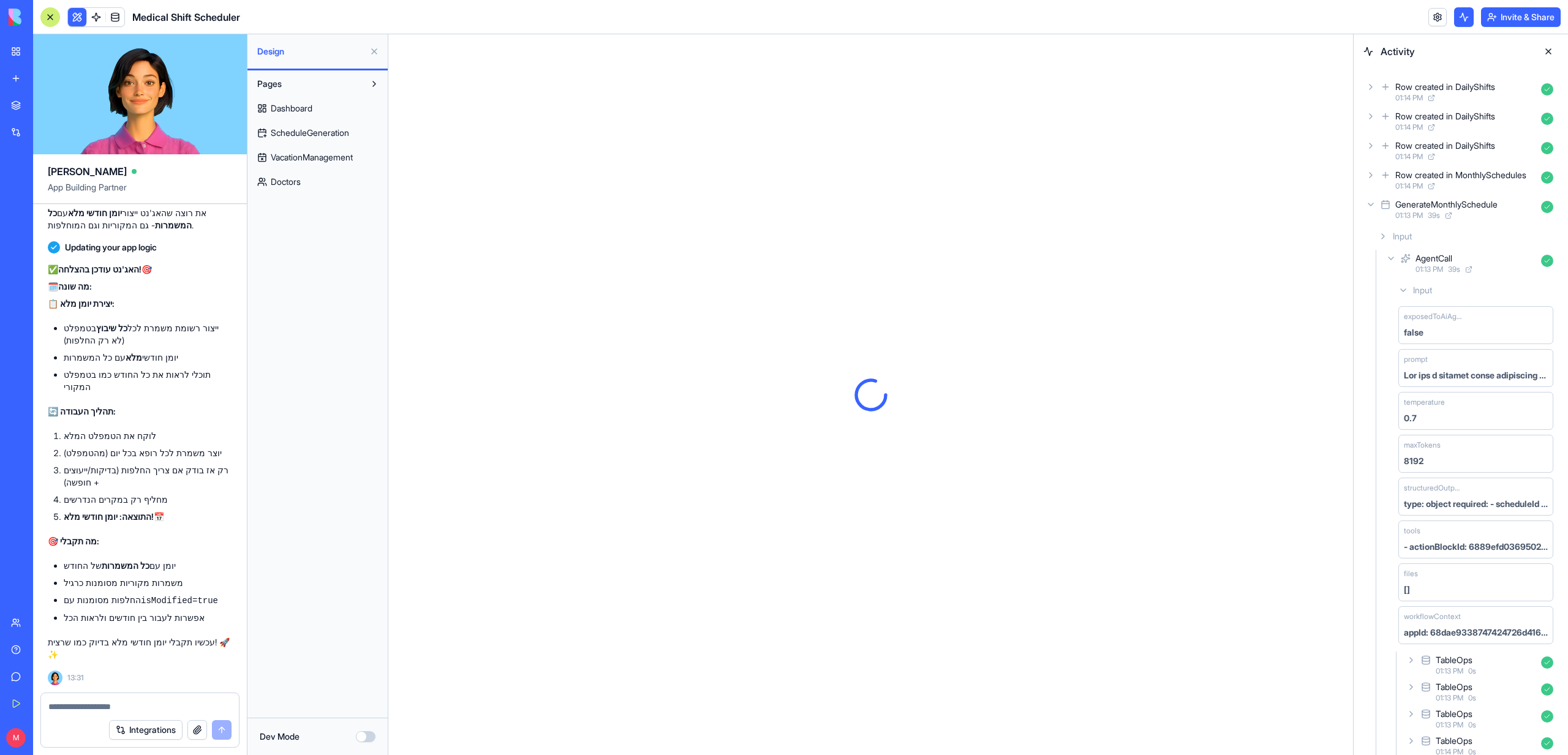
click at [321, 141] on link "ScheduleGeneration" at bounding box center [317, 133] width 133 height 20
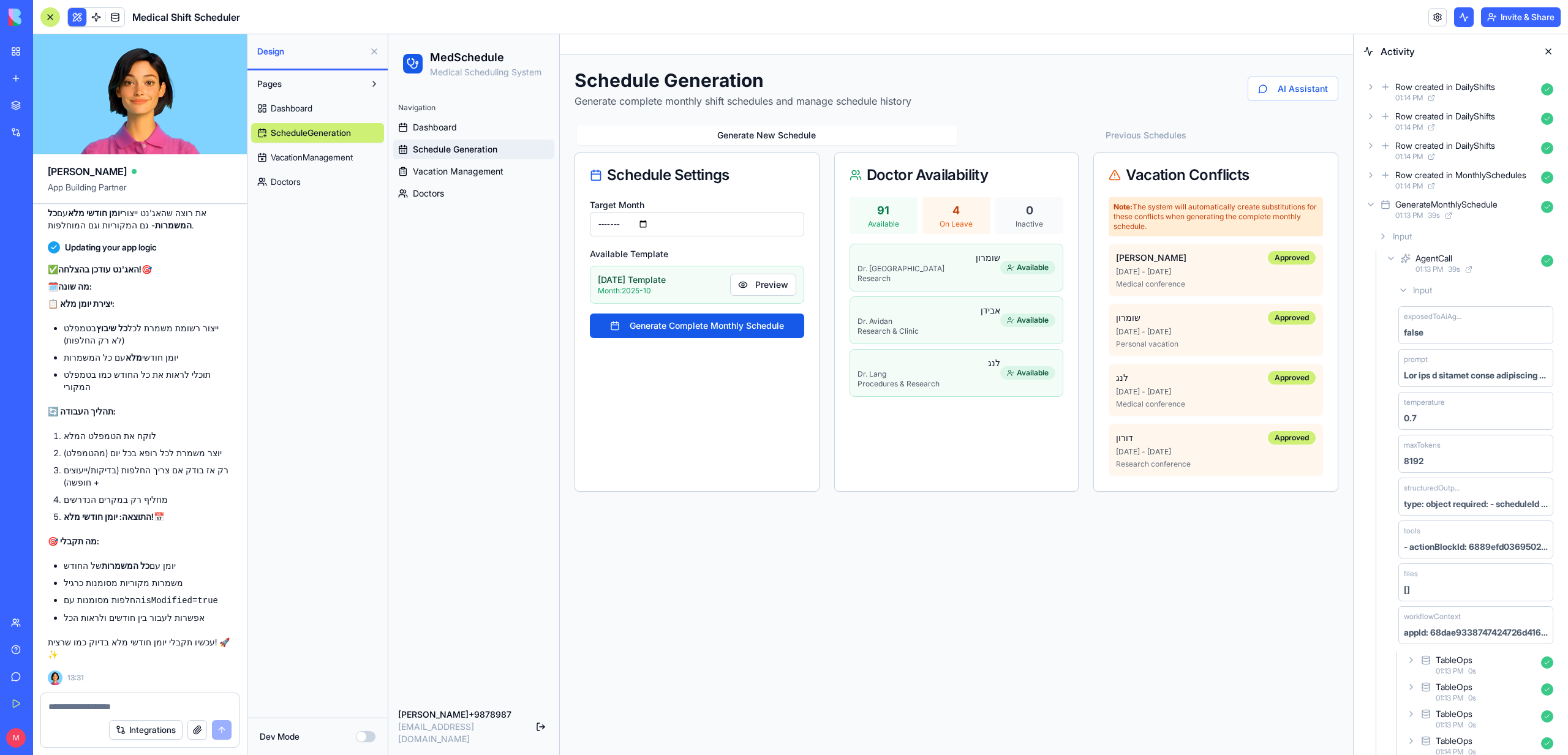
click at [686, 217] on input "*******" at bounding box center [697, 224] width 214 height 25
click at [688, 239] on div "Target Month ******* Available Template October 2025 Template Month: 2025-10 Pr…" at bounding box center [696, 275] width 243 height 155
click at [686, 226] on input "*******" at bounding box center [697, 224] width 214 height 25
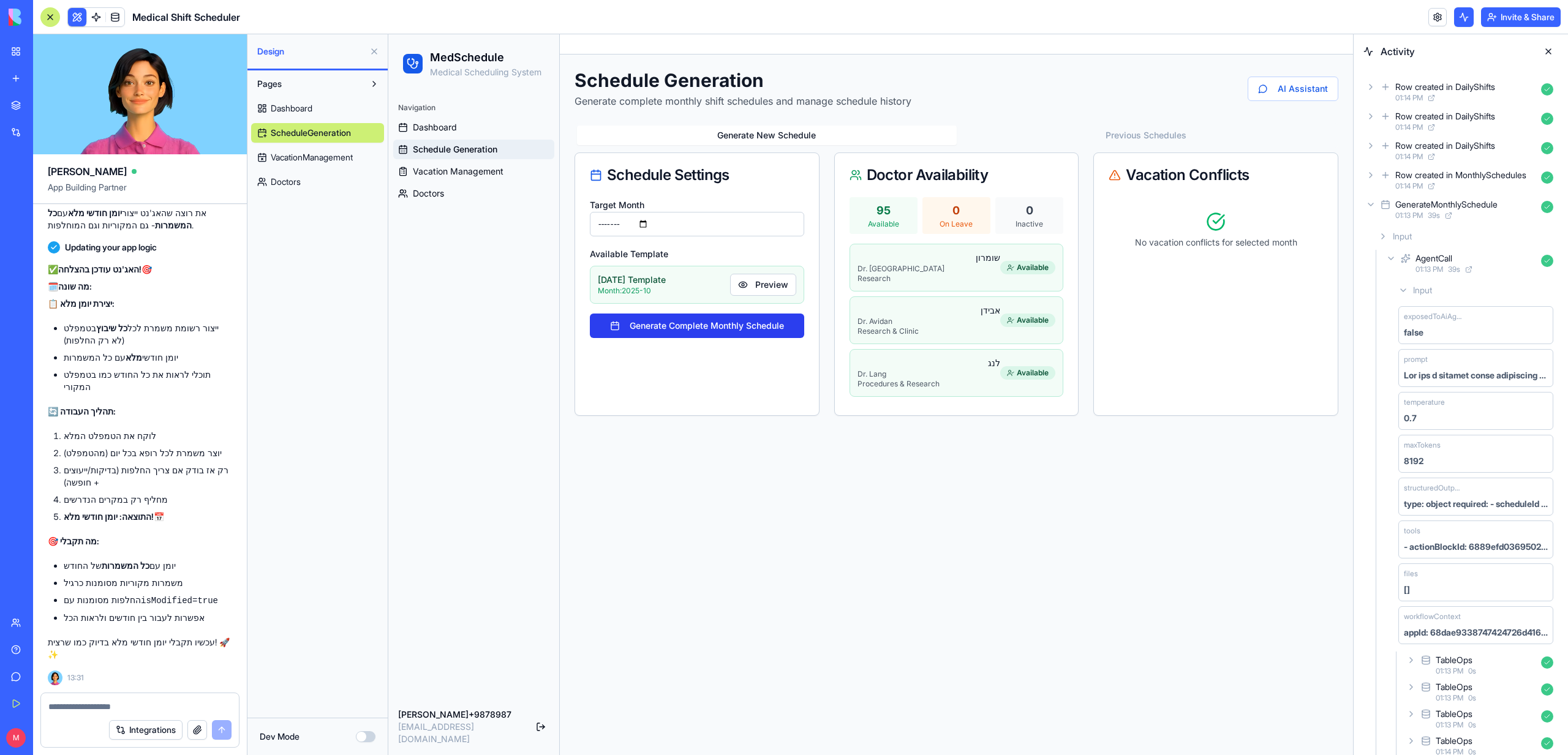
click at [721, 326] on button "Generate Complete Monthly Schedule" at bounding box center [697, 326] width 214 height 25
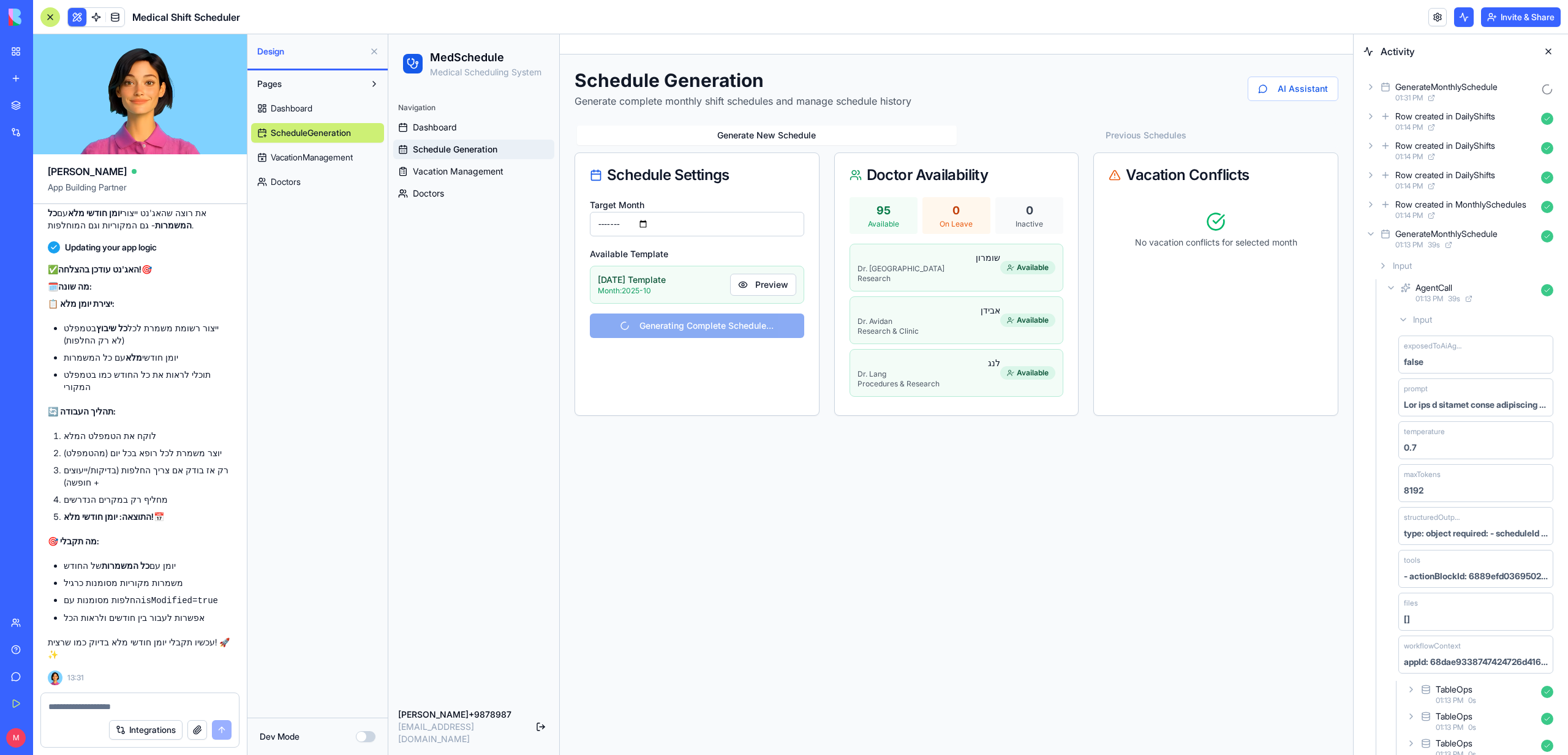
click at [1453, 88] on div "GenerateMonthlySchedule" at bounding box center [1447, 87] width 102 height 12
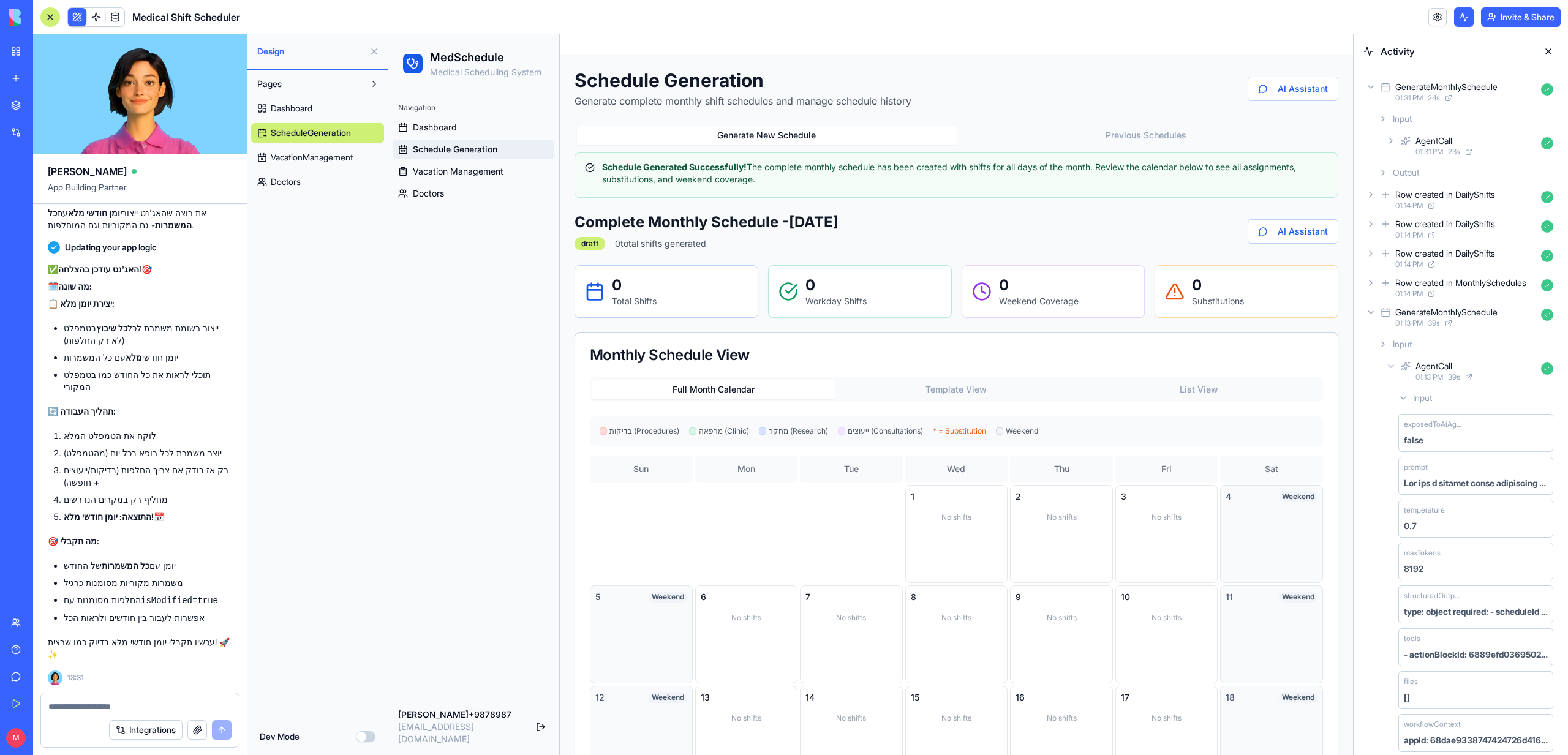
click at [1444, 140] on div "AgentCall" at bounding box center [1434, 140] width 37 height 12
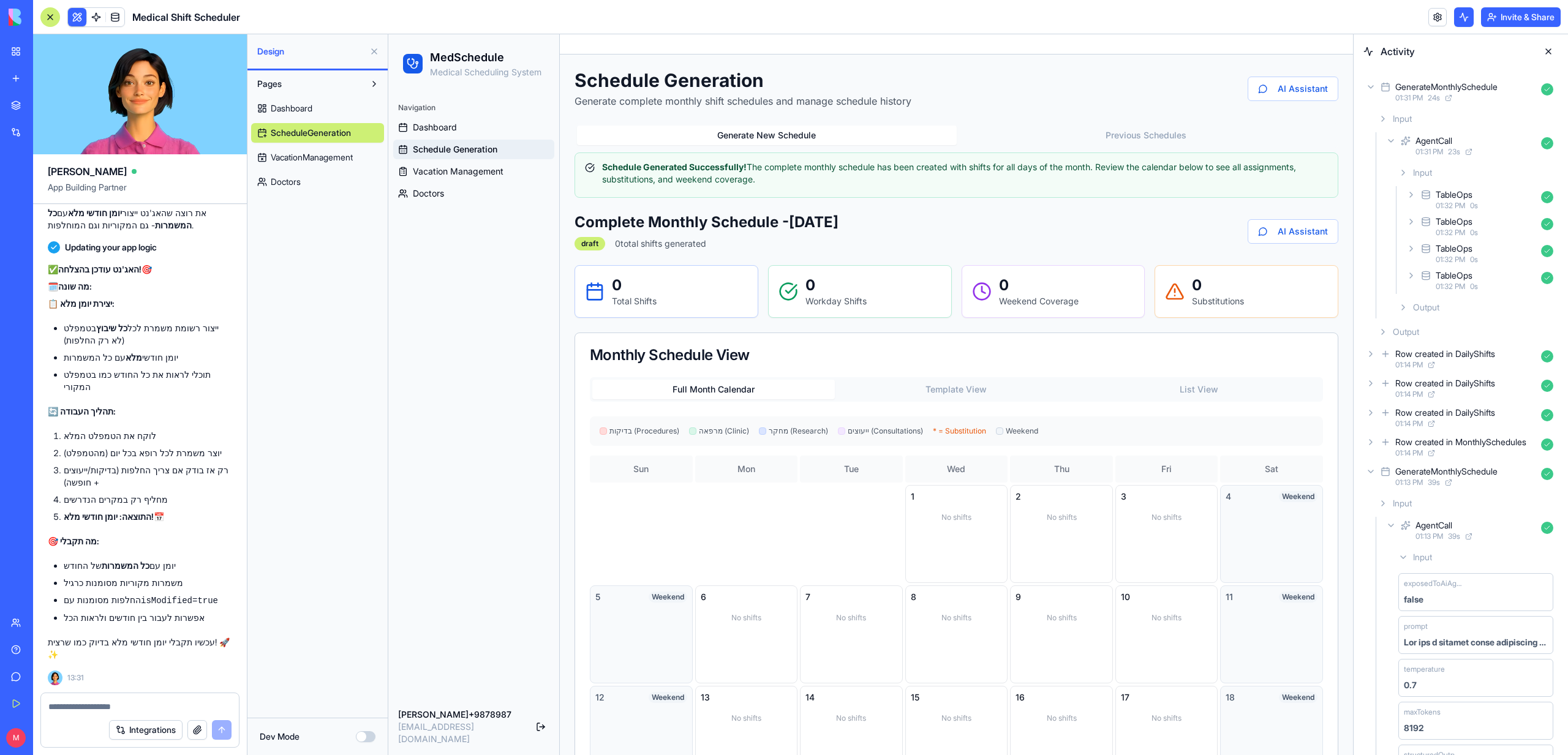
click at [1481, 192] on div "TableOps" at bounding box center [1486, 194] width 101 height 12
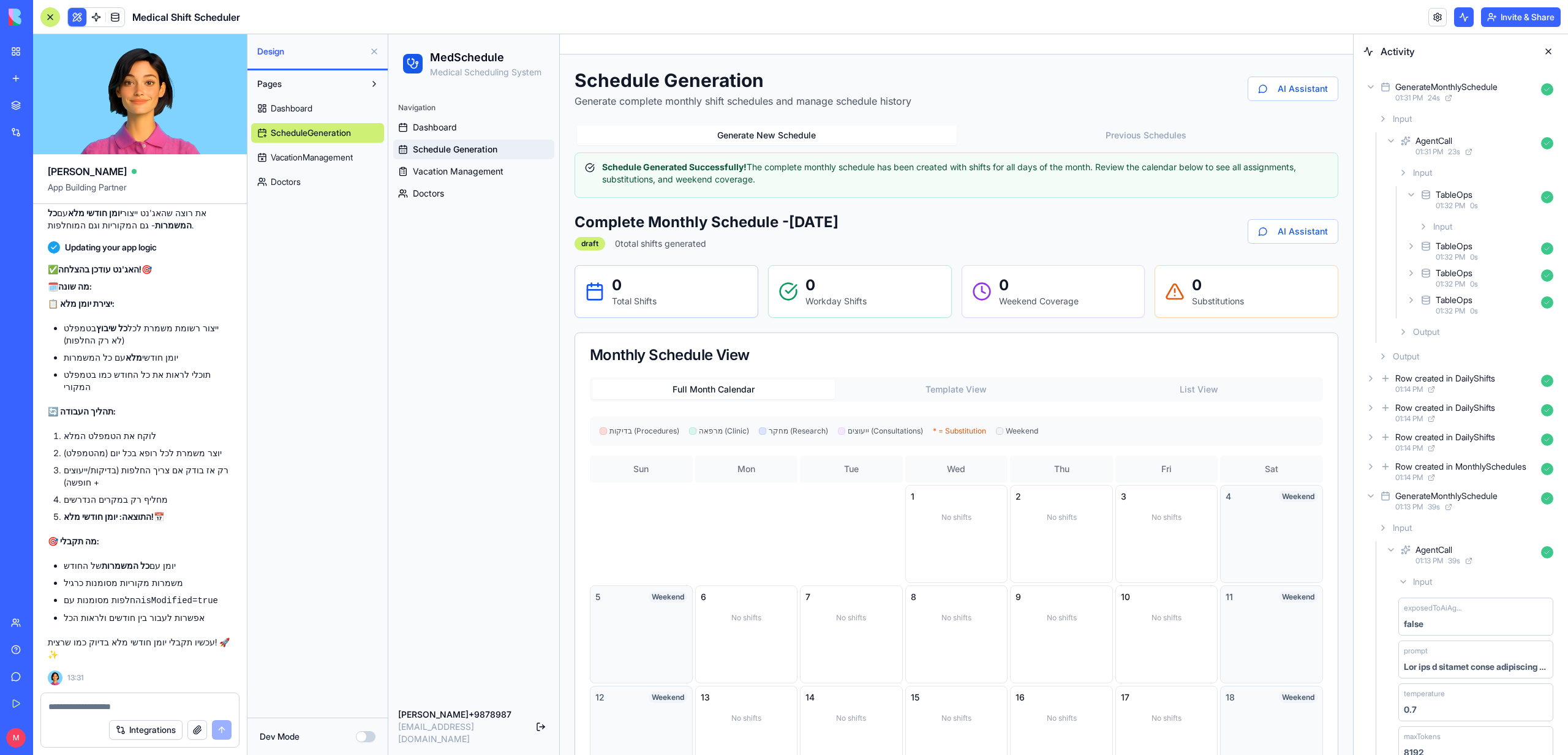
click at [1481, 192] on div "TableOps" at bounding box center [1486, 194] width 101 height 12
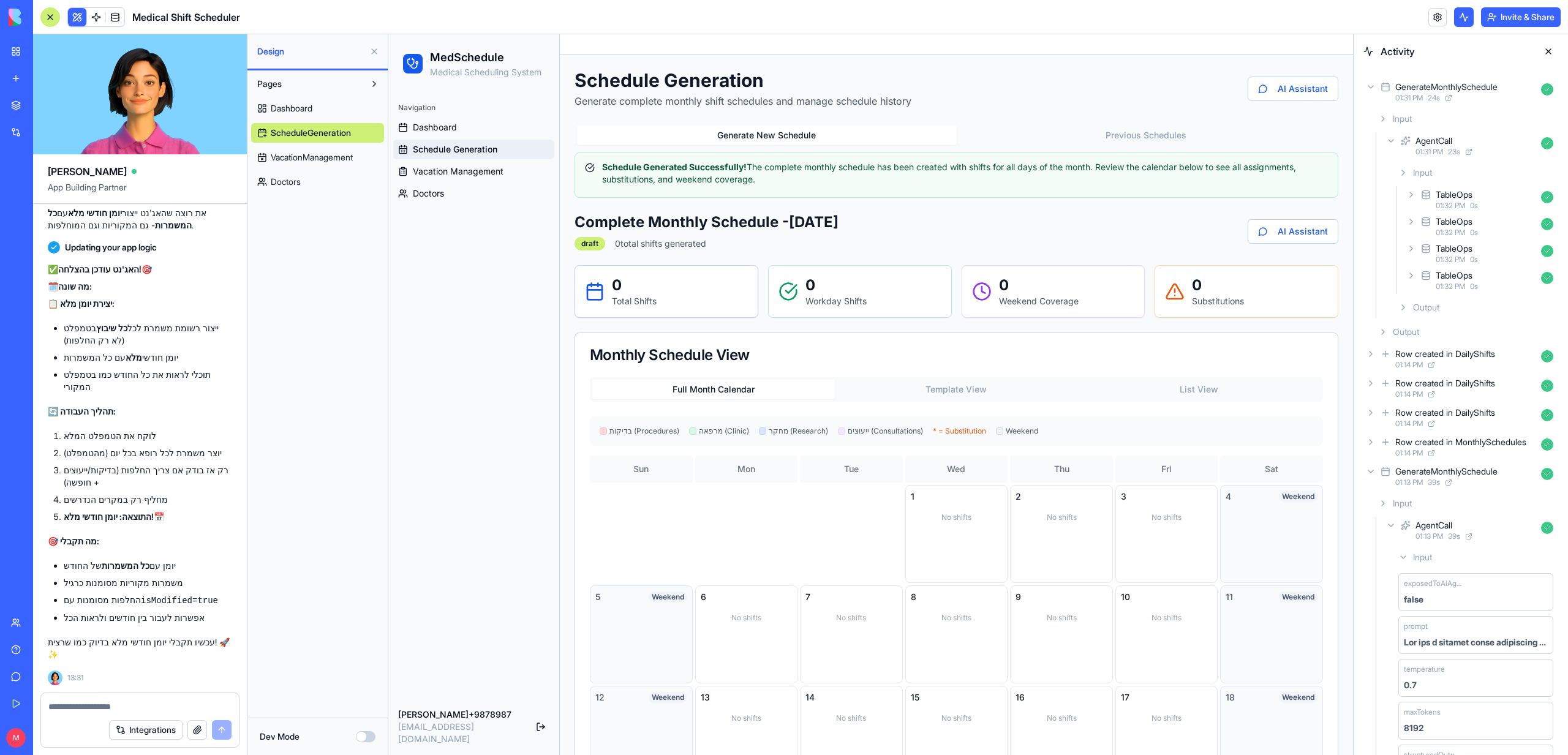
click at [1465, 207] on span "01:32 PM" at bounding box center [1449, 206] width 29 height 10
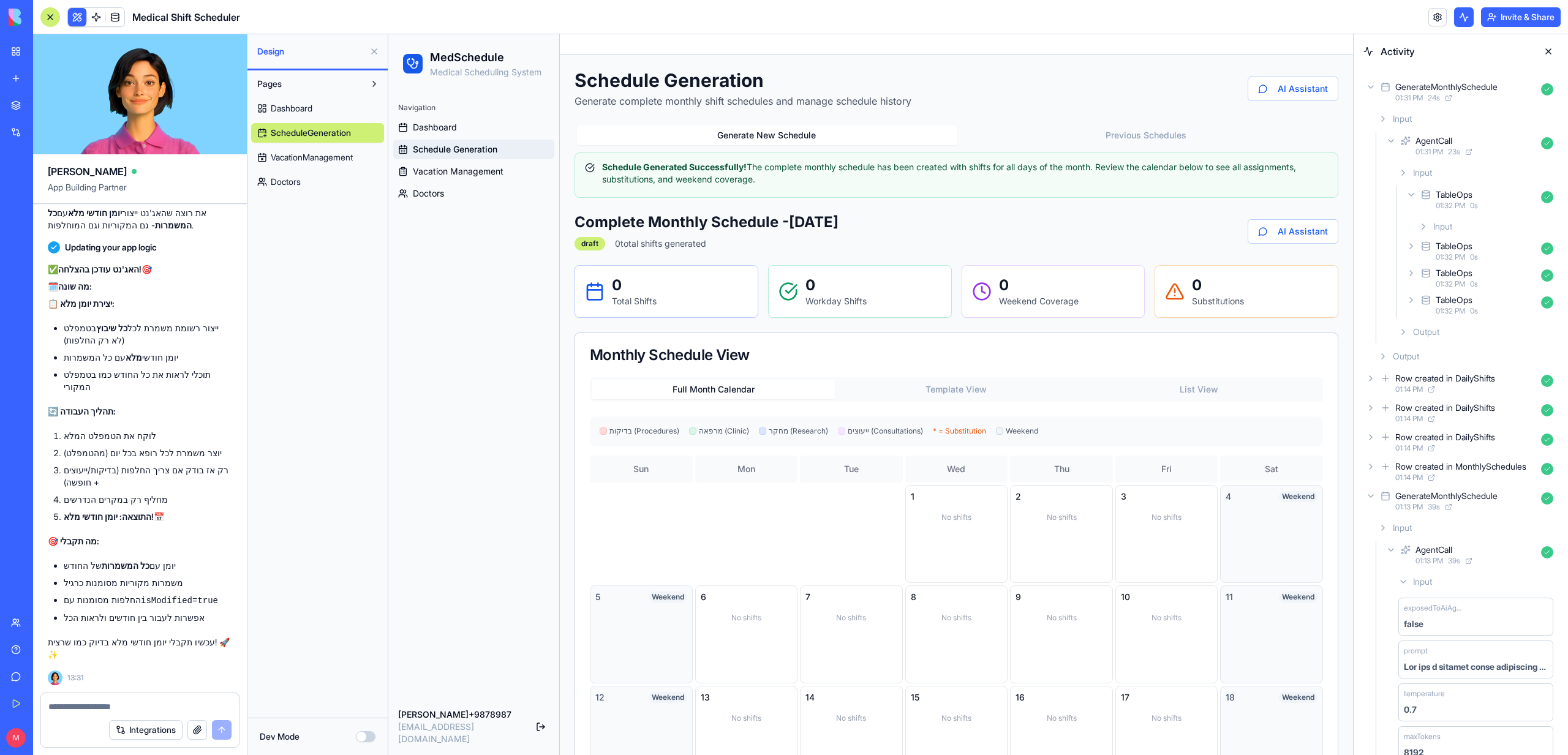
click at [1440, 229] on span "Input" at bounding box center [1442, 226] width 19 height 12
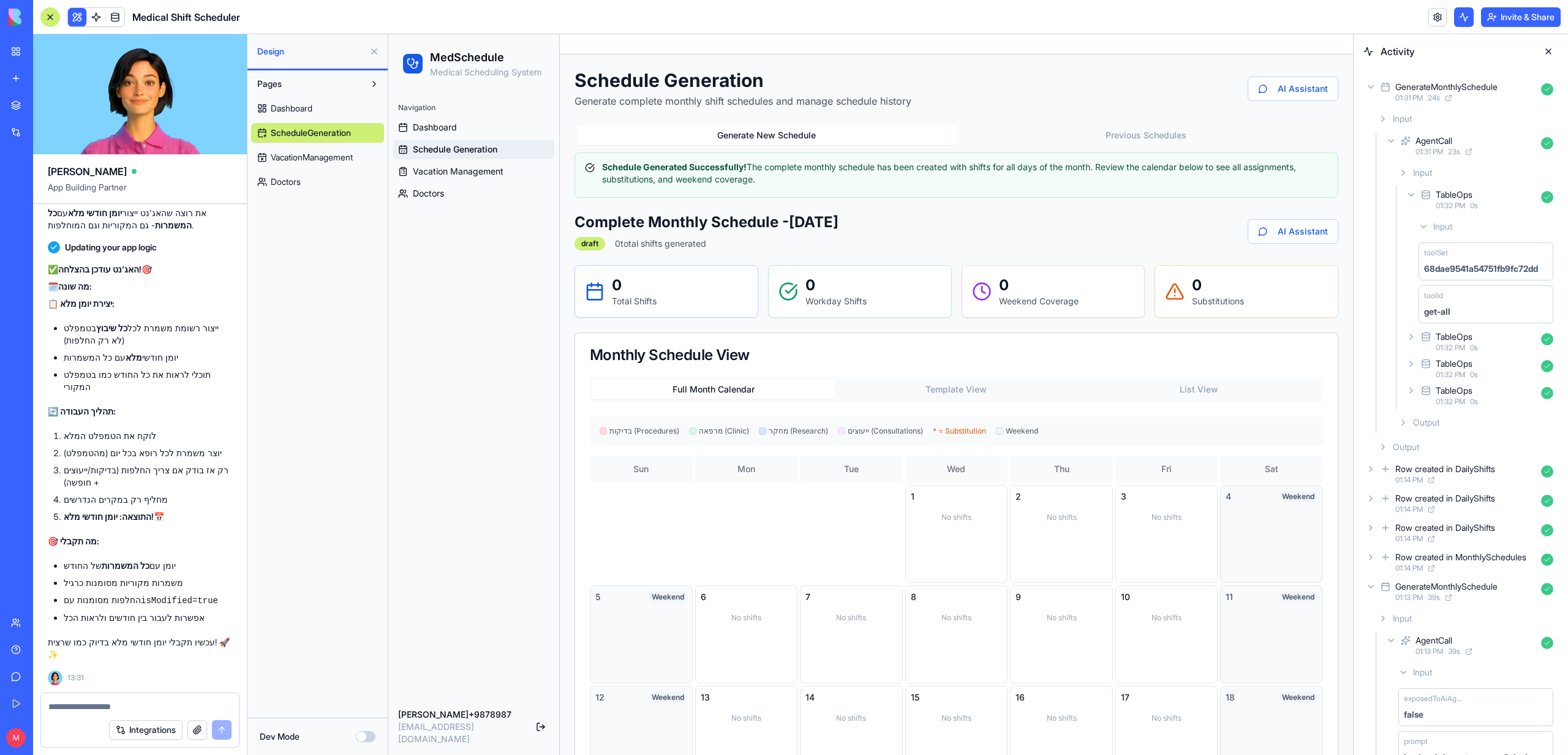
click at [1440, 229] on span "Input" at bounding box center [1442, 226] width 19 height 12
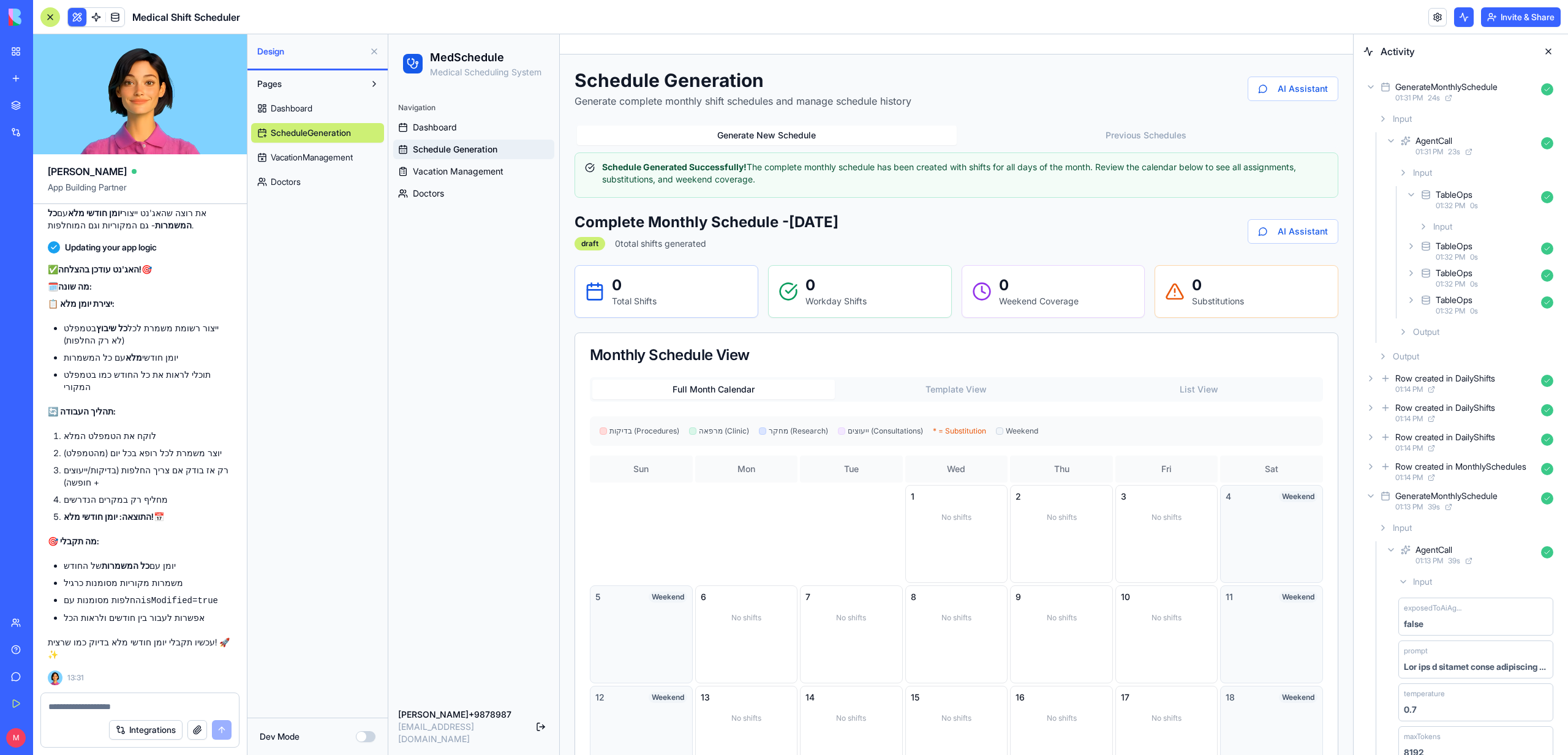
click at [1443, 208] on span "01:32 PM" at bounding box center [1449, 206] width 29 height 10
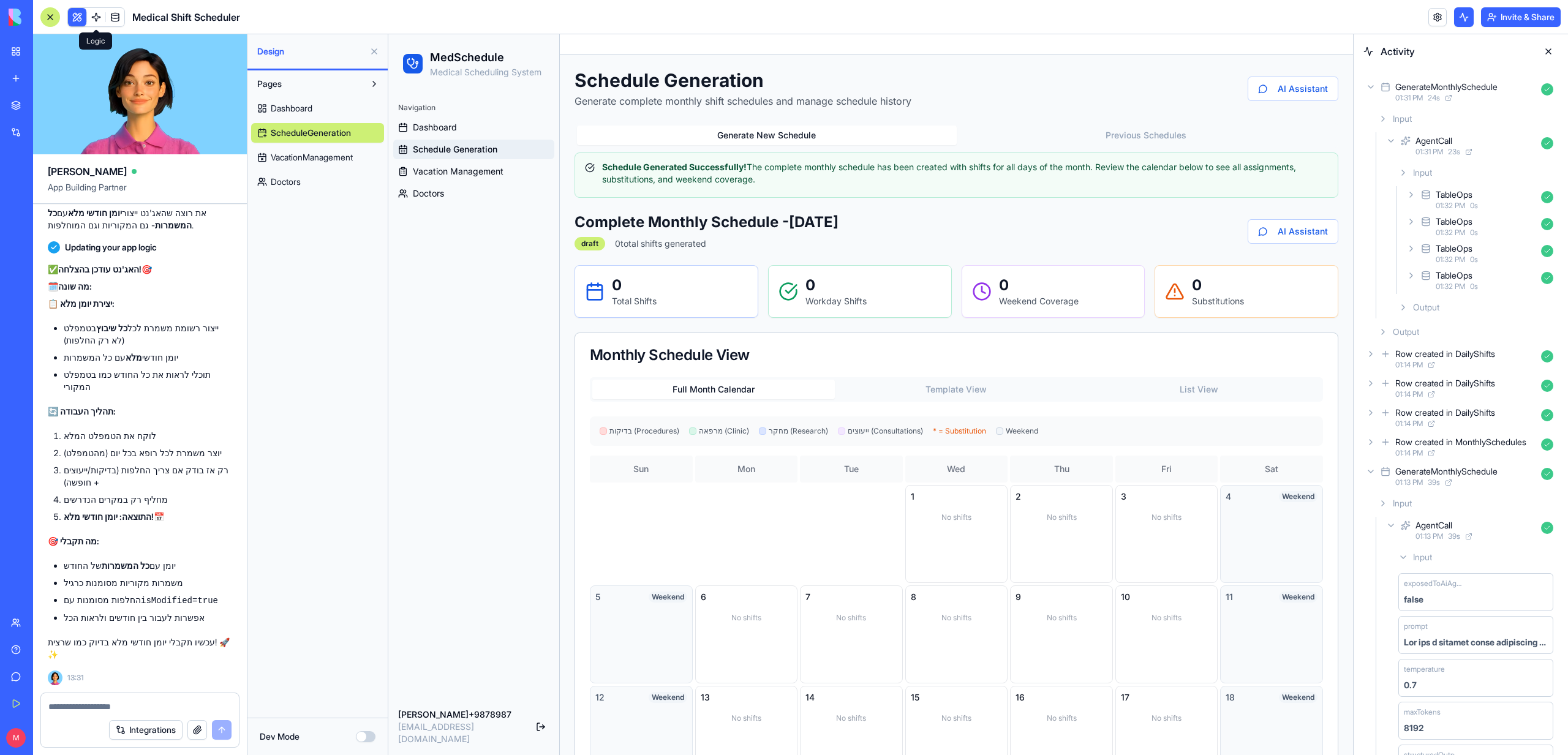
click at [99, 24] on link at bounding box center [97, 17] width 18 height 18
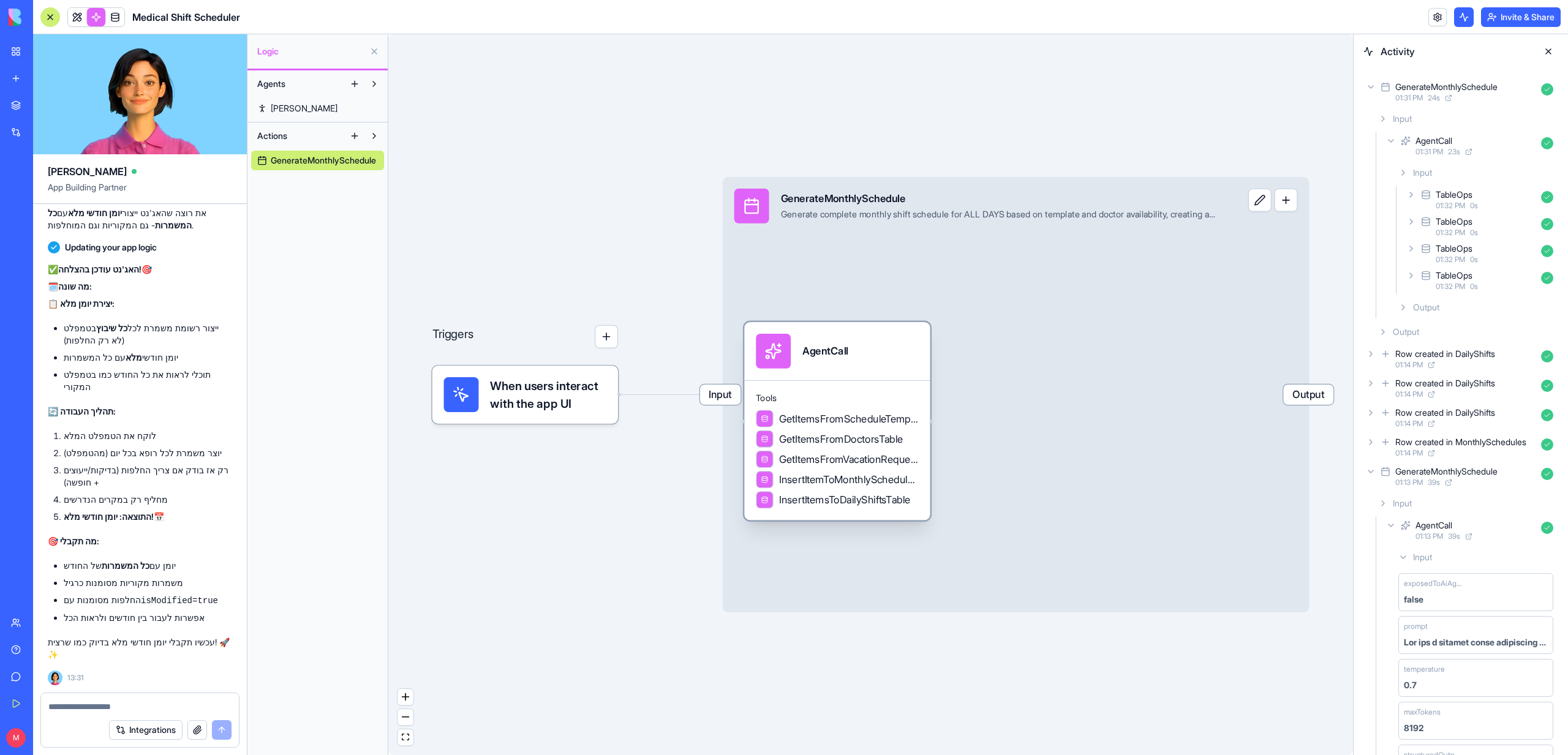
click at [750, 385] on div "Tools GetItemsFromScheduleTemplatesTable GetItemsFromDoctorsTable GetItemsFromV…" at bounding box center [836, 451] width 185 height 140
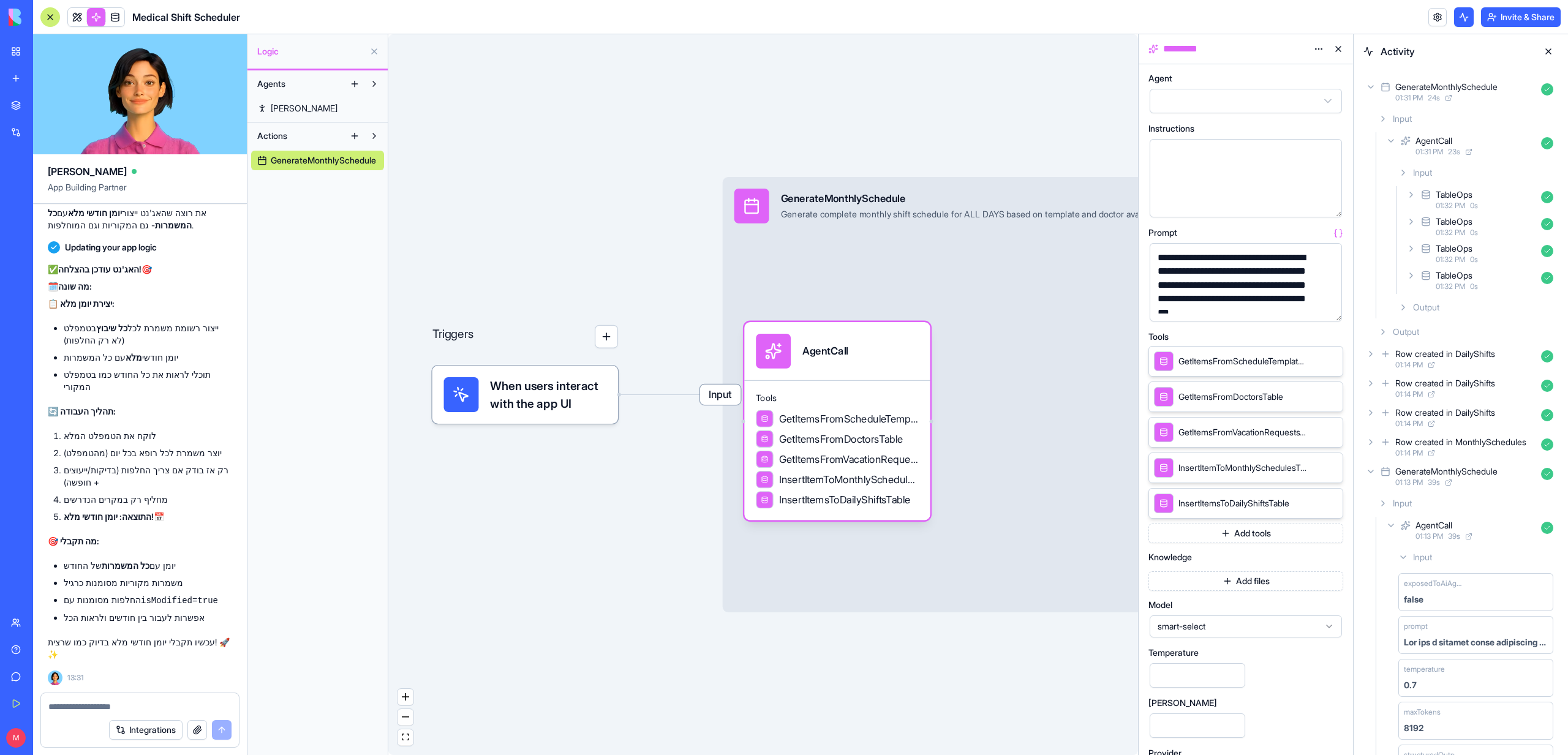
scroll to position [42, 0]
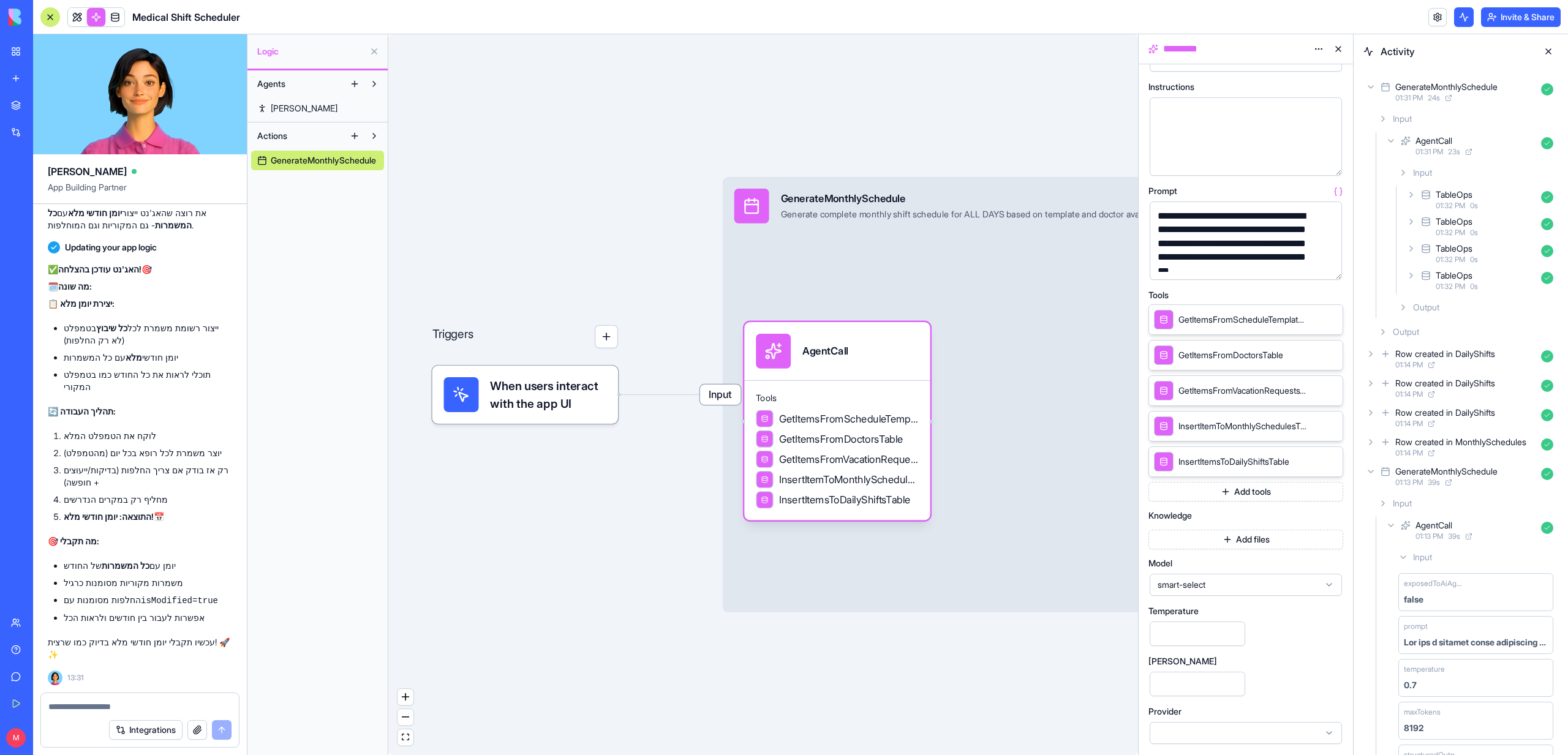
click at [1221, 587] on span "smart-select" at bounding box center [1239, 584] width 162 height 12
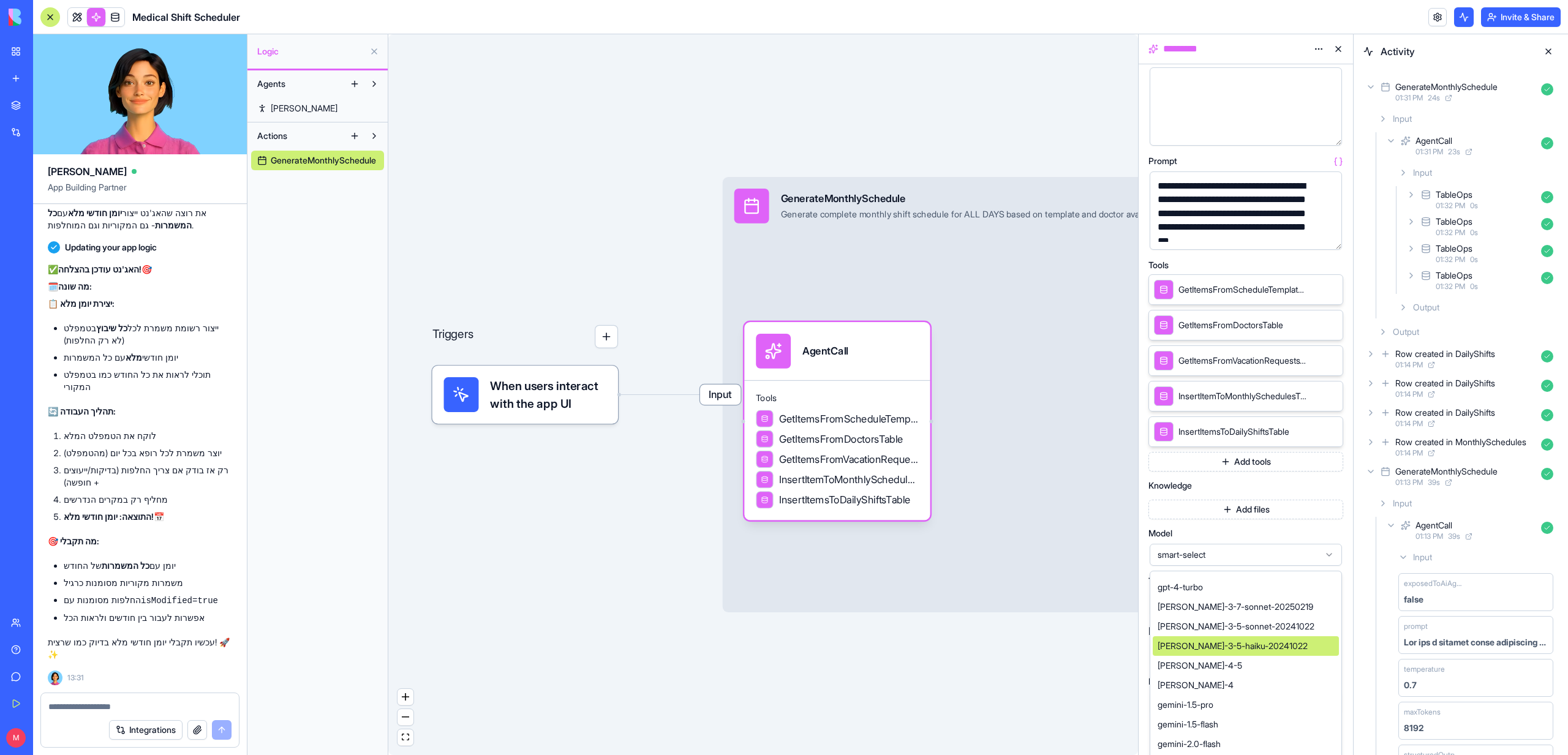
scroll to position [289, 0]
click at [1231, 673] on div "claude-sonnet-4-5" at bounding box center [1246, 667] width 186 height 20
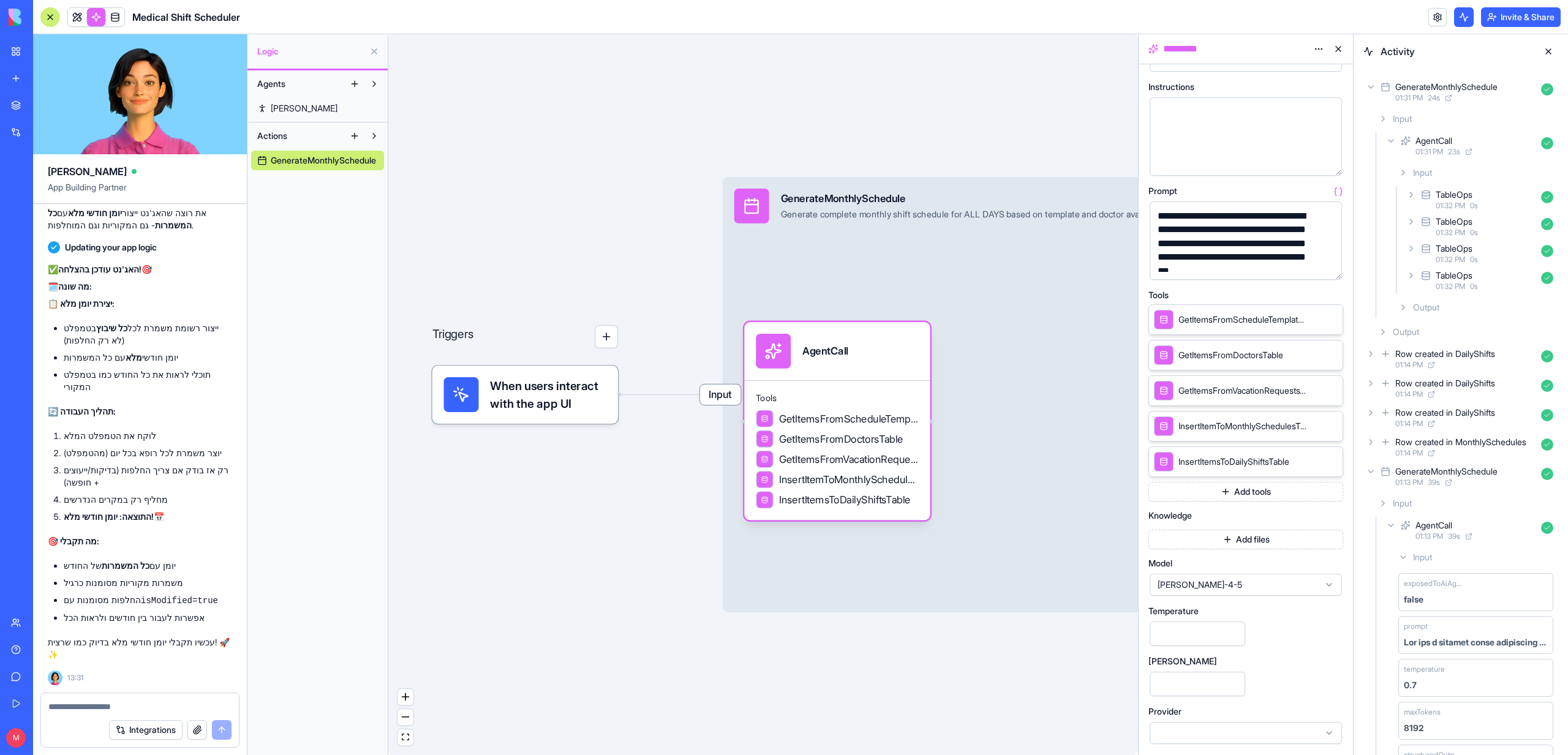
scroll to position [42, 0]
click at [57, 24] on div at bounding box center [50, 17] width 20 height 20
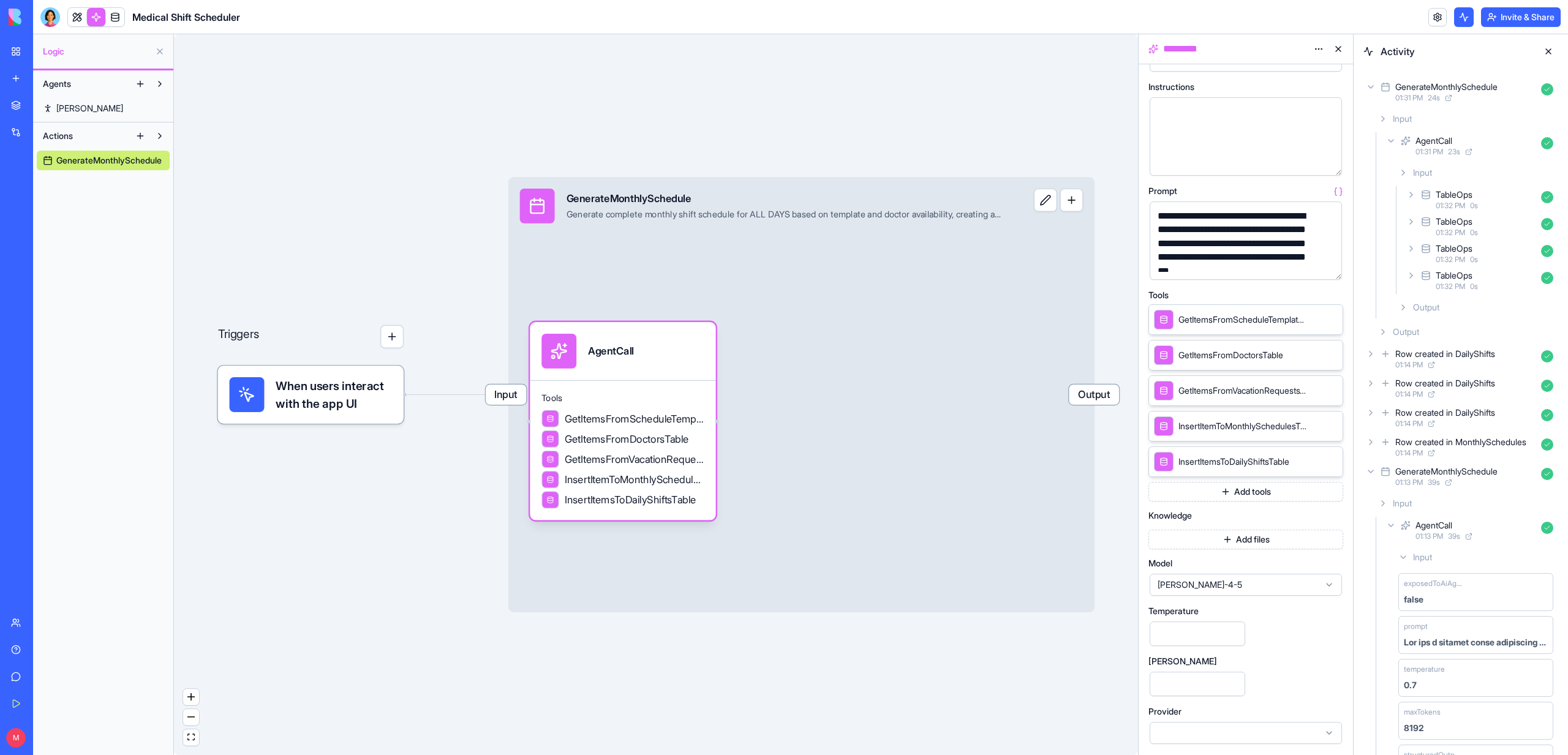
click at [65, 18] on div "Medical Shift Scheduler" at bounding box center [140, 17] width 199 height 20
click at [70, 18] on link at bounding box center [77, 17] width 18 height 18
click at [70, 18] on button at bounding box center [77, 17] width 18 height 18
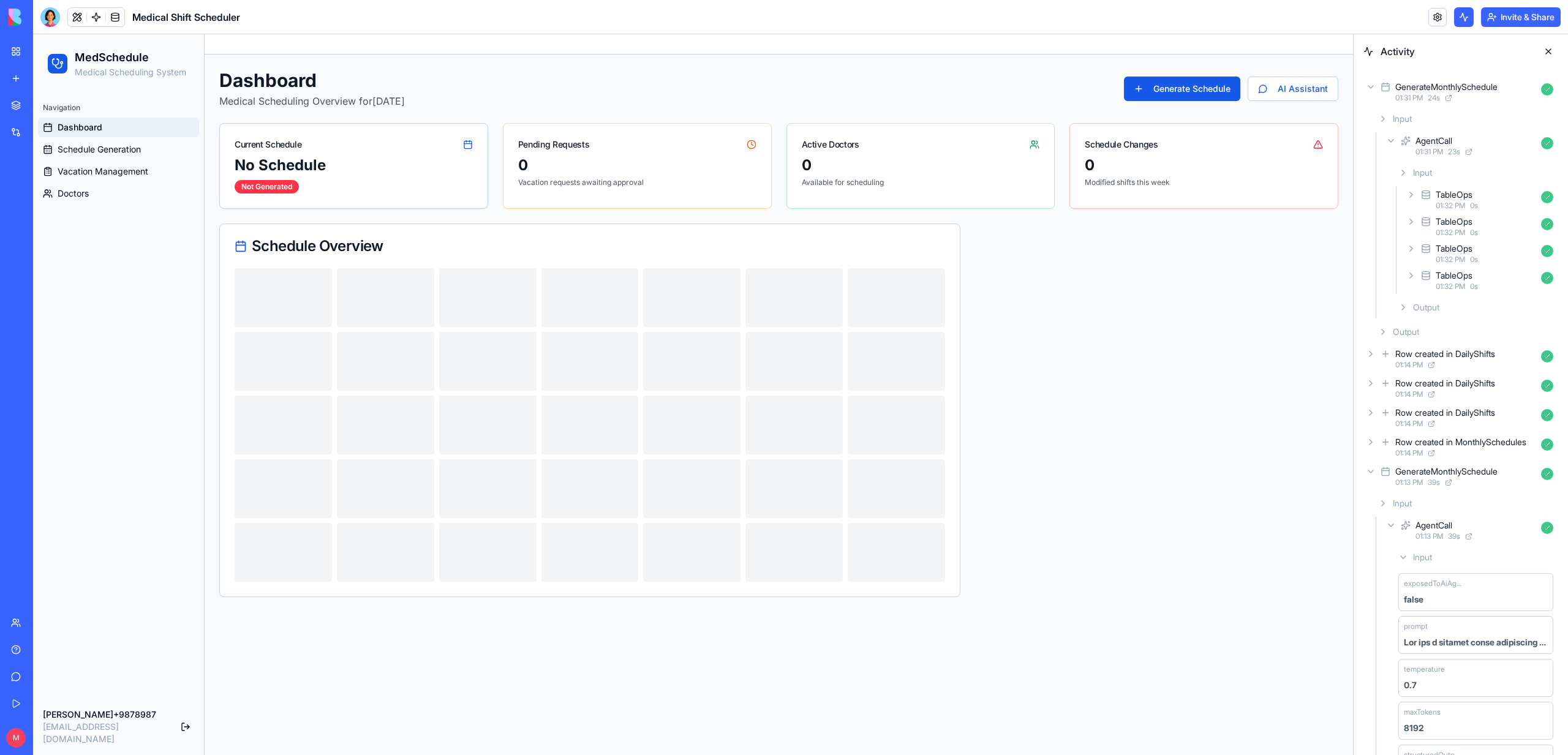
click at [1549, 51] on button at bounding box center [1548, 52] width 20 height 20
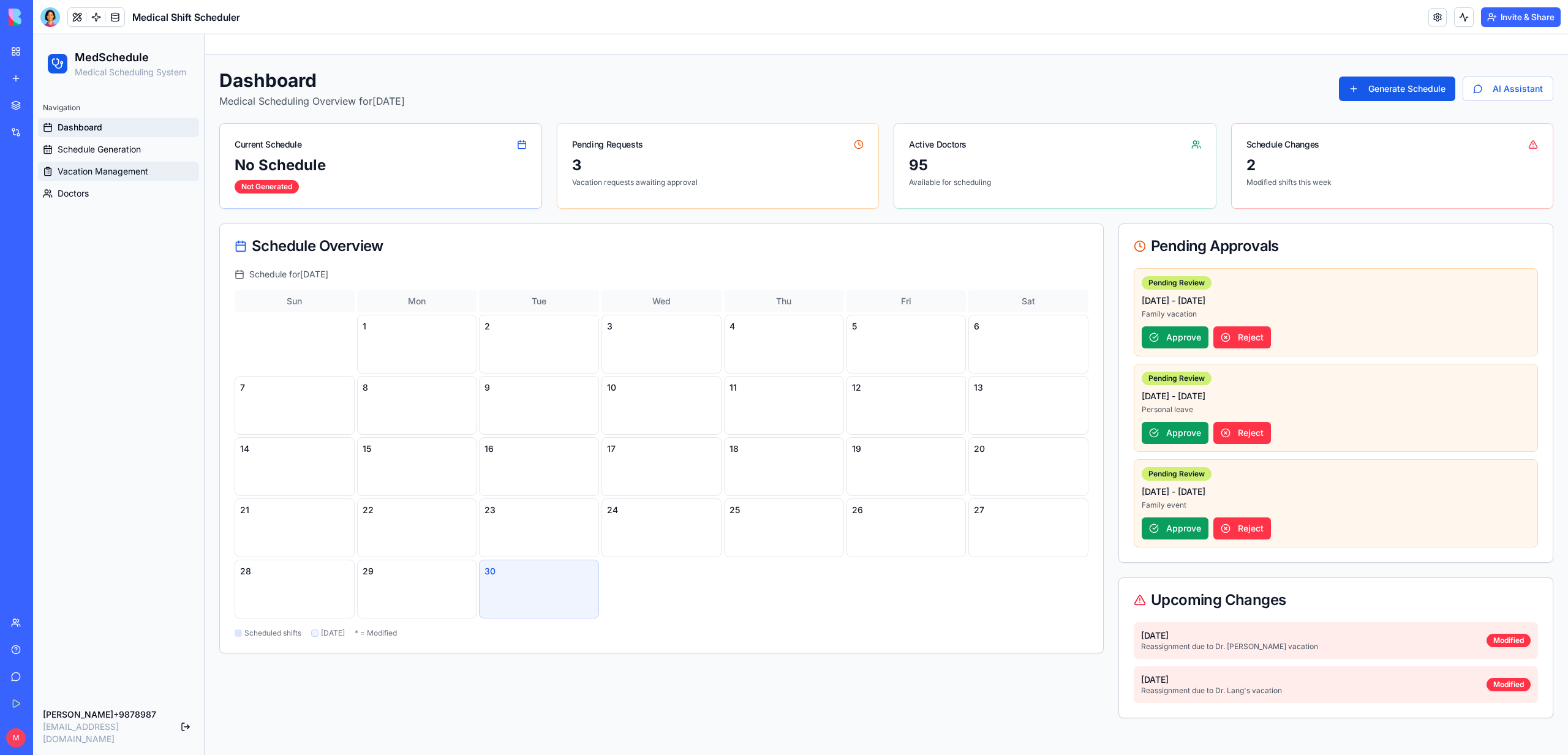
click at [112, 169] on span "Vacation Management" at bounding box center [103, 171] width 91 height 12
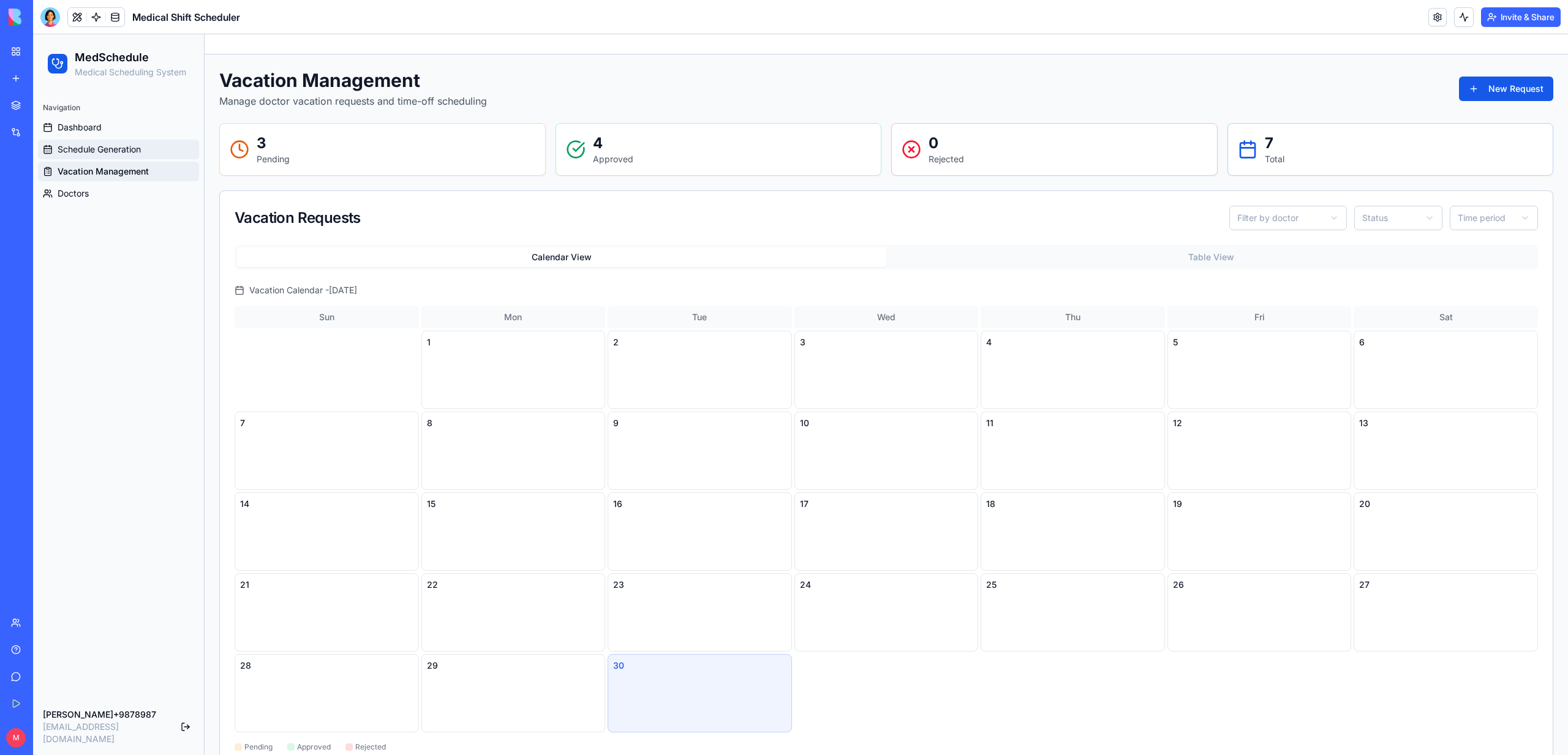
click at [111, 150] on span "Schedule Generation" at bounding box center [99, 149] width 83 height 12
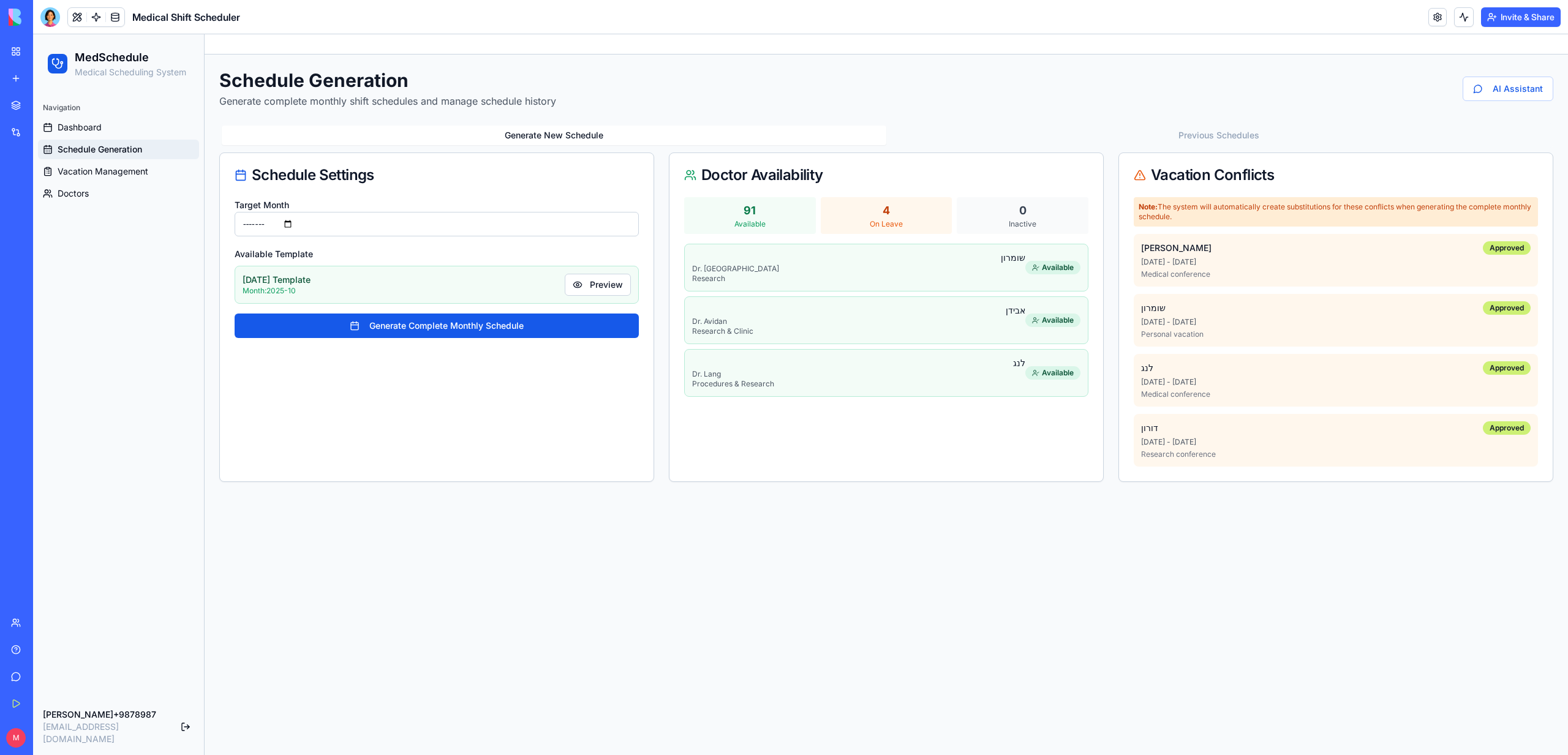
click at [327, 225] on input "*******" at bounding box center [436, 224] width 404 height 25
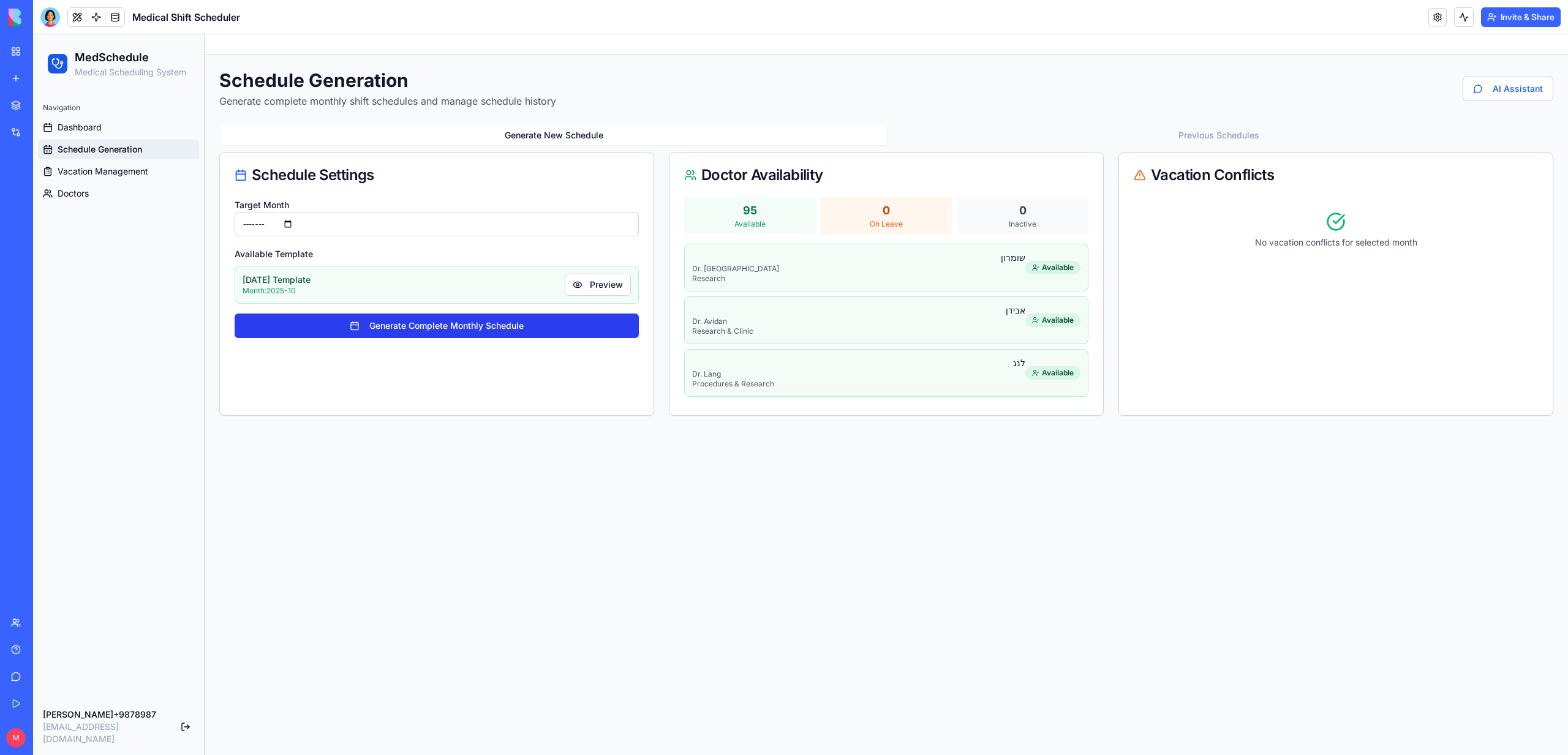
click at [431, 320] on button "Generate Complete Monthly Schedule" at bounding box center [436, 326] width 404 height 25
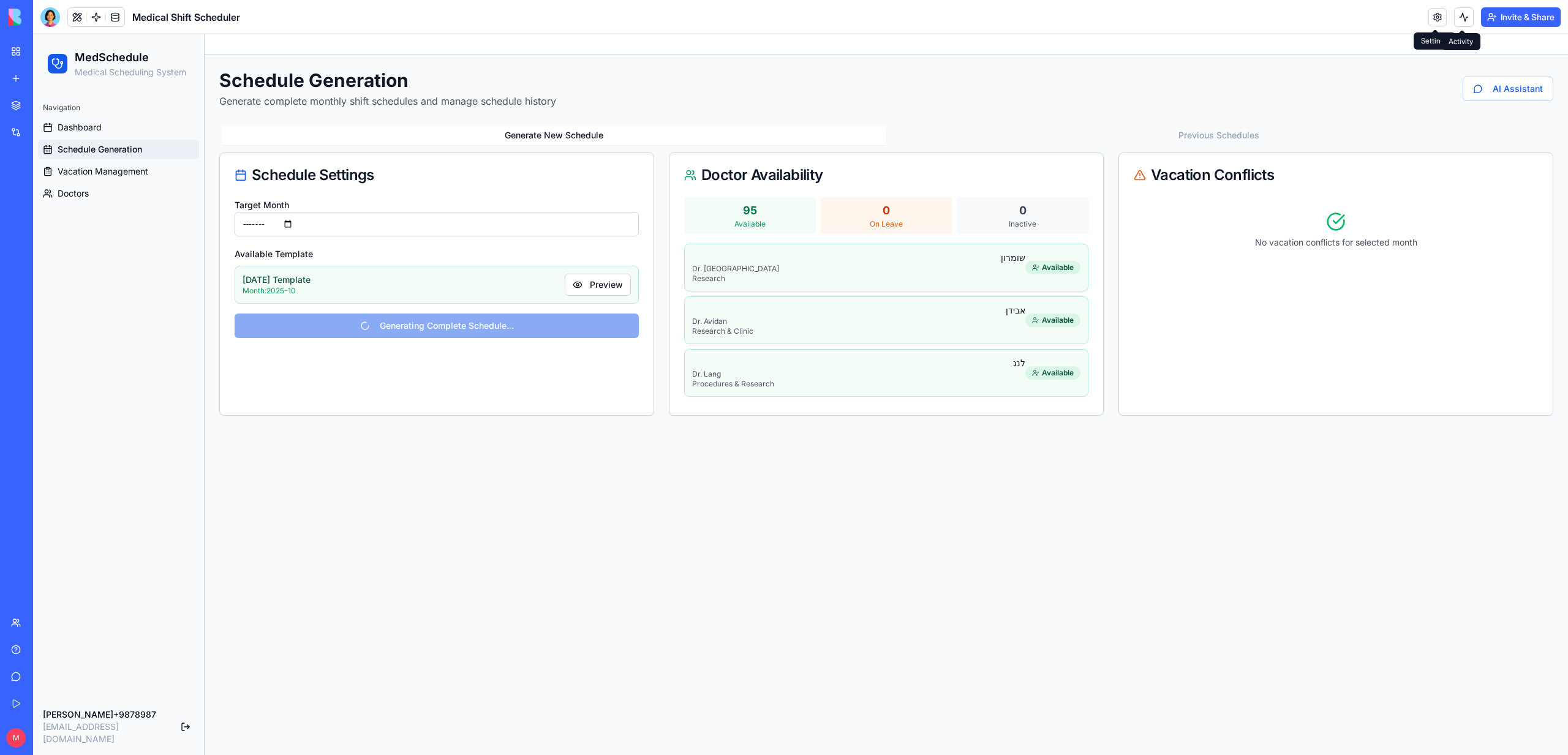
click at [1459, 22] on button at bounding box center [1464, 17] width 20 height 20
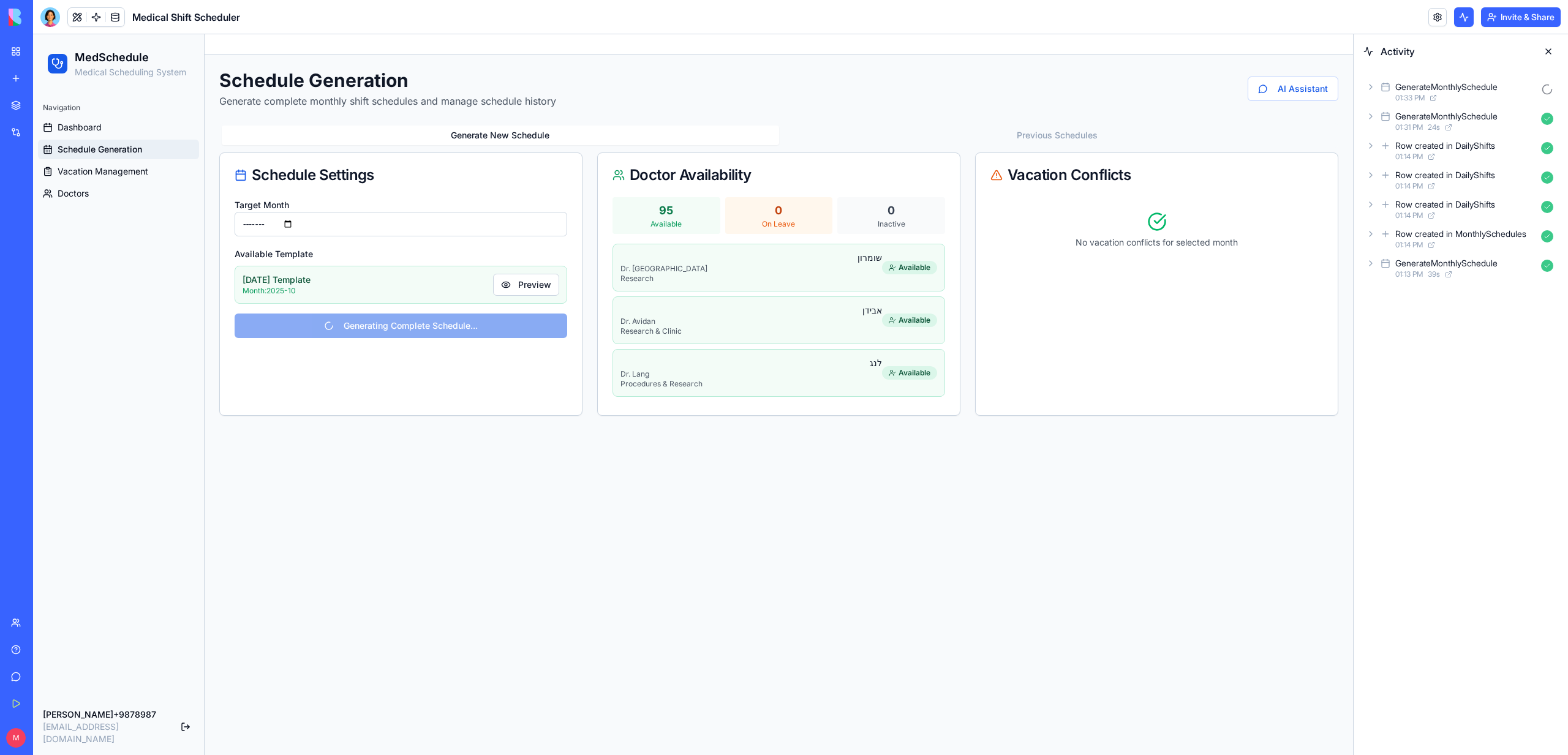
click at [1445, 97] on div "01:33 PM" at bounding box center [1466, 98] width 141 height 10
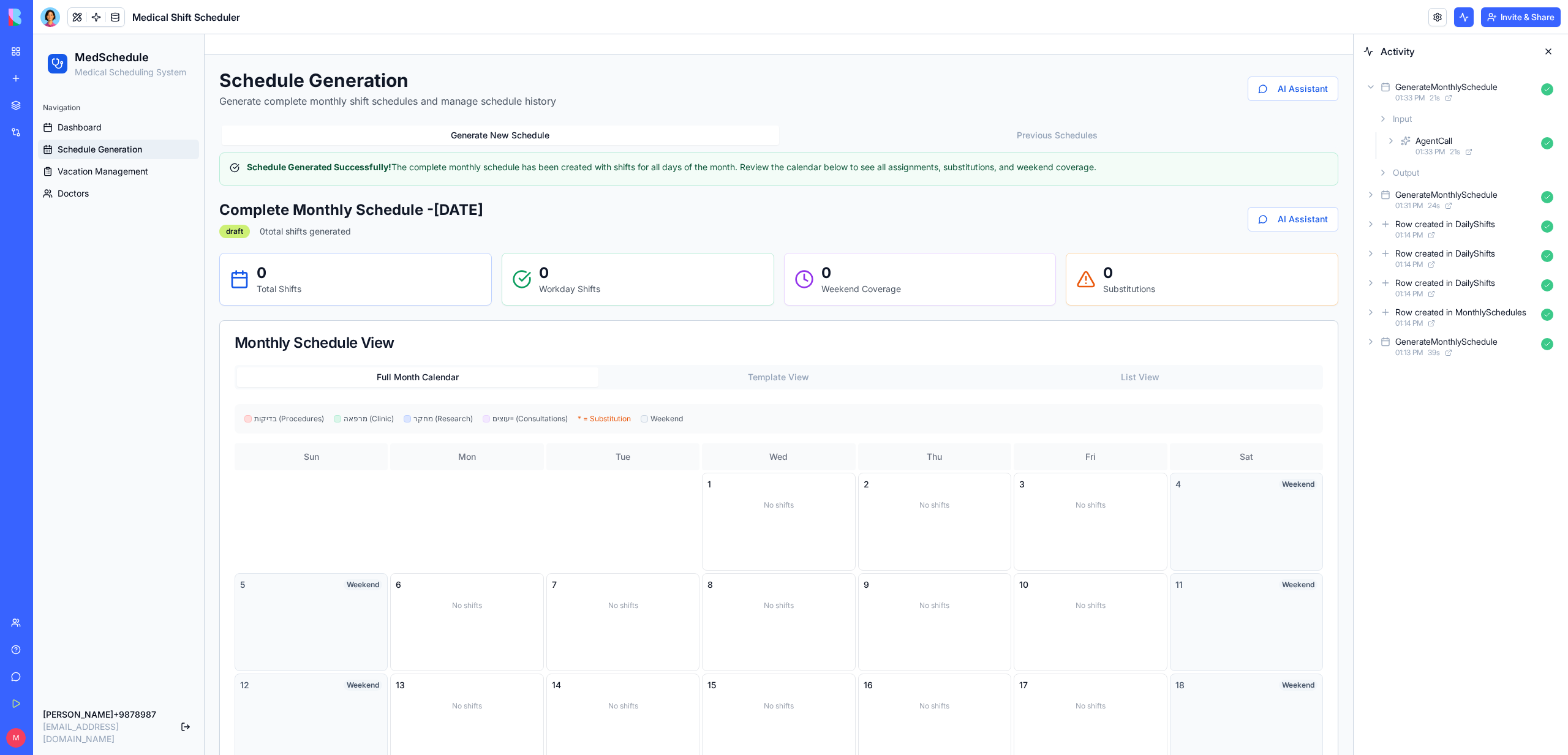
click at [1490, 132] on div "AgentCall 01:33 PM 21 s" at bounding box center [1471, 145] width 175 height 27
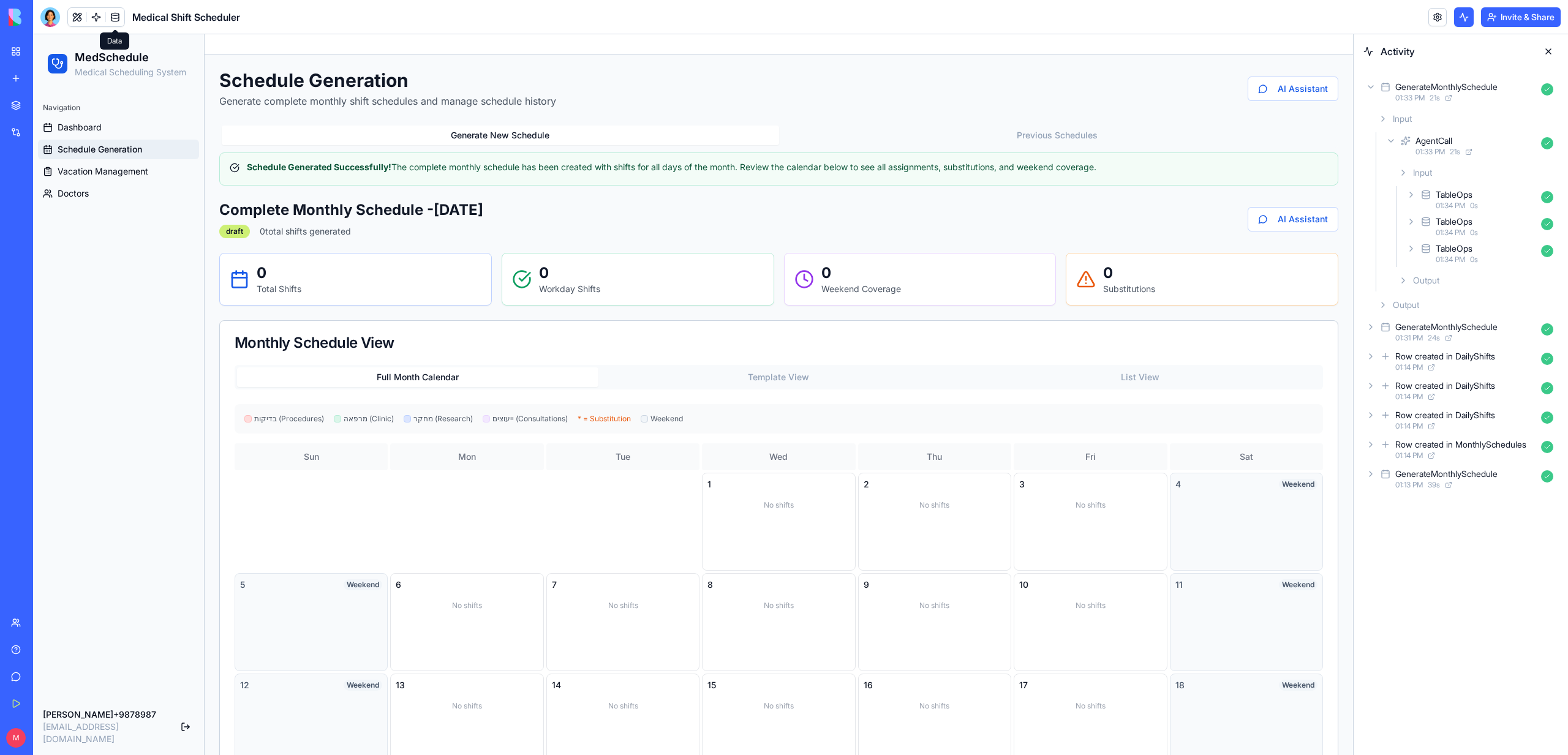
click at [118, 11] on link at bounding box center [115, 17] width 18 height 18
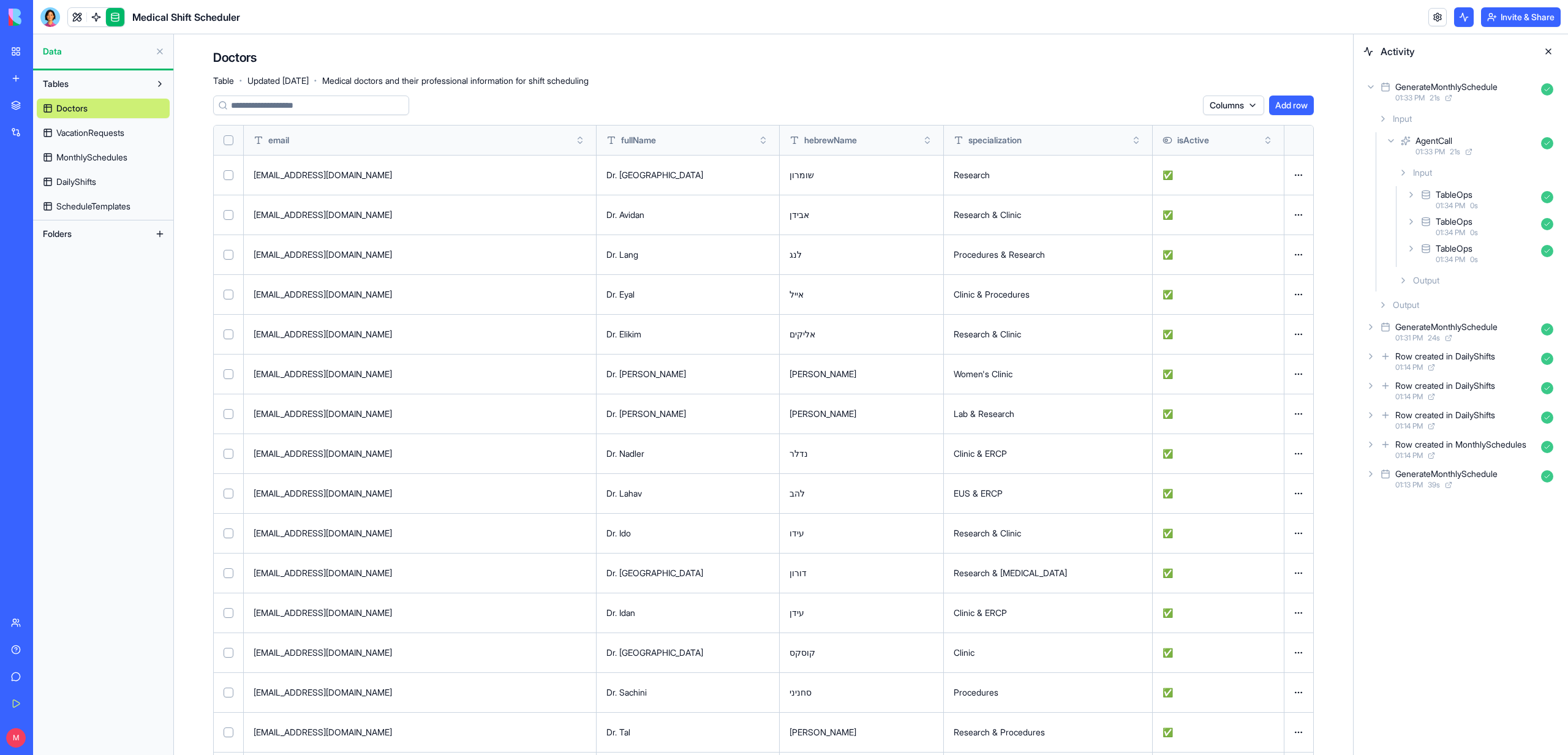
click at [112, 157] on span "MonthlySchedules" at bounding box center [92, 157] width 71 height 12
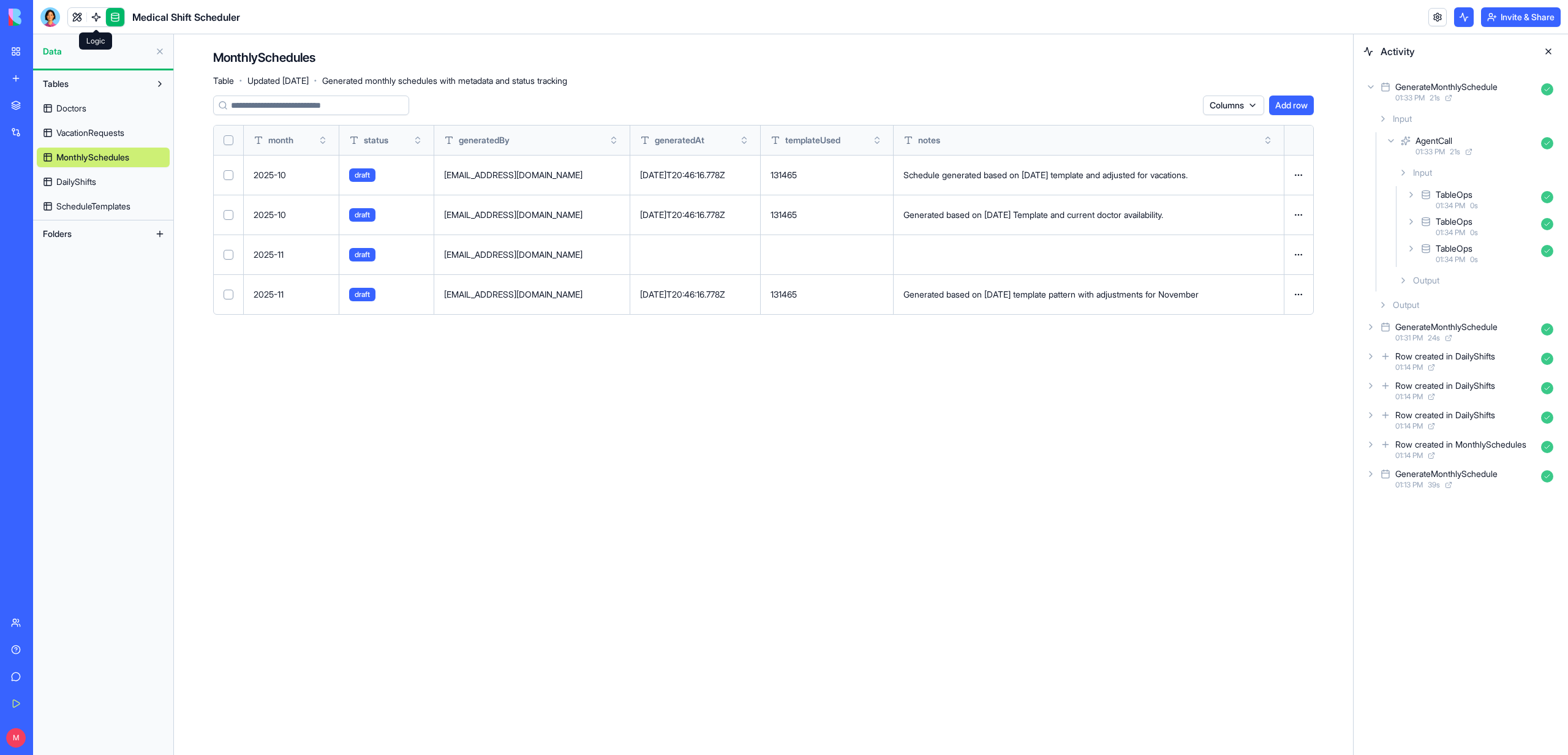
click at [89, 16] on link at bounding box center [97, 17] width 18 height 18
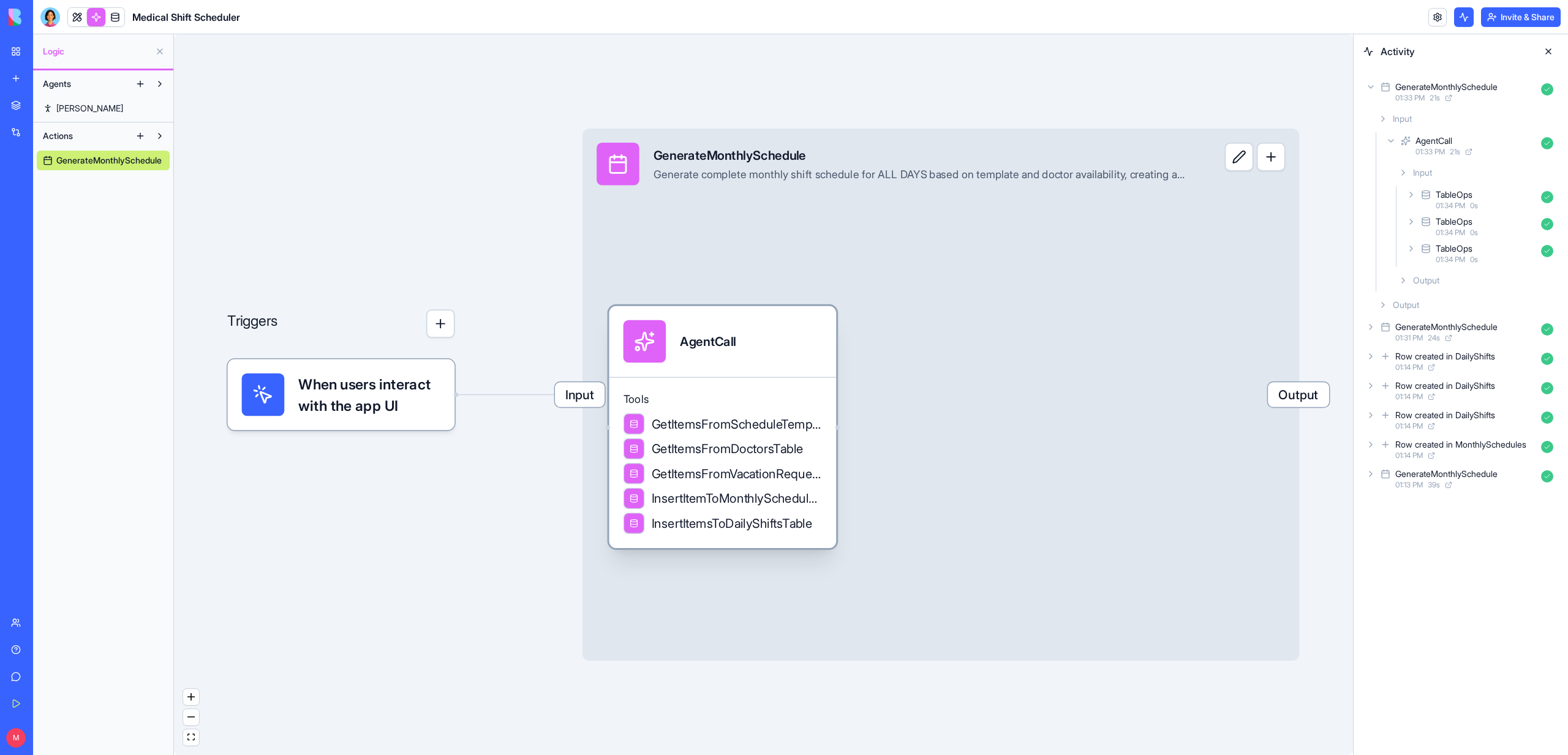
click at [786, 390] on div "Tools GetItemsFromScheduleTemplatesTable GetItemsFromDoctorsTable GetItemsFromV…" at bounding box center [723, 463] width 227 height 172
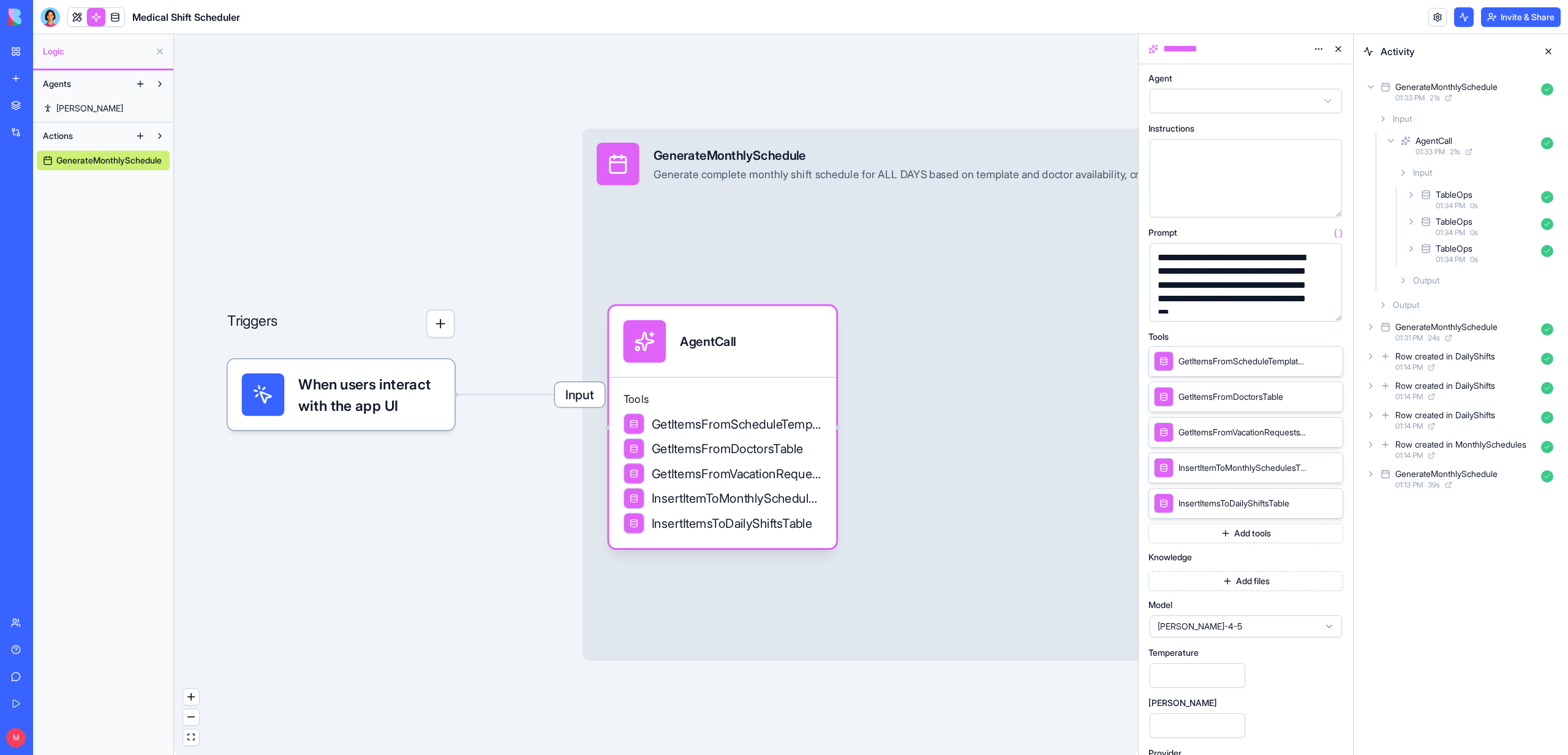
click at [1328, 309] on button "button" at bounding box center [1329, 309] width 20 height 20
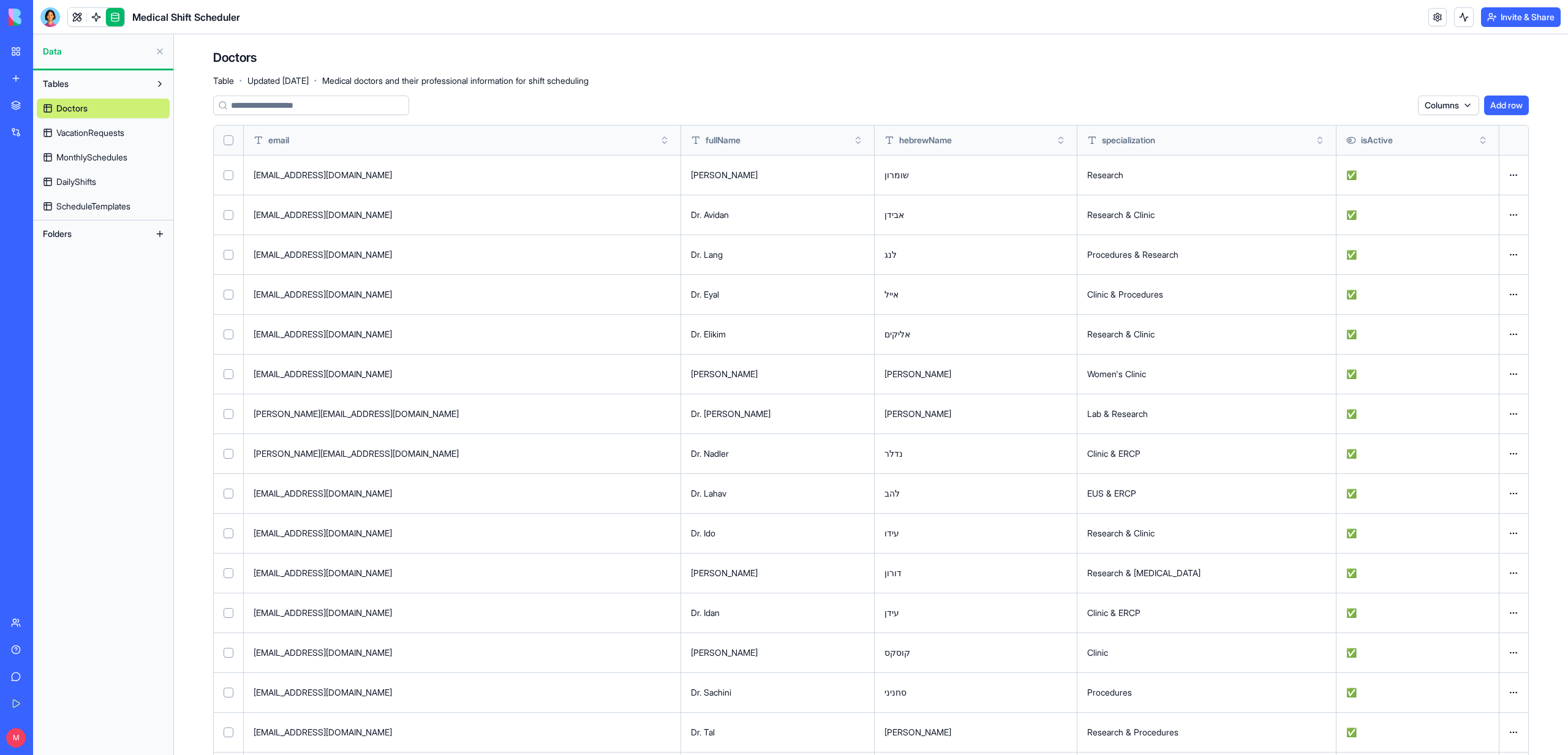
click at [100, 202] on span "ScheduleTemplates" at bounding box center [93, 206] width 74 height 12
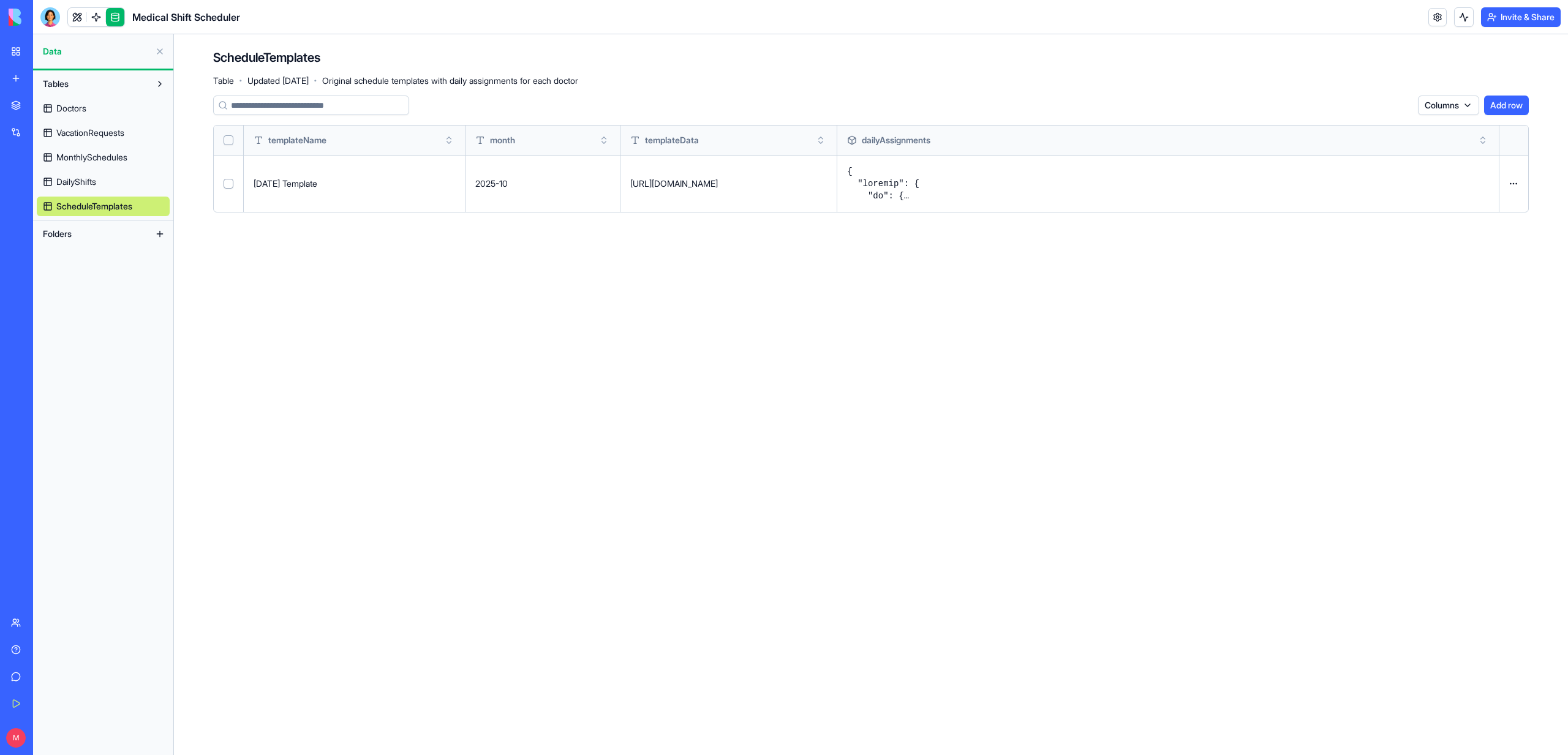
click at [0, 0] on button at bounding box center [0, 0] width 0 height 0
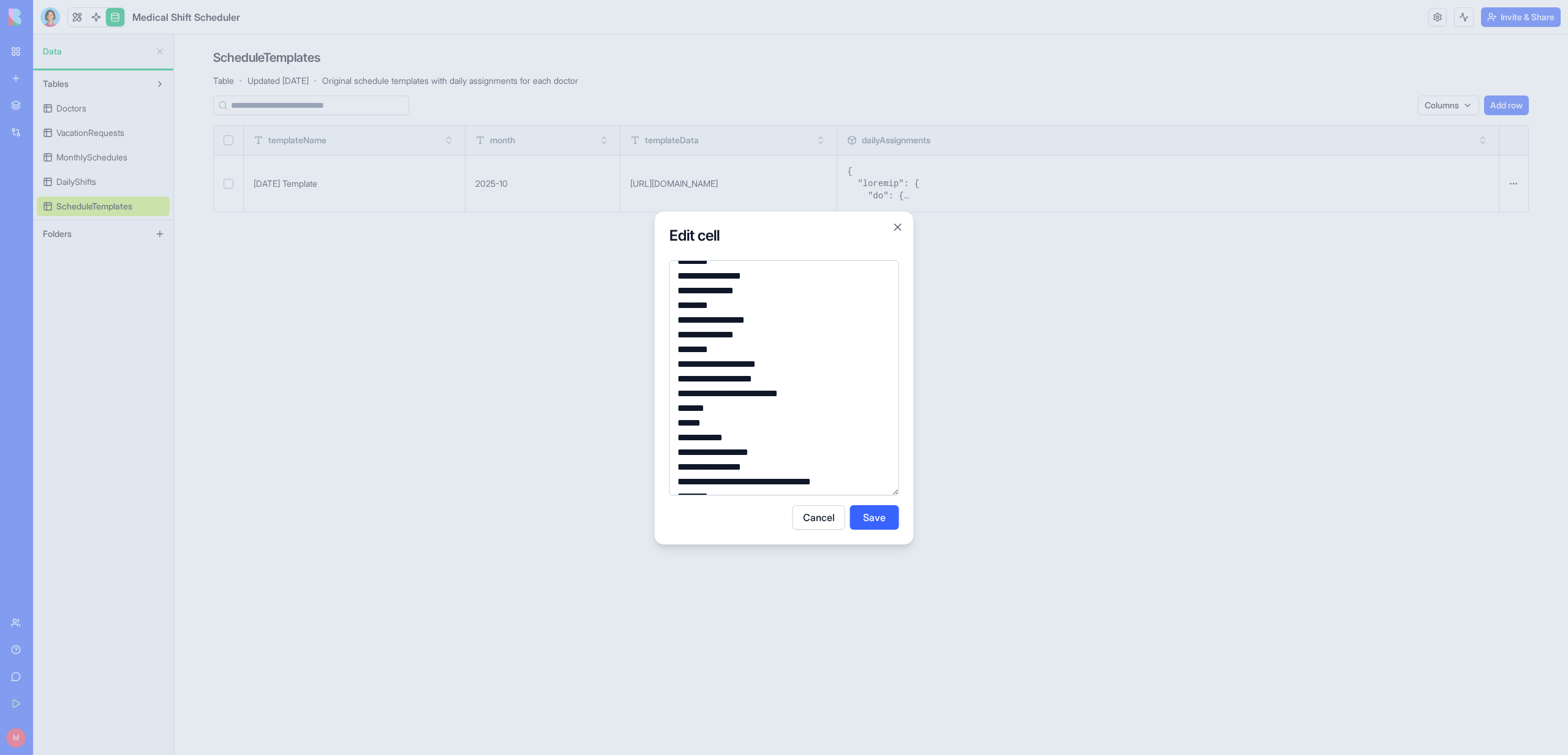
scroll to position [334, 0]
click at [944, 407] on div at bounding box center [784, 378] width 1568 height 755
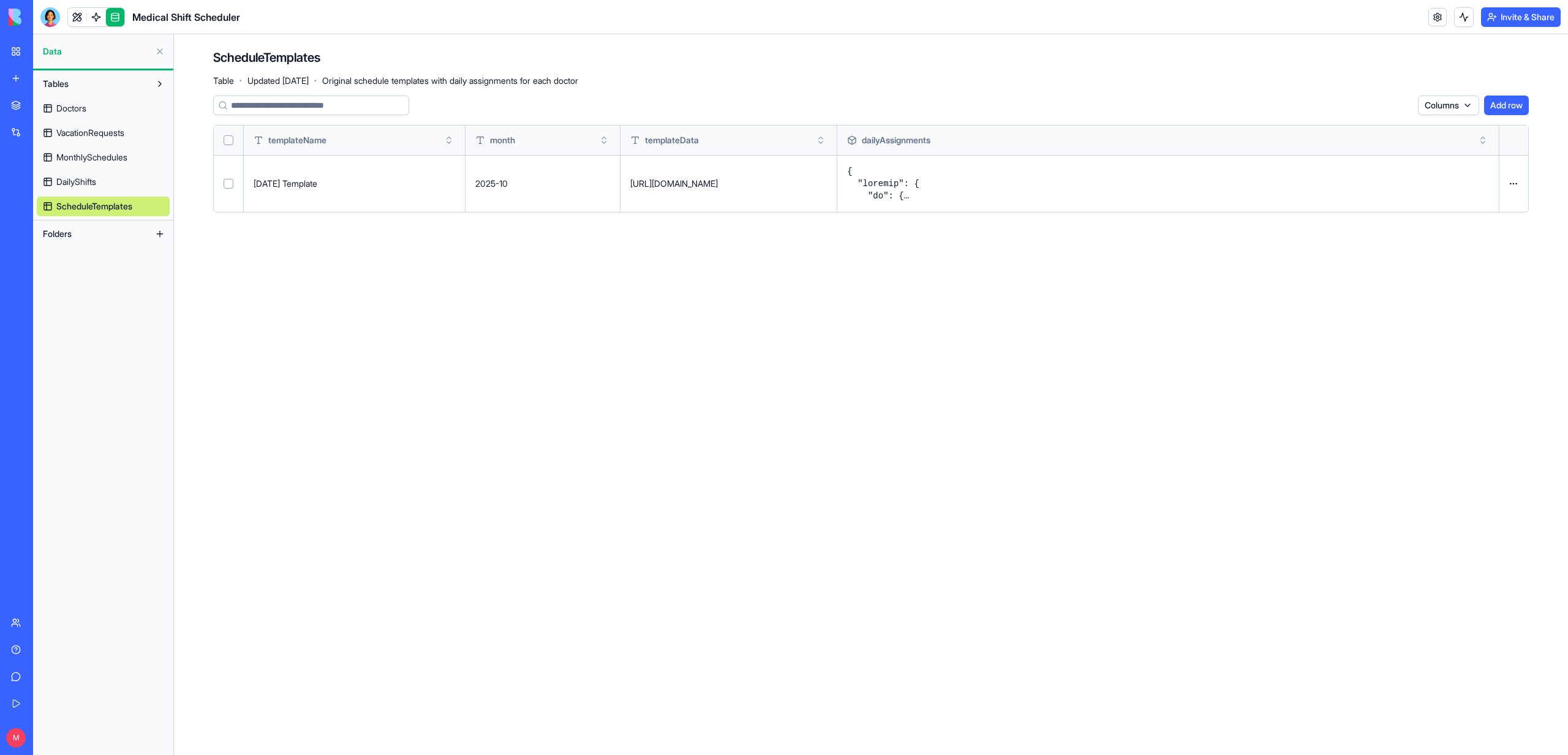
click at [72, 180] on span "DailyShifts" at bounding box center [76, 182] width 40 height 12
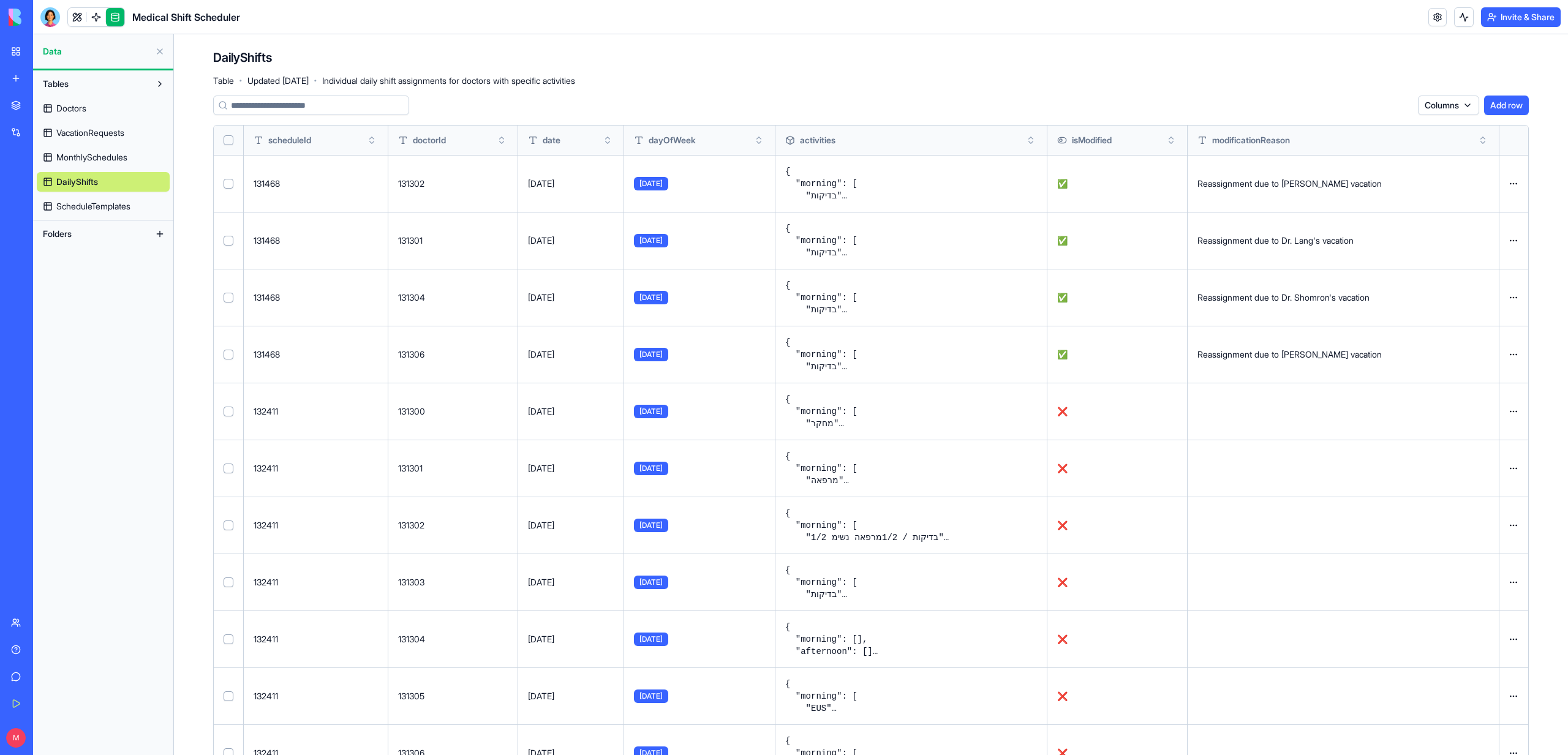
scroll to position [1, 0]
click at [0, 0] on button at bounding box center [0, 0] width 0 height 0
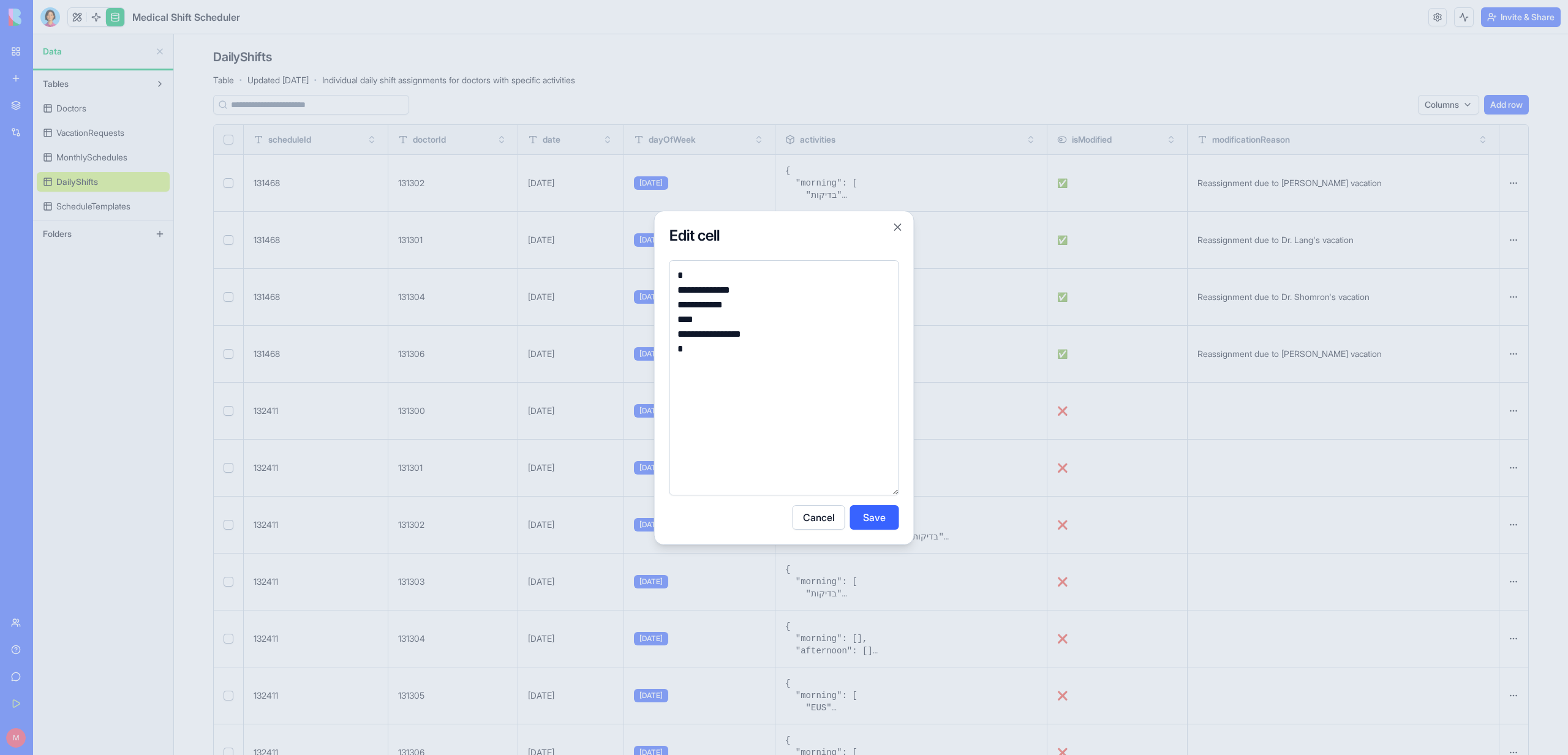
click at [963, 363] on div at bounding box center [784, 378] width 1568 height 755
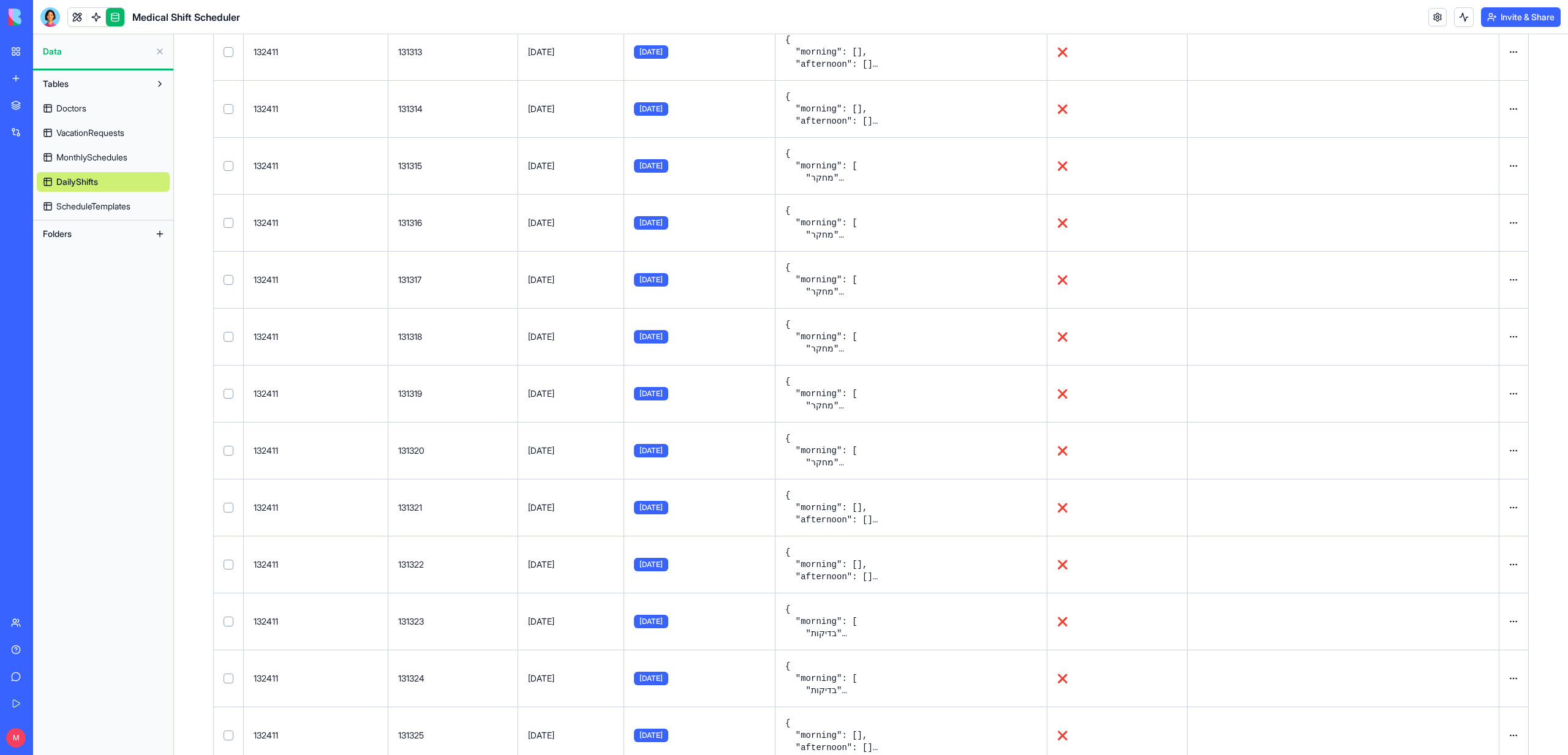
scroll to position [1475, 0]
